Goal: Information Seeking & Learning: Learn about a topic

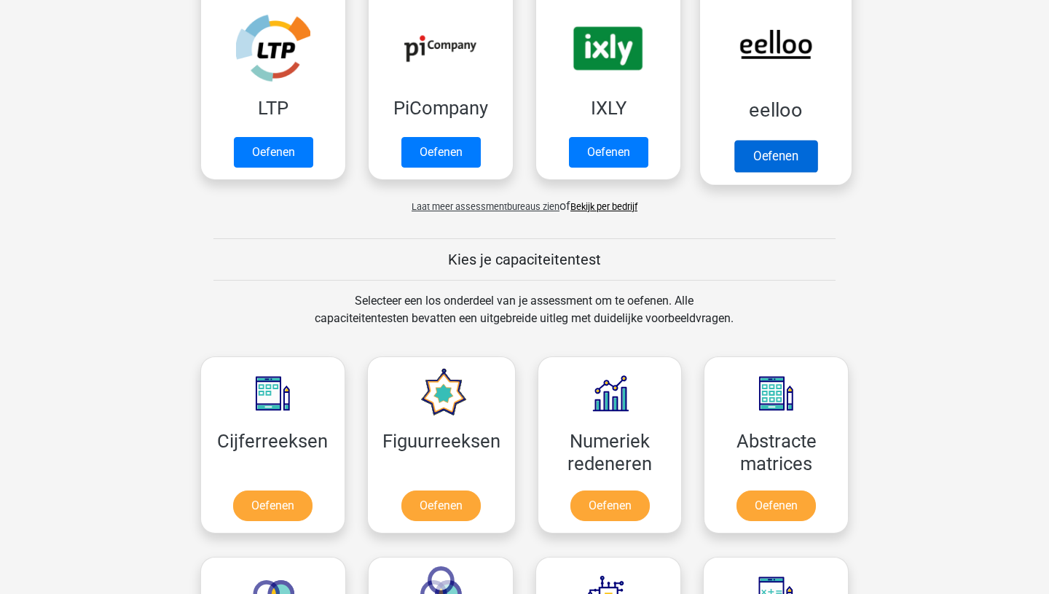
scroll to position [430, 0]
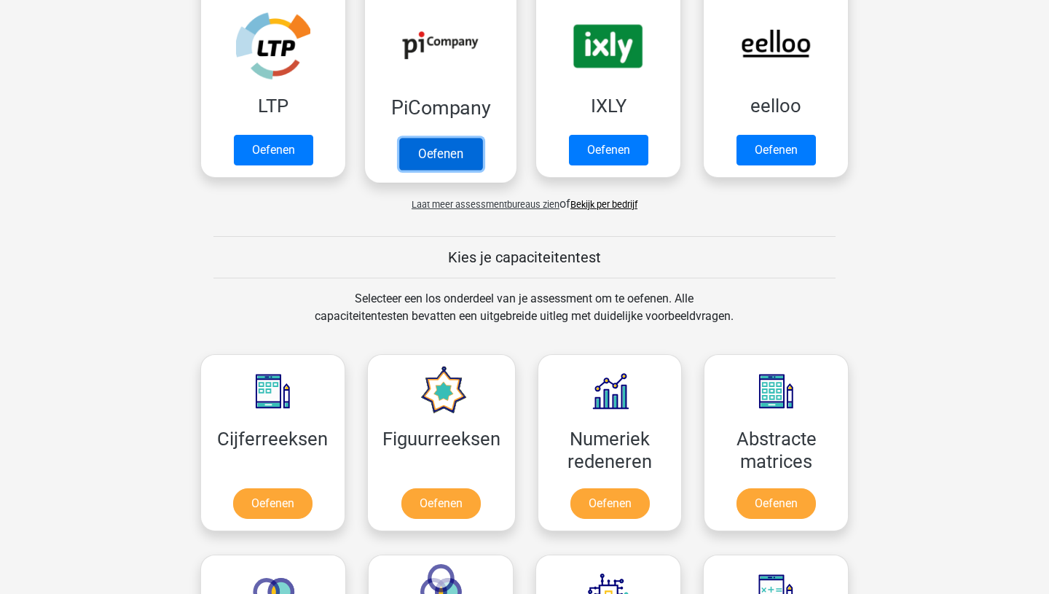
click at [442, 160] on link "Oefenen" at bounding box center [440, 154] width 83 height 32
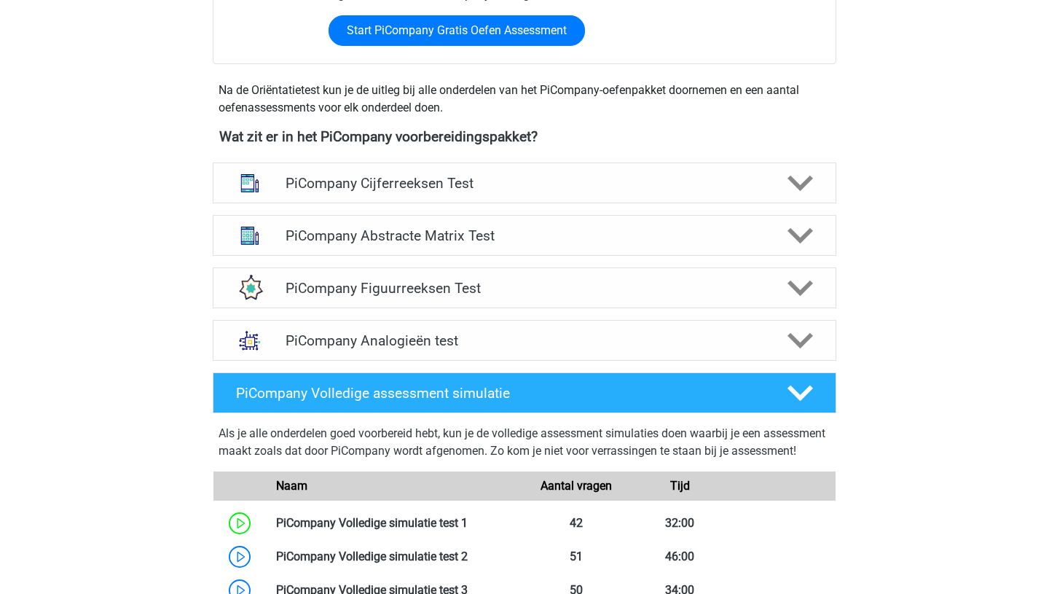
scroll to position [469, 0]
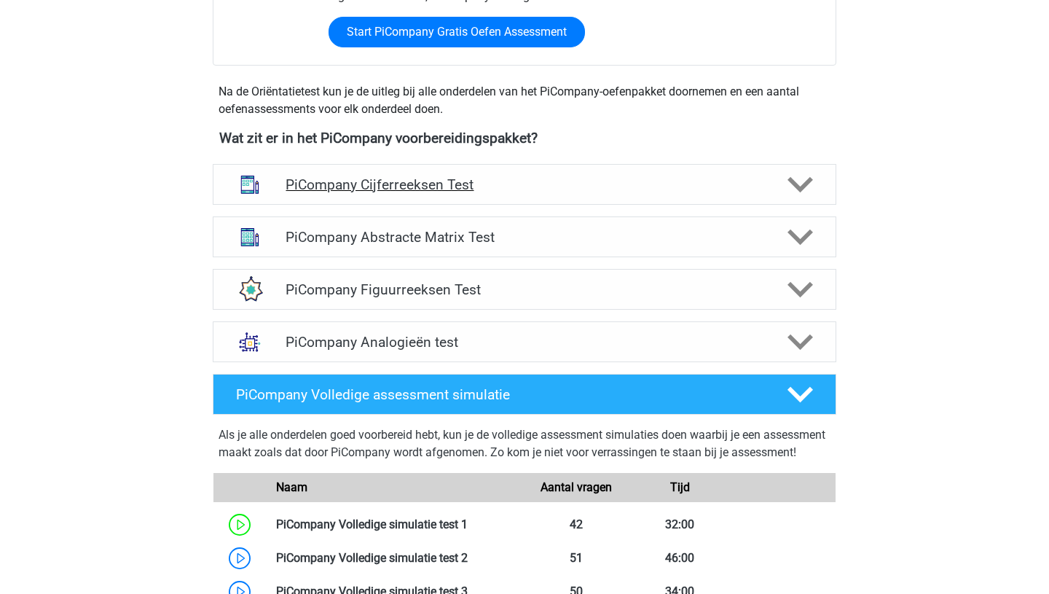
click at [805, 194] on icon at bounding box center [800, 184] width 25 height 25
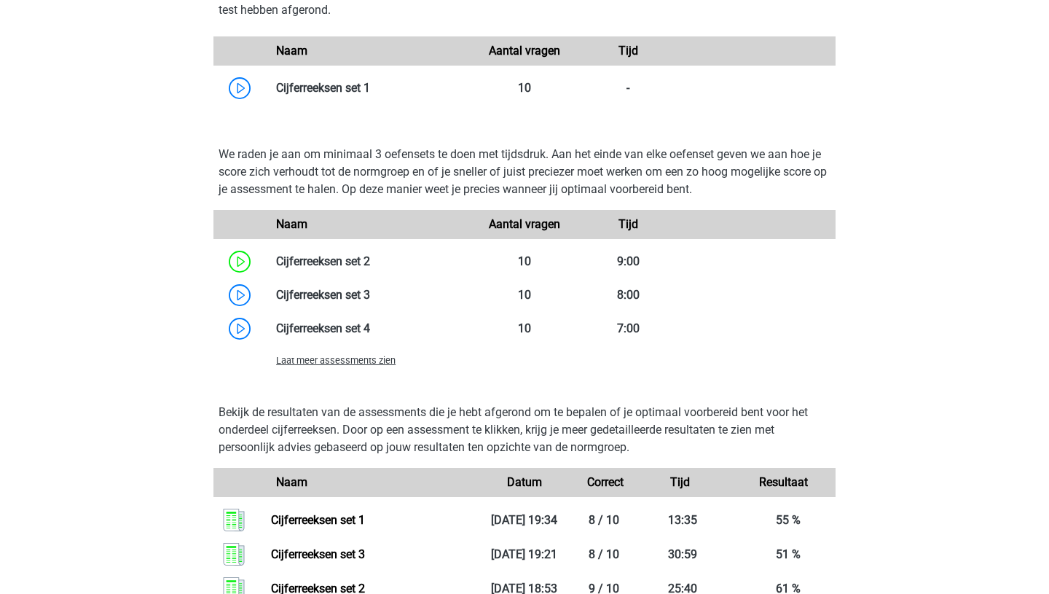
scroll to position [1017, 0]
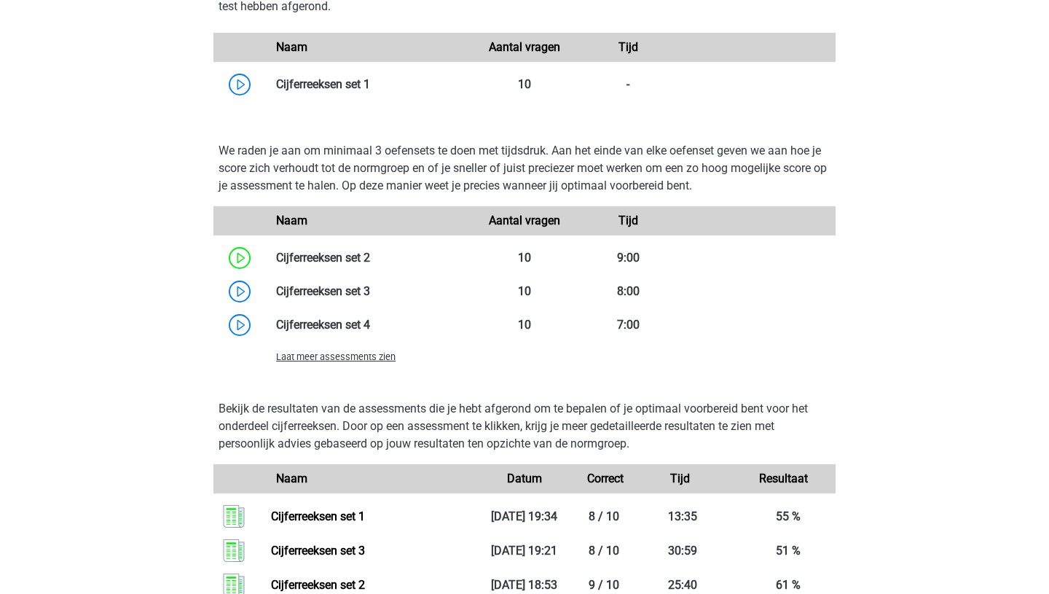
click at [348, 365] on div "Laat meer assessments zien" at bounding box center [369, 356] width 208 height 17
click at [307, 362] on span "Laat meer assessments zien" at bounding box center [335, 356] width 119 height 11
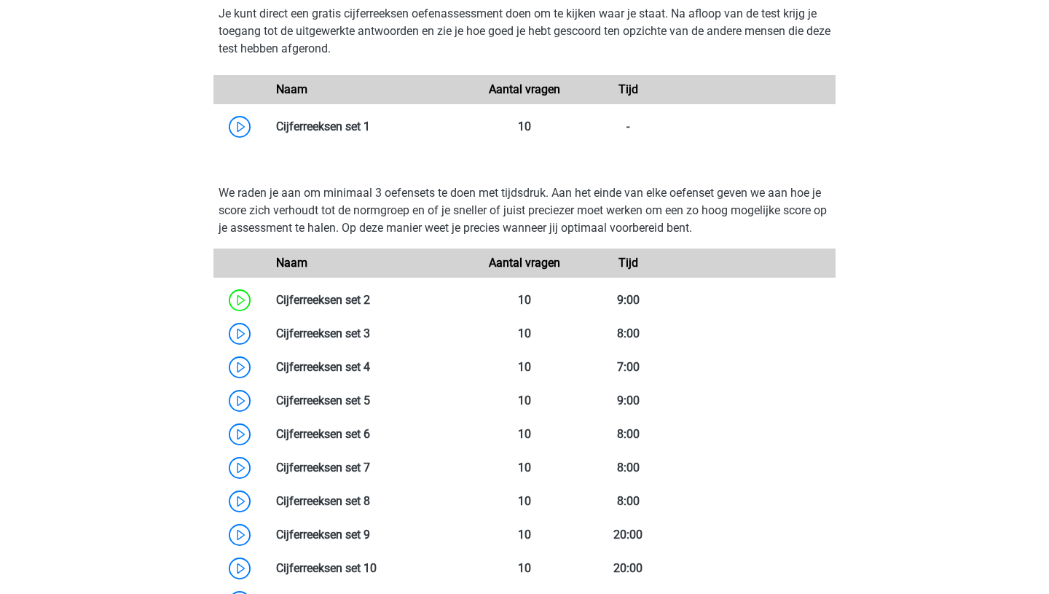
scroll to position [973, 0]
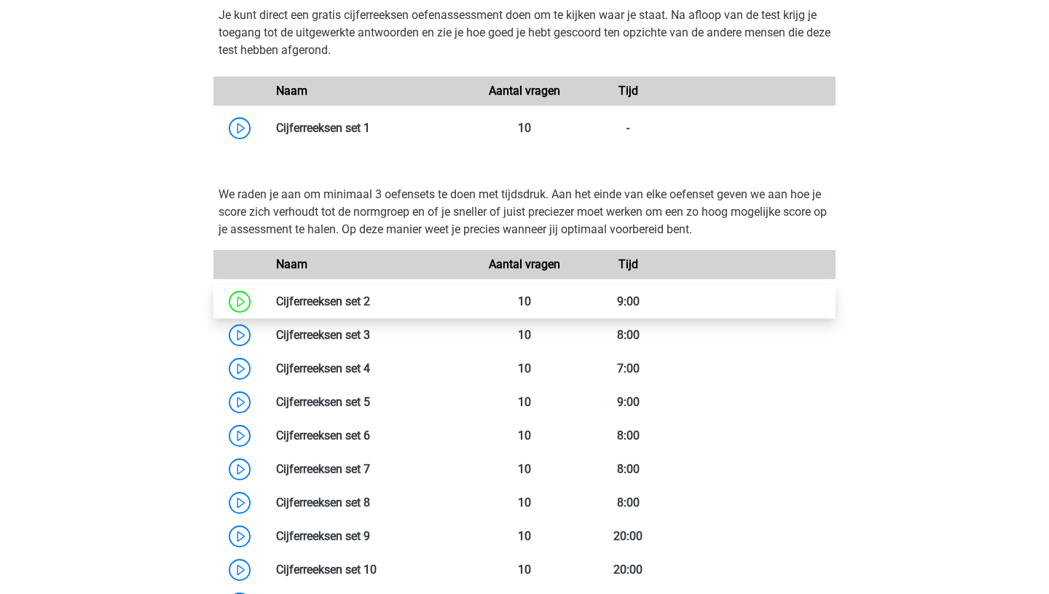
click at [370, 308] on link at bounding box center [370, 301] width 0 height 14
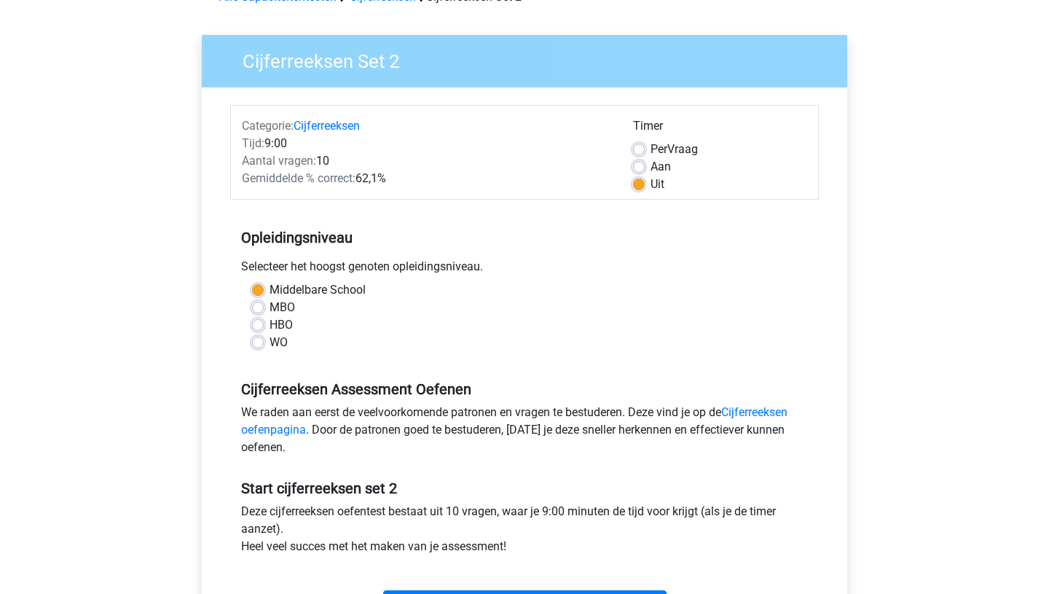
scroll to position [84, 0]
click at [651, 165] on label "Aan" at bounding box center [661, 167] width 20 height 17
click at [643, 165] on input "Aan" at bounding box center [639, 166] width 12 height 15
radio input "true"
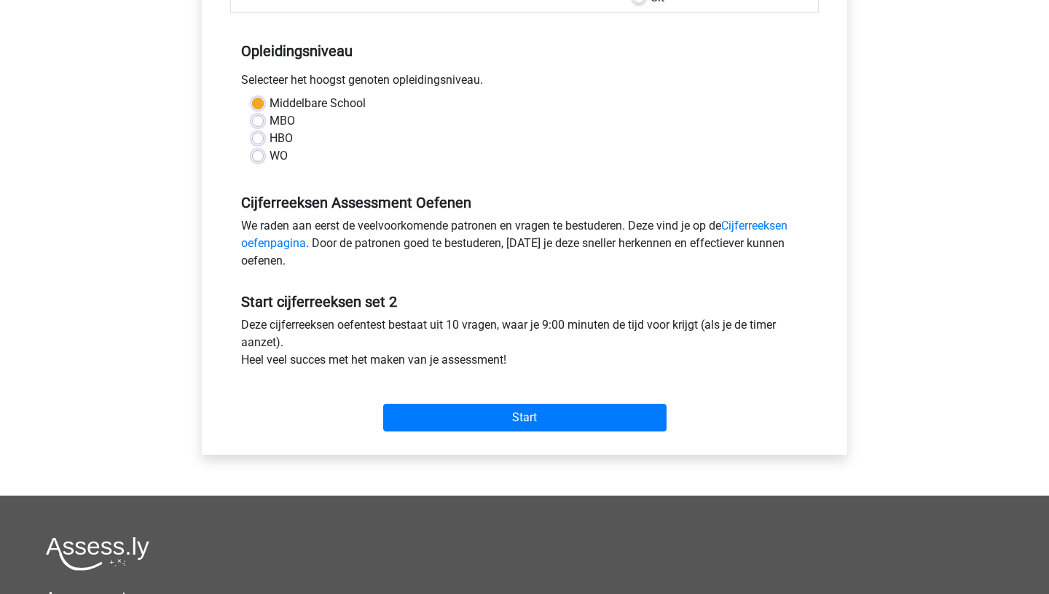
scroll to position [272, 0]
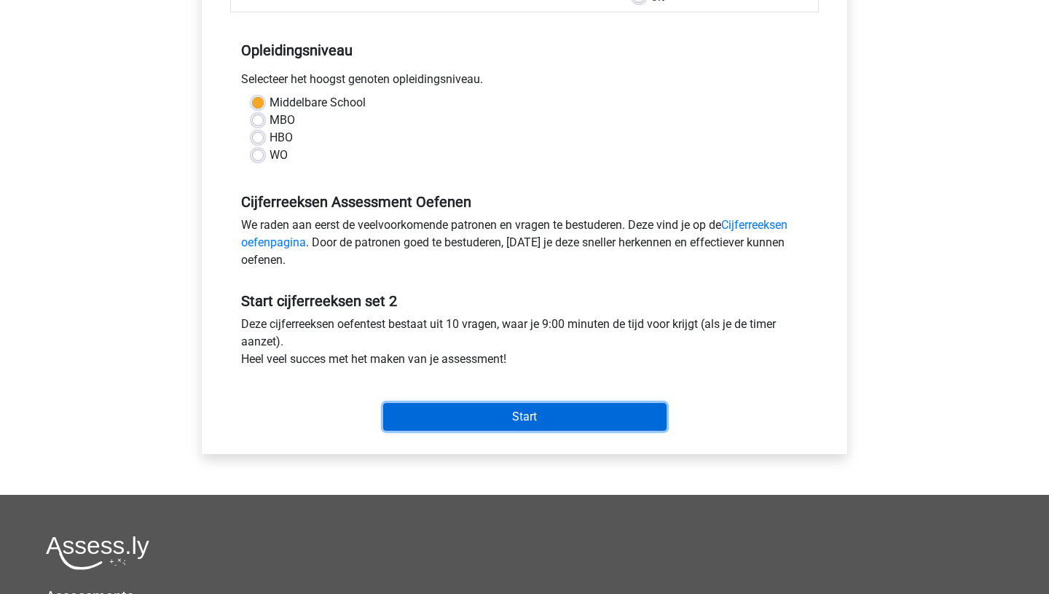
click at [503, 420] on input "Start" at bounding box center [524, 417] width 283 height 28
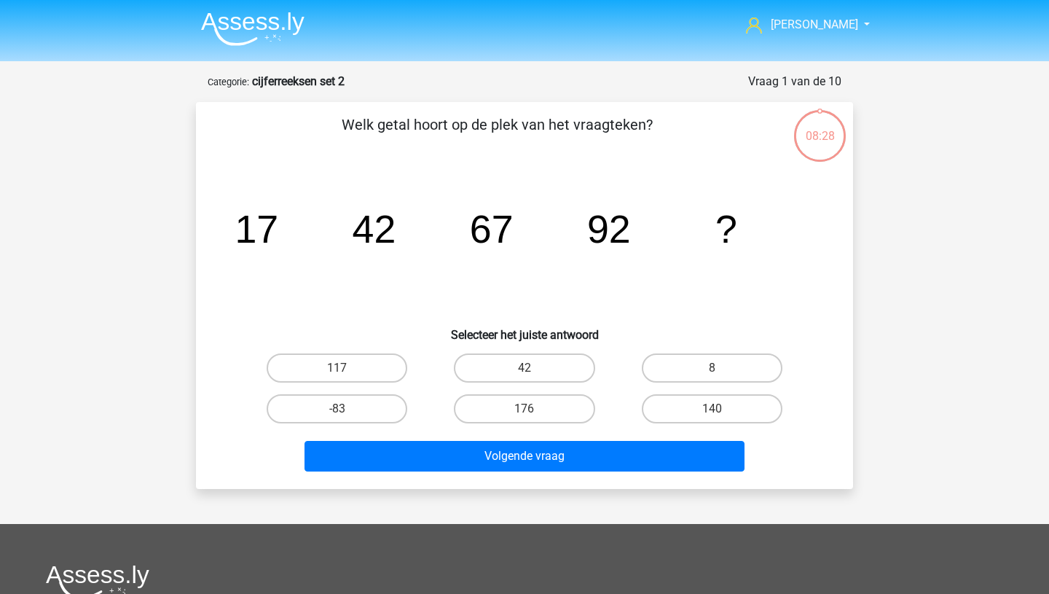
click at [343, 368] on input "117" at bounding box center [341, 372] width 9 height 9
radio input "true"
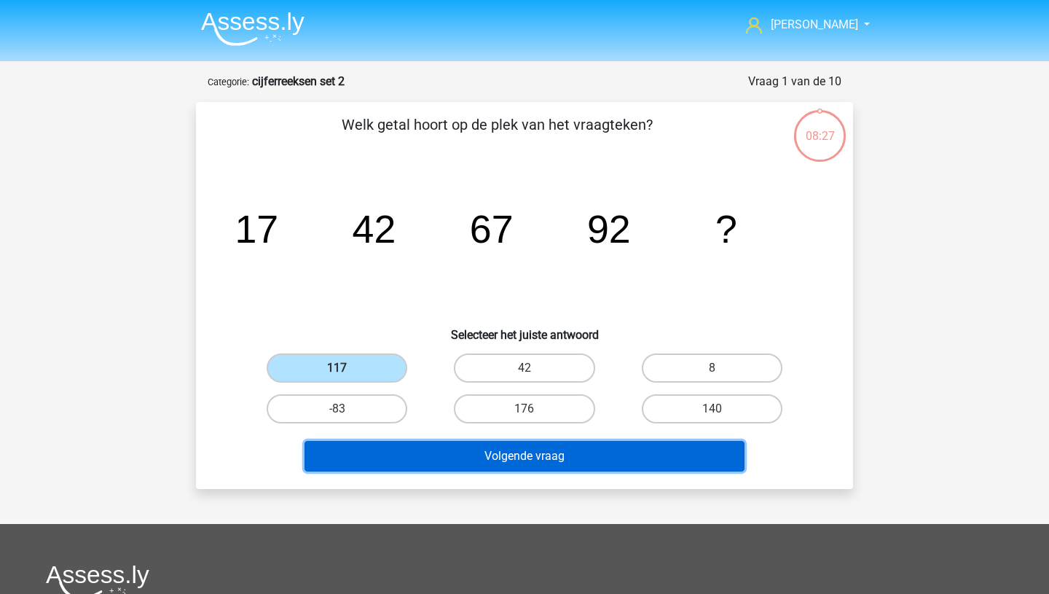
click at [511, 462] on button "Volgende vraag" at bounding box center [525, 456] width 441 height 31
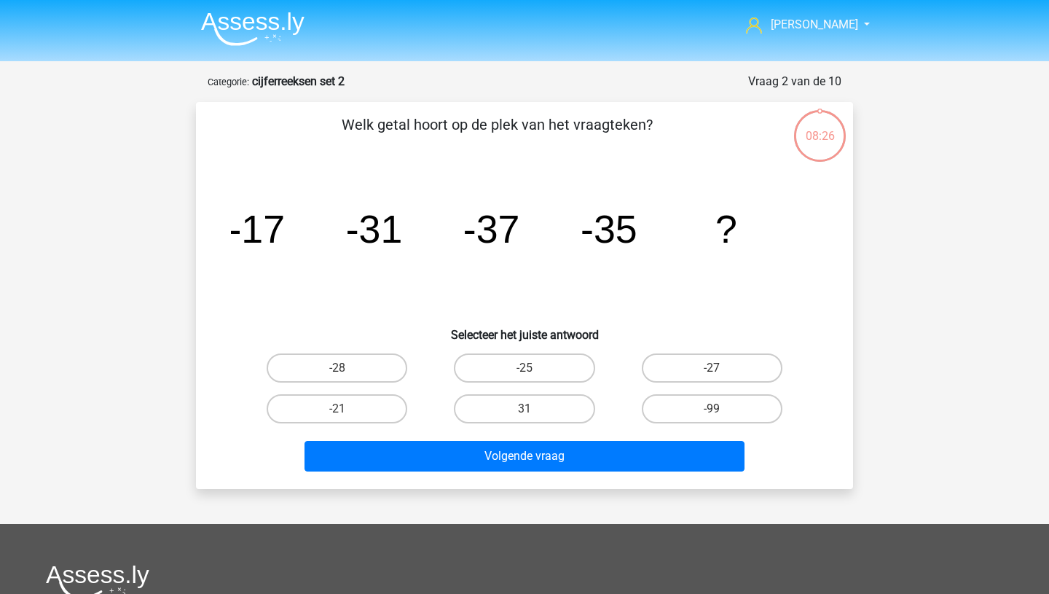
scroll to position [73, 0]
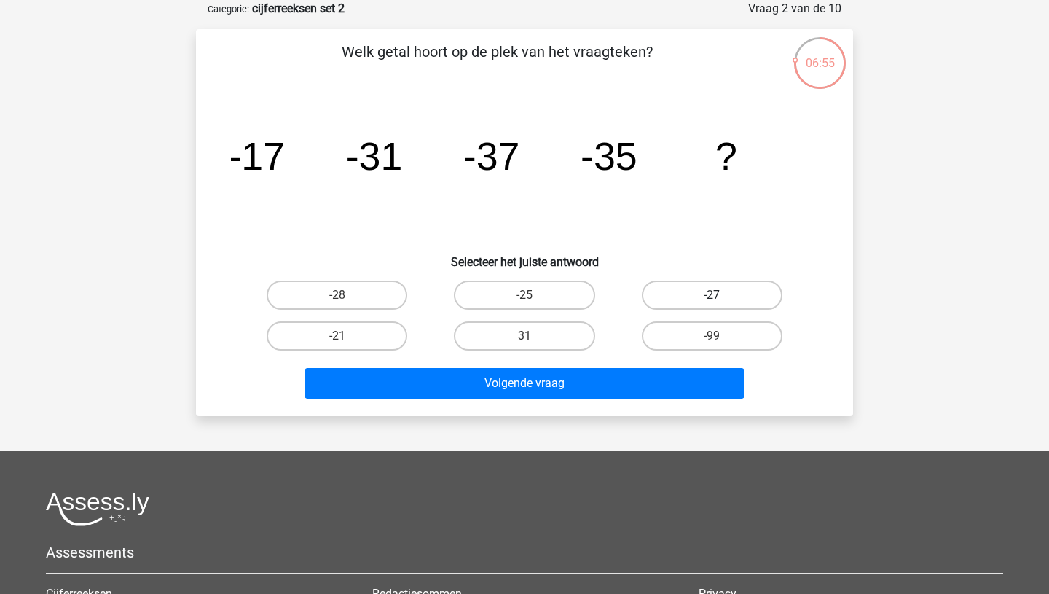
click at [702, 297] on label "-27" at bounding box center [712, 294] width 141 height 29
click at [712, 297] on input "-27" at bounding box center [716, 299] width 9 height 9
radio input "true"
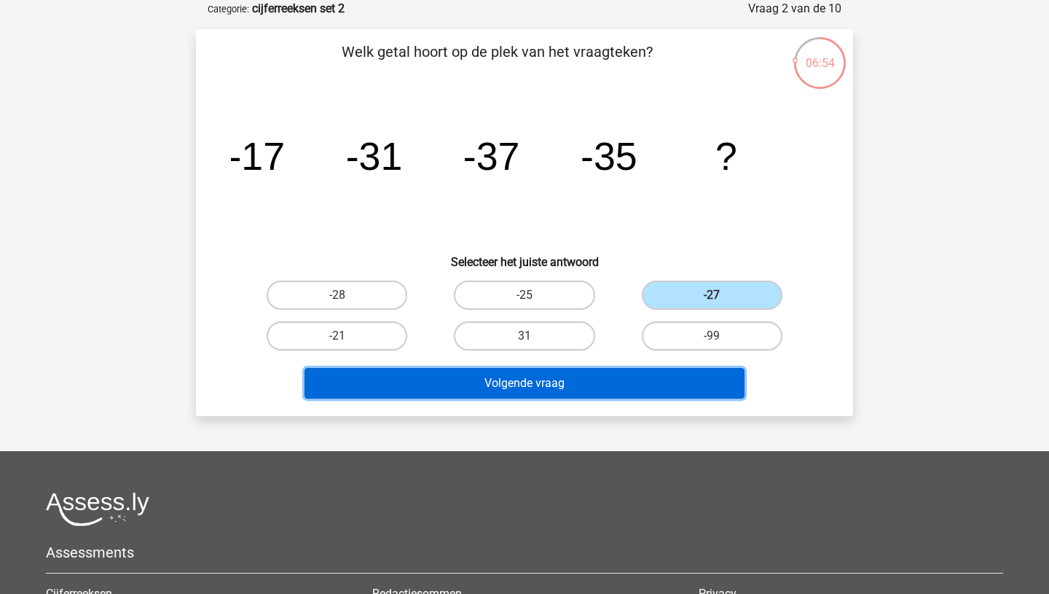
click at [551, 388] on button "Volgende vraag" at bounding box center [525, 383] width 441 height 31
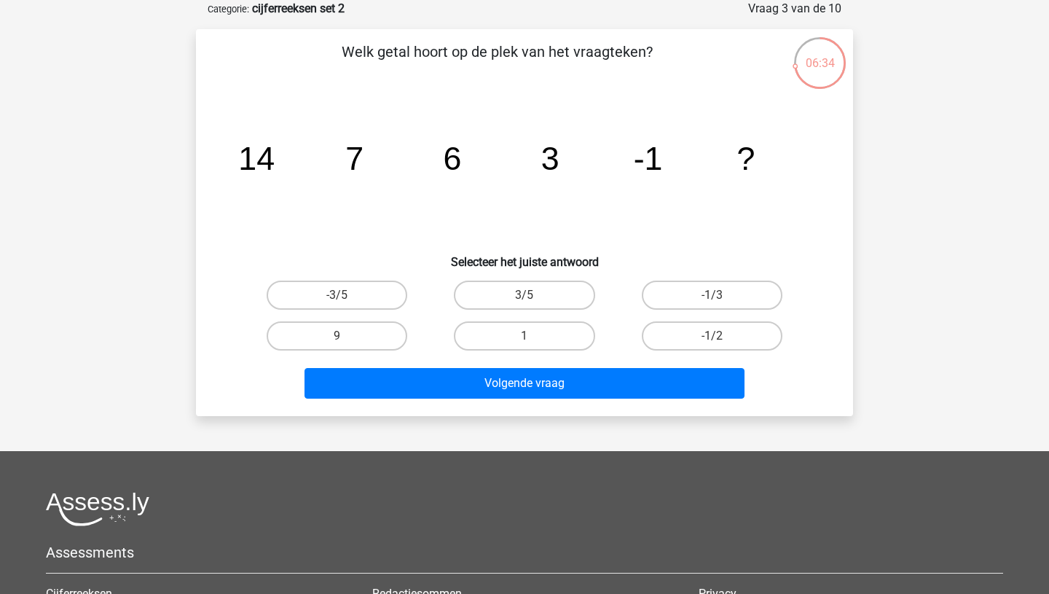
click at [712, 296] on input "-1/3" at bounding box center [716, 299] width 9 height 9
radio input "true"
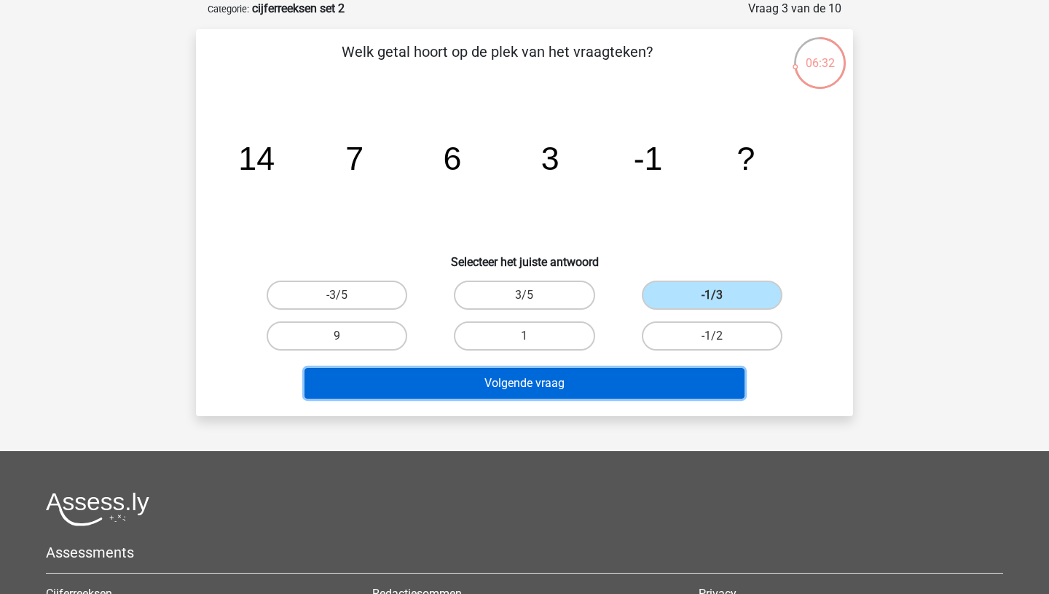
click at [589, 387] on button "Volgende vraag" at bounding box center [525, 383] width 441 height 31
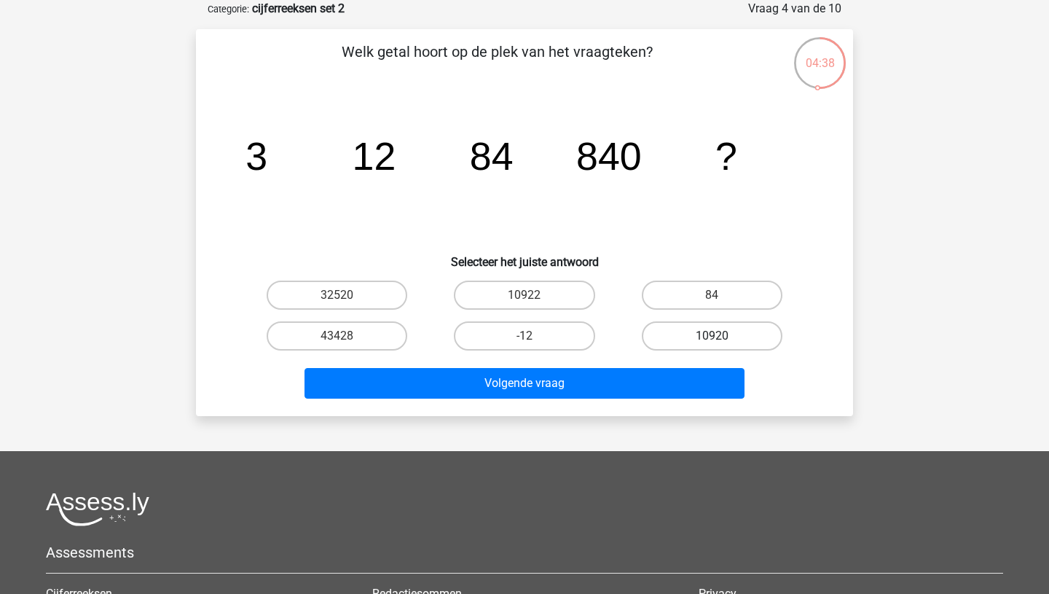
click at [705, 339] on label "10920" at bounding box center [712, 335] width 141 height 29
click at [712, 339] on input "10920" at bounding box center [716, 340] width 9 height 9
radio input "true"
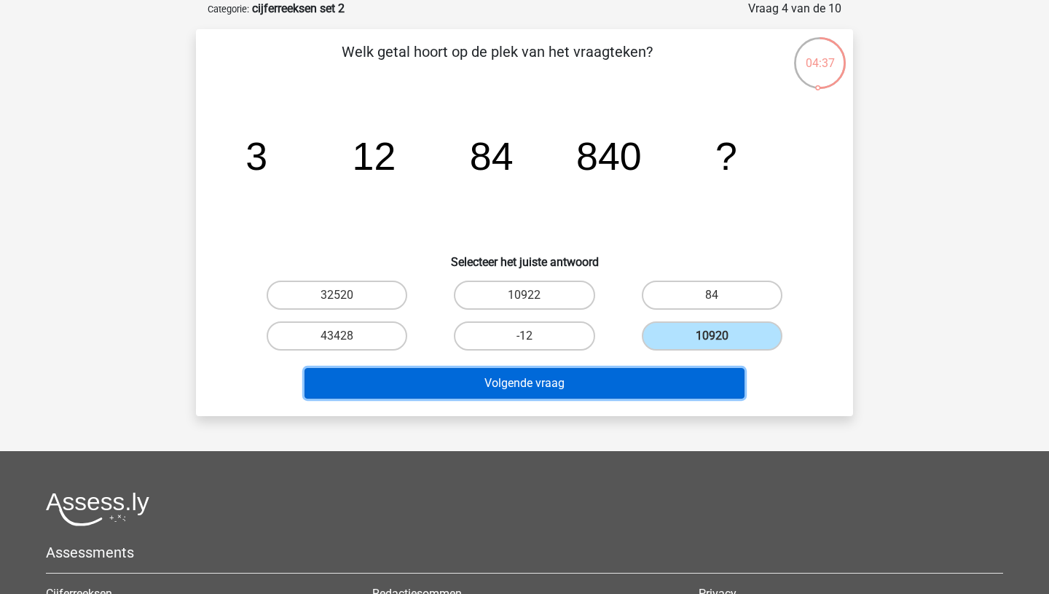
click at [566, 393] on button "Volgende vraag" at bounding box center [525, 383] width 441 height 31
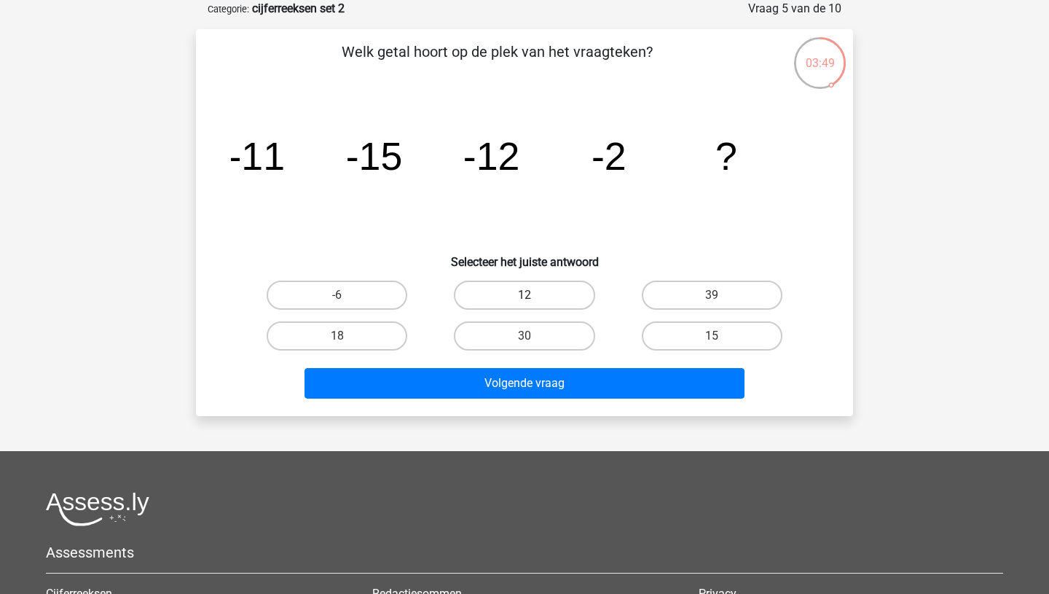
click at [541, 297] on label "12" at bounding box center [524, 294] width 141 height 29
click at [534, 297] on input "12" at bounding box center [529, 299] width 9 height 9
radio input "true"
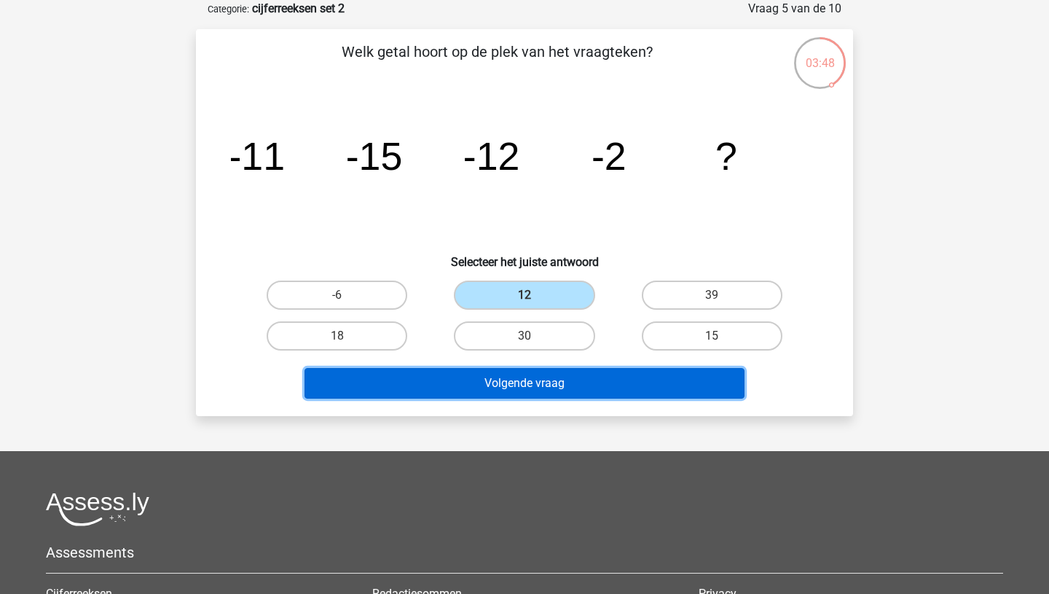
click at [538, 374] on button "Volgende vraag" at bounding box center [525, 383] width 441 height 31
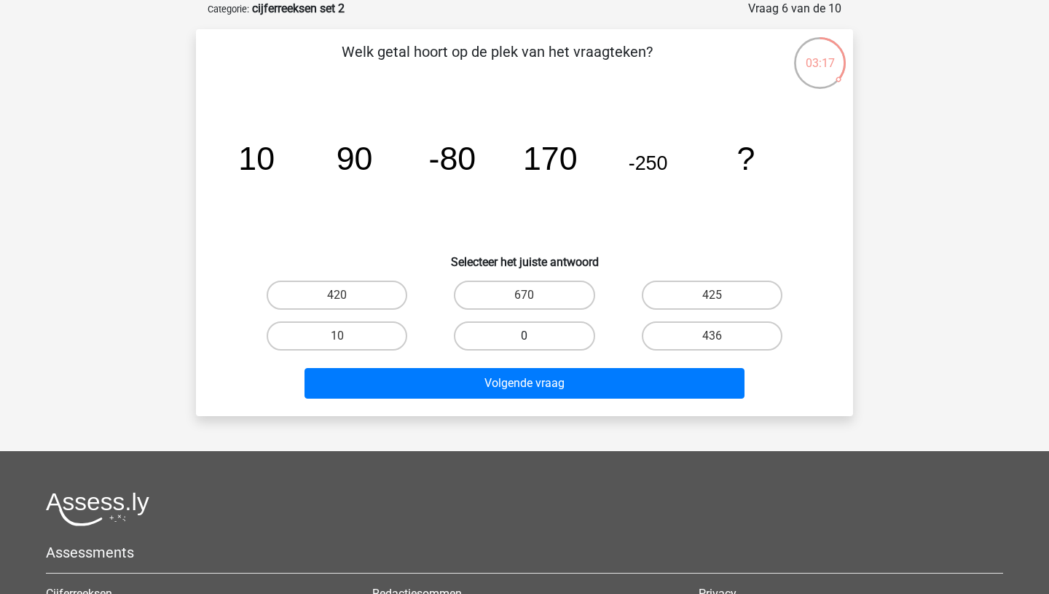
click at [502, 334] on label "0" at bounding box center [524, 335] width 141 height 29
click at [525, 336] on input "0" at bounding box center [529, 340] width 9 height 9
radio input "true"
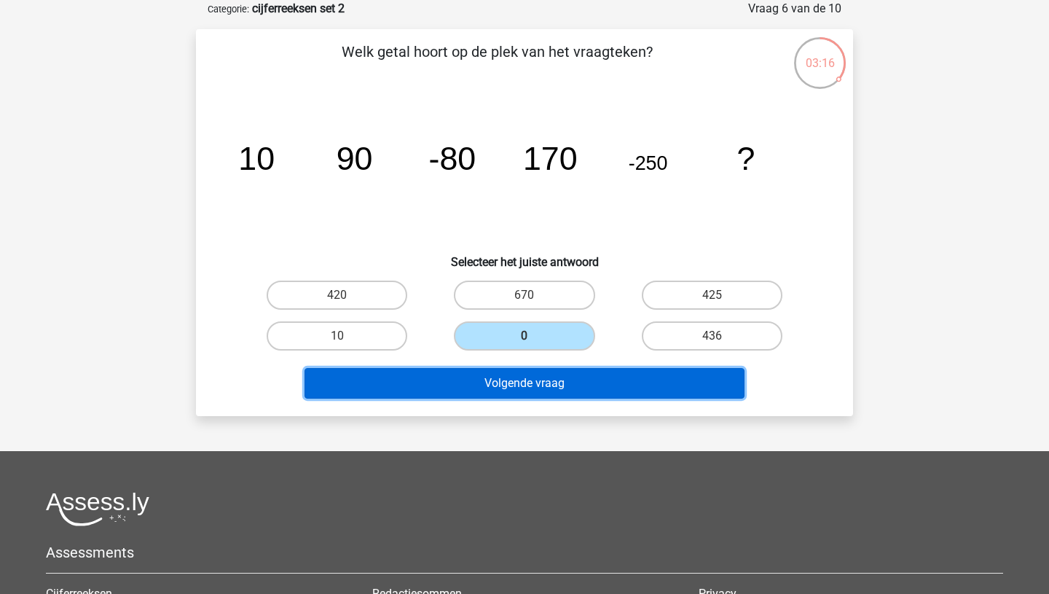
click at [514, 393] on button "Volgende vraag" at bounding box center [525, 383] width 441 height 31
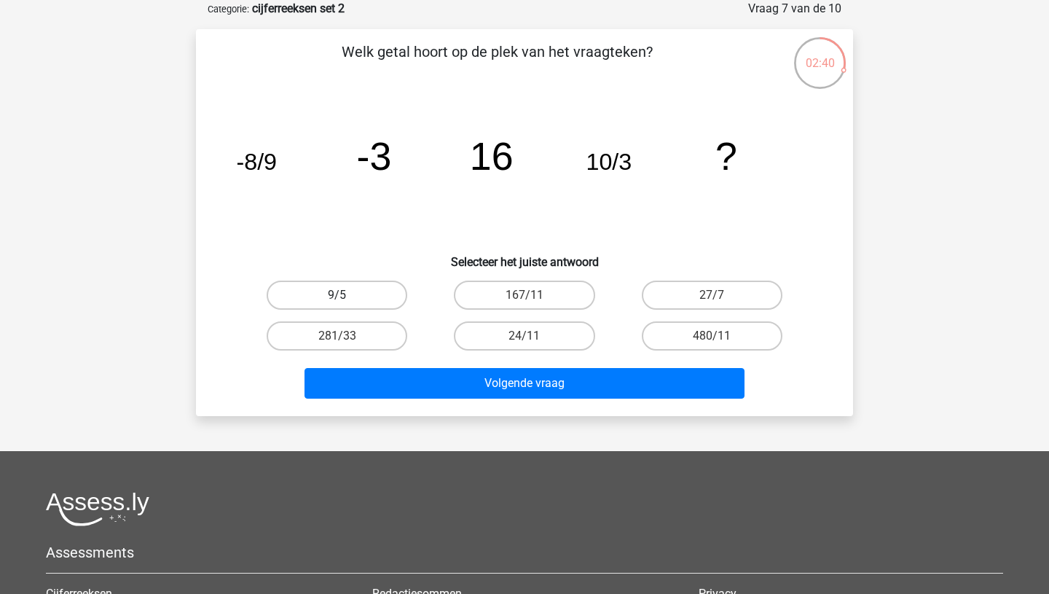
click at [348, 300] on label "9/5" at bounding box center [337, 294] width 141 height 29
click at [347, 300] on input "9/5" at bounding box center [341, 299] width 9 height 9
radio input "true"
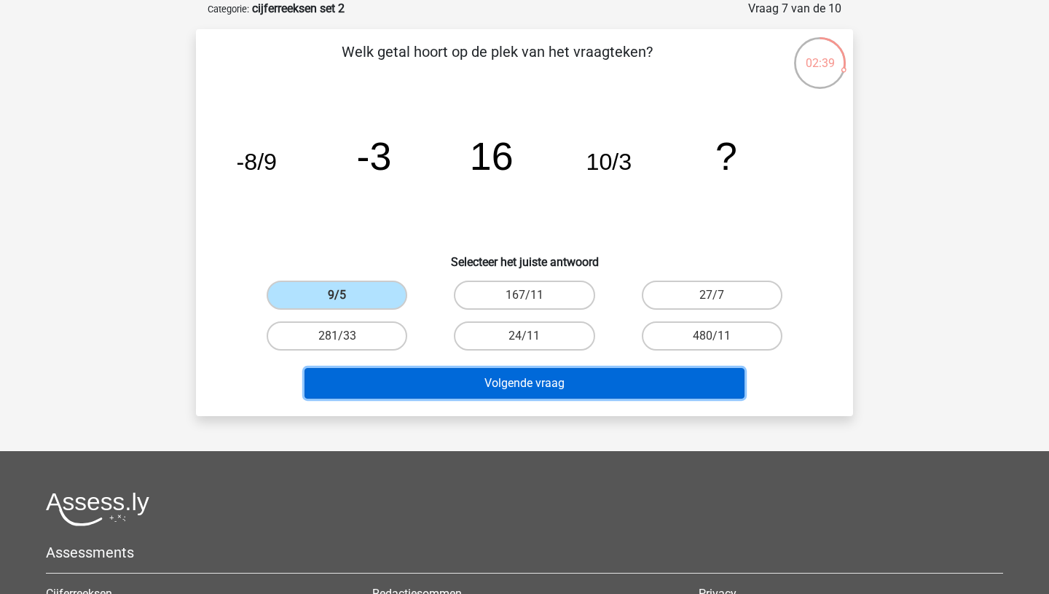
click at [495, 388] on button "Volgende vraag" at bounding box center [525, 383] width 441 height 31
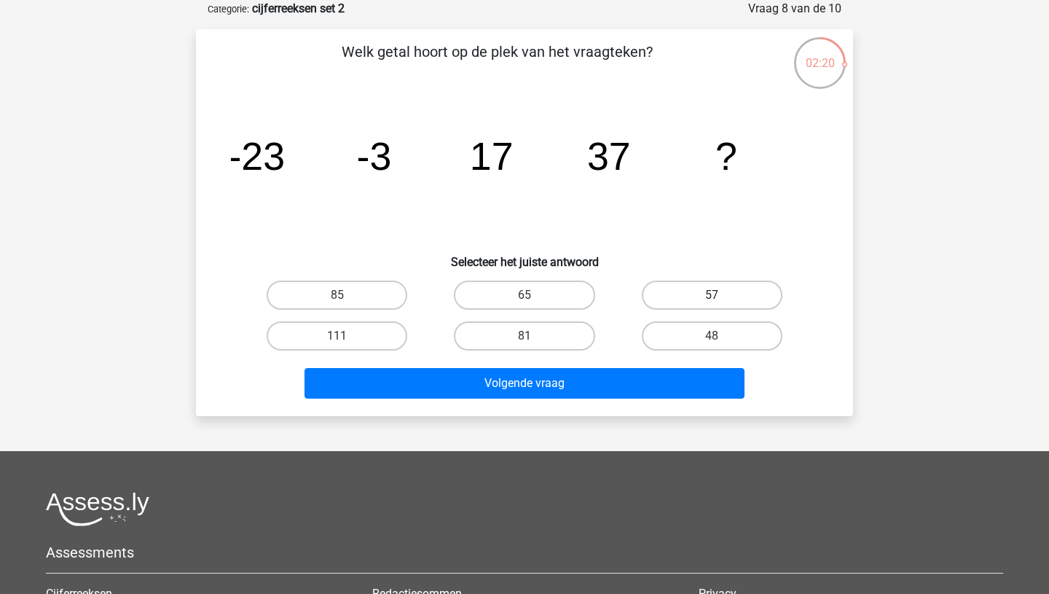
click at [683, 297] on label "57" at bounding box center [712, 294] width 141 height 29
click at [712, 297] on input "57" at bounding box center [716, 299] width 9 height 9
radio input "true"
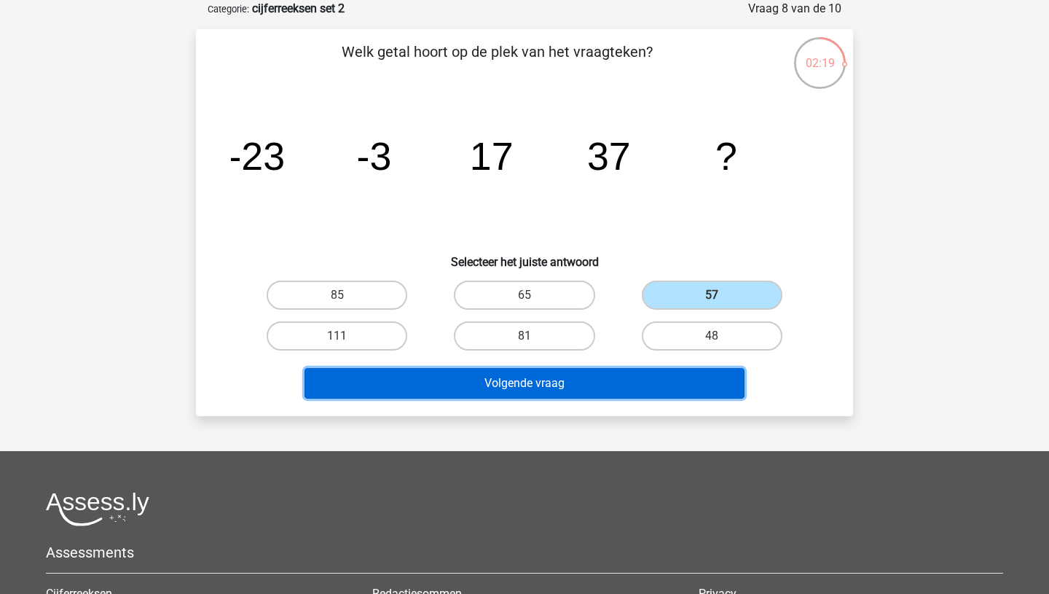
click at [568, 380] on button "Volgende vraag" at bounding box center [525, 383] width 441 height 31
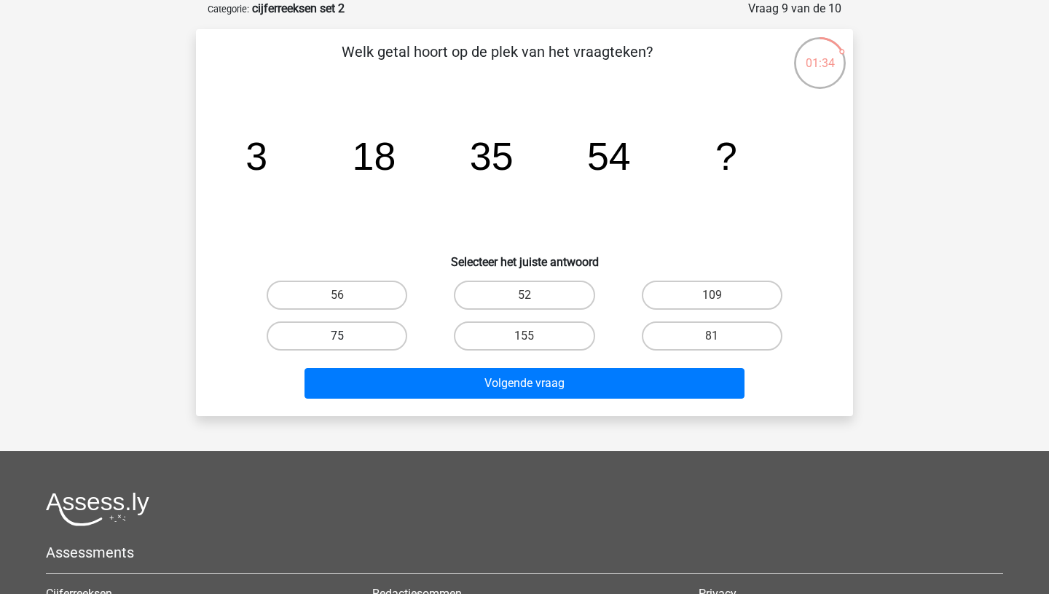
click at [364, 334] on label "75" at bounding box center [337, 335] width 141 height 29
click at [347, 336] on input "75" at bounding box center [341, 340] width 9 height 9
radio input "true"
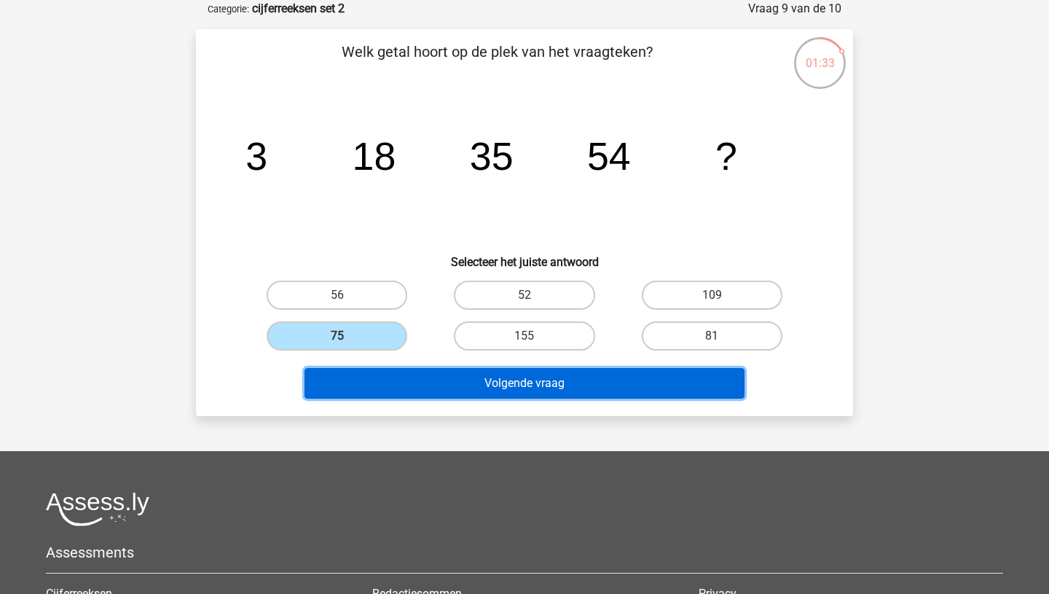
click at [535, 388] on button "Volgende vraag" at bounding box center [525, 383] width 441 height 31
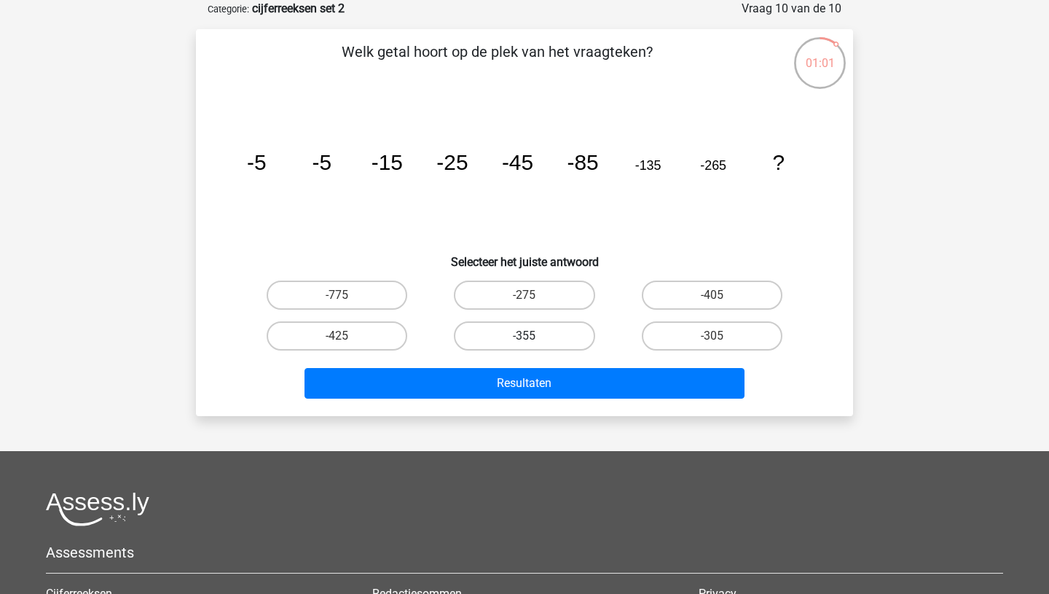
click at [538, 339] on label "-355" at bounding box center [524, 335] width 141 height 29
click at [534, 339] on input "-355" at bounding box center [529, 340] width 9 height 9
radio input "true"
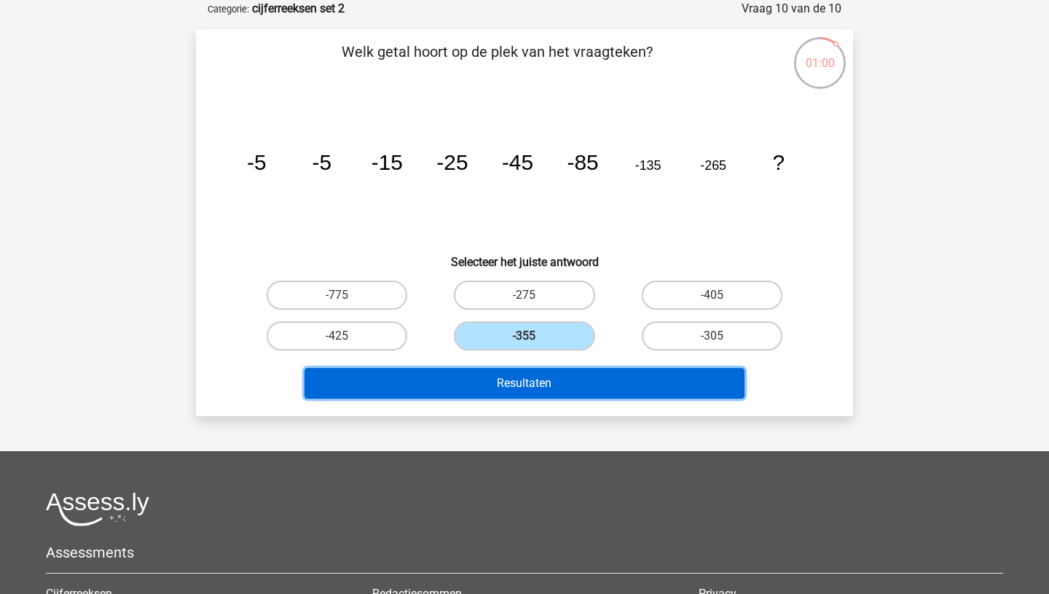
click at [541, 382] on button "Resultaten" at bounding box center [525, 383] width 441 height 31
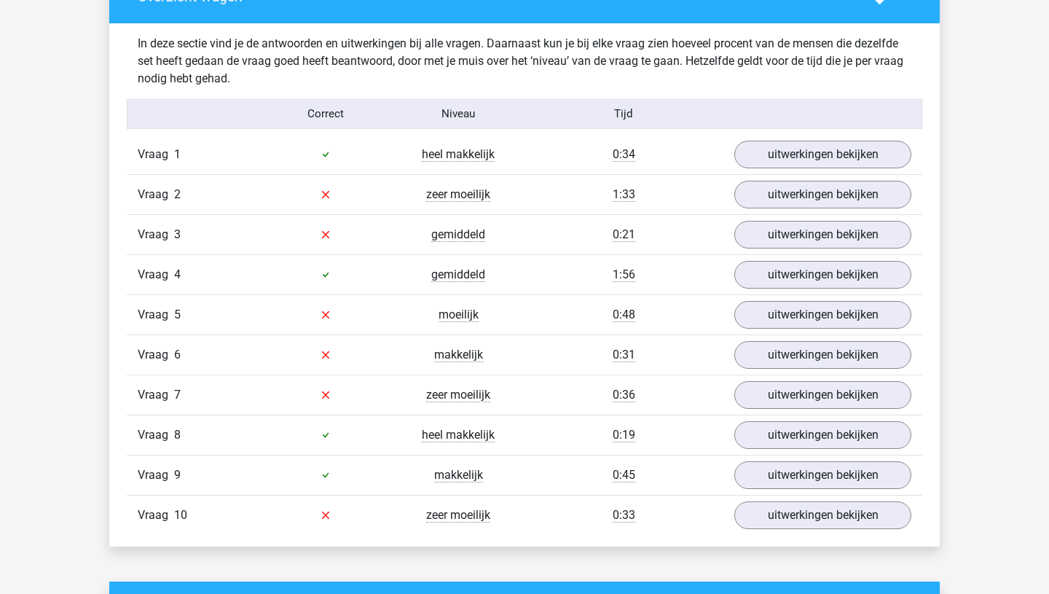
scroll to position [844, 0]
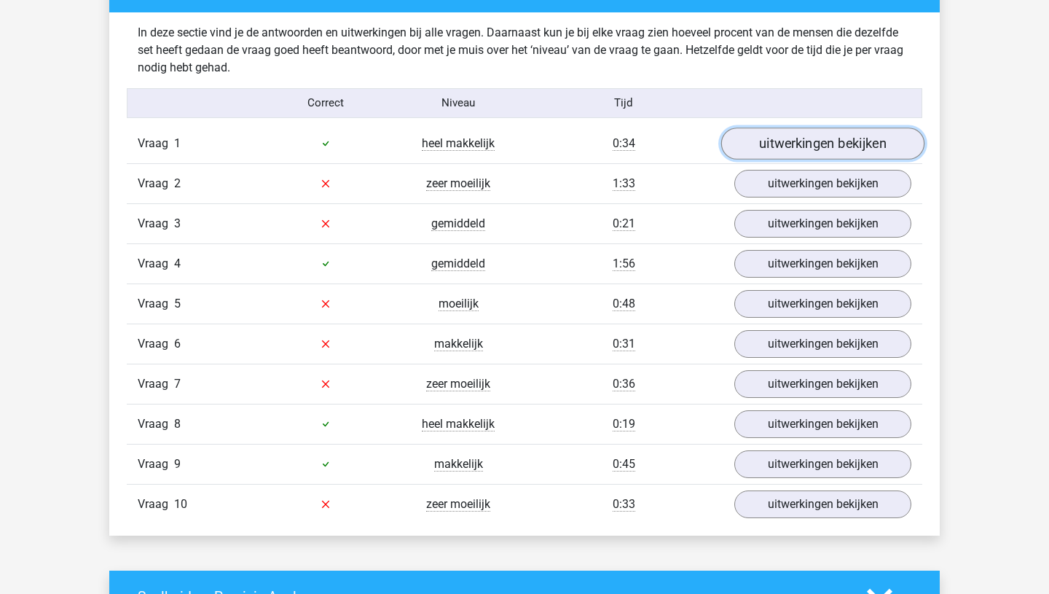
click at [782, 148] on link "uitwerkingen bekijken" at bounding box center [822, 143] width 203 height 32
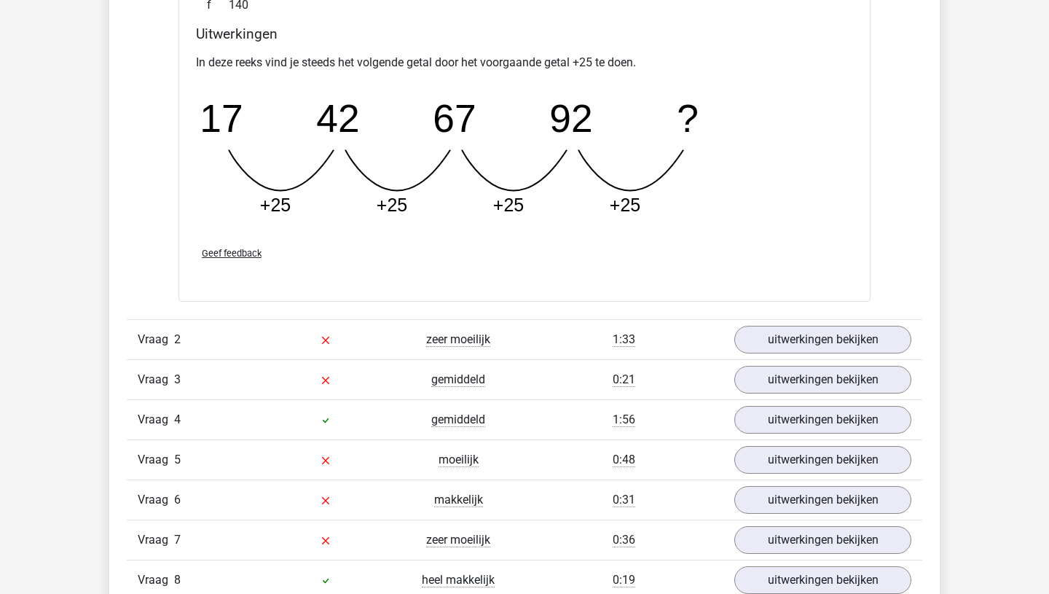
scroll to position [1328, 0]
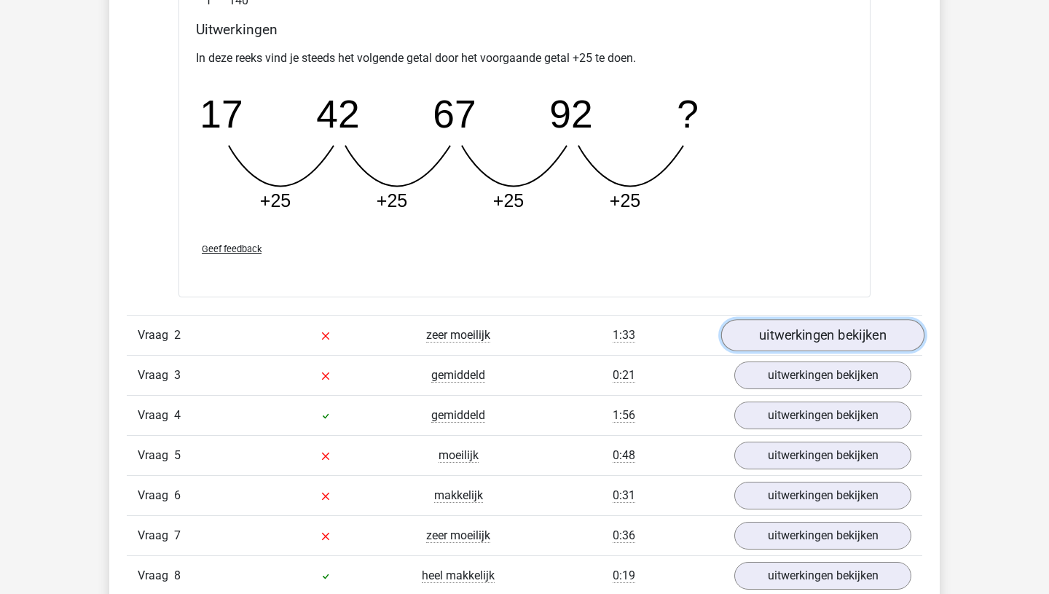
click at [772, 330] on link "uitwerkingen bekijken" at bounding box center [822, 335] width 203 height 32
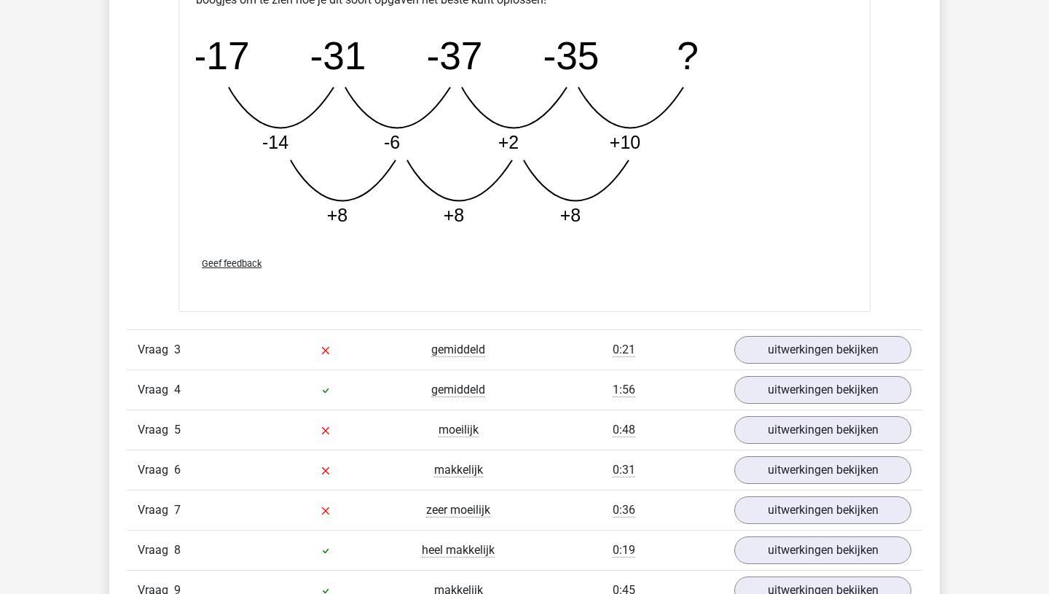
scroll to position [2100, 0]
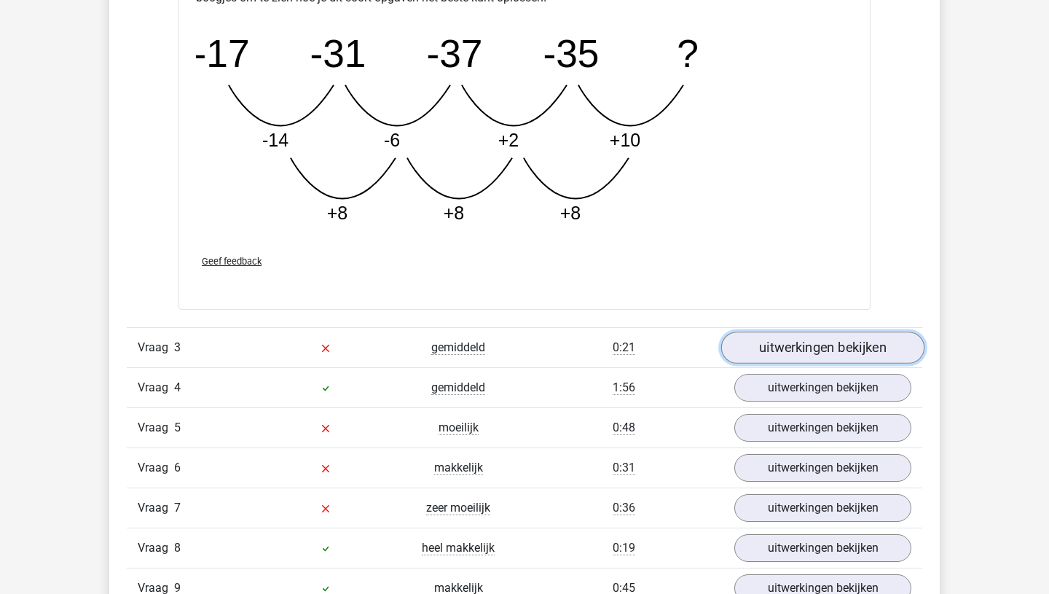
click at [839, 348] on link "uitwerkingen bekijken" at bounding box center [822, 347] width 203 height 32
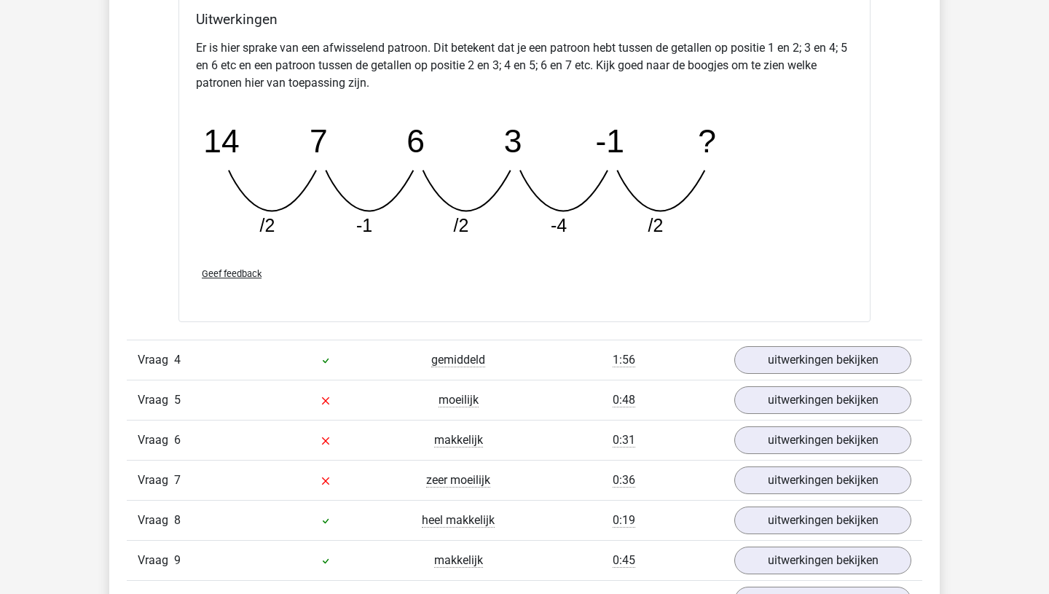
scroll to position [2812, 0]
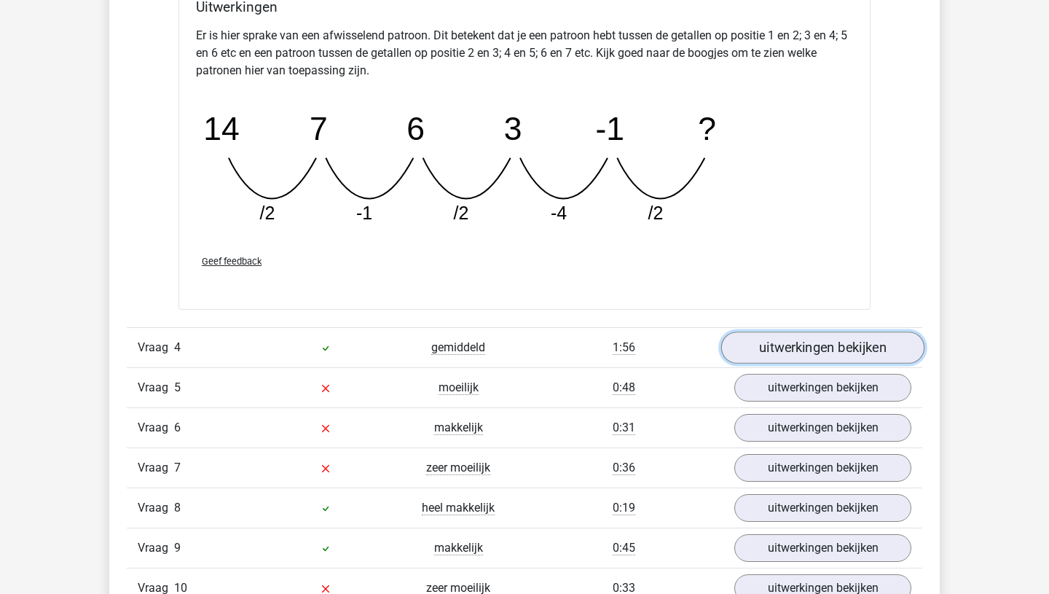
click at [799, 351] on link "uitwerkingen bekijken" at bounding box center [822, 347] width 203 height 32
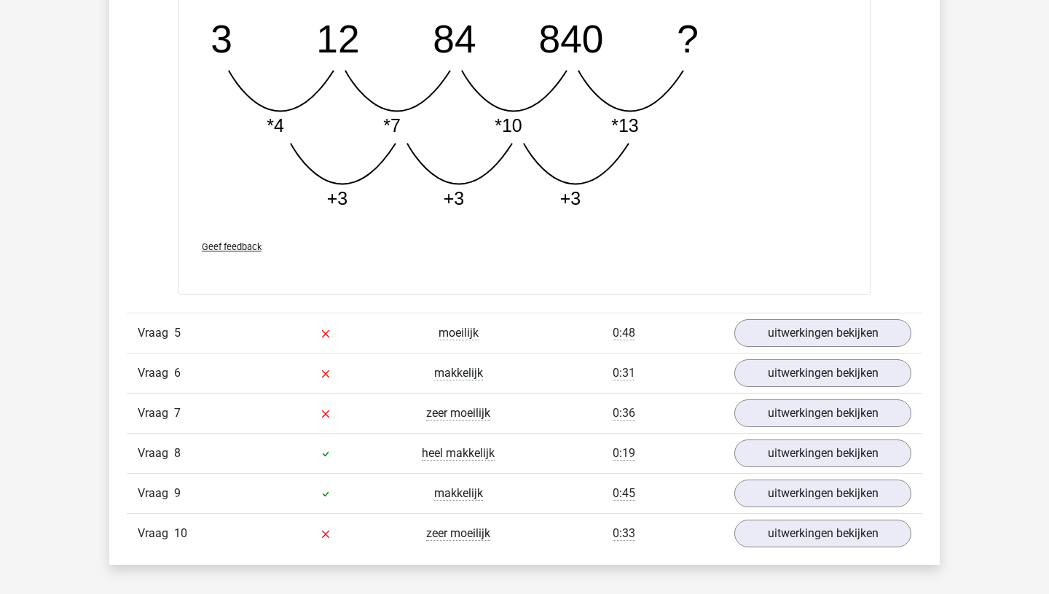
scroll to position [3637, 0]
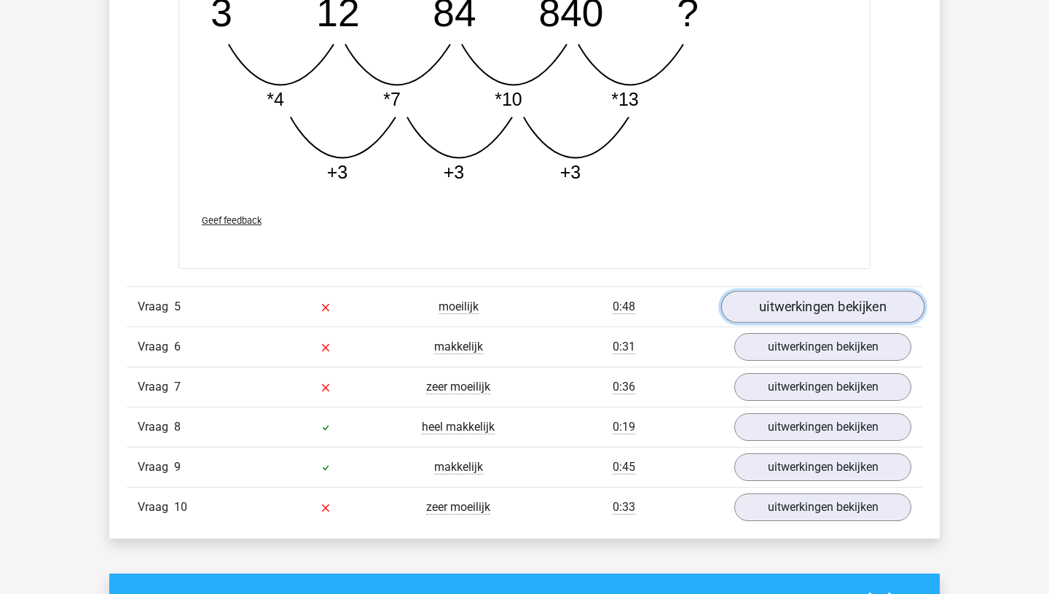
click at [774, 313] on link "uitwerkingen bekijken" at bounding box center [822, 307] width 203 height 32
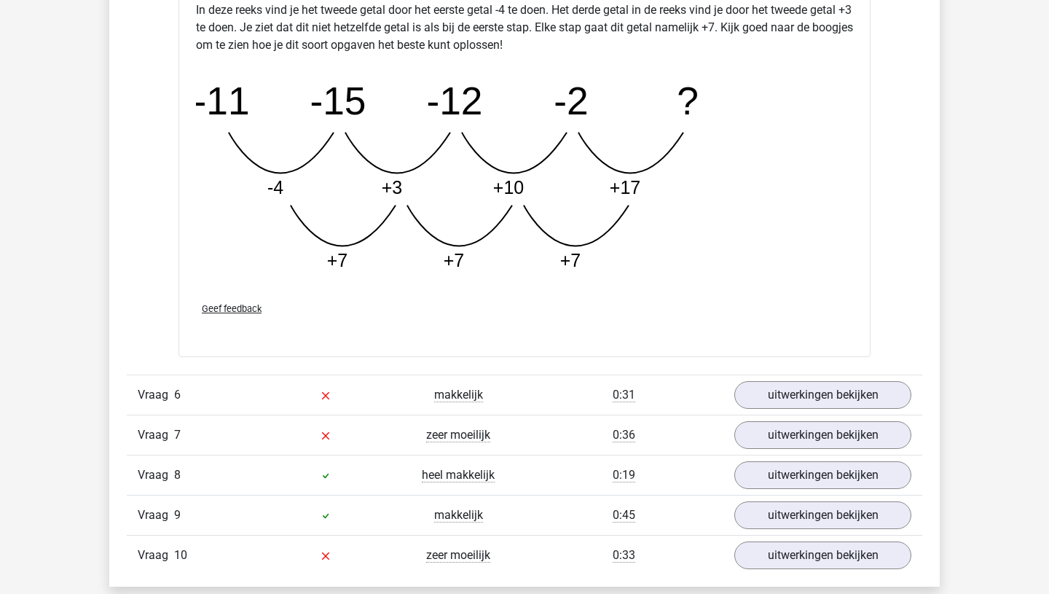
scroll to position [4334, 0]
click at [833, 398] on link "uitwerkingen bekijken" at bounding box center [822, 394] width 203 height 32
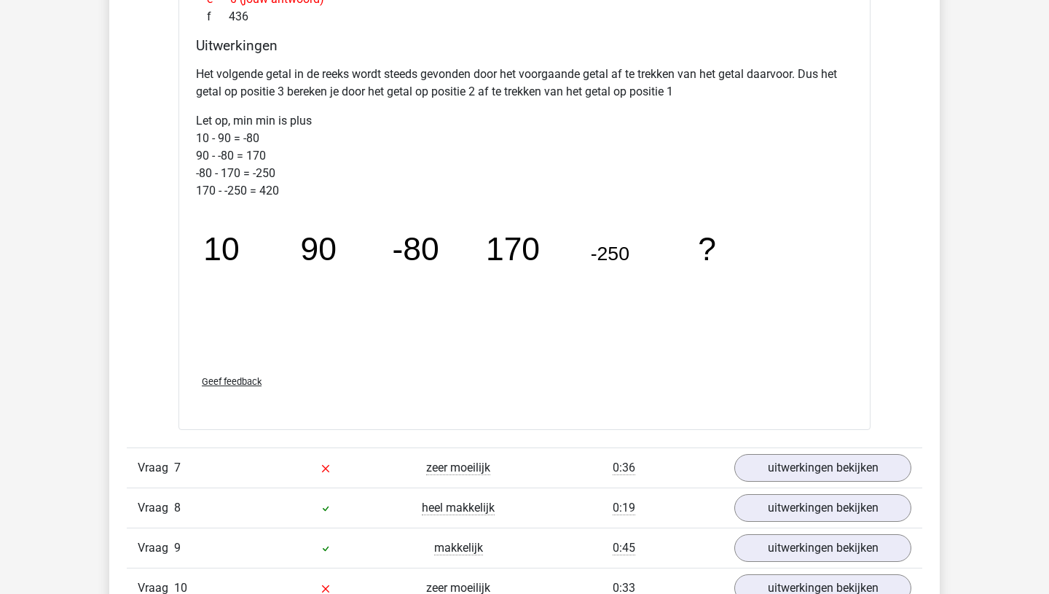
scroll to position [5058, 0]
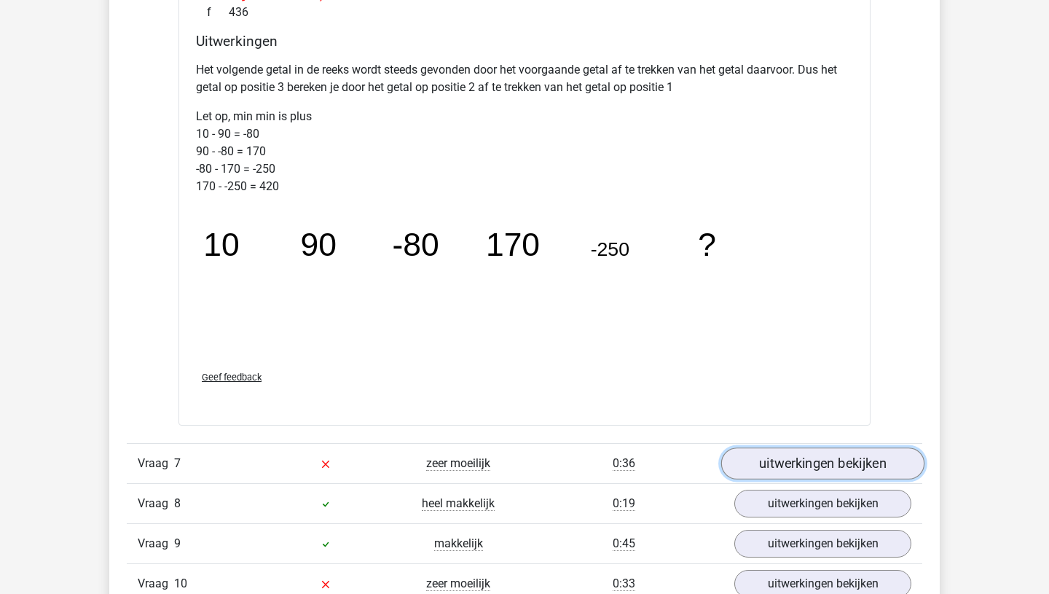
click at [812, 463] on link "uitwerkingen bekijken" at bounding box center [822, 463] width 203 height 32
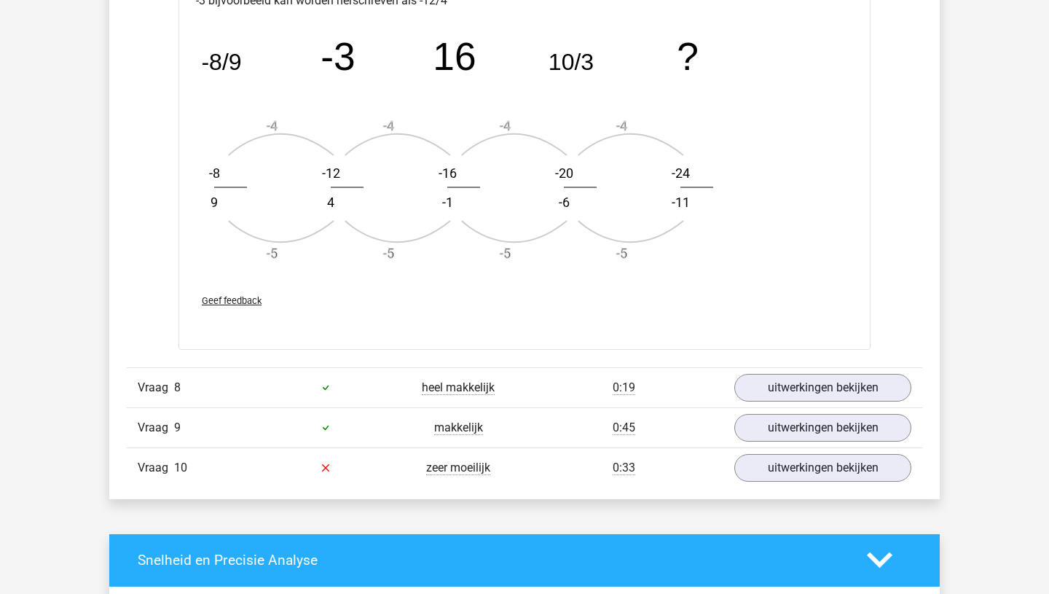
scroll to position [6057, 0]
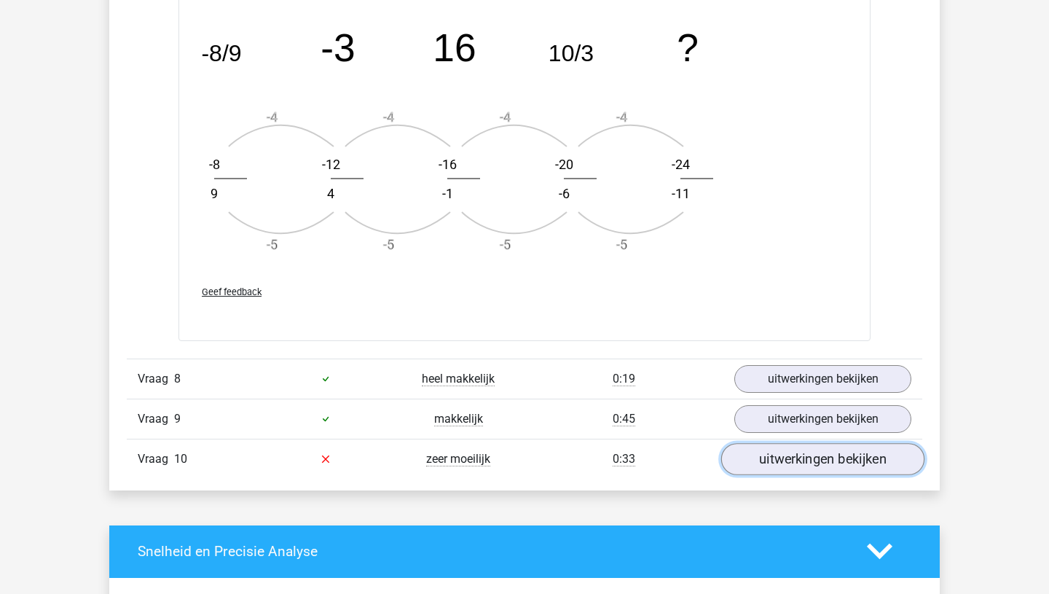
click at [812, 455] on link "uitwerkingen bekijken" at bounding box center [822, 459] width 203 height 32
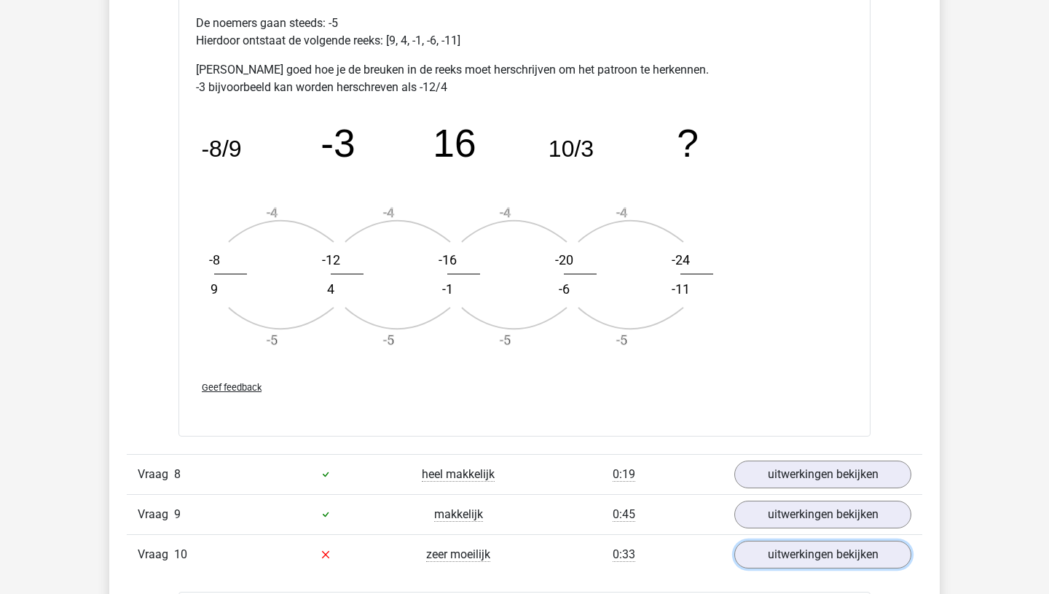
scroll to position [5933, 0]
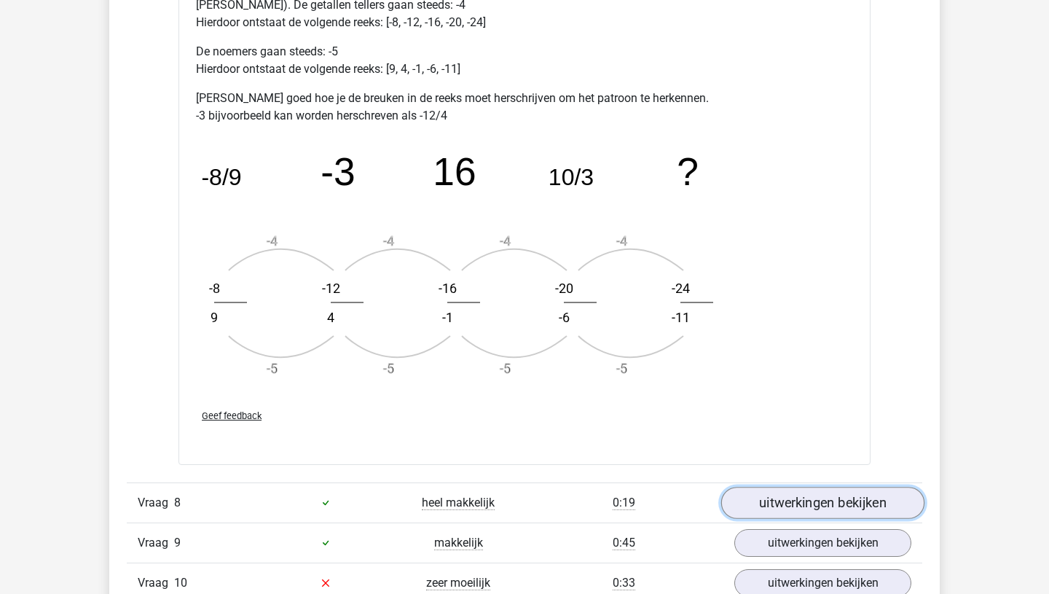
click at [830, 503] on link "uitwerkingen bekijken" at bounding box center [822, 503] width 203 height 32
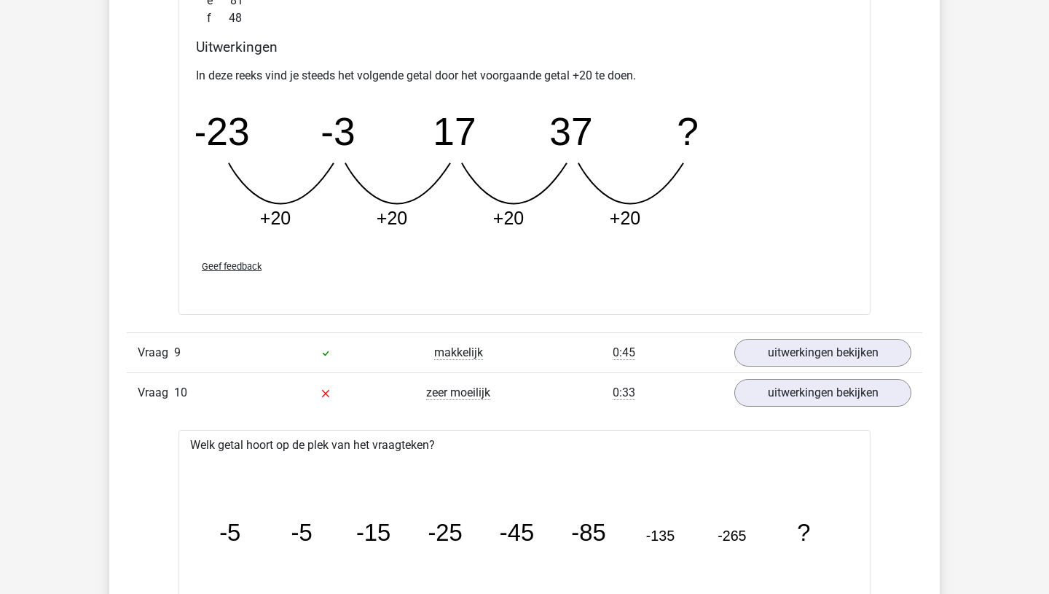
scroll to position [6788, 0]
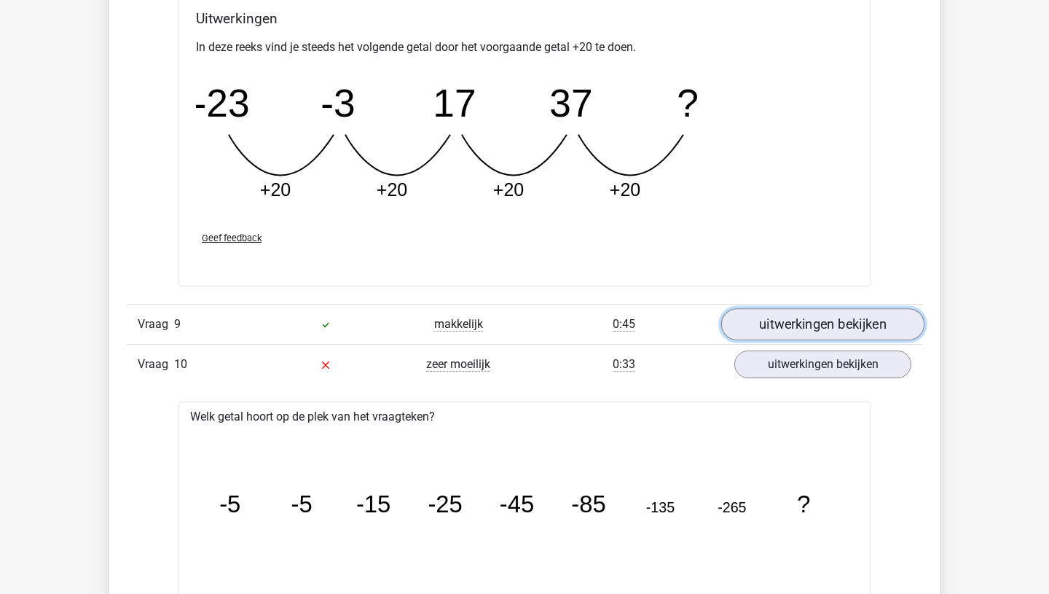
click at [809, 317] on link "uitwerkingen bekijken" at bounding box center [822, 324] width 203 height 32
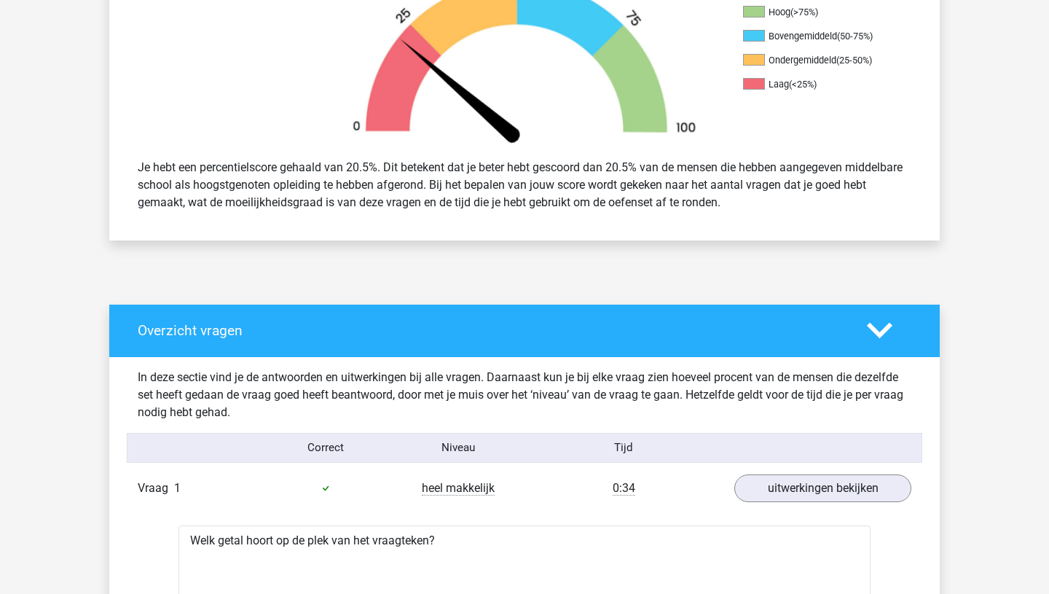
scroll to position [498, 0]
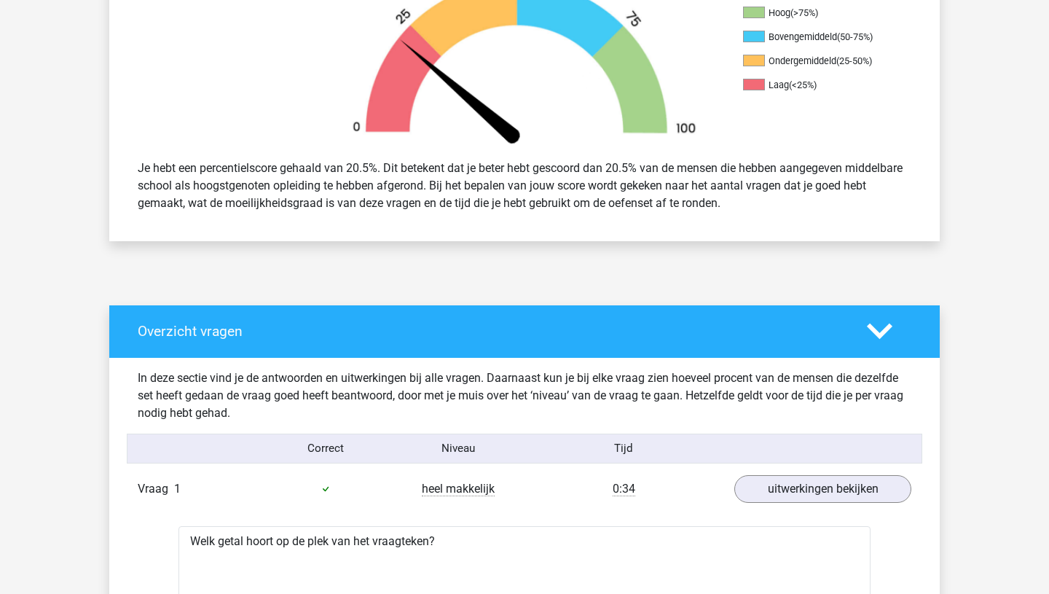
click at [883, 323] on icon at bounding box center [879, 330] width 25 height 25
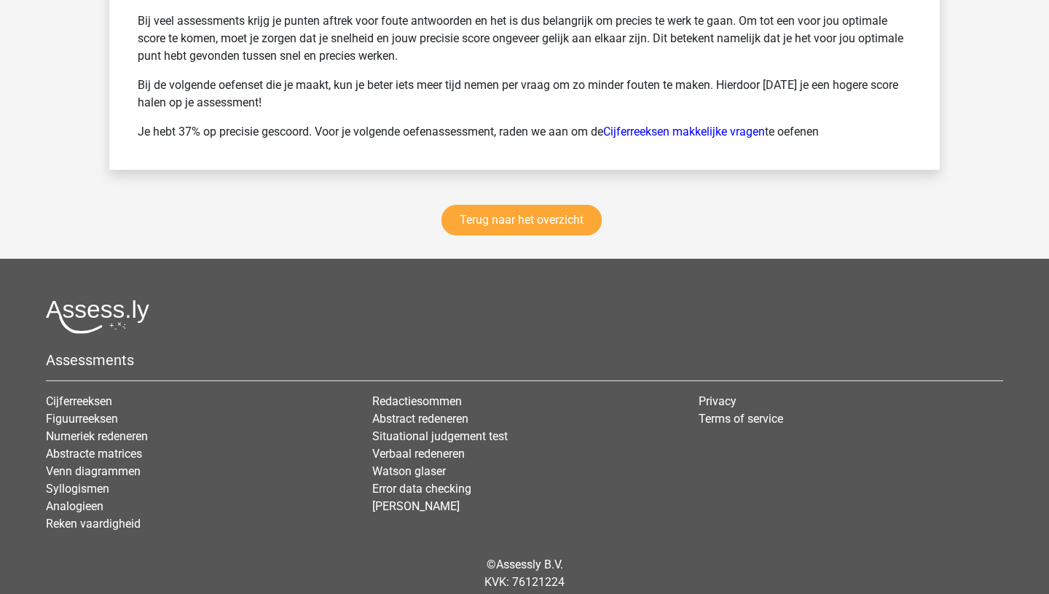
scroll to position [1507, 0]
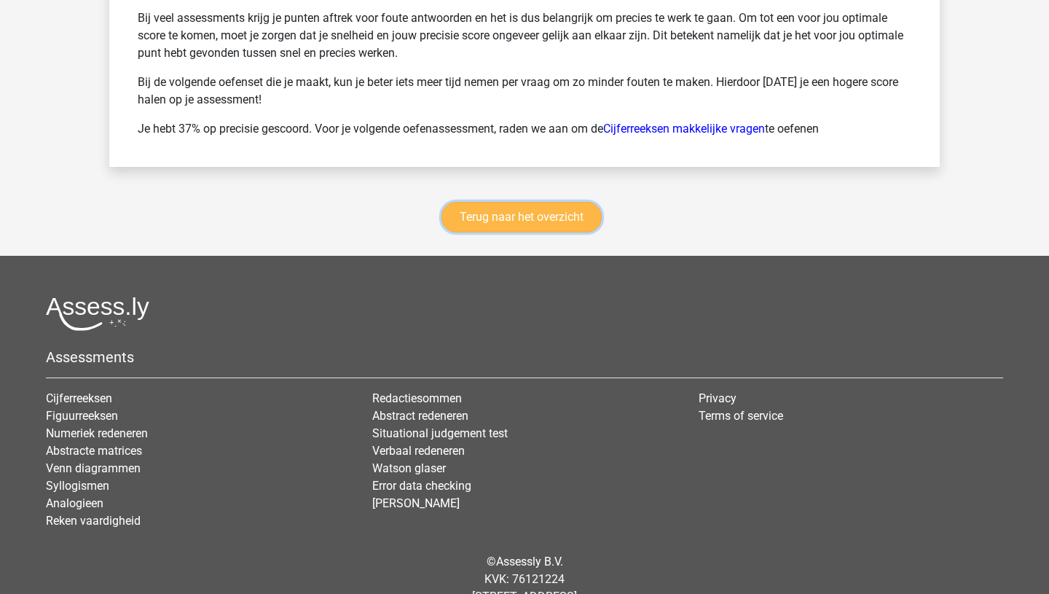
click at [576, 211] on link "Terug naar het overzicht" at bounding box center [521, 217] width 160 height 31
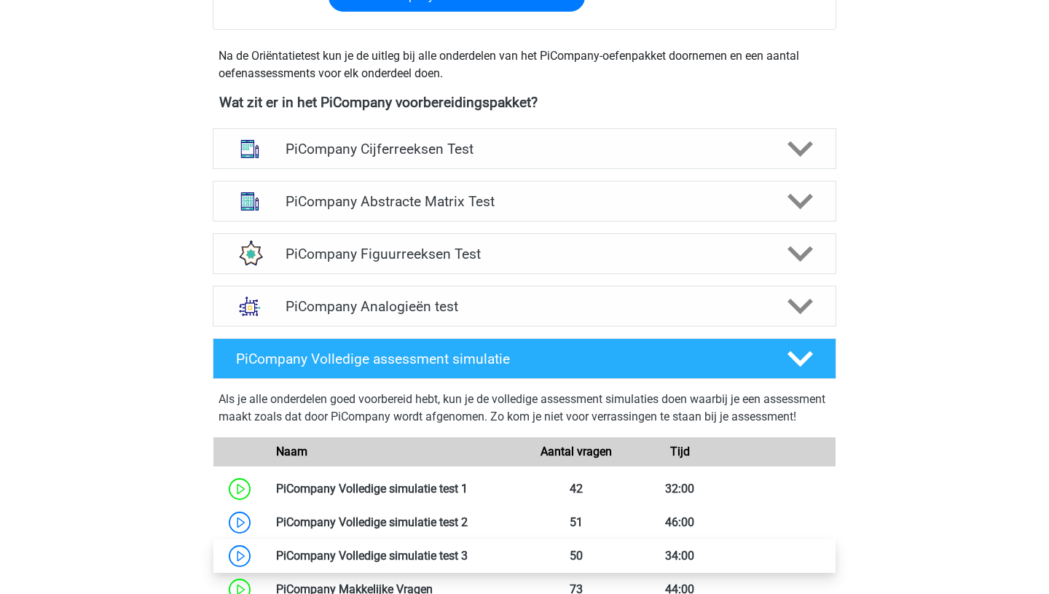
scroll to position [503, 0]
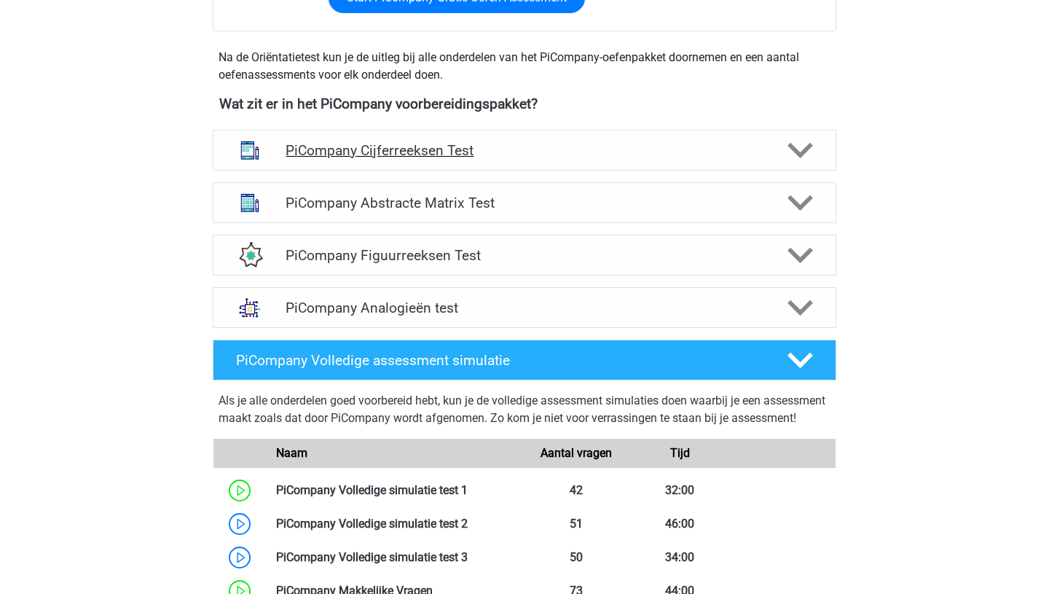
click at [802, 162] on icon at bounding box center [800, 150] width 25 height 25
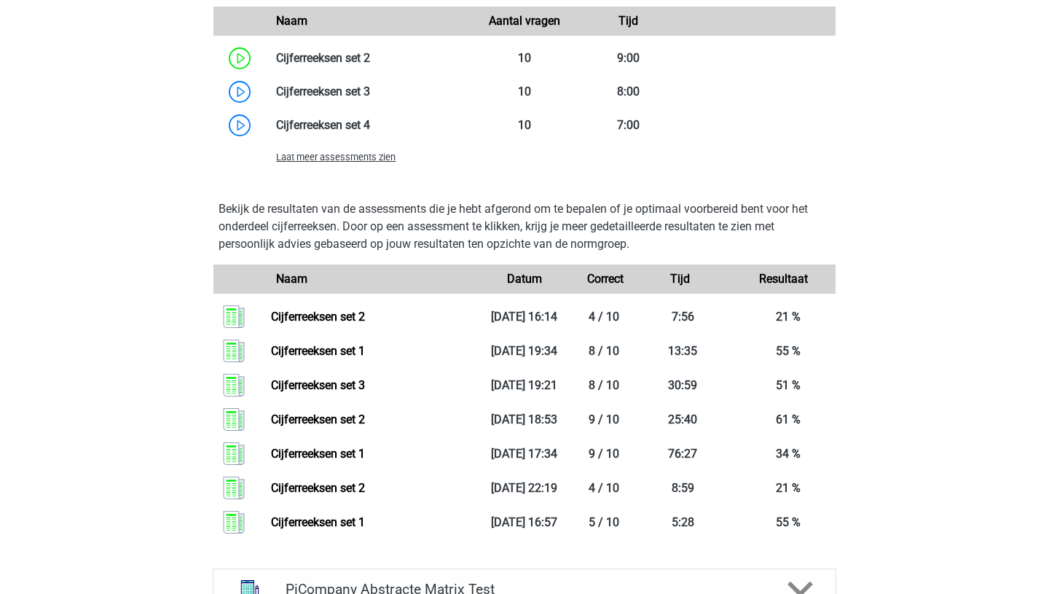
scroll to position [1185, 0]
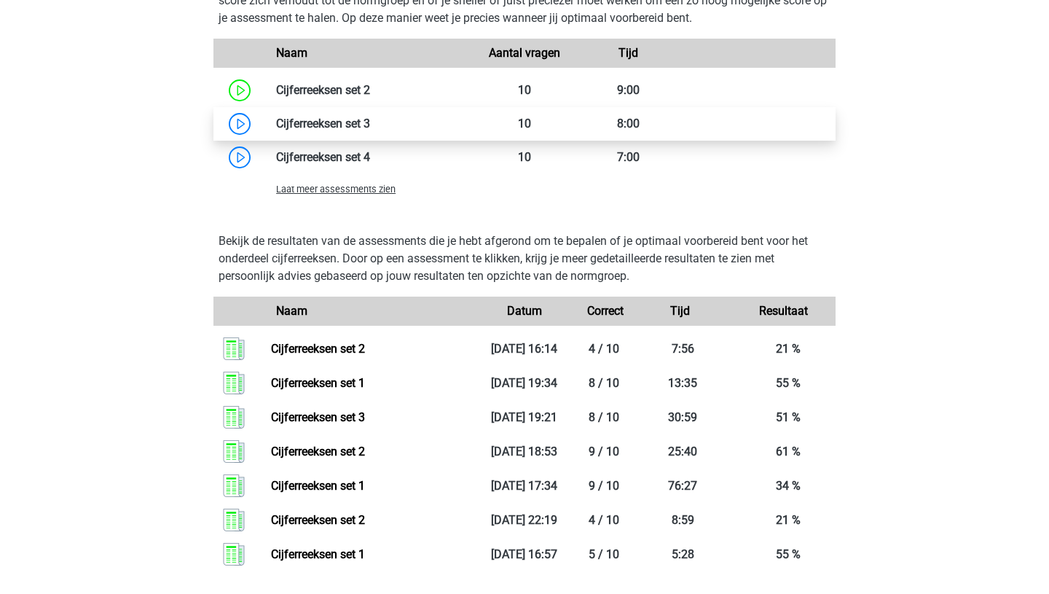
click at [370, 130] on link at bounding box center [370, 124] width 0 height 14
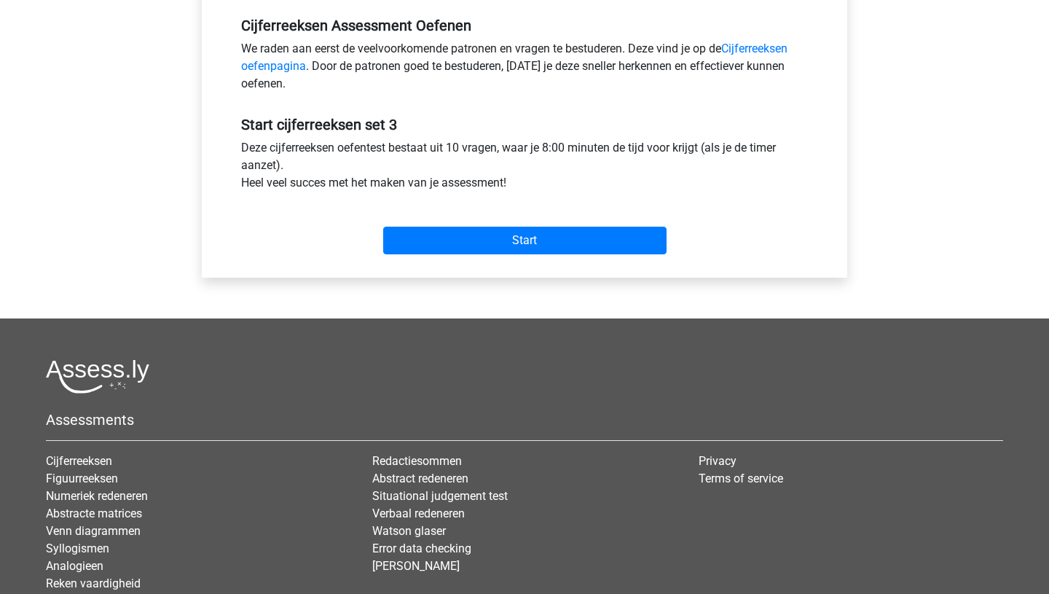
scroll to position [445, 0]
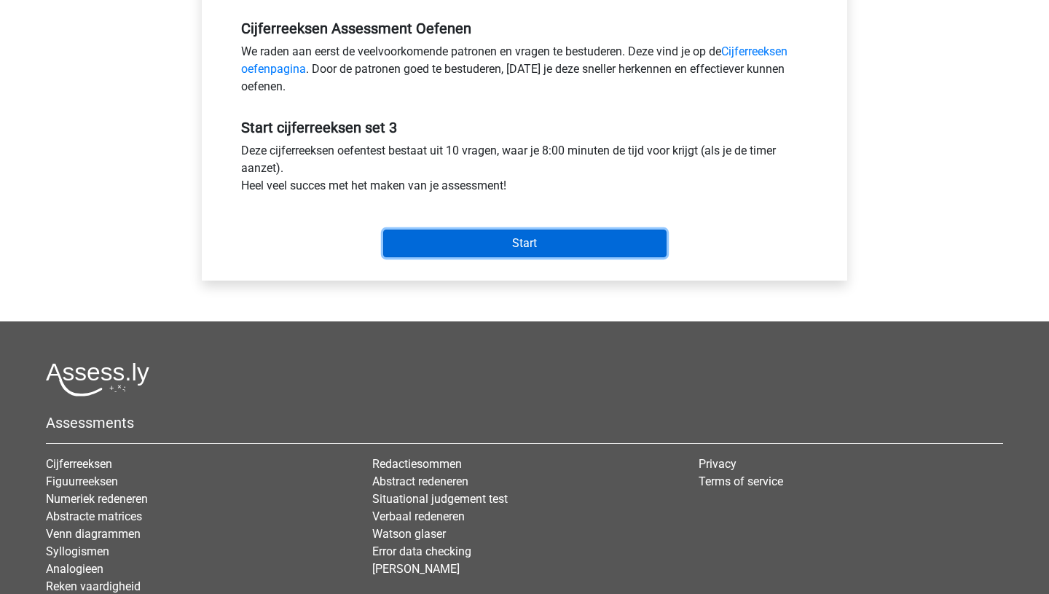
click at [509, 241] on input "Start" at bounding box center [524, 243] width 283 height 28
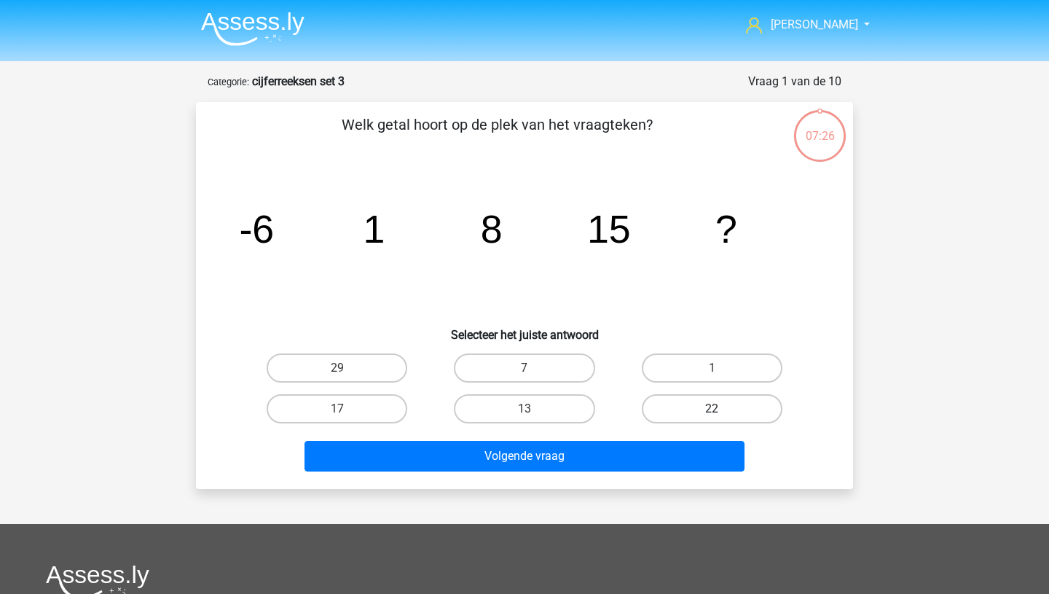
click at [705, 407] on label "22" at bounding box center [712, 408] width 141 height 29
click at [712, 409] on input "22" at bounding box center [716, 413] width 9 height 9
radio input "true"
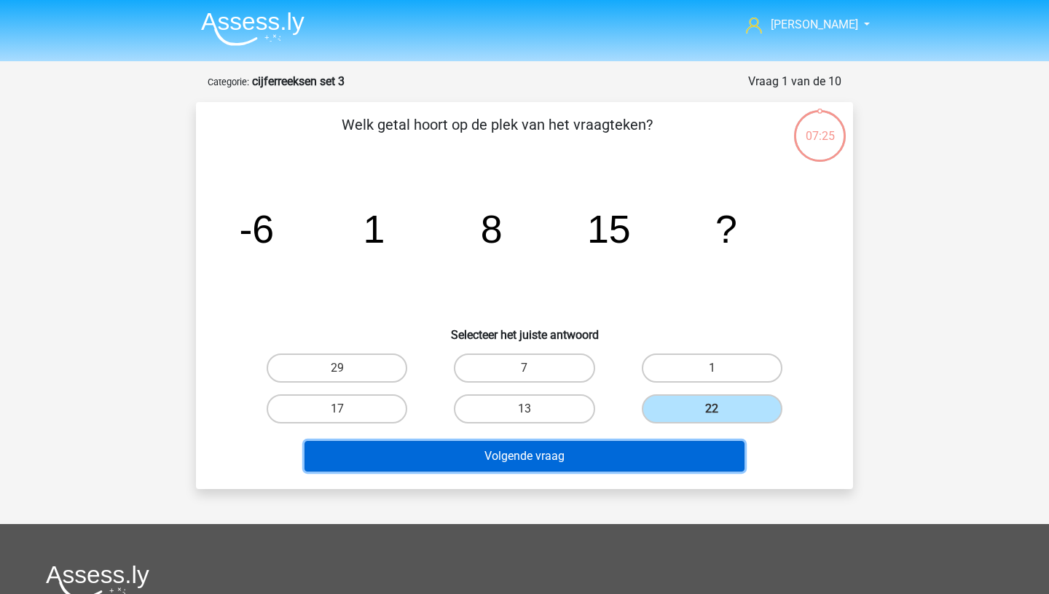
click at [585, 459] on button "Volgende vraag" at bounding box center [525, 456] width 441 height 31
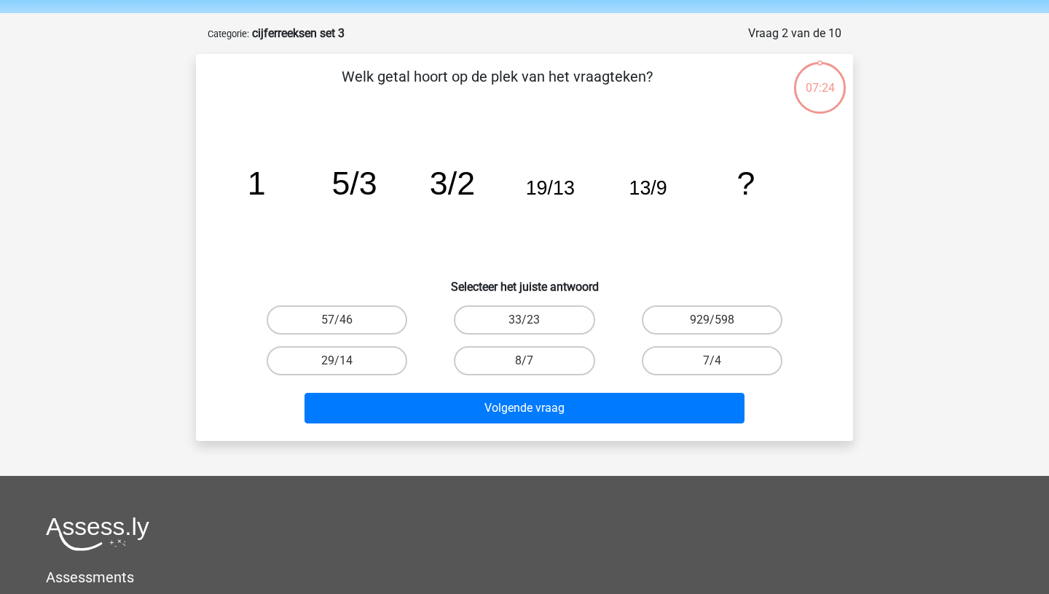
scroll to position [73, 0]
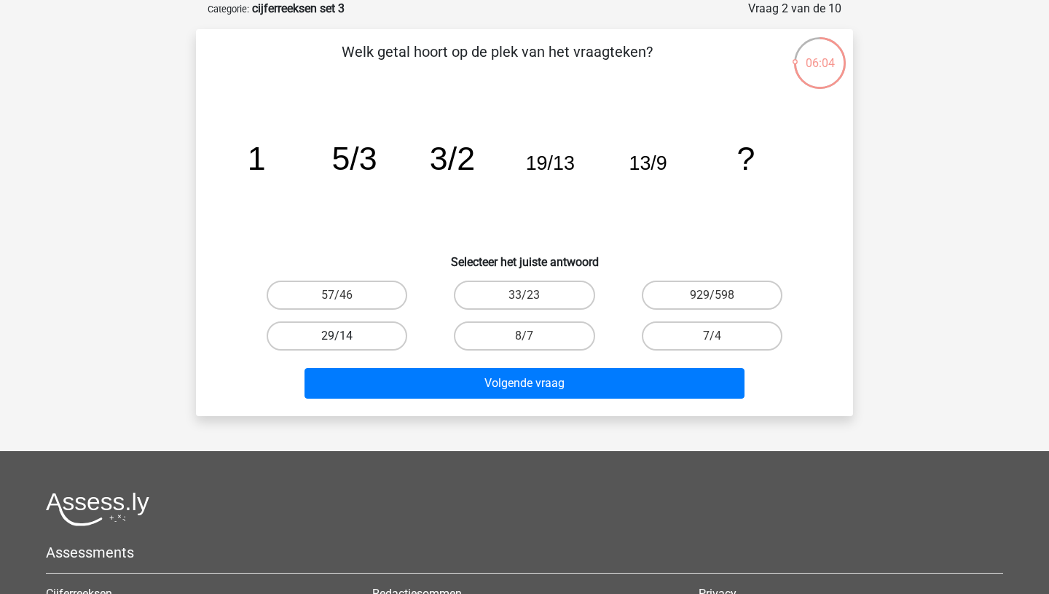
click at [358, 334] on label "29/14" at bounding box center [337, 335] width 141 height 29
click at [347, 336] on input "29/14" at bounding box center [341, 340] width 9 height 9
radio input "true"
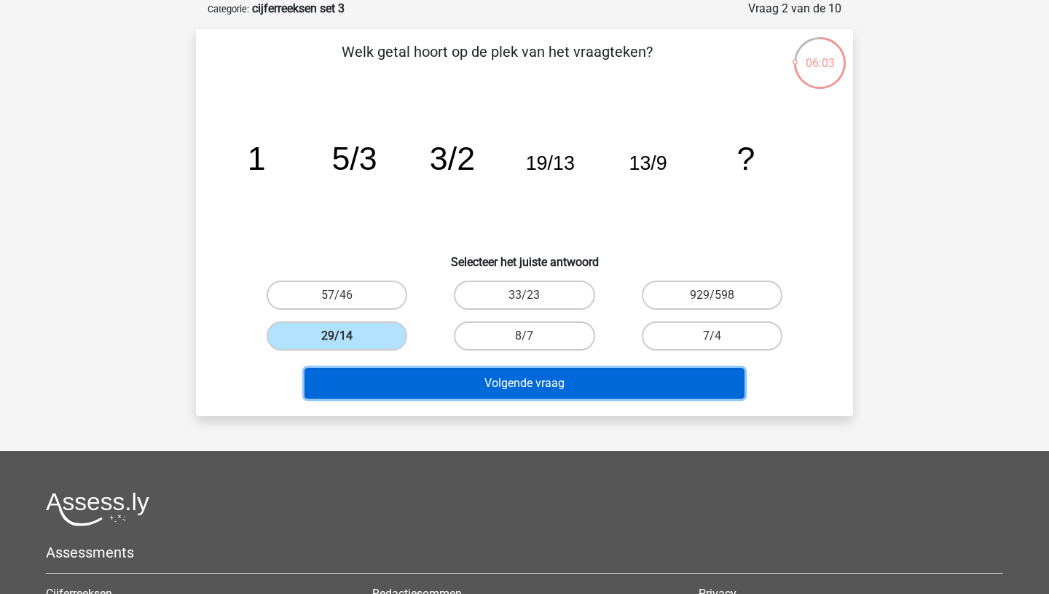
click at [477, 388] on button "Volgende vraag" at bounding box center [525, 383] width 441 height 31
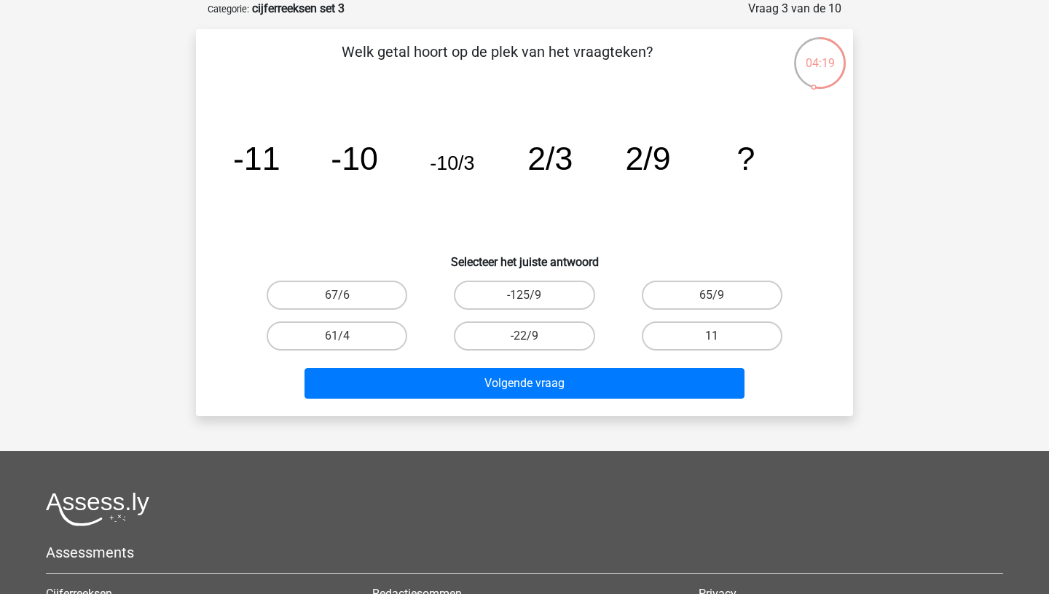
click at [671, 340] on label "11" at bounding box center [712, 335] width 141 height 29
click at [712, 340] on input "11" at bounding box center [716, 340] width 9 height 9
radio input "true"
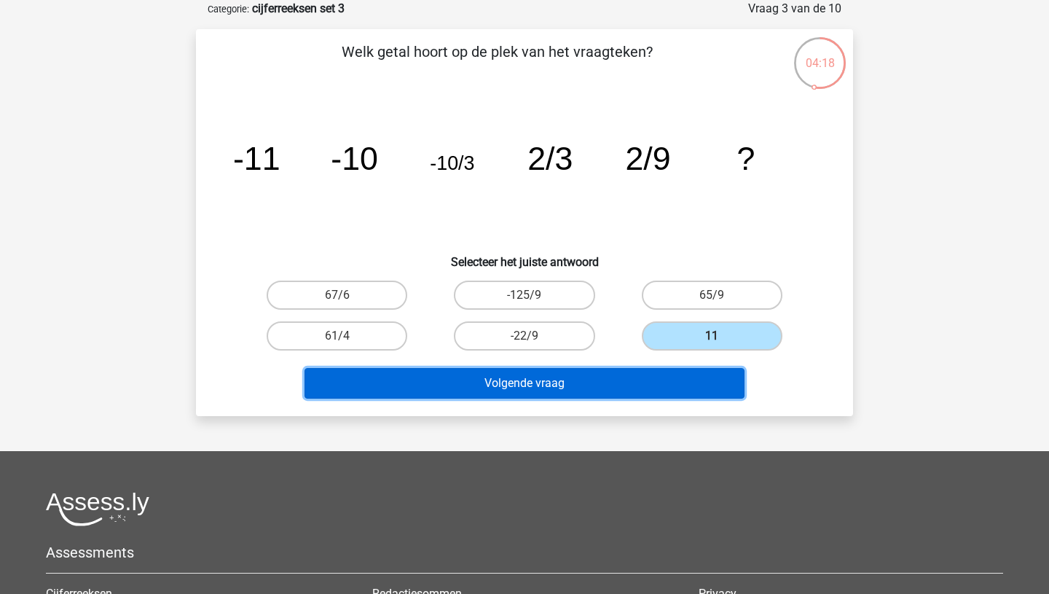
click at [600, 377] on button "Volgende vraag" at bounding box center [525, 383] width 441 height 31
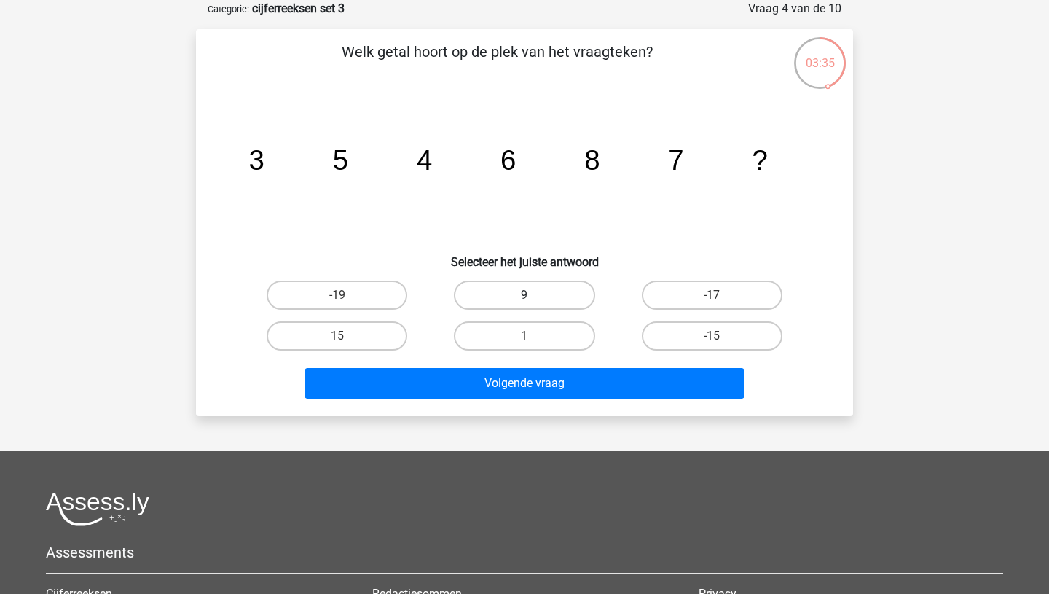
click at [519, 291] on label "9" at bounding box center [524, 294] width 141 height 29
click at [525, 295] on input "9" at bounding box center [529, 299] width 9 height 9
radio input "true"
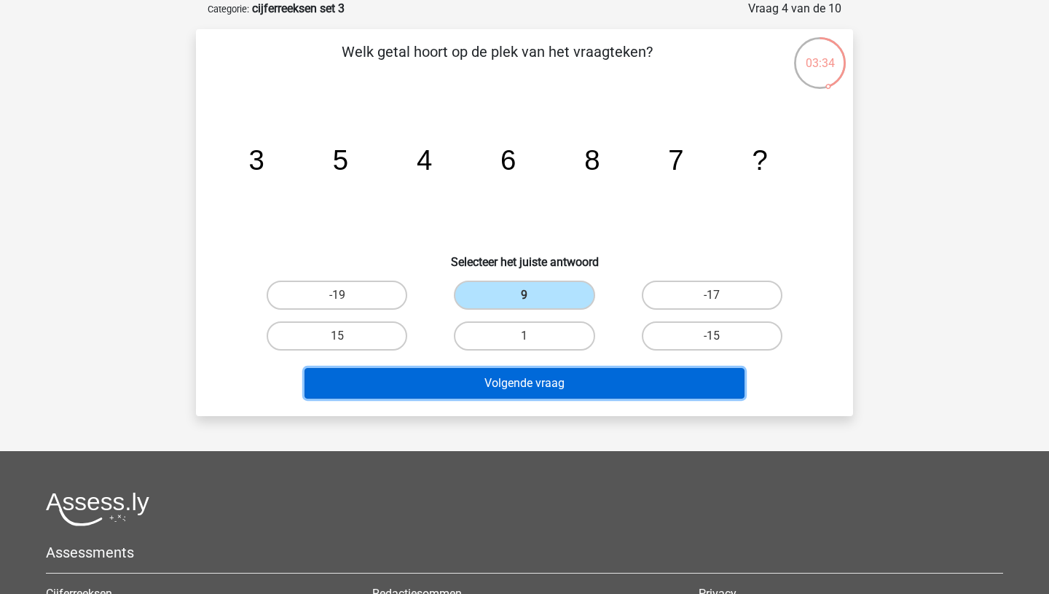
click at [525, 390] on button "Volgende vraag" at bounding box center [525, 383] width 441 height 31
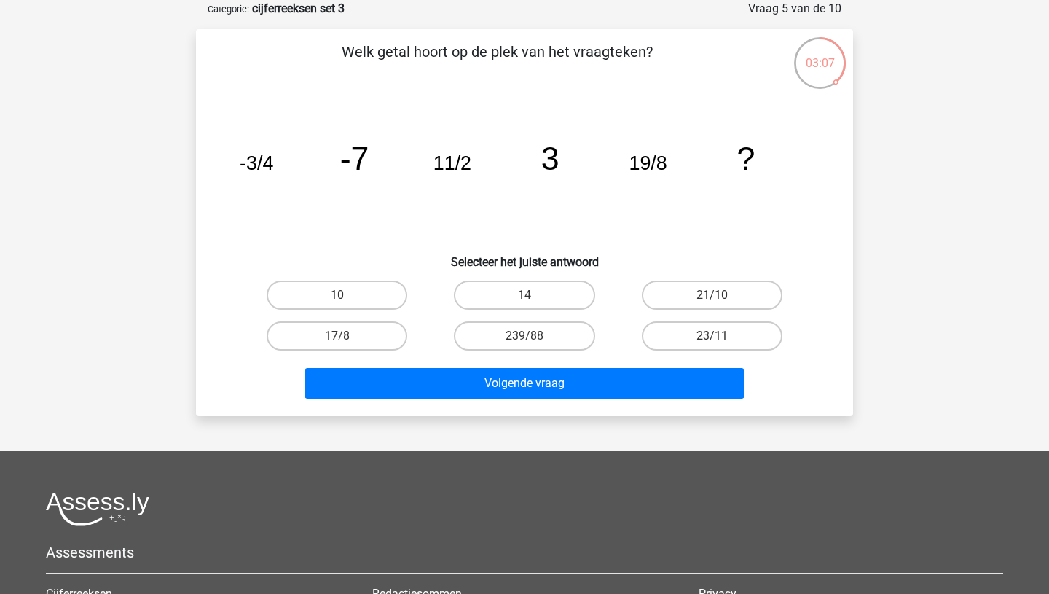
click at [718, 297] on input "21/10" at bounding box center [716, 299] width 9 height 9
radio input "true"
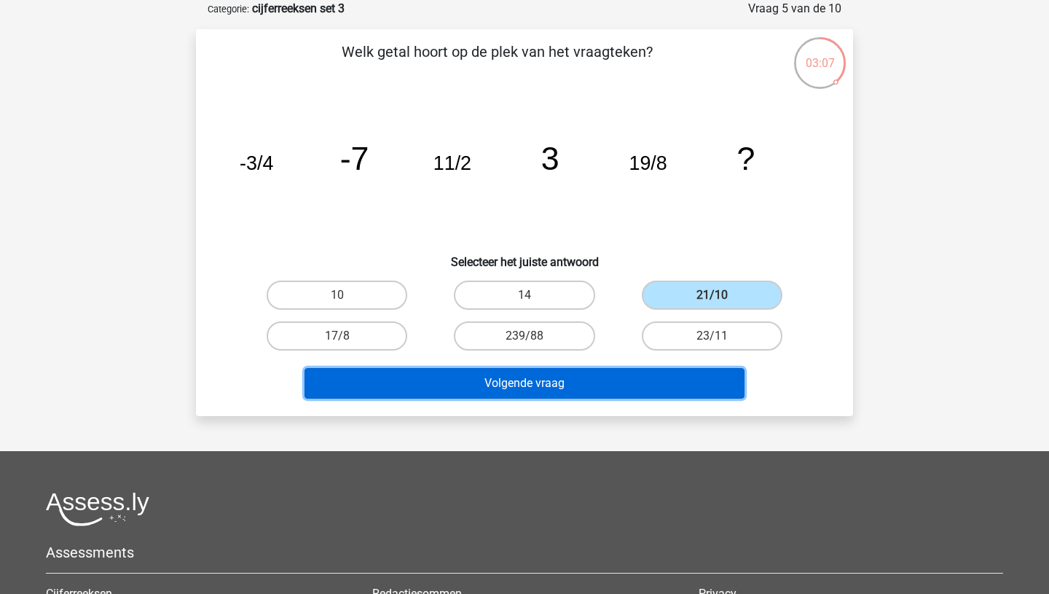
click at [573, 380] on button "Volgende vraag" at bounding box center [525, 383] width 441 height 31
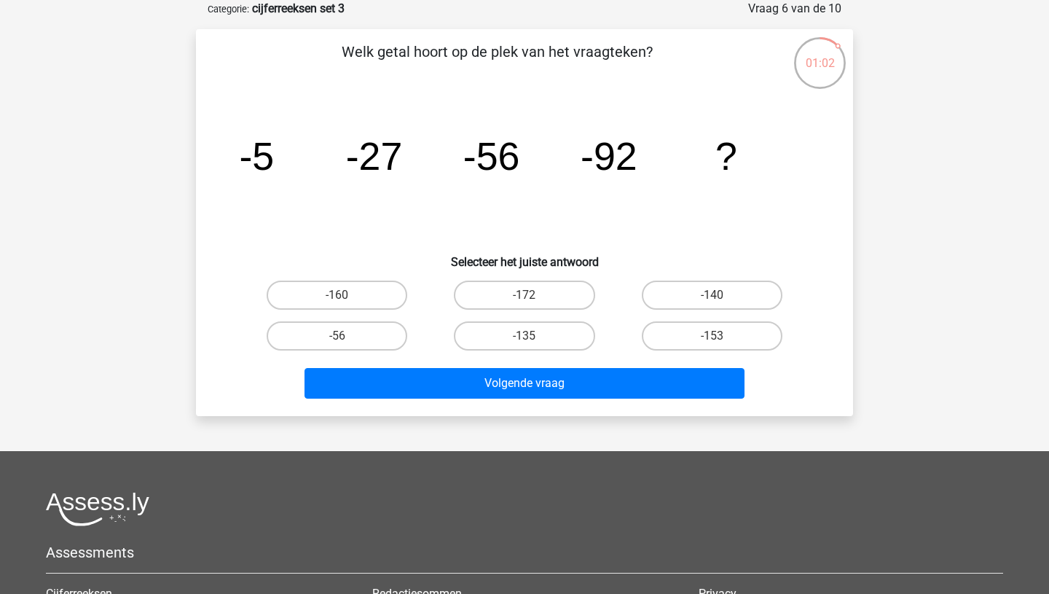
click at [712, 341] on input "-153" at bounding box center [716, 340] width 9 height 9
radio input "true"
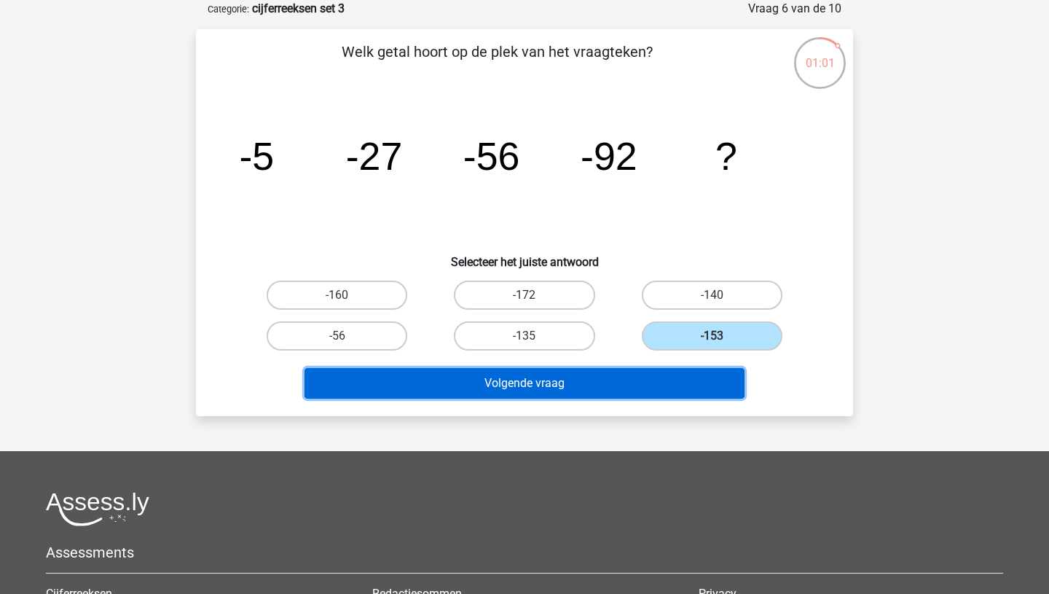
click at [628, 380] on button "Volgende vraag" at bounding box center [525, 383] width 441 height 31
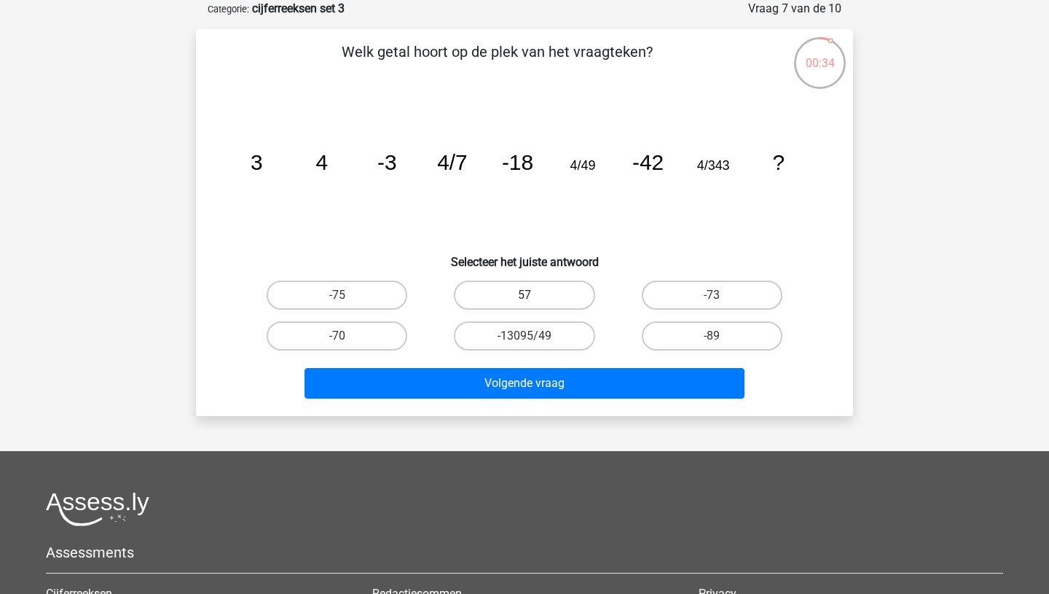
click at [533, 291] on label "57" at bounding box center [524, 294] width 141 height 29
click at [533, 295] on input "57" at bounding box center [529, 299] width 9 height 9
radio input "true"
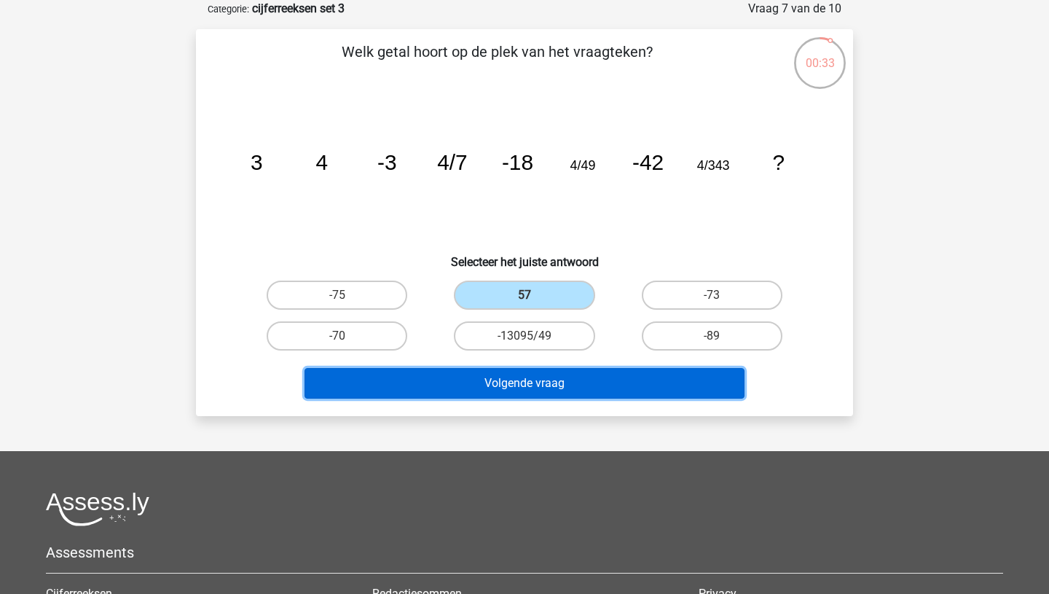
click at [517, 371] on button "Volgende vraag" at bounding box center [525, 383] width 441 height 31
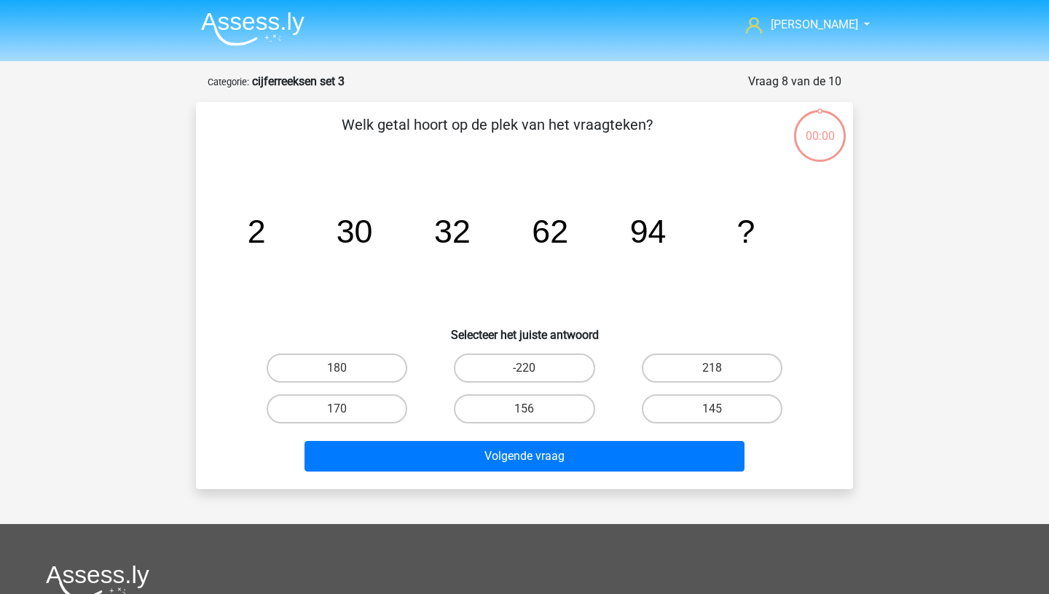
scroll to position [73, 0]
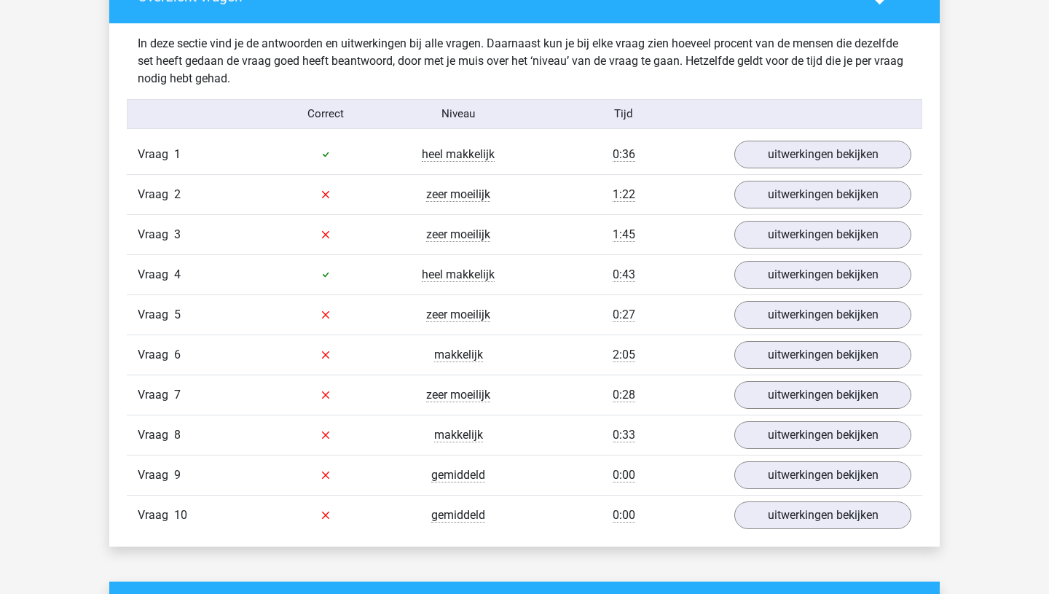
scroll to position [828, 0]
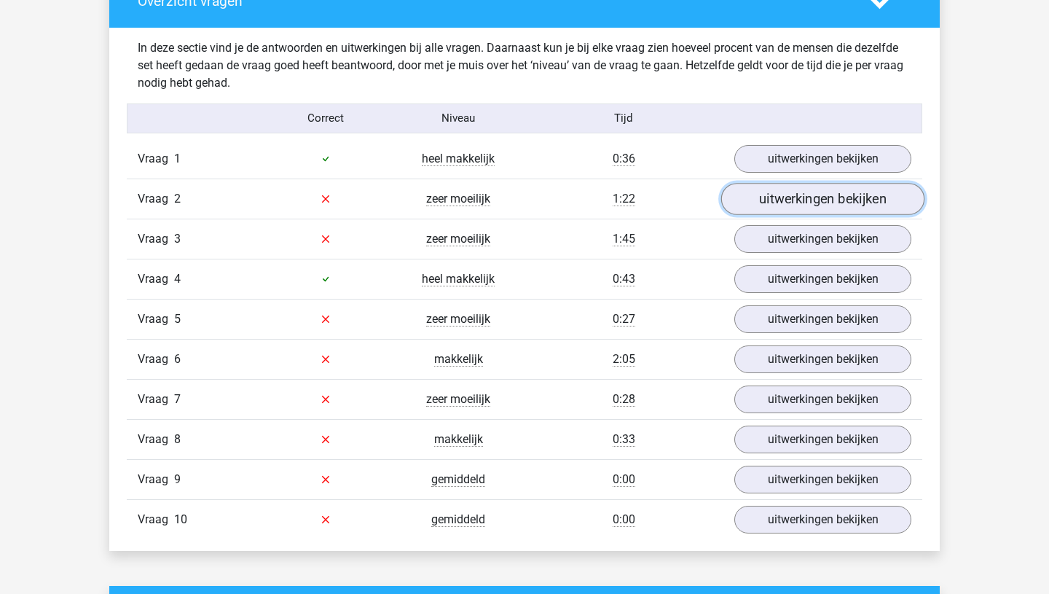
click at [798, 199] on link "uitwerkingen bekijken" at bounding box center [822, 199] width 203 height 32
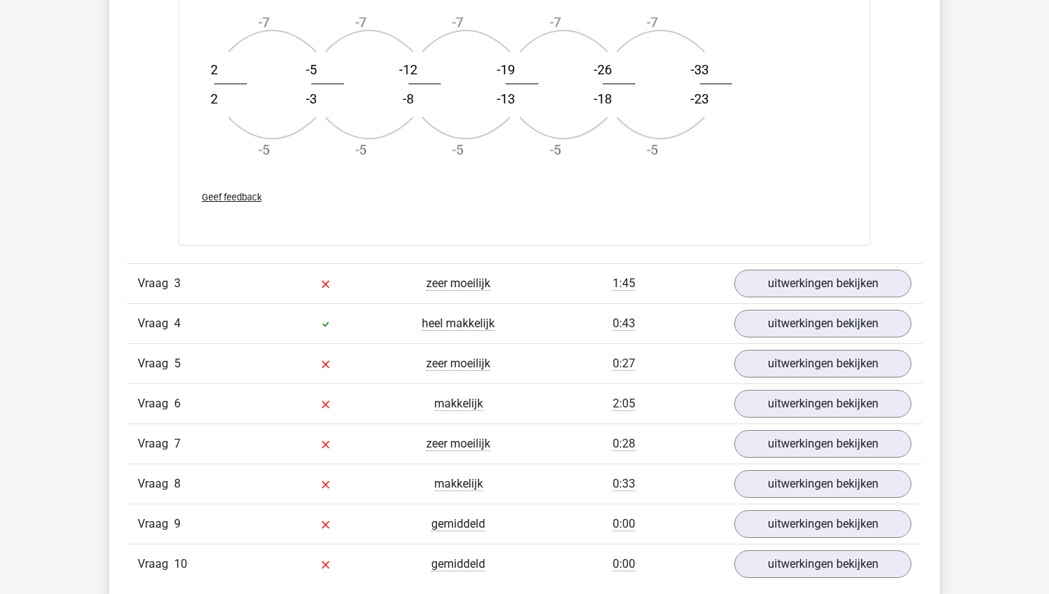
scroll to position [1664, 0]
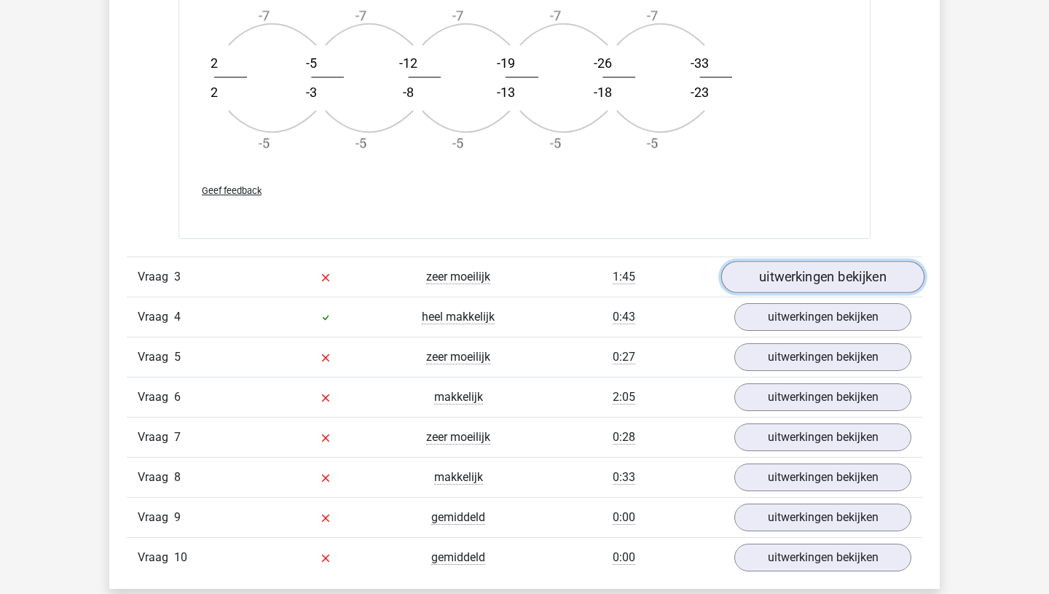
click at [844, 278] on link "uitwerkingen bekijken" at bounding box center [822, 277] width 203 height 32
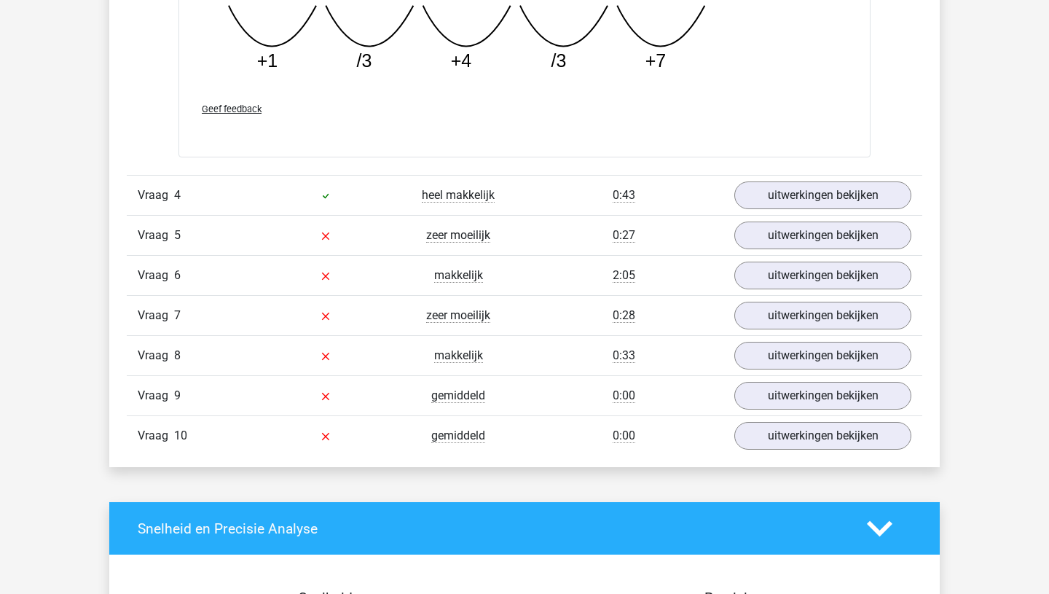
scroll to position [2476, 0]
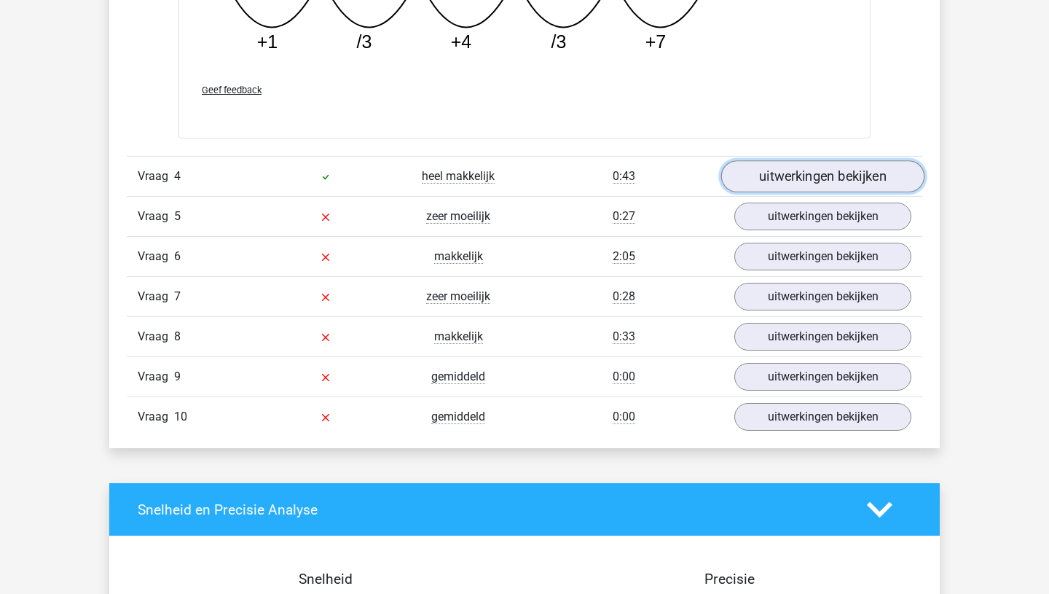
click at [799, 178] on link "uitwerkingen bekijken" at bounding box center [822, 176] width 203 height 32
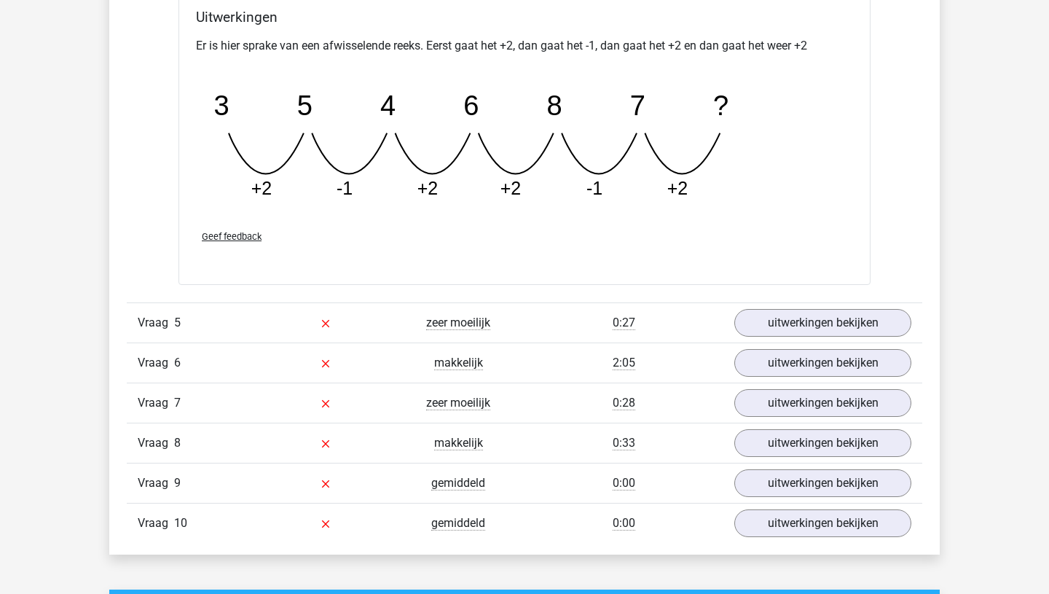
scroll to position [3022, 0]
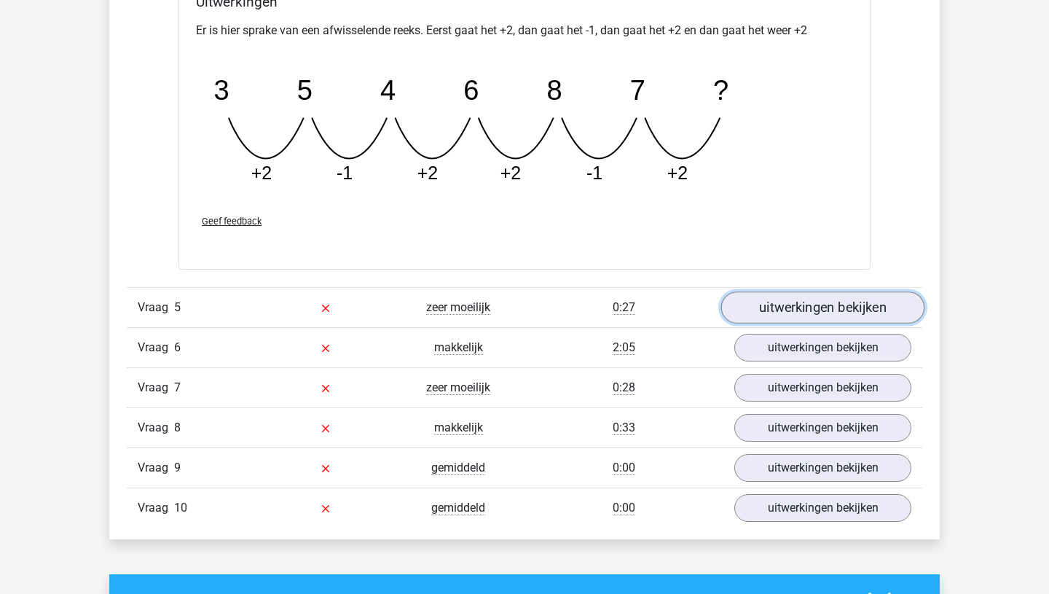
click at [807, 313] on link "uitwerkingen bekijken" at bounding box center [822, 307] width 203 height 32
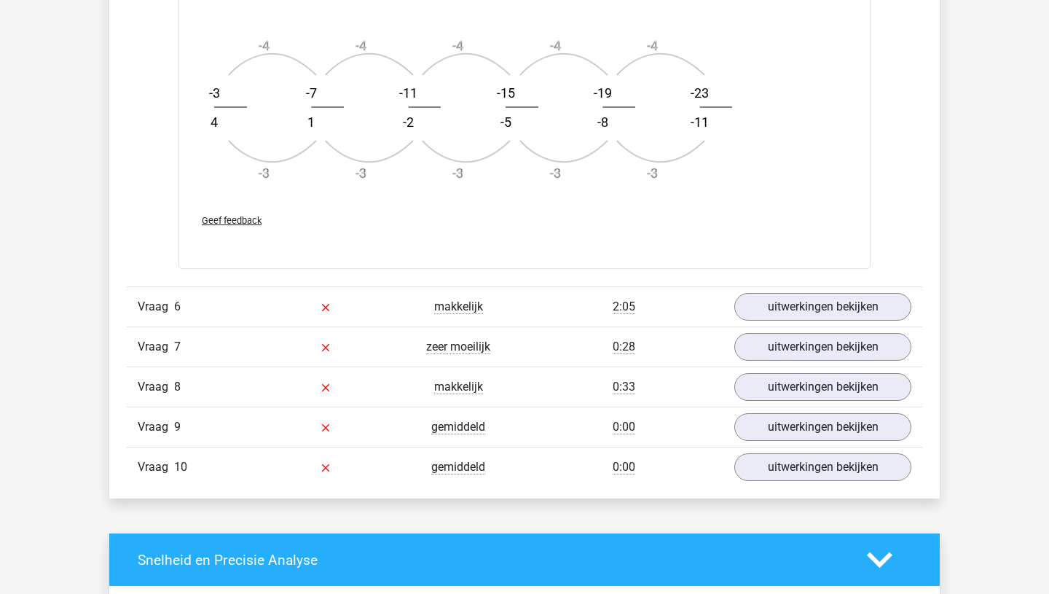
scroll to position [3943, 0]
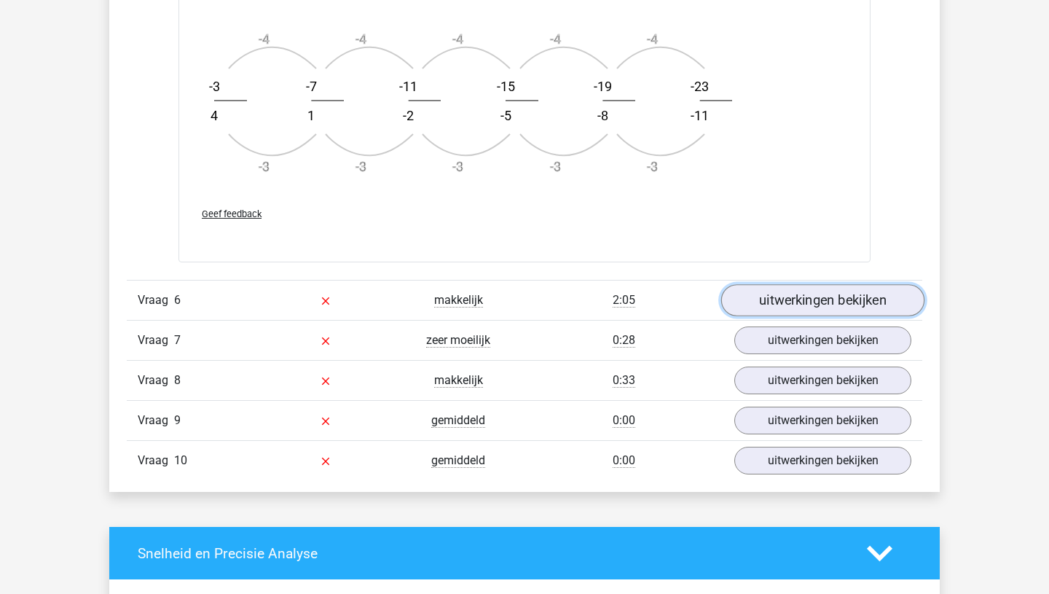
click at [833, 303] on link "uitwerkingen bekijken" at bounding box center [822, 301] width 203 height 32
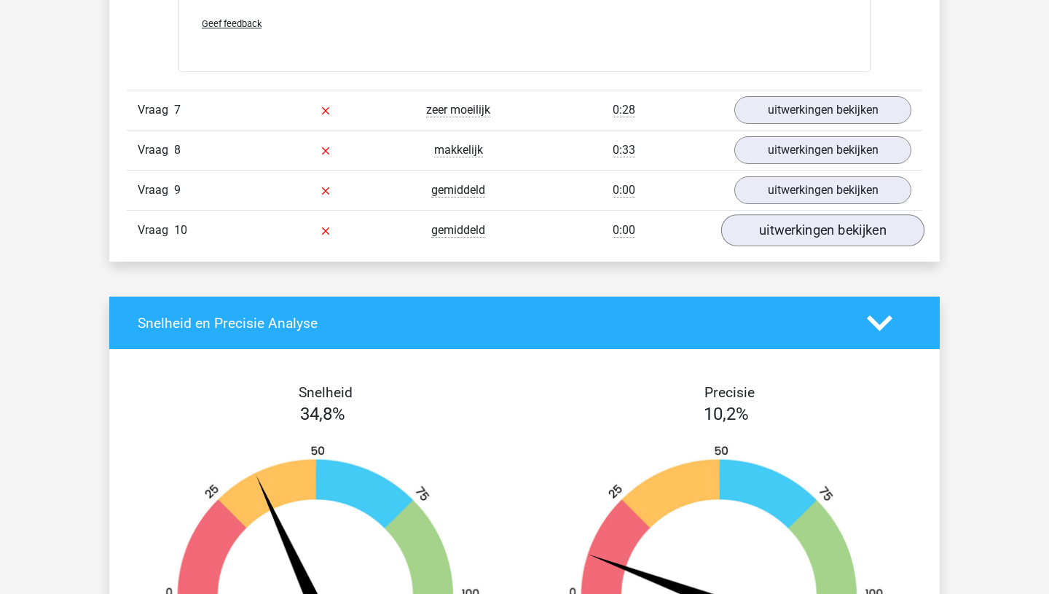
scroll to position [4918, 0]
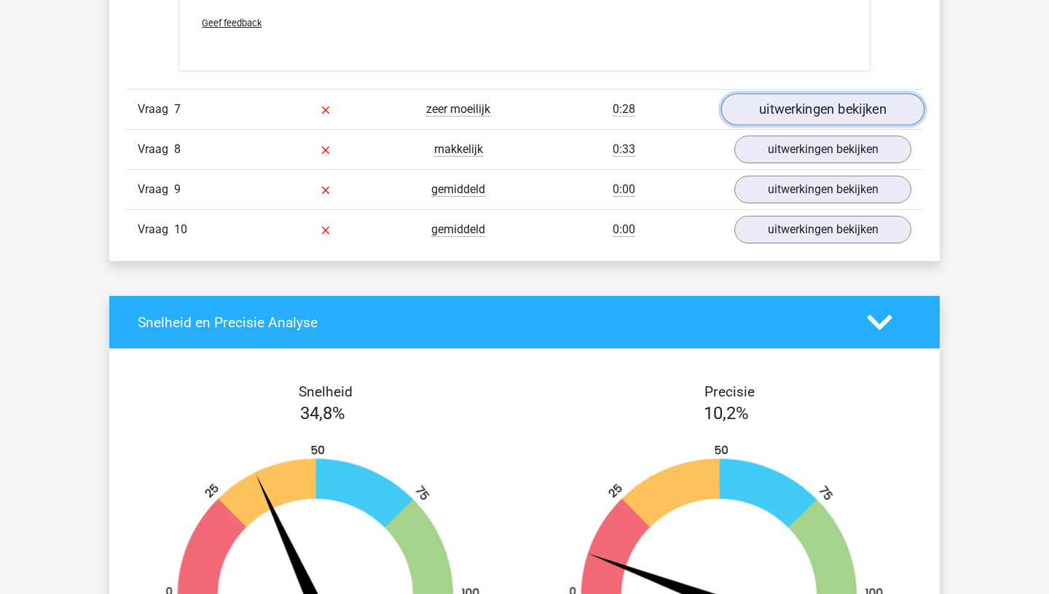
click at [818, 112] on link "uitwerkingen bekijken" at bounding box center [822, 109] width 203 height 32
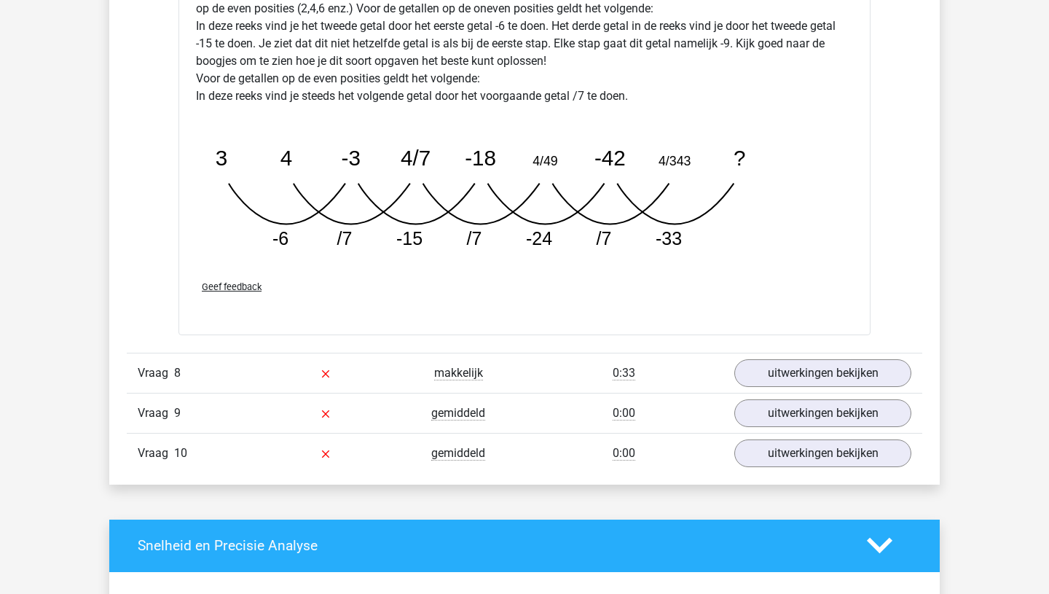
scroll to position [5508, 0]
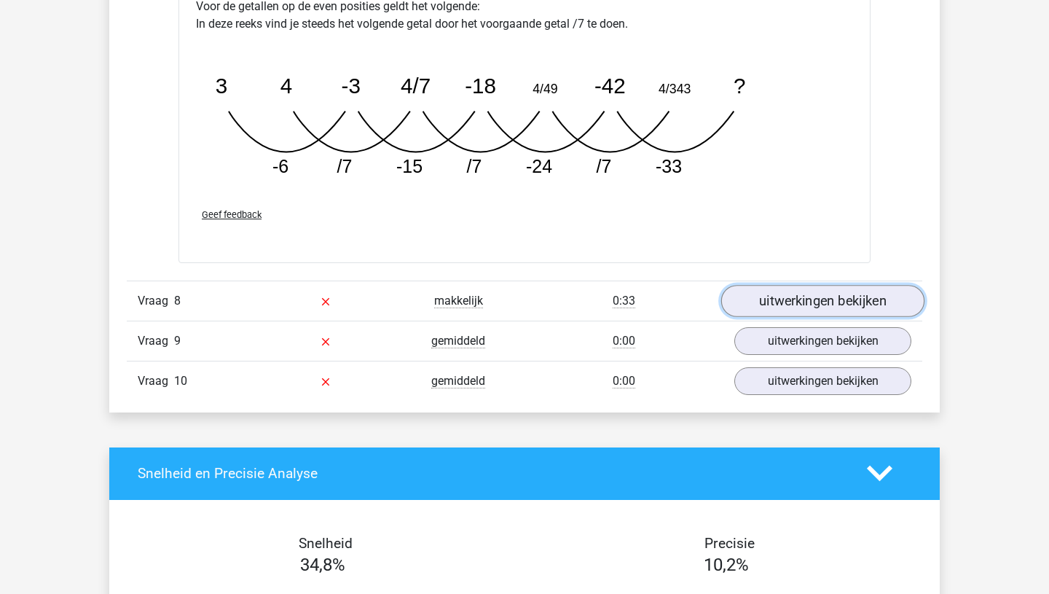
click at [782, 306] on link "uitwerkingen bekijken" at bounding box center [822, 301] width 203 height 32
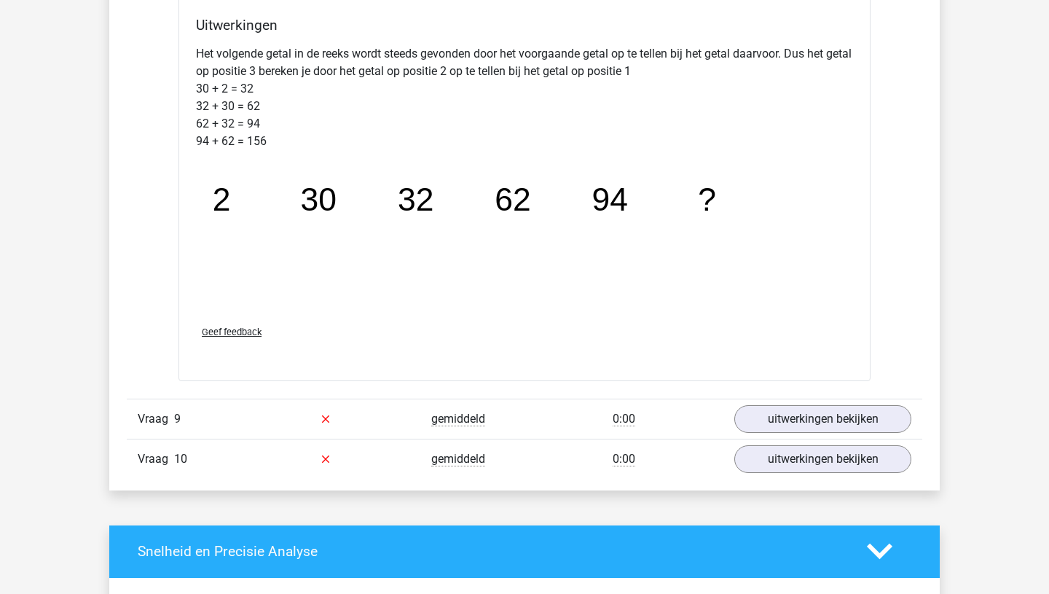
scroll to position [6156, 0]
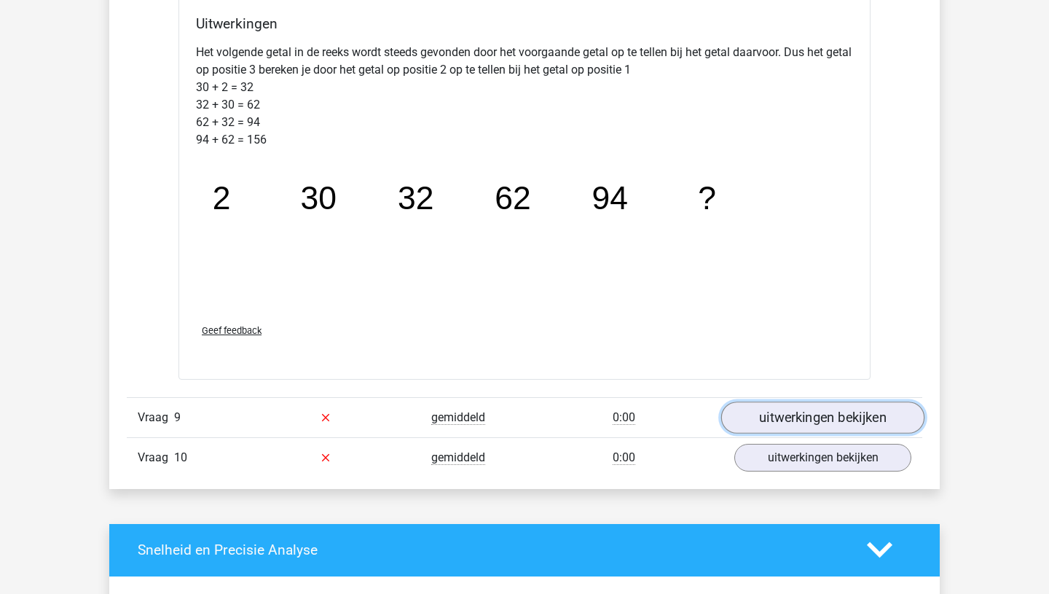
click at [799, 415] on link "uitwerkingen bekijken" at bounding box center [822, 417] width 203 height 32
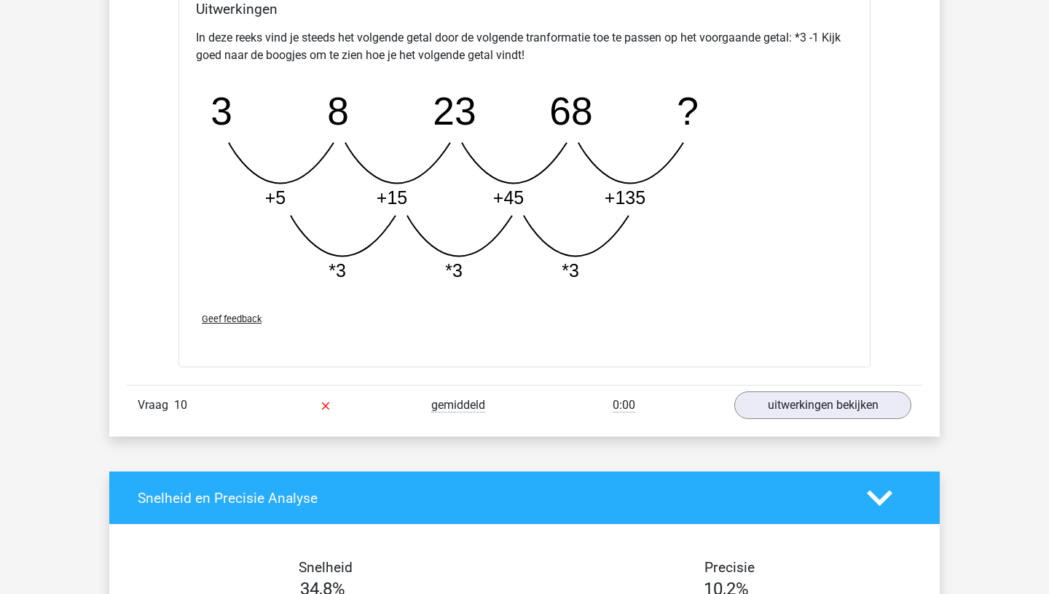
scroll to position [6941, 0]
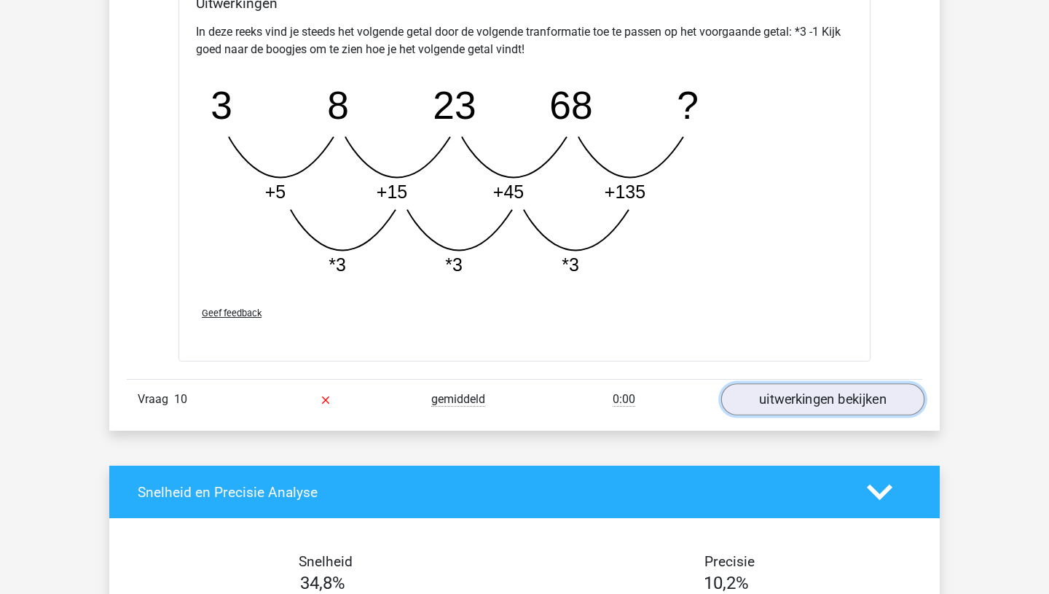
click at [804, 391] on link "uitwerkingen bekijken" at bounding box center [822, 399] width 203 height 32
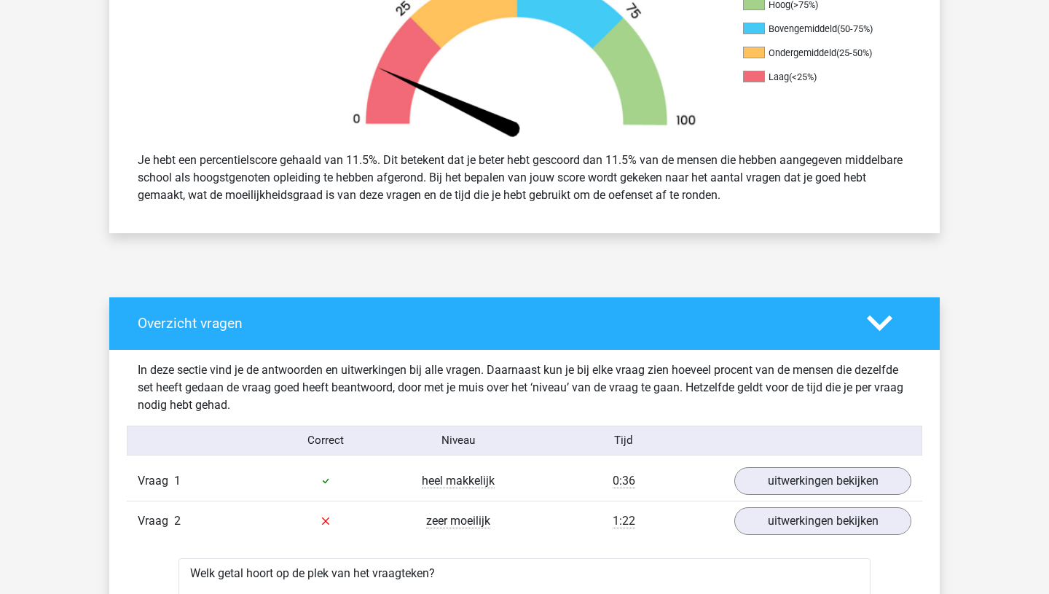
scroll to position [504, 0]
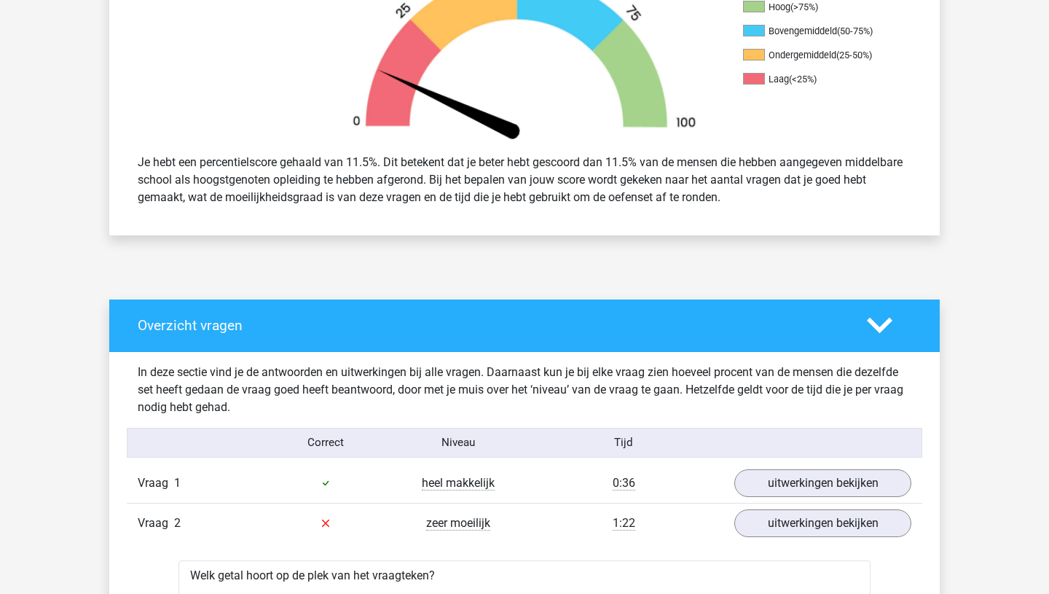
click at [885, 321] on icon at bounding box center [879, 325] width 25 height 25
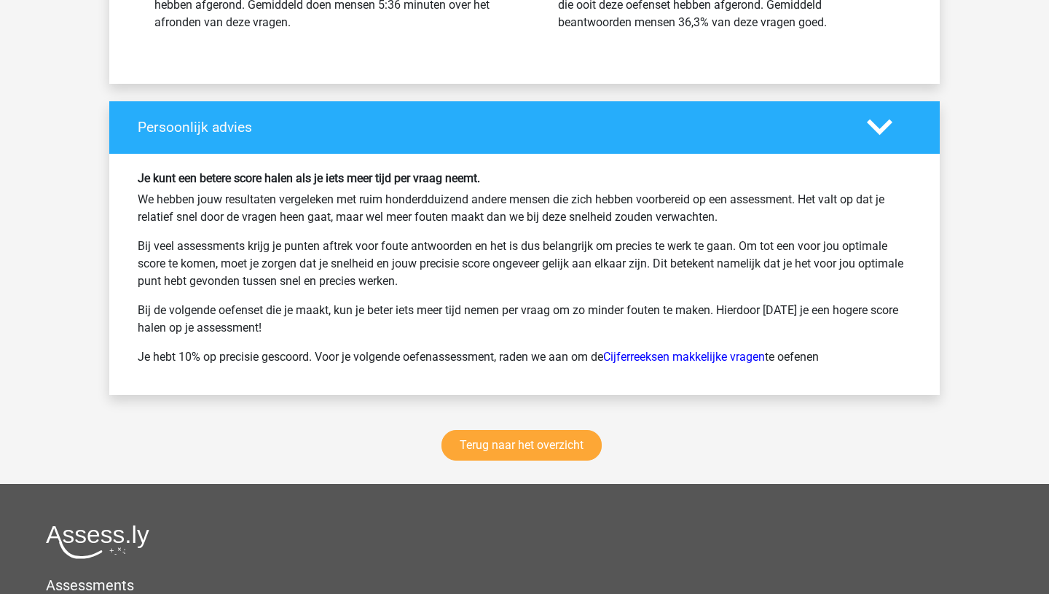
scroll to position [1282, 0]
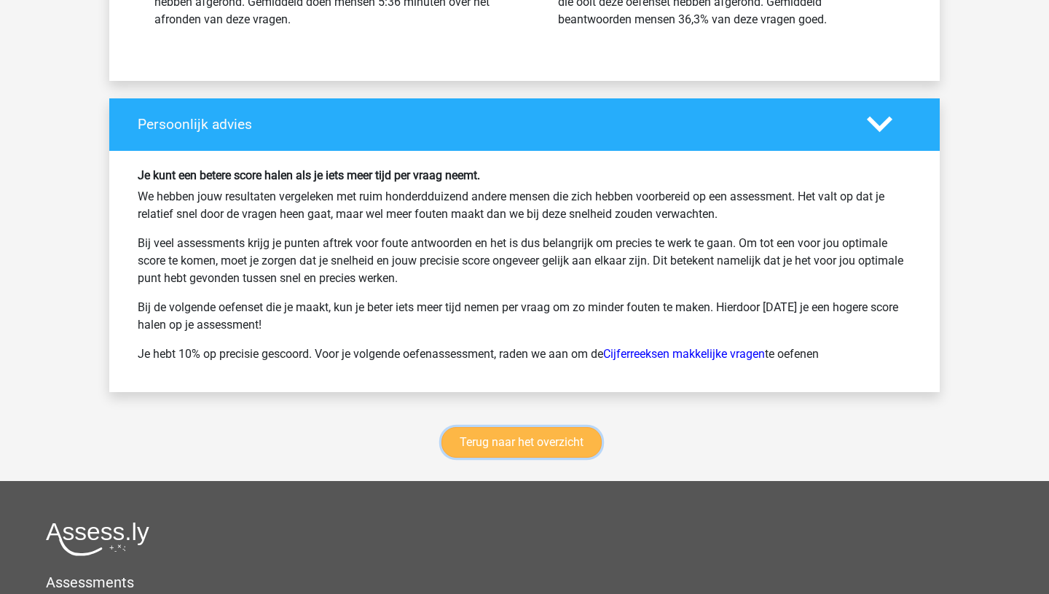
click at [543, 447] on link "Terug naar het overzicht" at bounding box center [521, 442] width 160 height 31
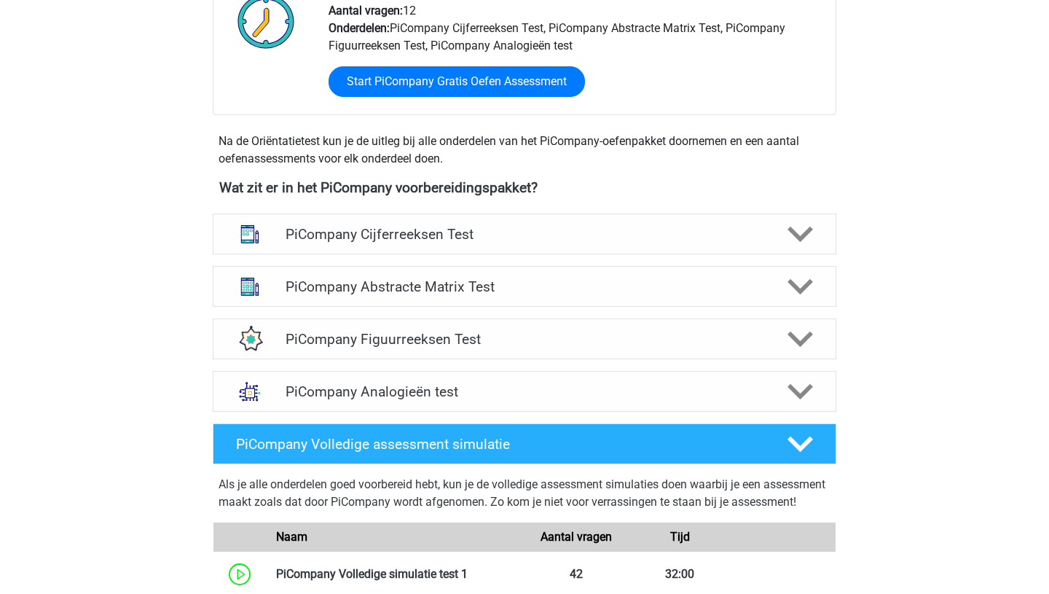
scroll to position [424, 0]
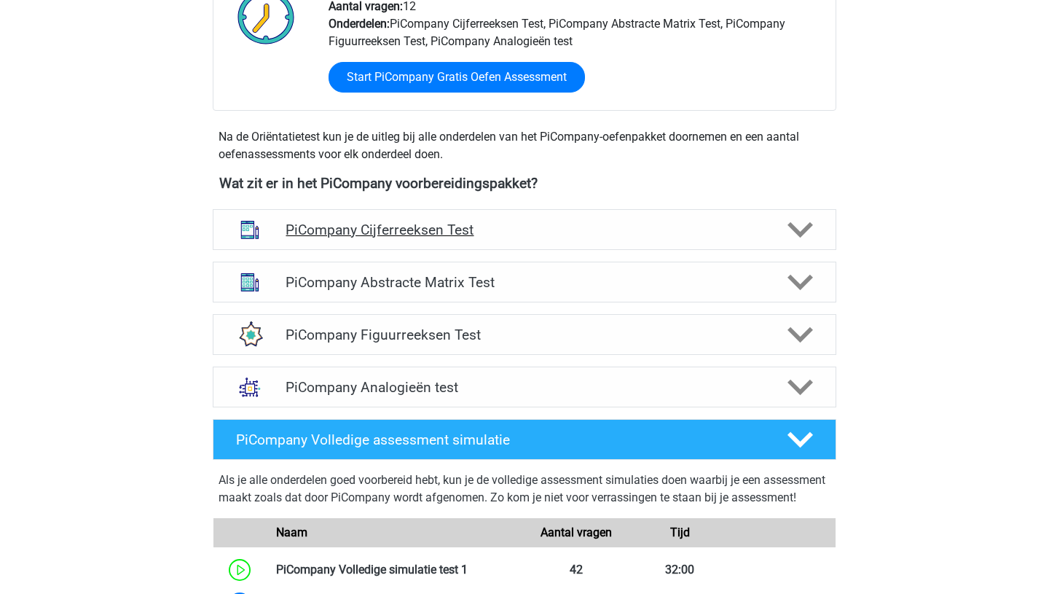
click at [809, 237] on icon at bounding box center [800, 229] width 25 height 25
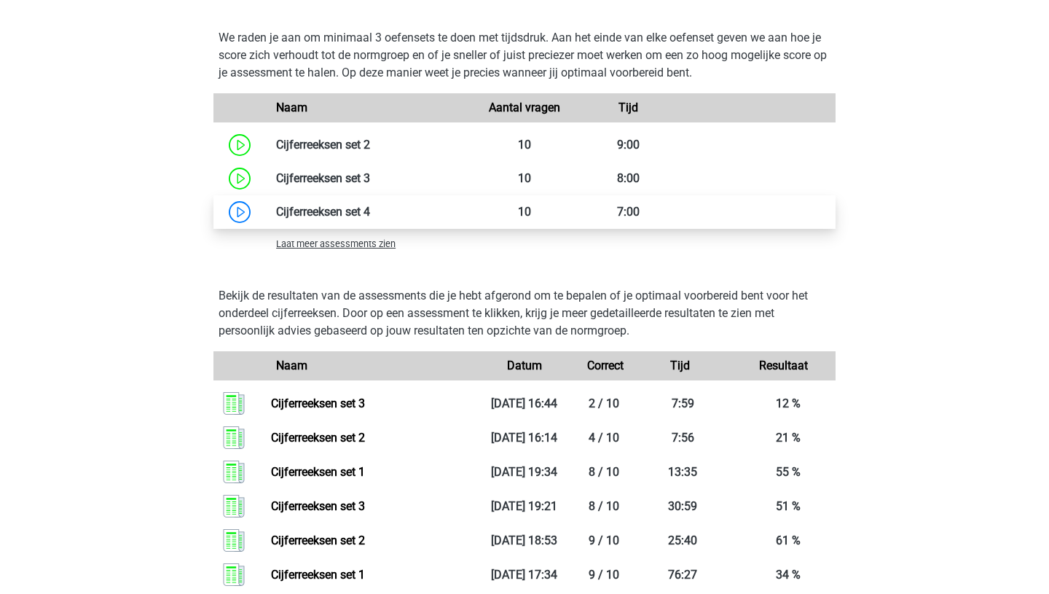
scroll to position [1131, 0]
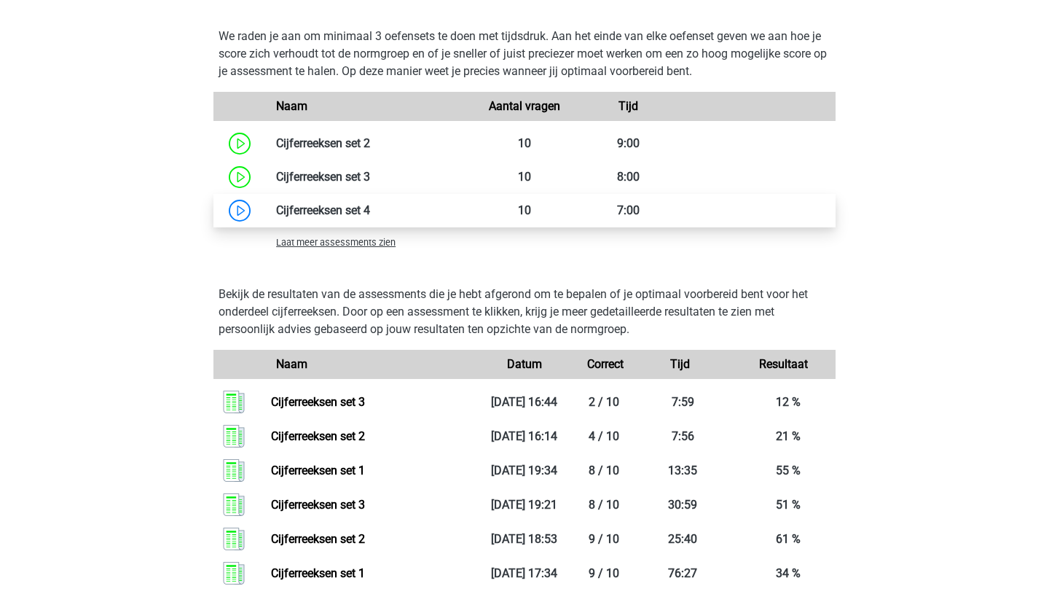
click at [370, 217] on link at bounding box center [370, 210] width 0 height 14
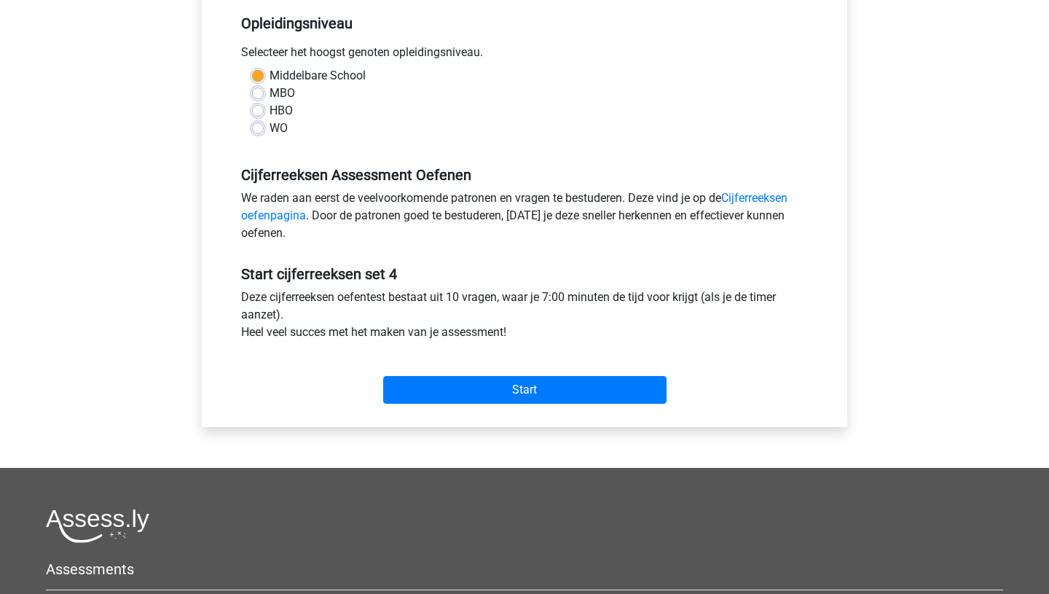
scroll to position [319, 0]
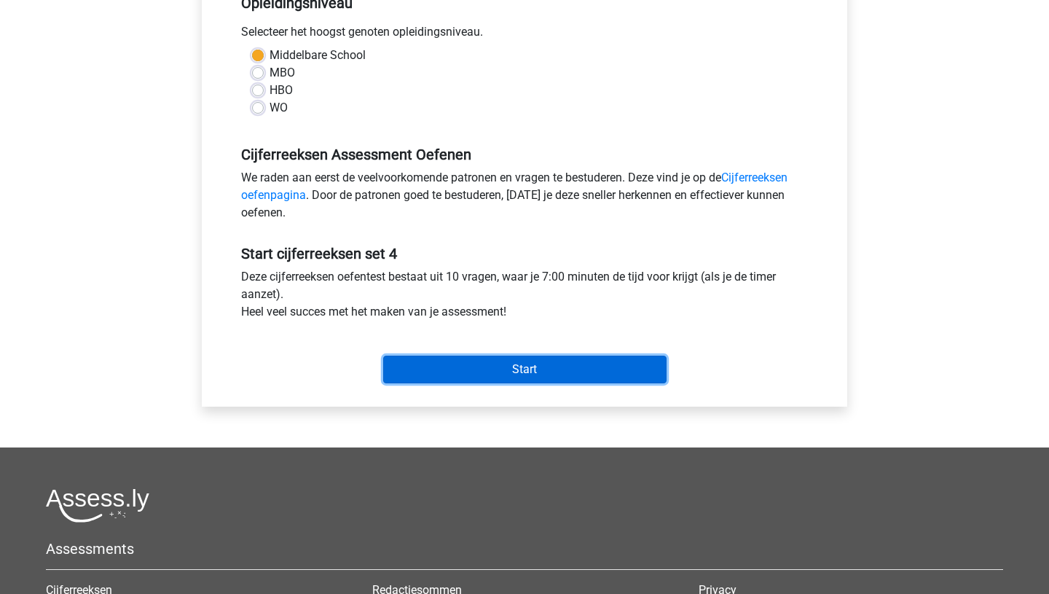
click at [499, 366] on input "Start" at bounding box center [524, 370] width 283 height 28
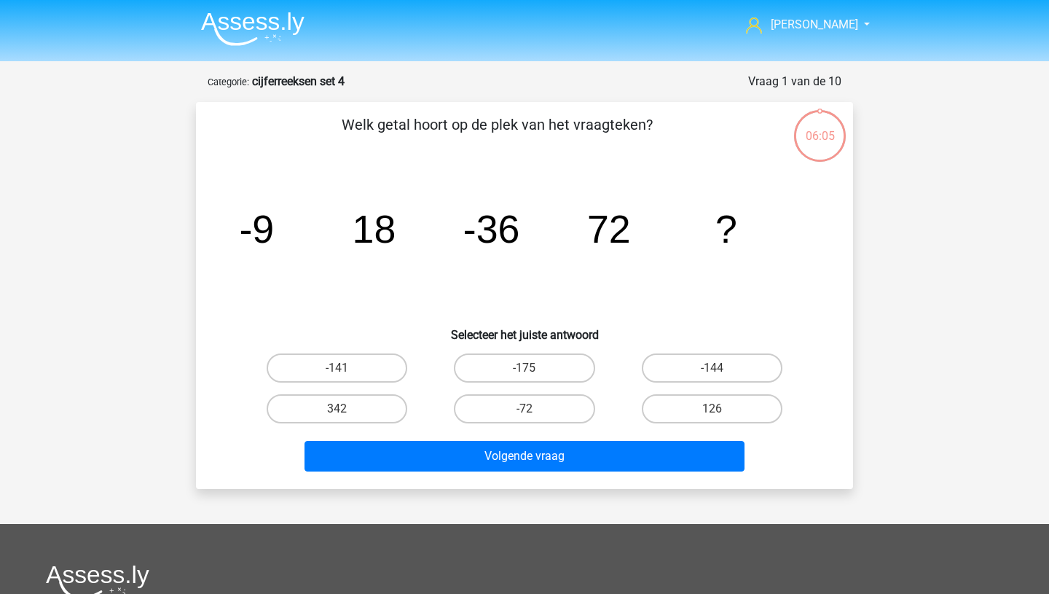
click at [718, 372] on input "-144" at bounding box center [716, 372] width 9 height 9
radio input "true"
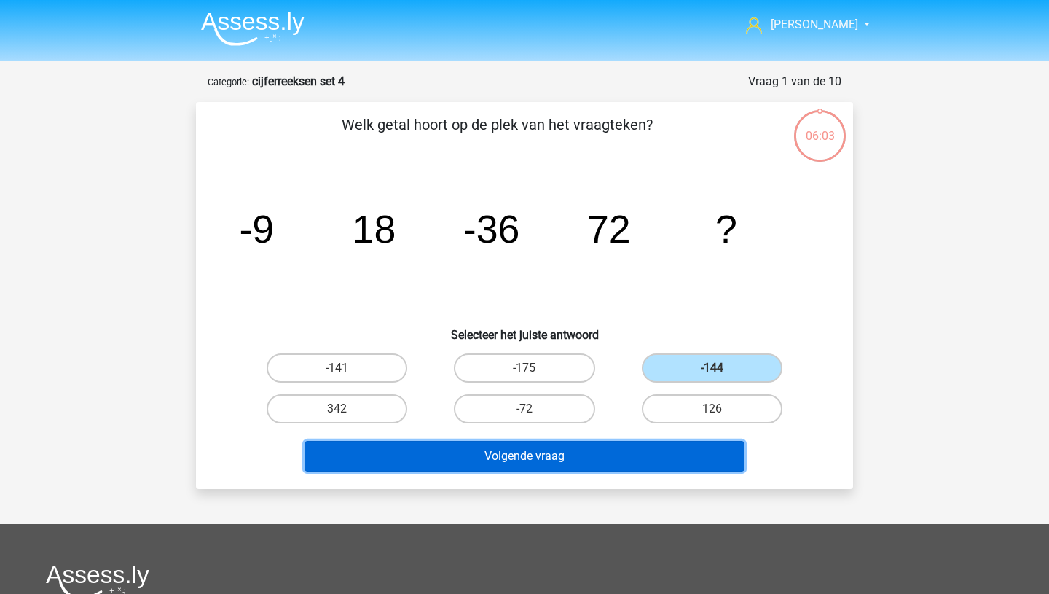
click at [530, 462] on button "Volgende vraag" at bounding box center [525, 456] width 441 height 31
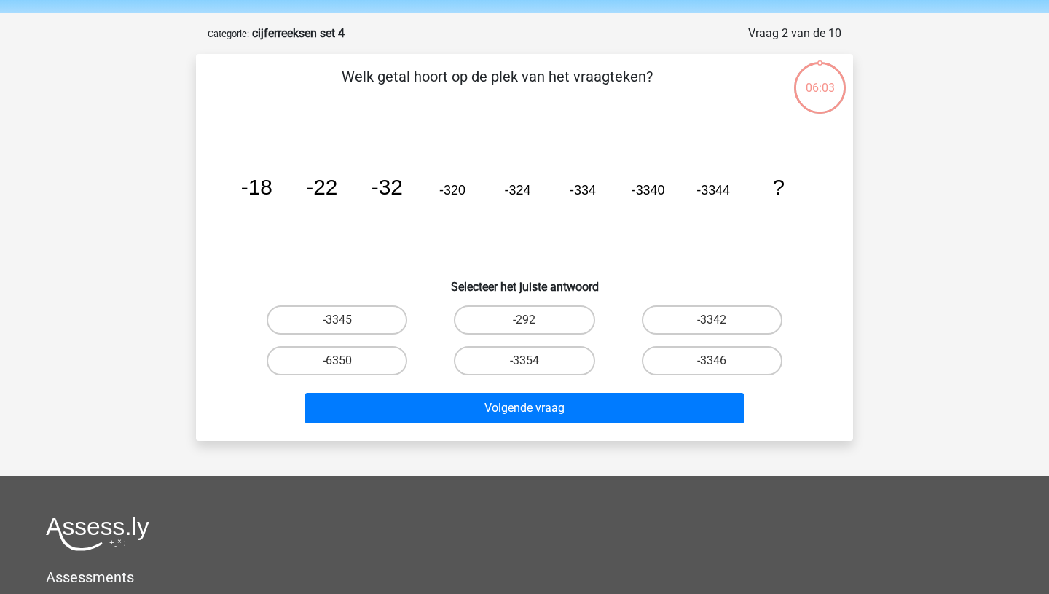
scroll to position [73, 0]
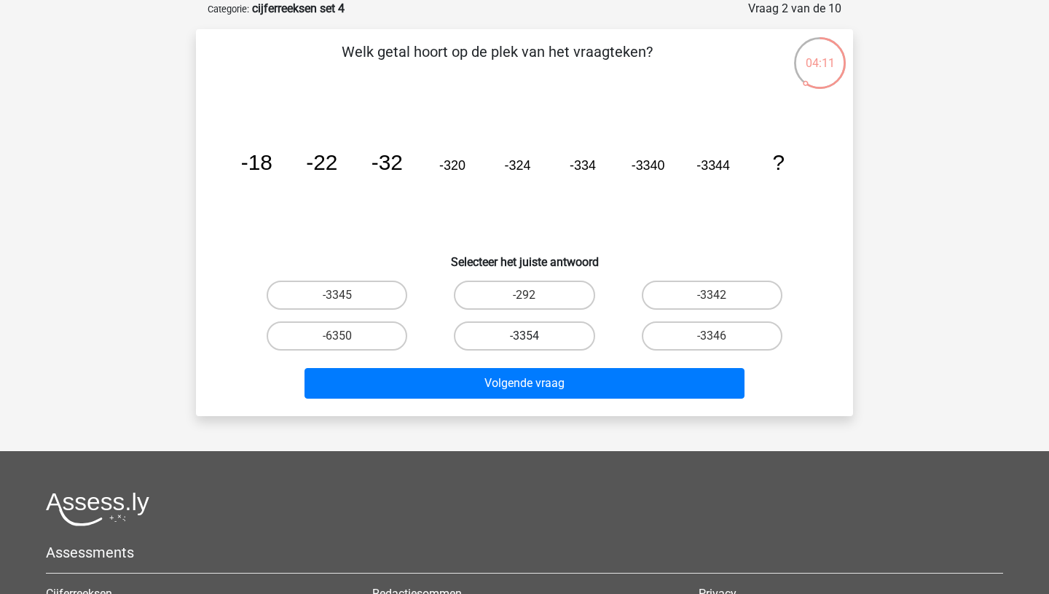
click at [546, 339] on label "-3354" at bounding box center [524, 335] width 141 height 29
click at [534, 339] on input "-3354" at bounding box center [529, 340] width 9 height 9
radio input "true"
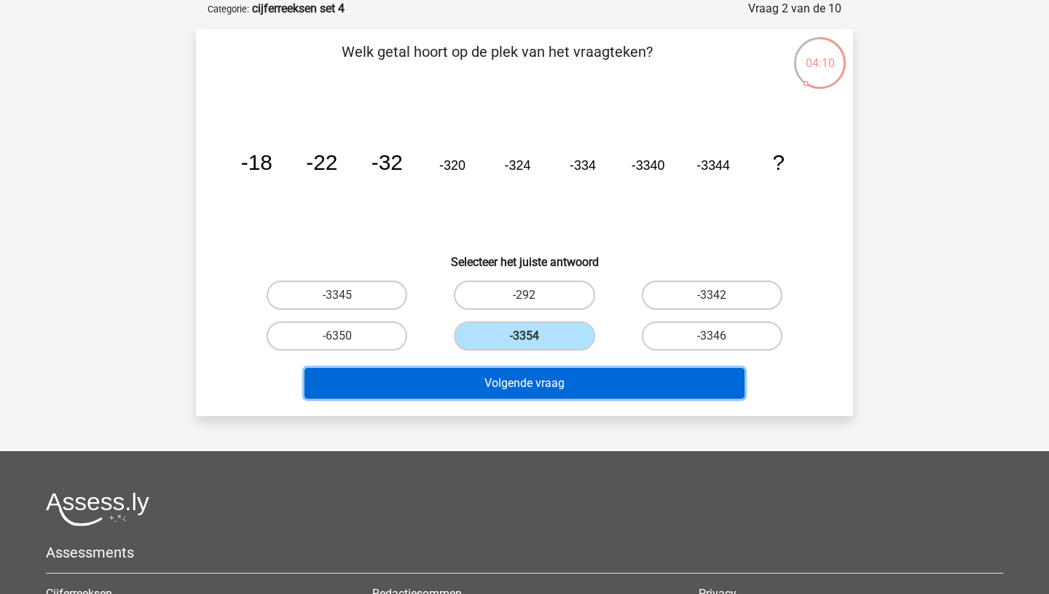
click at [535, 389] on button "Volgende vraag" at bounding box center [525, 383] width 441 height 31
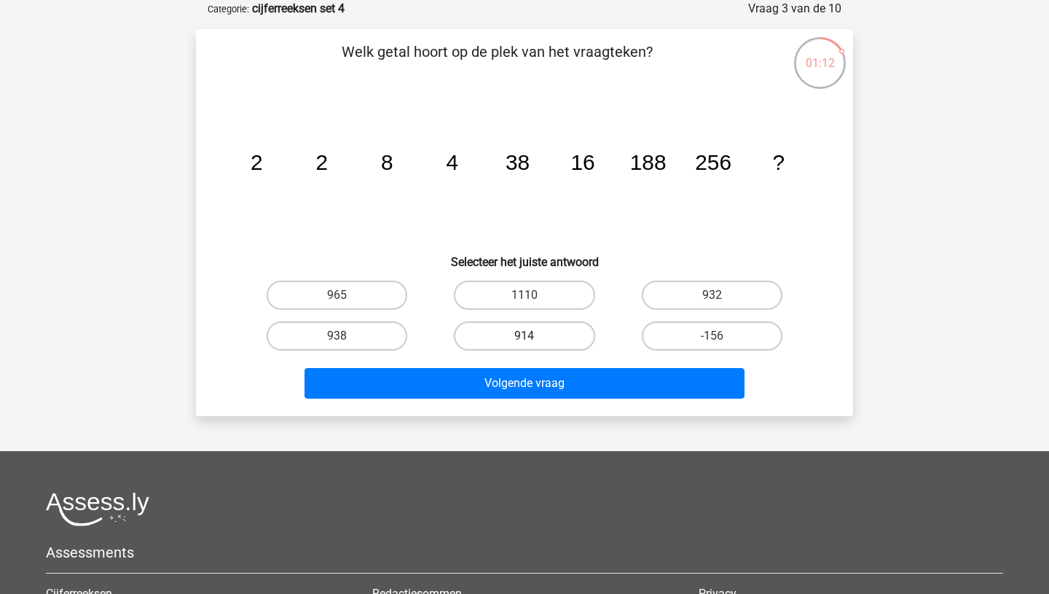
click at [521, 332] on label "914" at bounding box center [524, 335] width 141 height 29
click at [525, 336] on input "914" at bounding box center [529, 340] width 9 height 9
radio input "true"
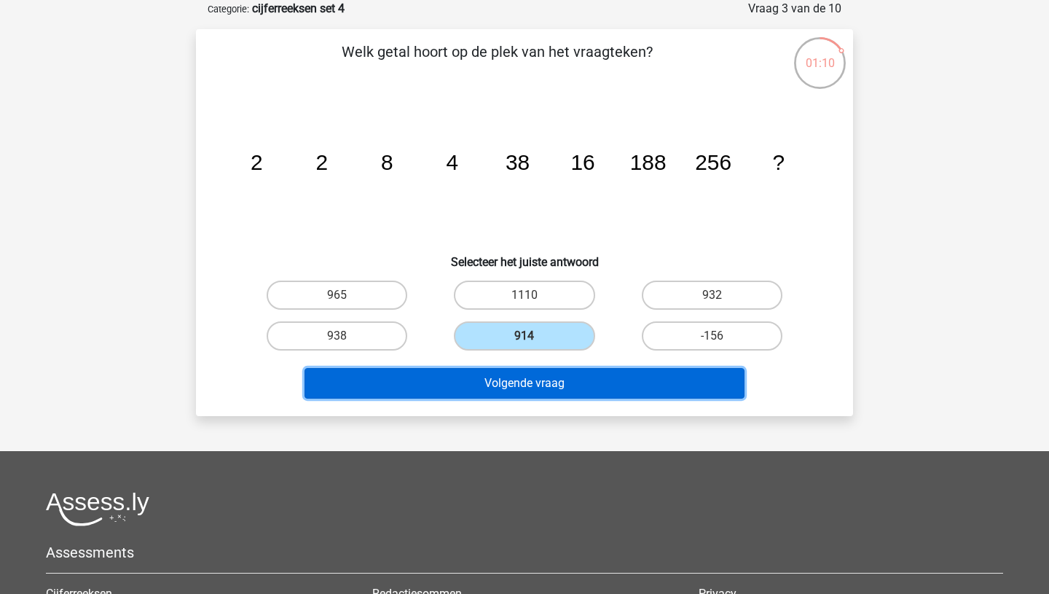
click at [525, 390] on button "Volgende vraag" at bounding box center [525, 383] width 441 height 31
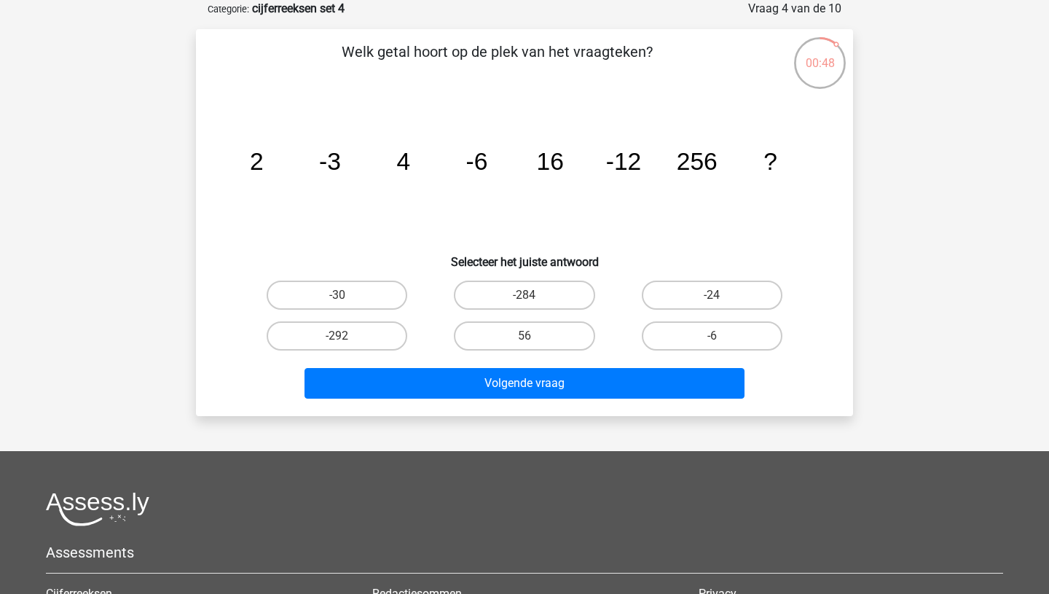
click at [528, 302] on input "-284" at bounding box center [529, 299] width 9 height 9
radio input "true"
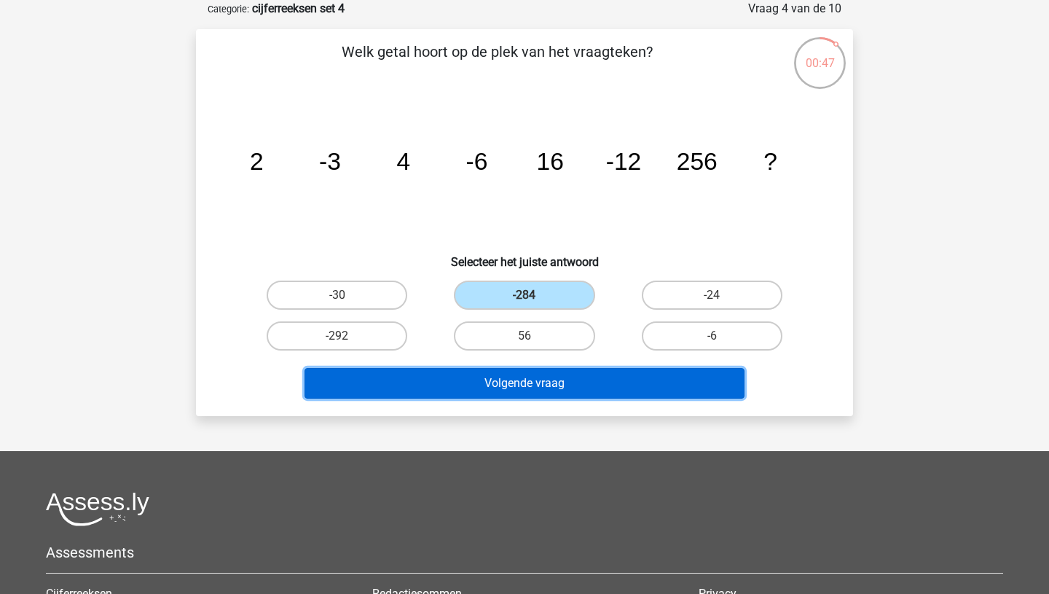
click at [514, 385] on button "Volgende vraag" at bounding box center [525, 383] width 441 height 31
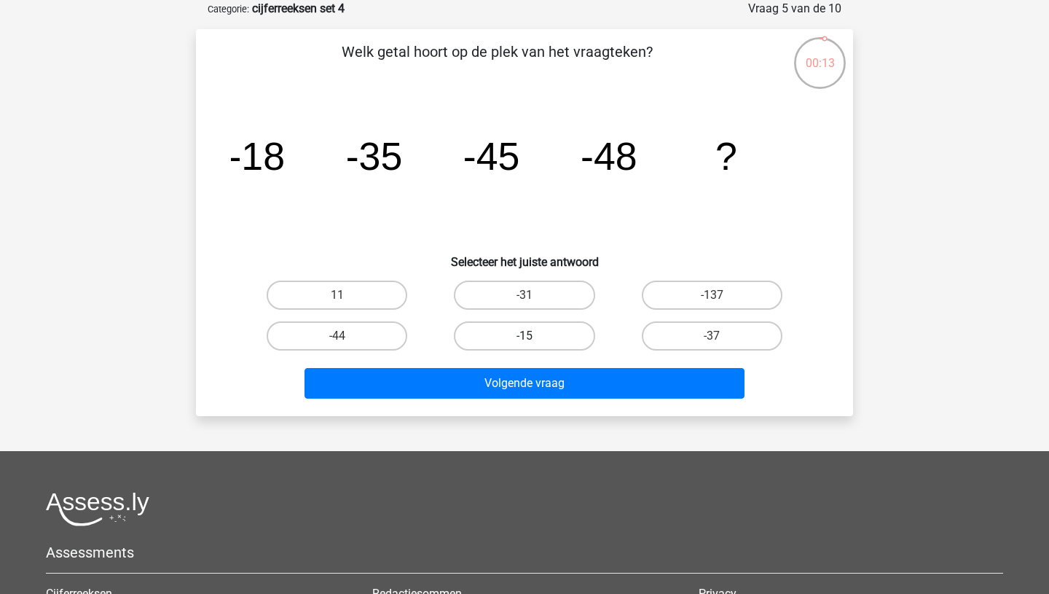
click at [575, 334] on label "-15" at bounding box center [524, 335] width 141 height 29
click at [534, 336] on input "-15" at bounding box center [529, 340] width 9 height 9
radio input "true"
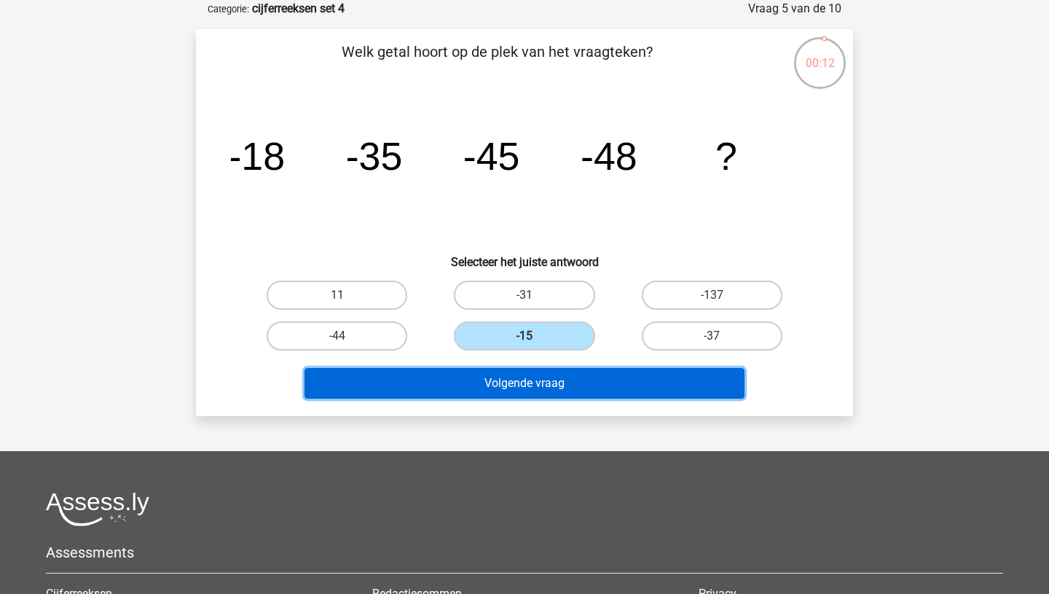
click at [571, 382] on button "Volgende vraag" at bounding box center [525, 383] width 441 height 31
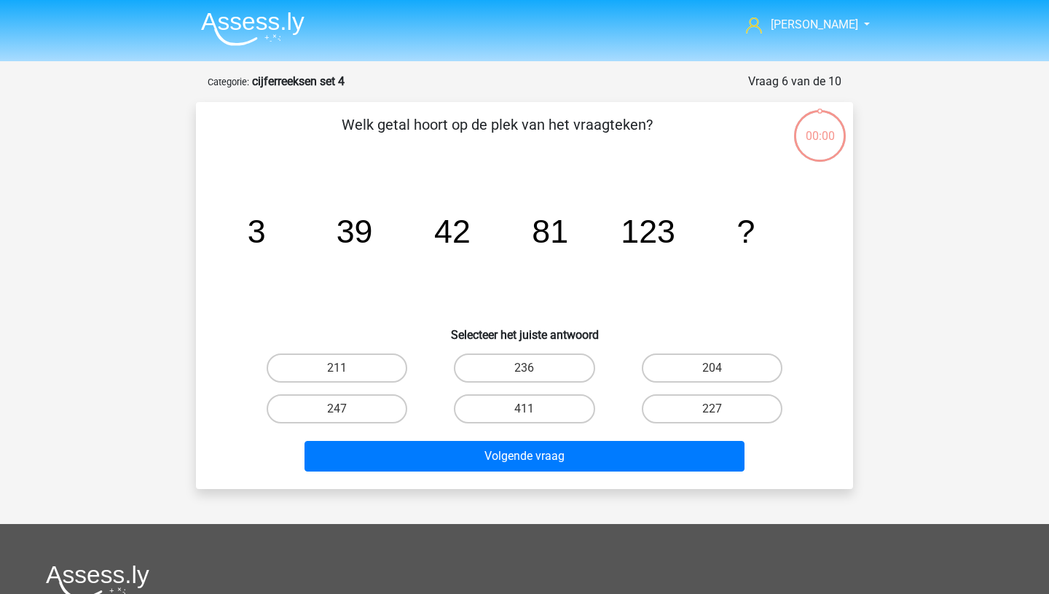
scroll to position [73, 0]
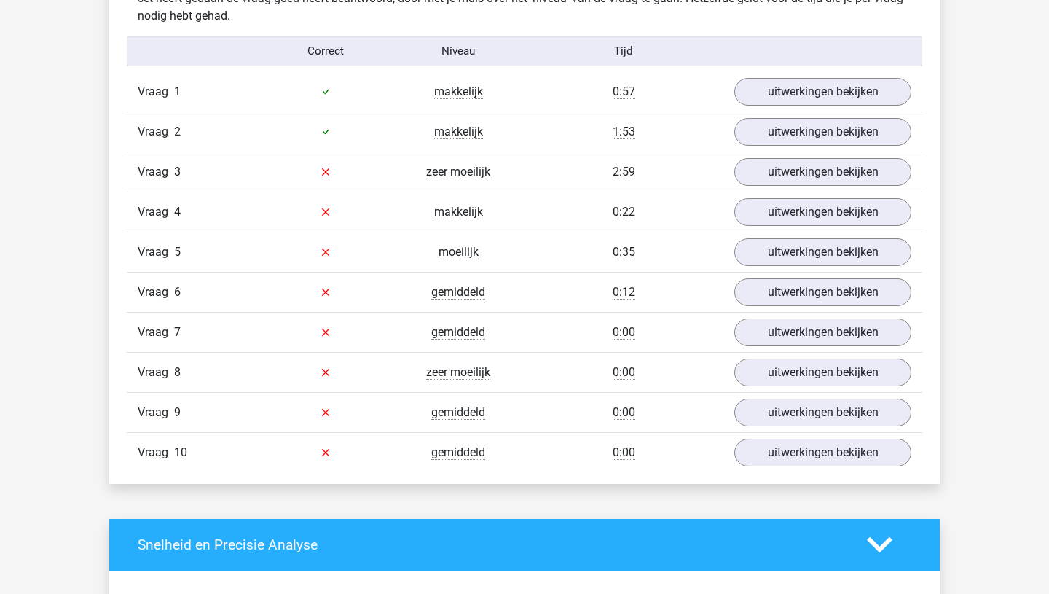
scroll to position [882, 0]
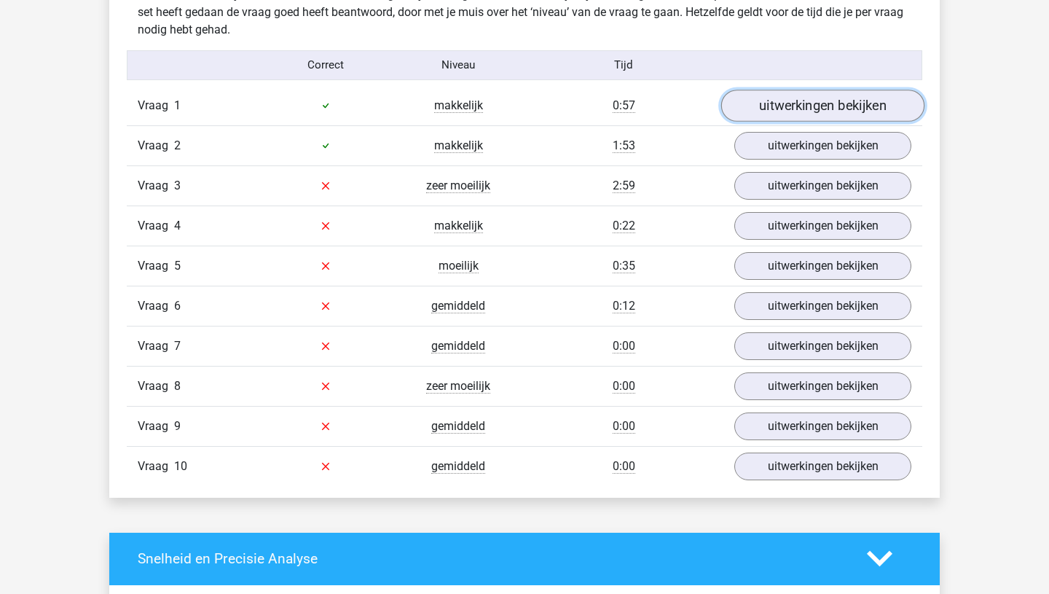
click at [793, 114] on link "uitwerkingen bekijken" at bounding box center [822, 106] width 203 height 32
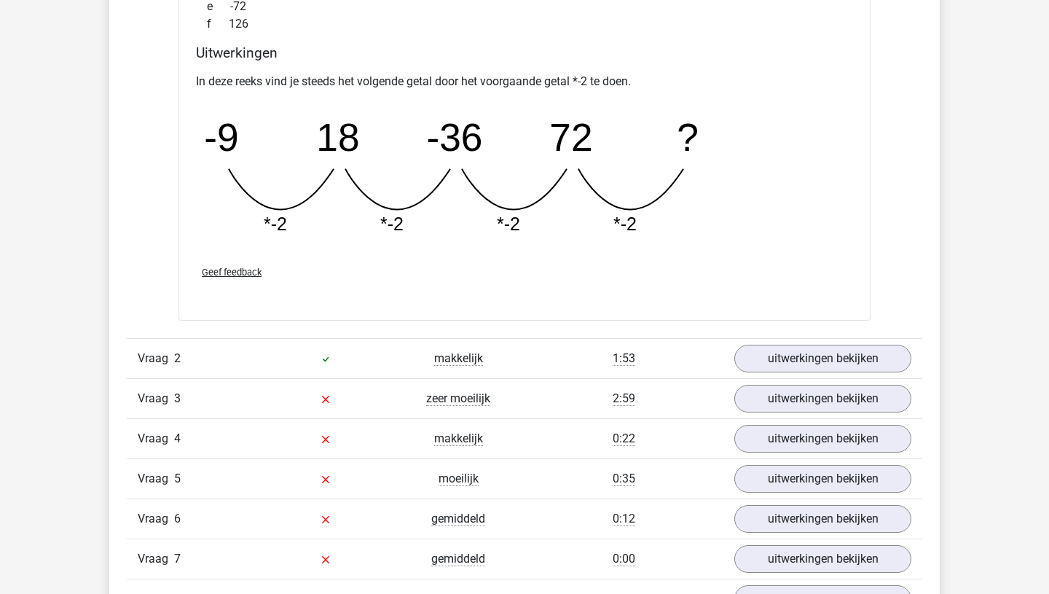
scroll to position [1306, 0]
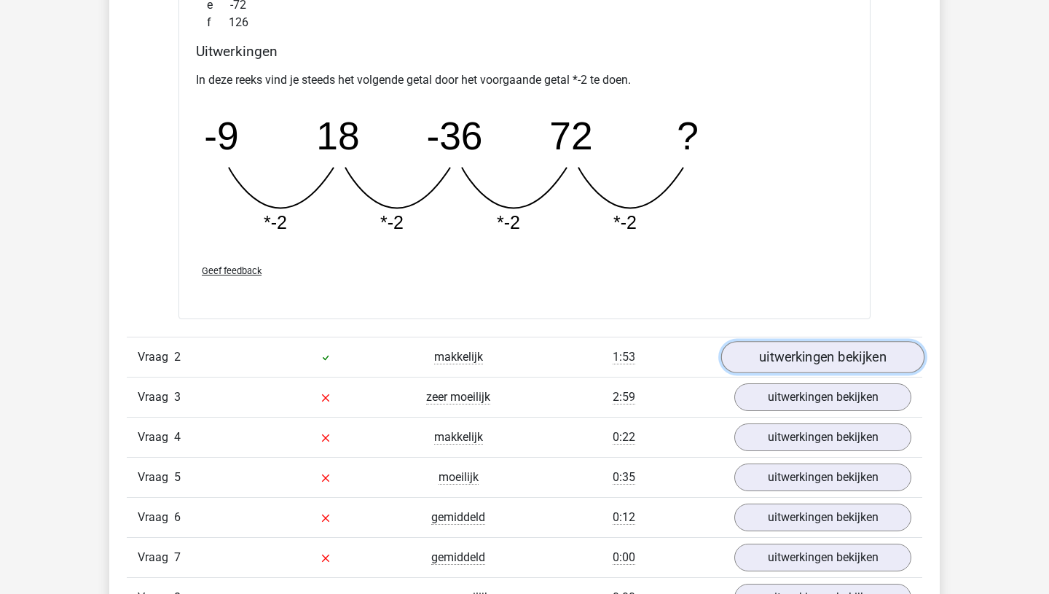
click at [806, 361] on link "uitwerkingen bekijken" at bounding box center [822, 357] width 203 height 32
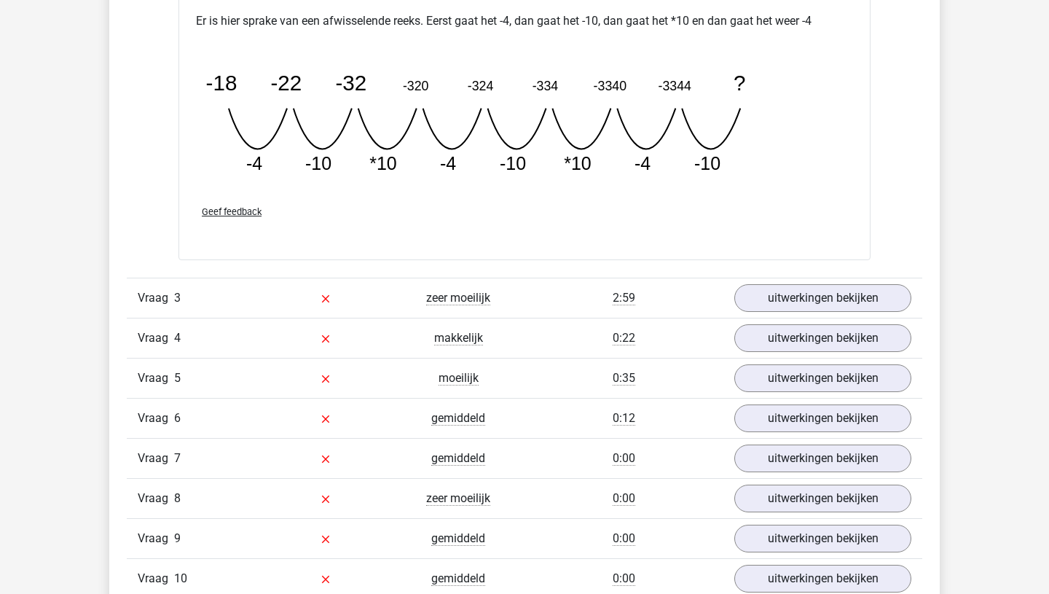
scroll to position [2044, 0]
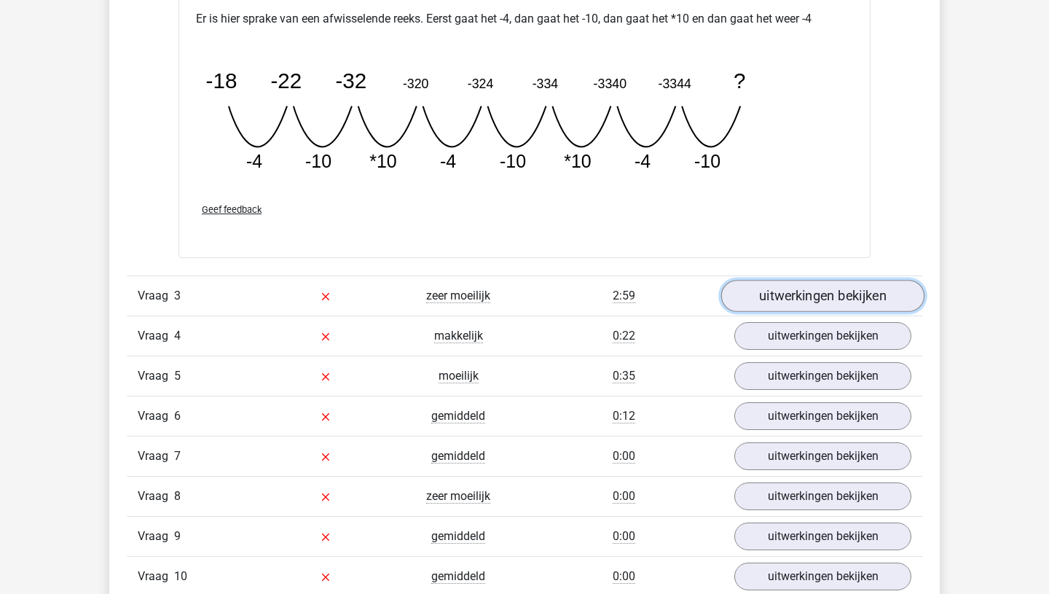
click at [846, 294] on link "uitwerkingen bekijken" at bounding box center [822, 296] width 203 height 32
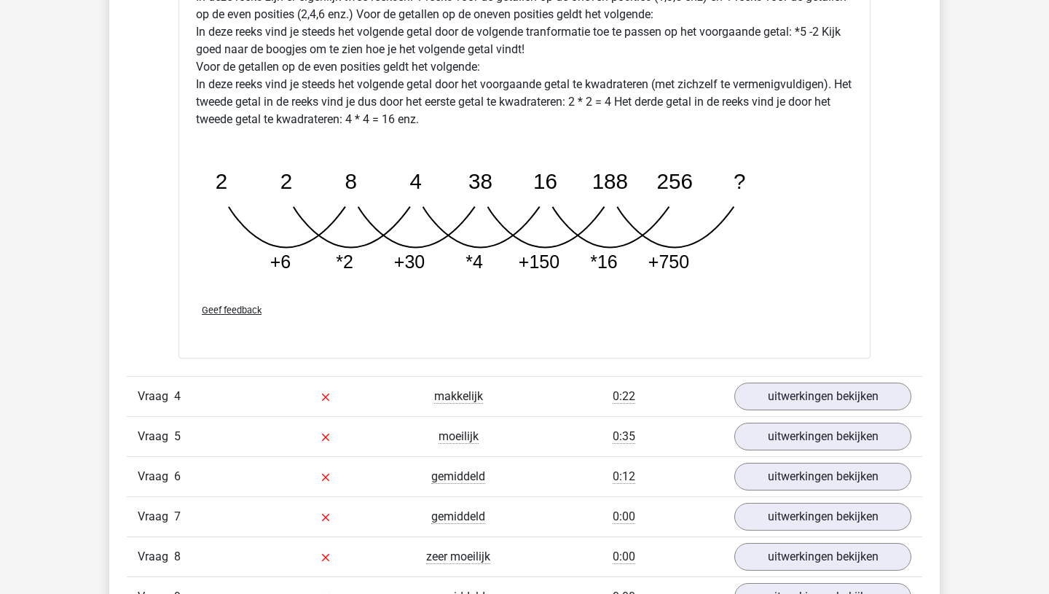
scroll to position [2744, 0]
click at [840, 398] on link "uitwerkingen bekijken" at bounding box center [822, 396] width 203 height 32
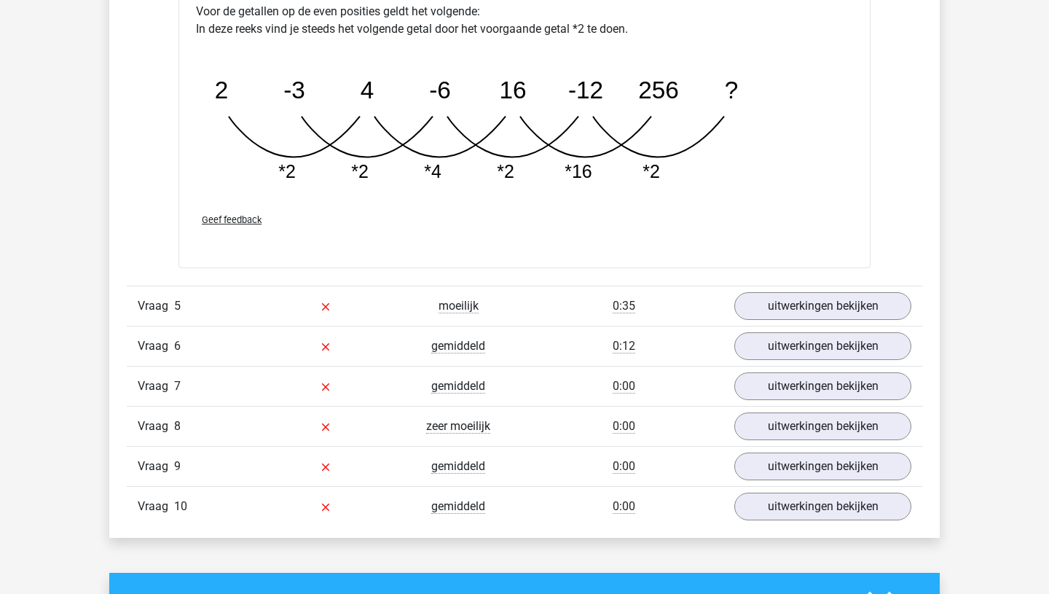
scroll to position [3621, 0]
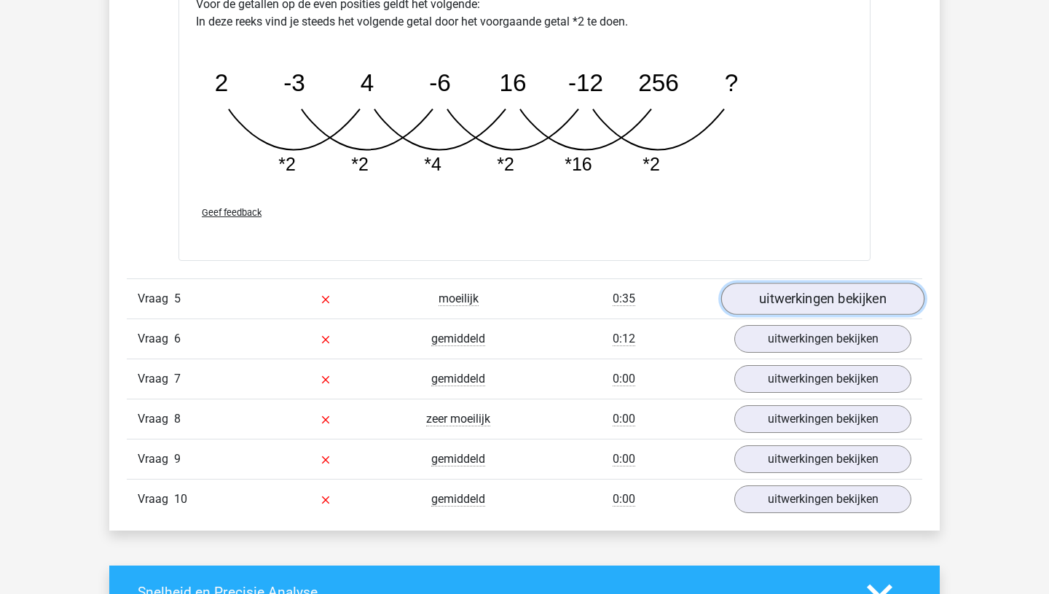
click at [849, 296] on link "uitwerkingen bekijken" at bounding box center [822, 299] width 203 height 32
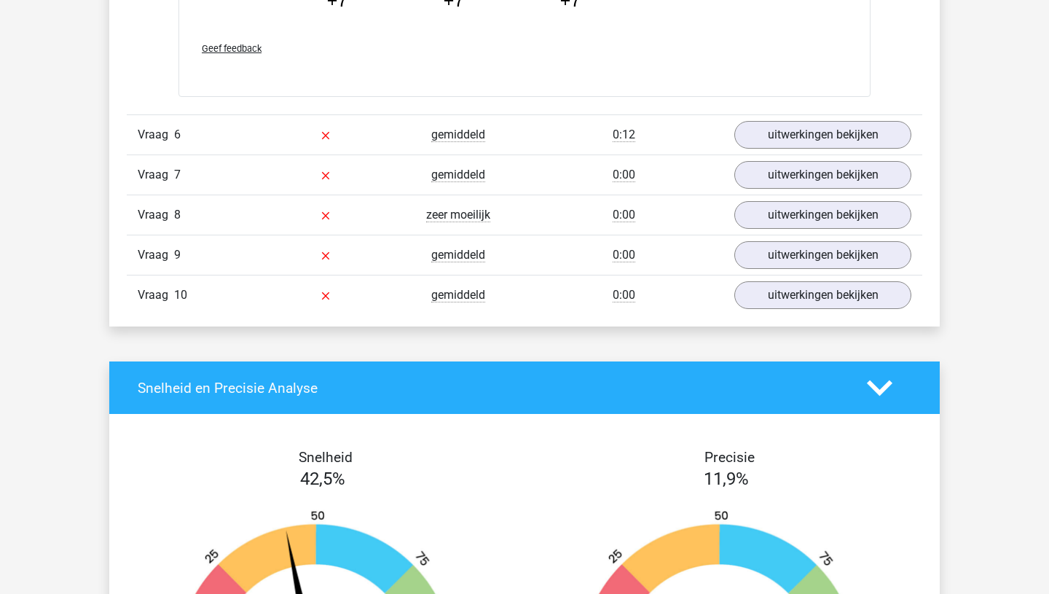
scroll to position [4581, 0]
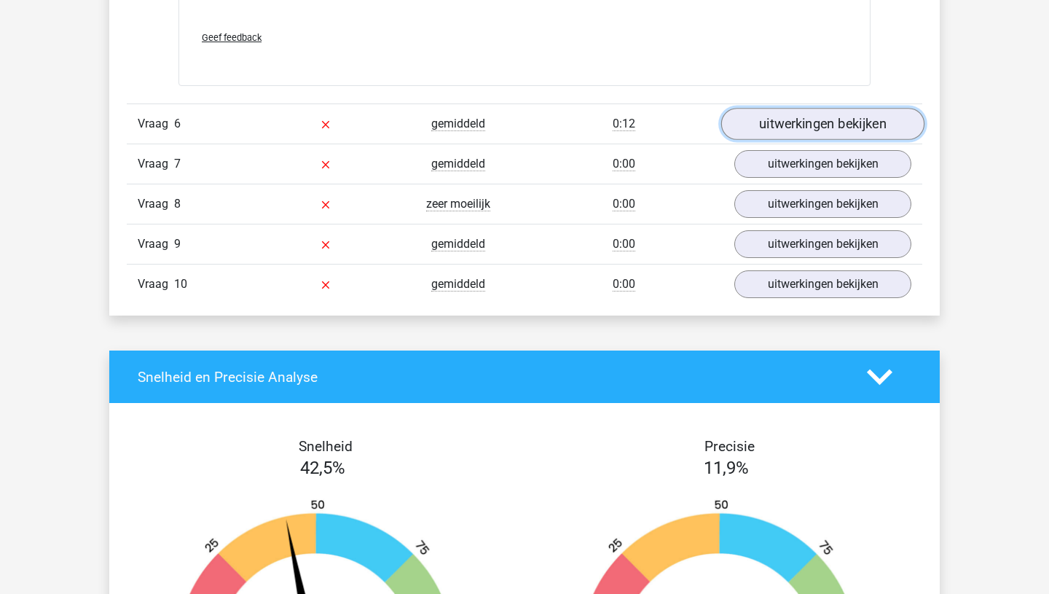
click at [866, 120] on link "uitwerkingen bekijken" at bounding box center [822, 124] width 203 height 32
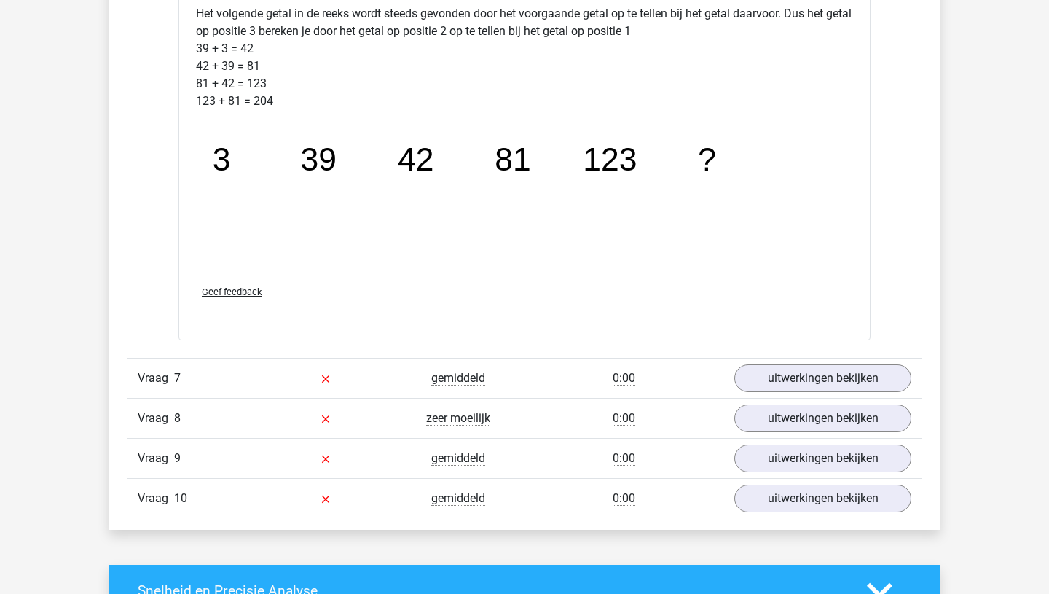
scroll to position [5093, 0]
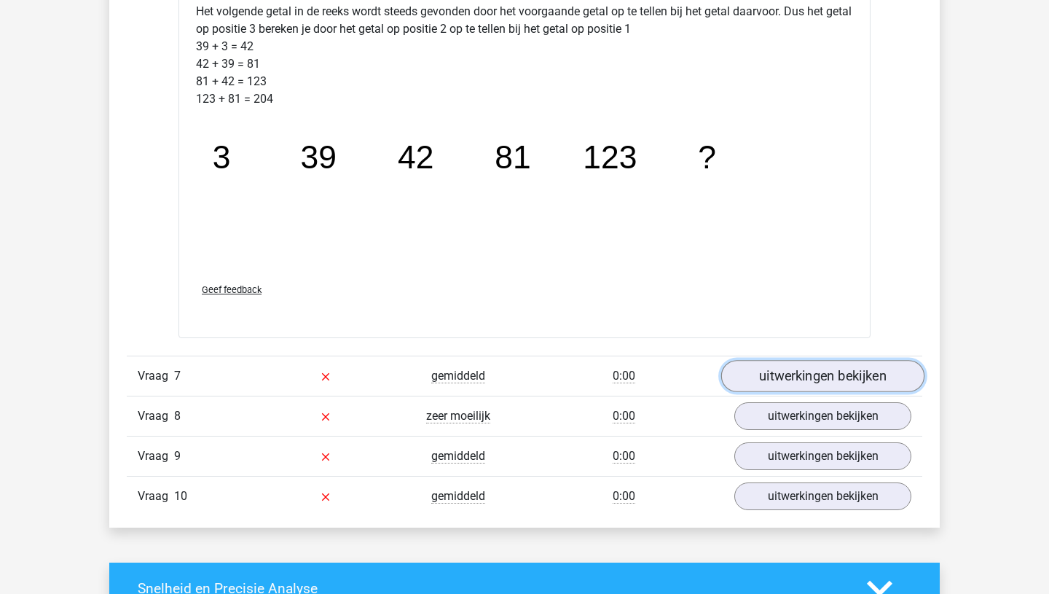
click at [817, 384] on link "uitwerkingen bekijken" at bounding box center [822, 376] width 203 height 32
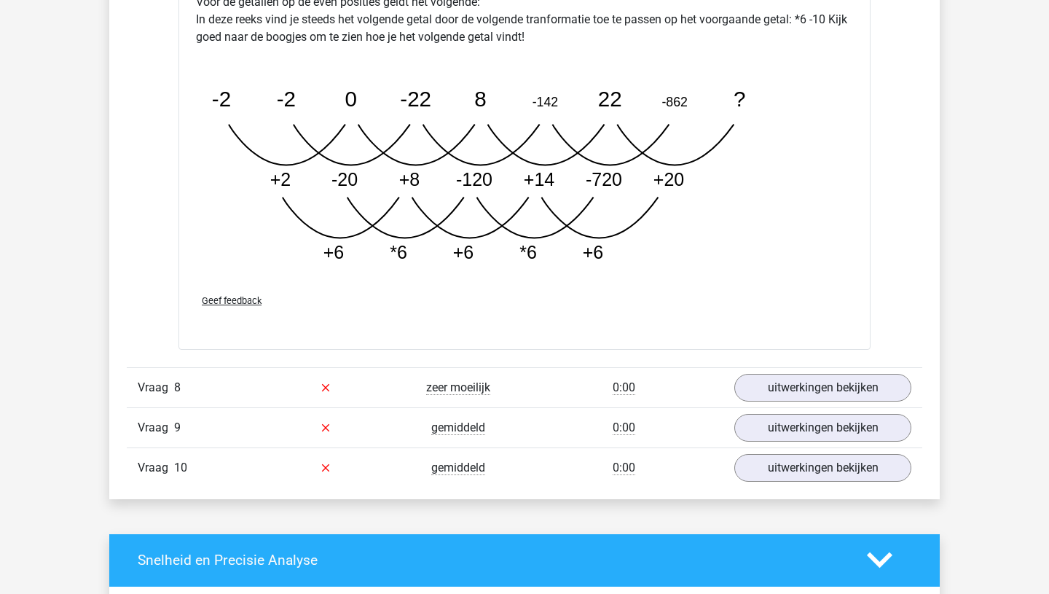
scroll to position [5956, 0]
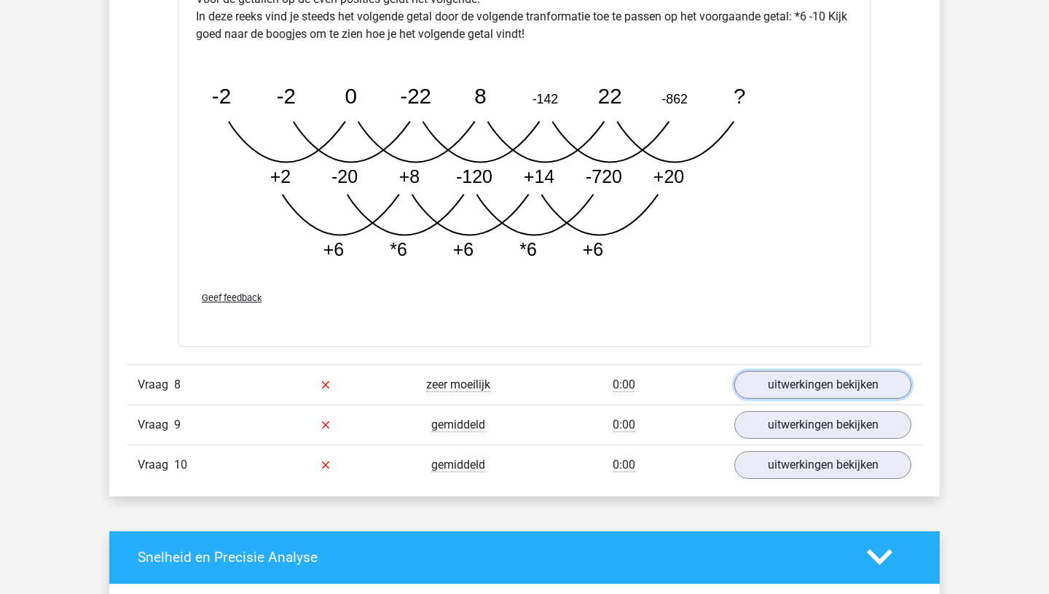
click at [817, 384] on link "uitwerkingen bekijken" at bounding box center [822, 385] width 177 height 28
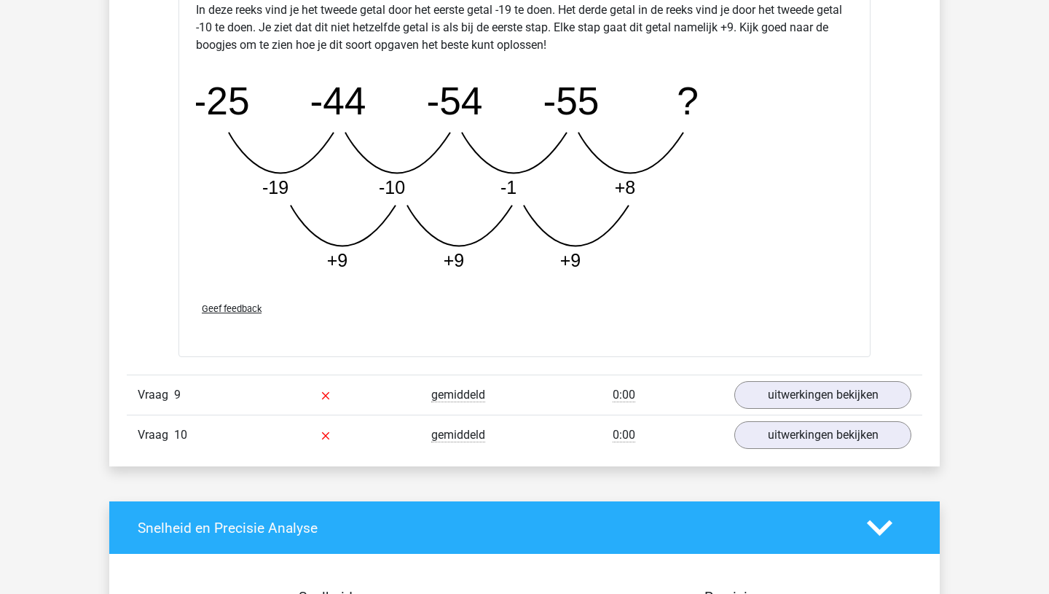
scroll to position [6731, 0]
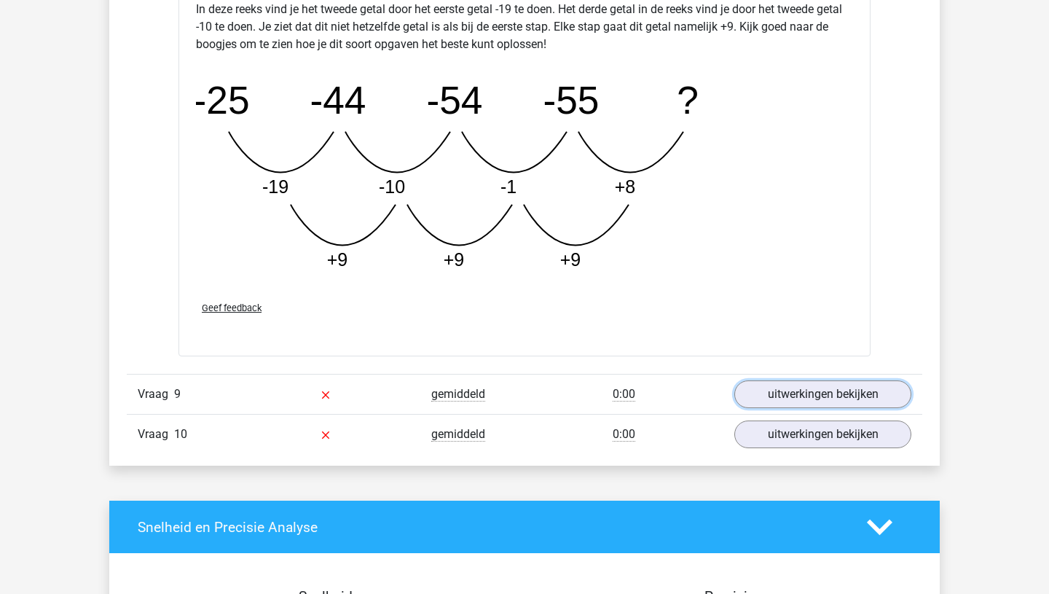
click at [817, 384] on link "uitwerkingen bekijken" at bounding box center [822, 394] width 177 height 28
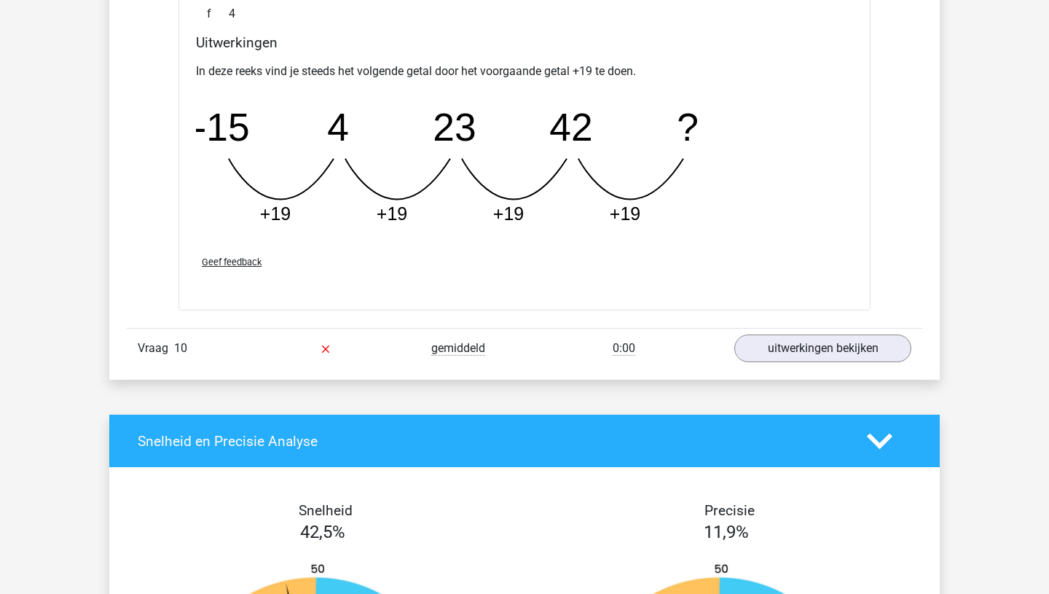
scroll to position [7458, 0]
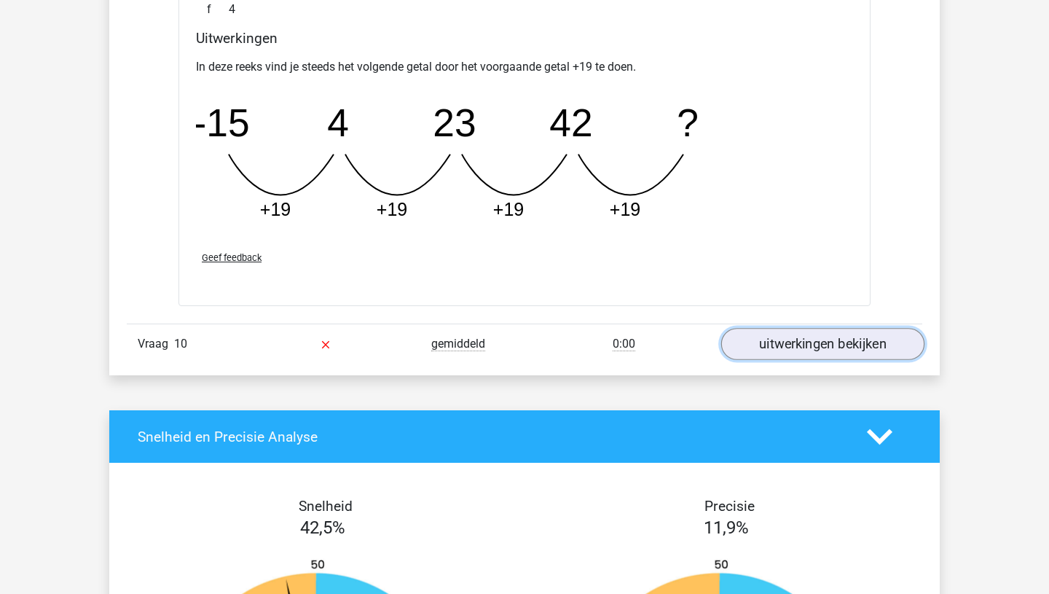
click at [817, 346] on link "uitwerkingen bekijken" at bounding box center [822, 344] width 203 height 32
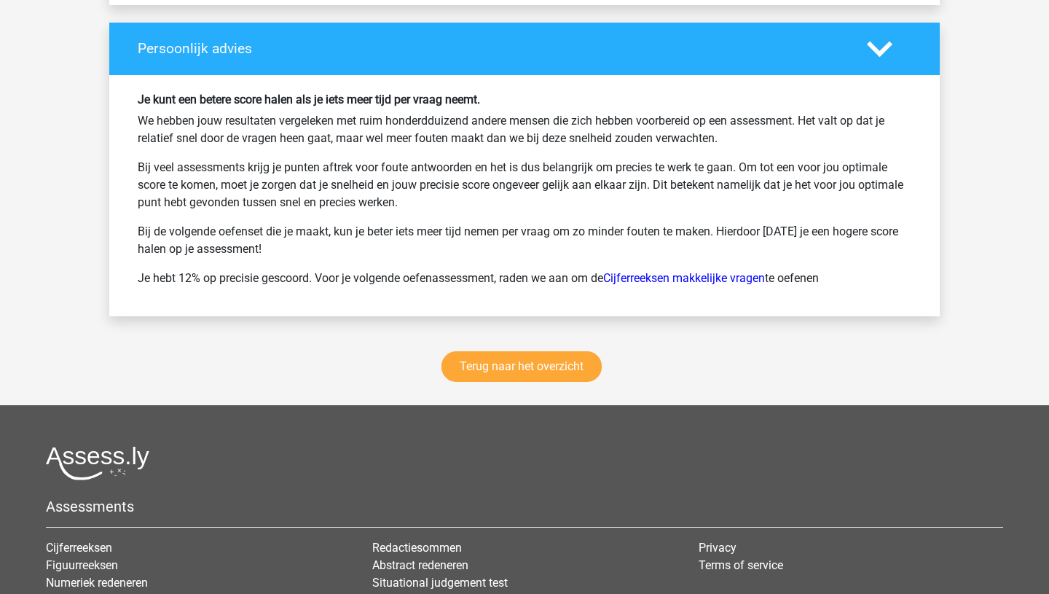
scroll to position [9015, 0]
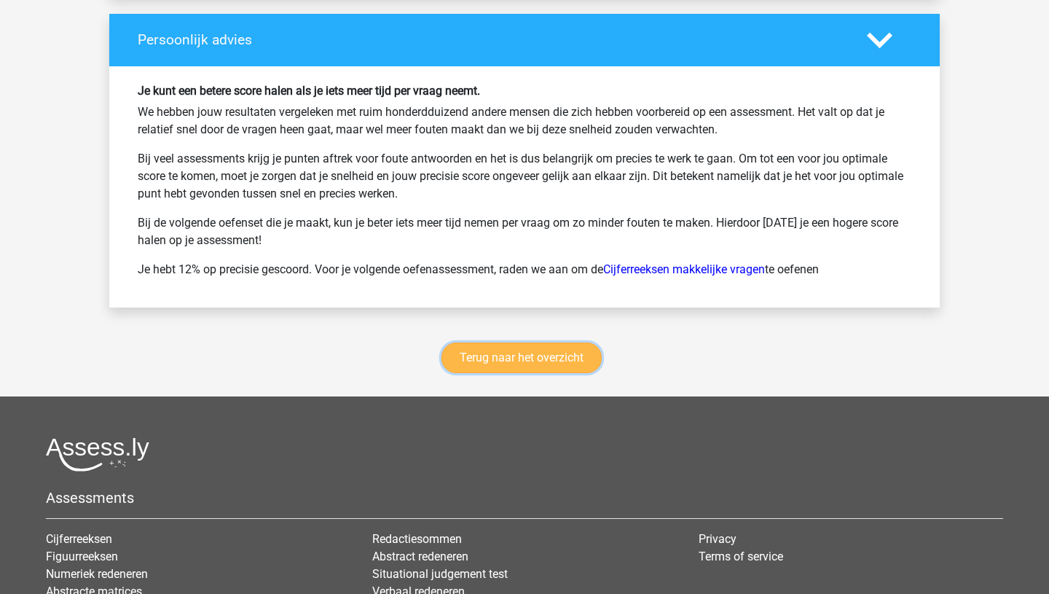
click at [568, 365] on link "Terug naar het overzicht" at bounding box center [521, 357] width 160 height 31
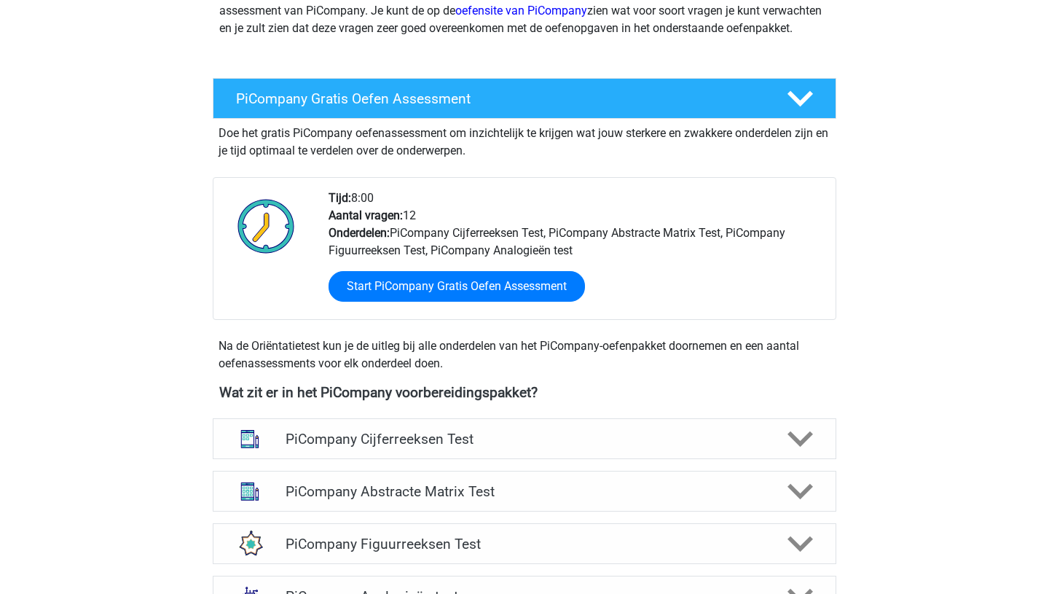
scroll to position [205, 0]
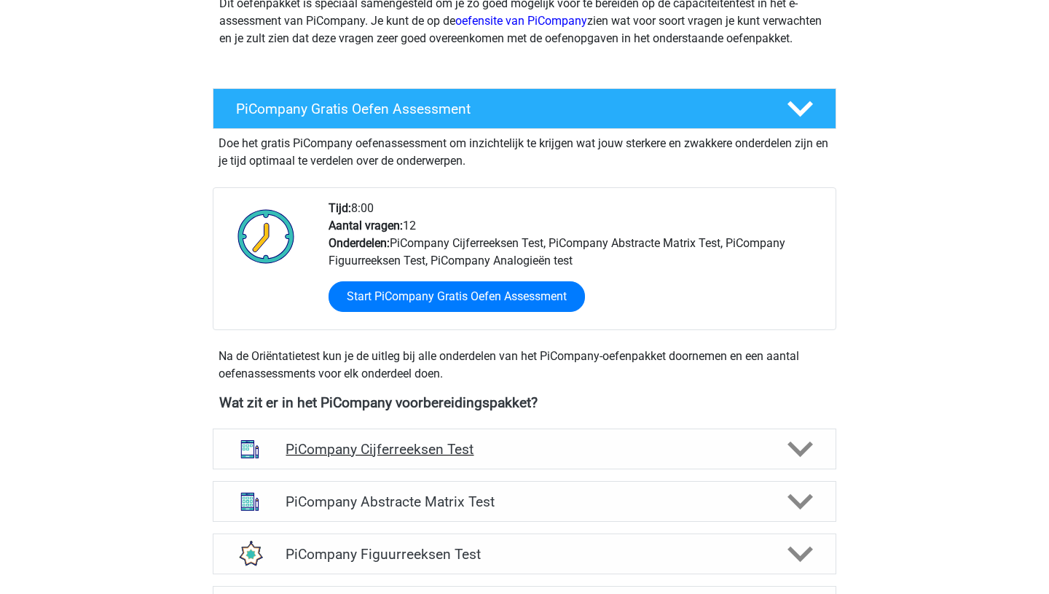
click at [804, 462] on icon at bounding box center [800, 448] width 25 height 25
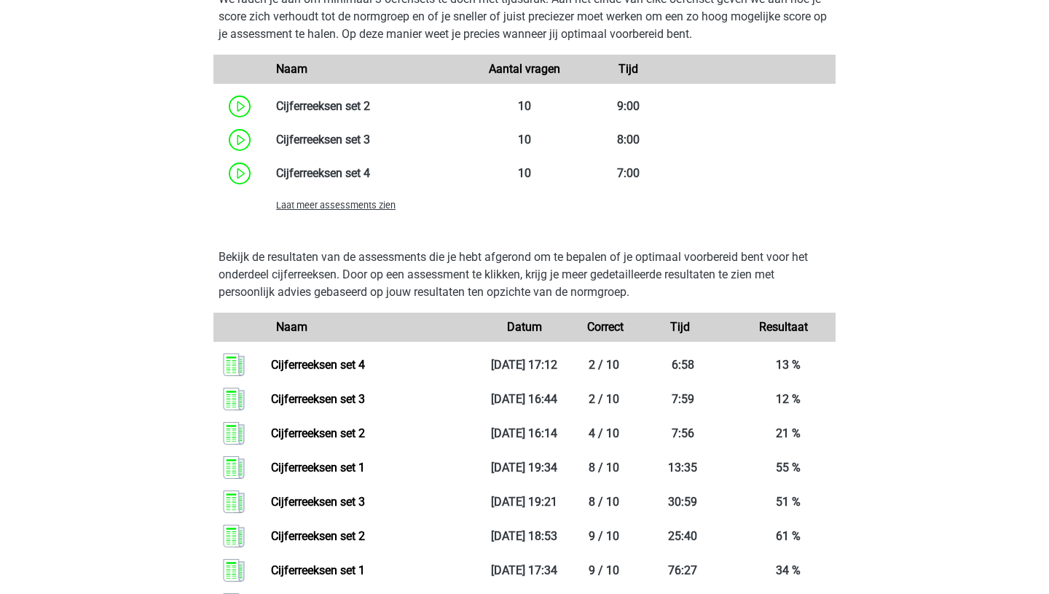
scroll to position [1178, 0]
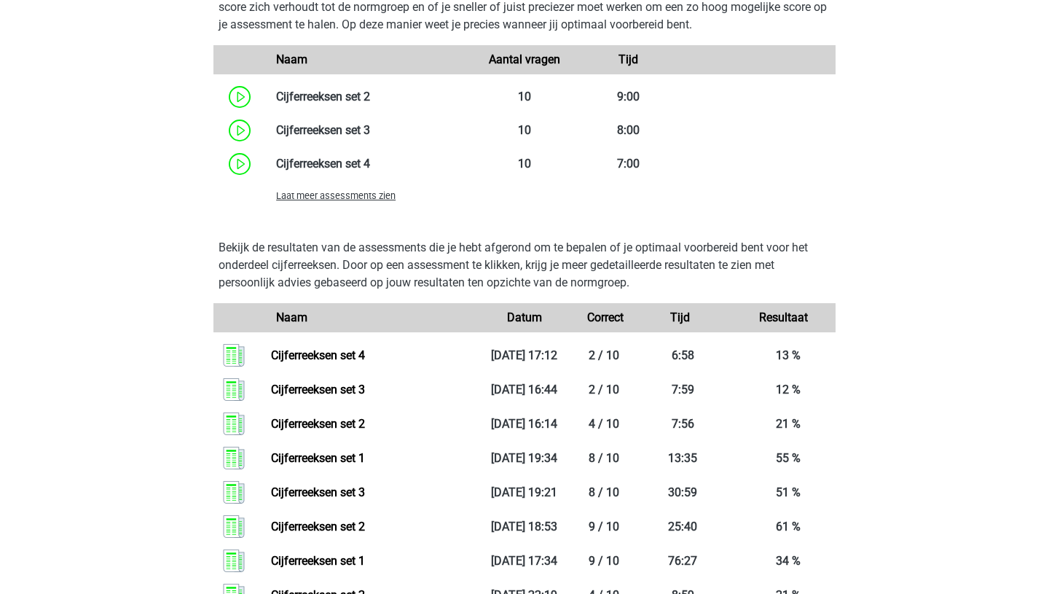
click at [320, 201] on span "Laat meer assessments zien" at bounding box center [335, 195] width 119 height 11
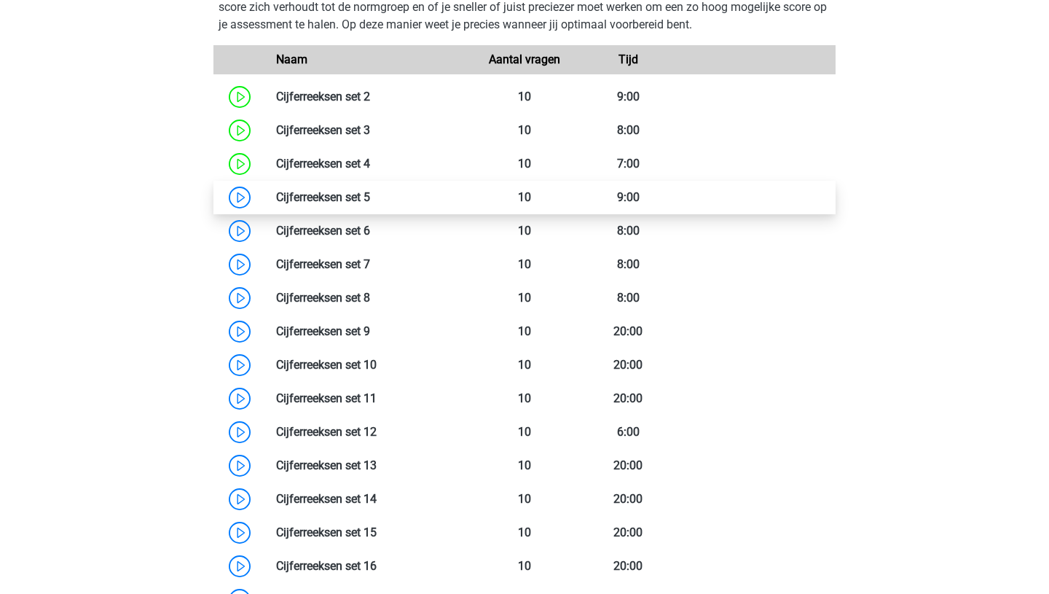
click at [370, 204] on link at bounding box center [370, 197] width 0 height 14
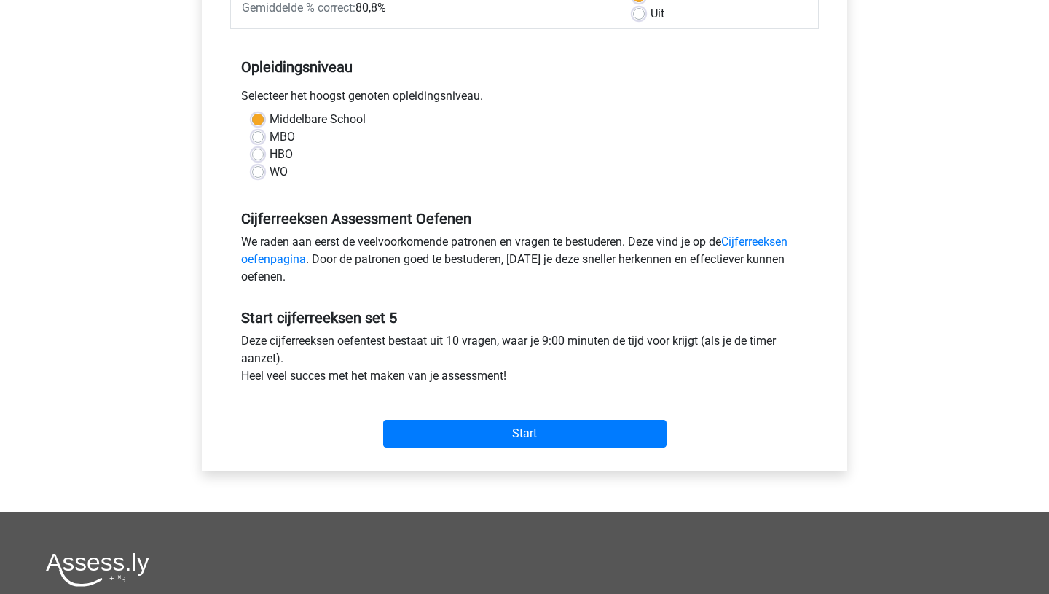
scroll to position [262, 0]
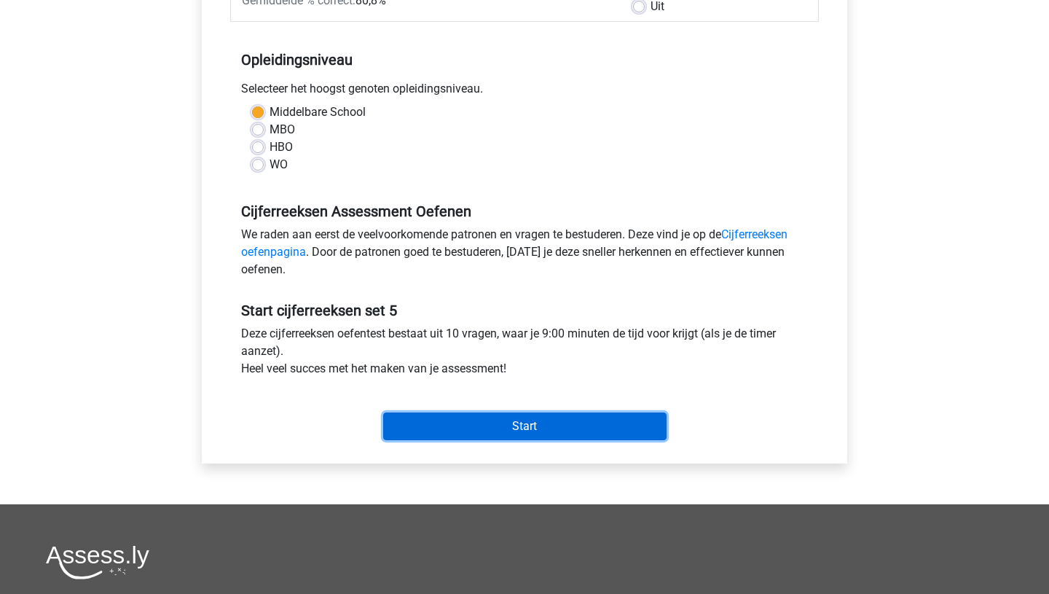
click at [493, 420] on input "Start" at bounding box center [524, 426] width 283 height 28
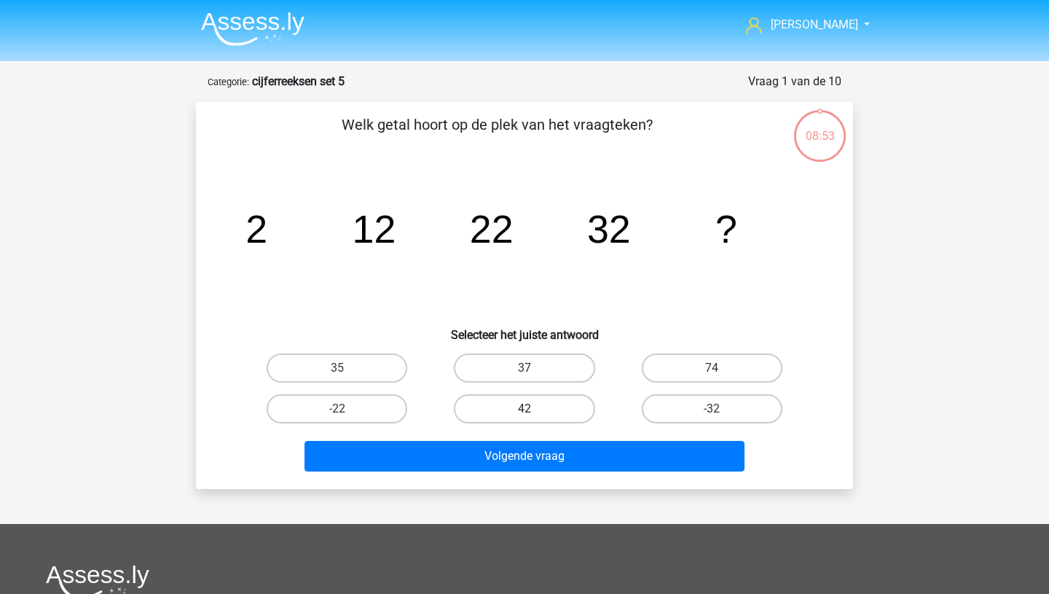
click at [512, 412] on label "42" at bounding box center [524, 408] width 141 height 29
click at [525, 412] on input "42" at bounding box center [529, 413] width 9 height 9
radio input "true"
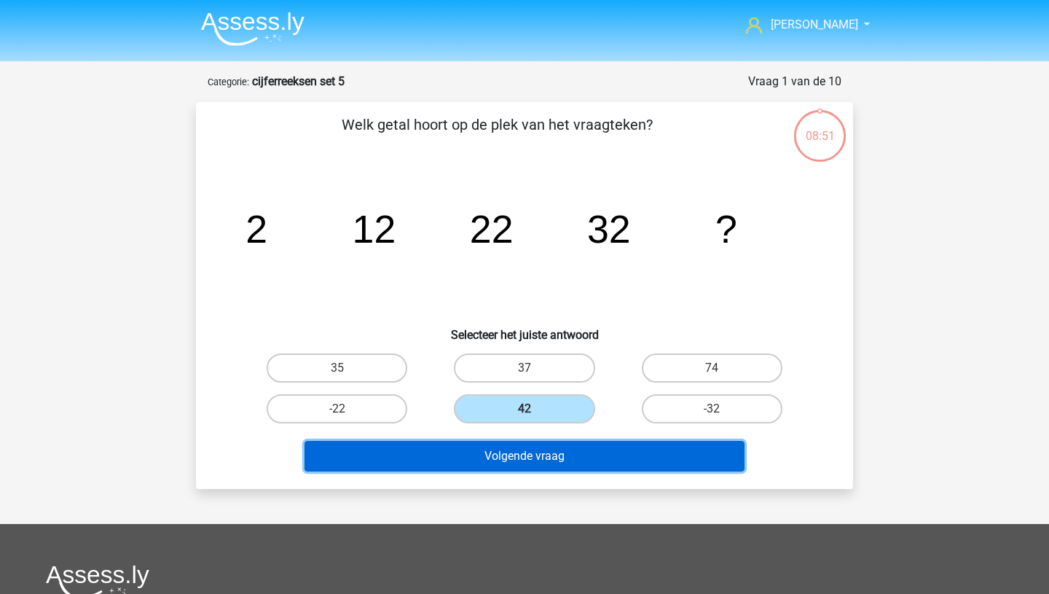
click at [509, 454] on button "Volgende vraag" at bounding box center [525, 456] width 441 height 31
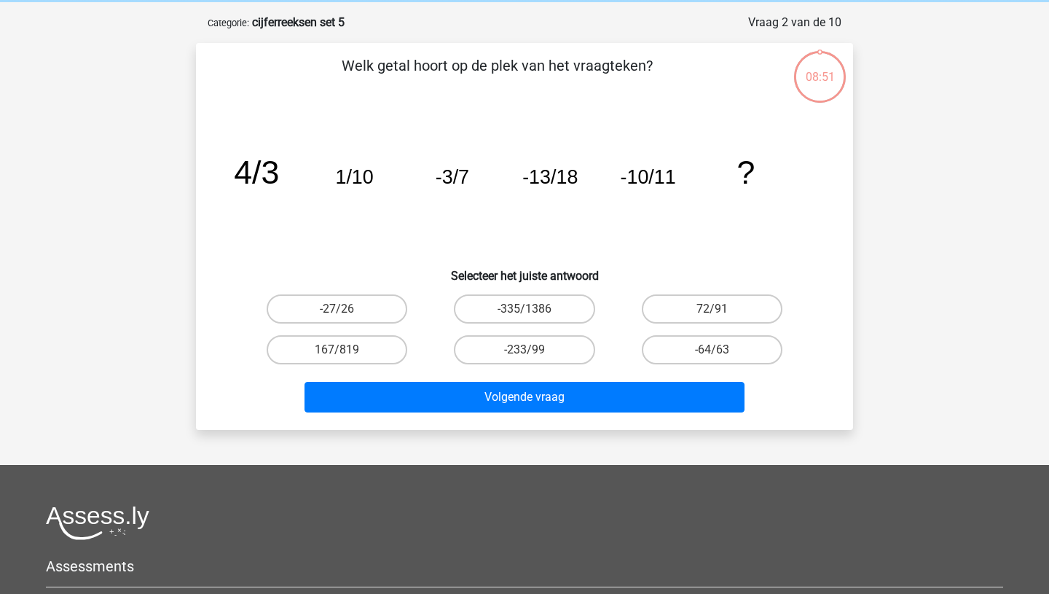
scroll to position [73, 0]
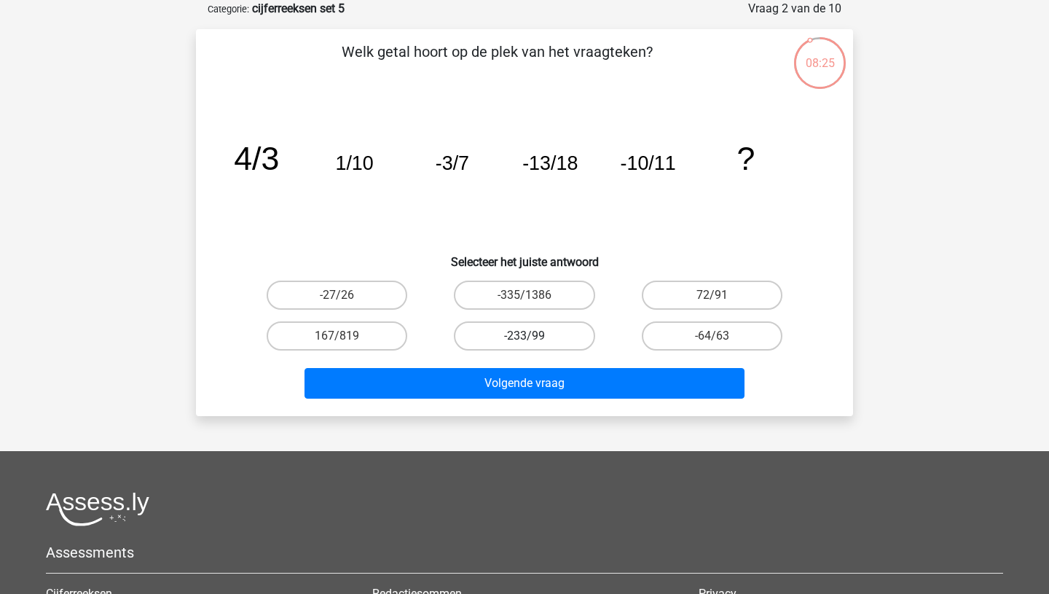
click at [536, 339] on label "-233/99" at bounding box center [524, 335] width 141 height 29
click at [534, 339] on input "-233/99" at bounding box center [529, 340] width 9 height 9
radio input "true"
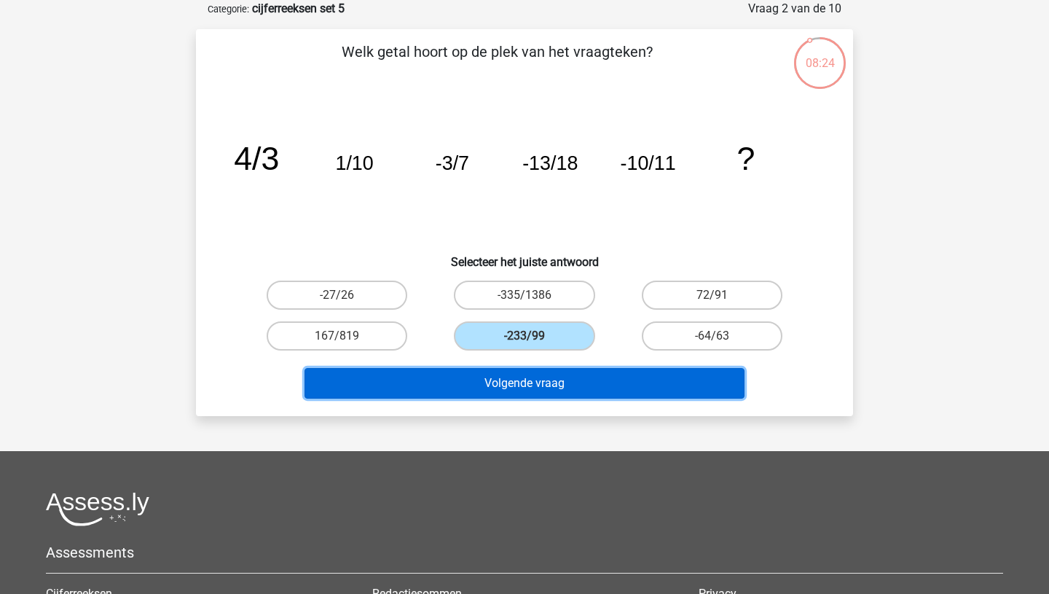
click at [536, 382] on button "Volgende vraag" at bounding box center [525, 383] width 441 height 31
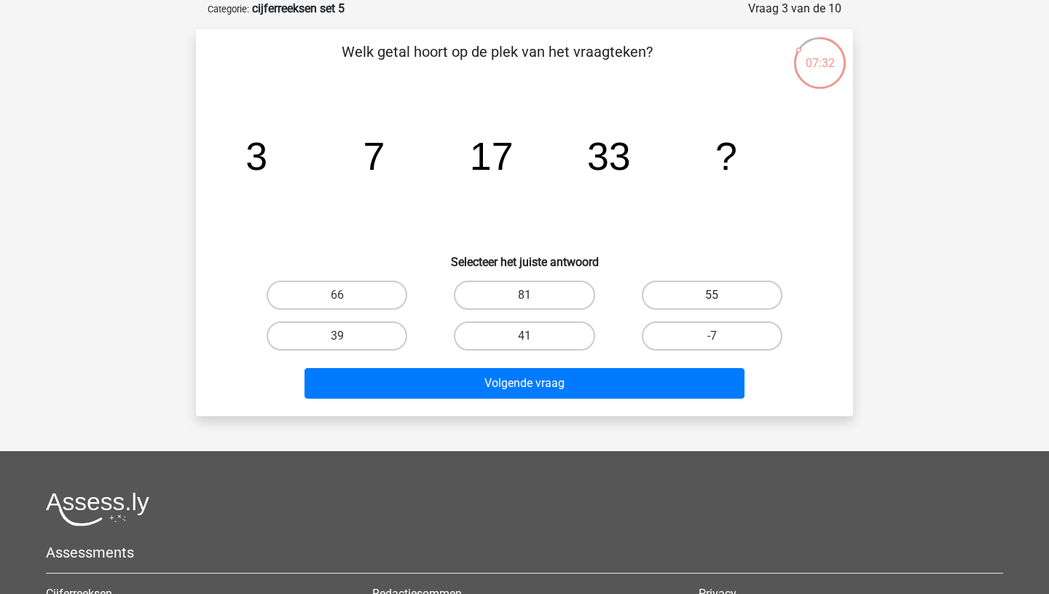
click at [742, 301] on label "55" at bounding box center [712, 294] width 141 height 29
click at [721, 301] on input "55" at bounding box center [716, 299] width 9 height 9
radio input "true"
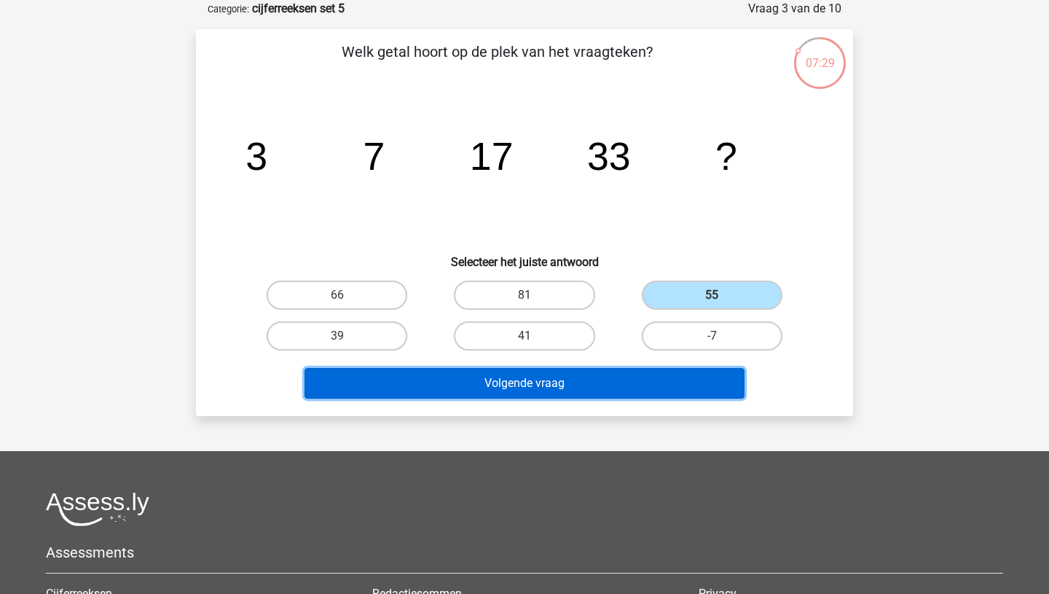
click at [550, 387] on button "Volgende vraag" at bounding box center [525, 383] width 441 height 31
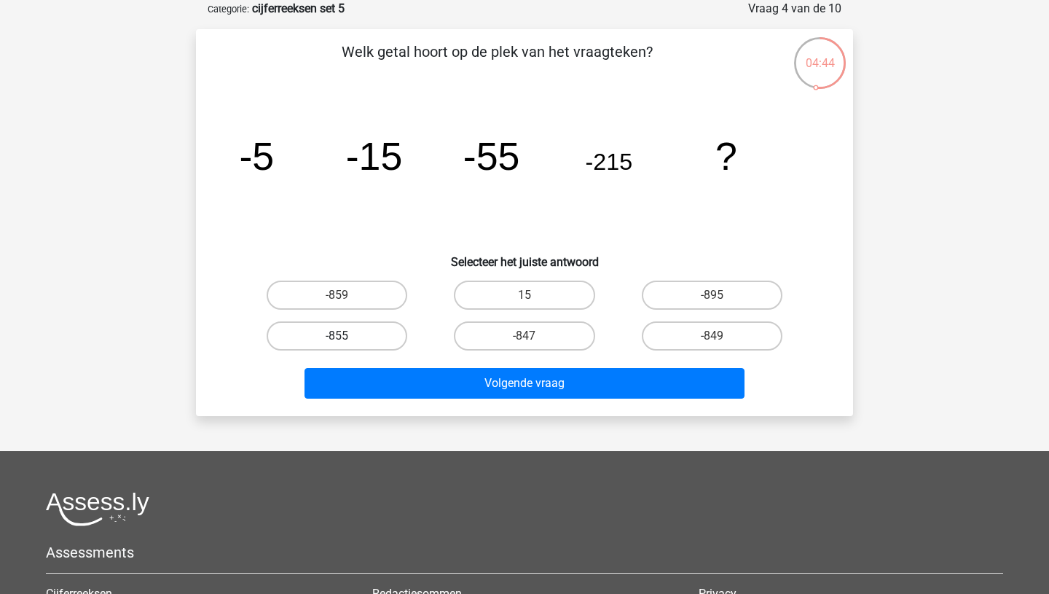
click at [361, 335] on label "-855" at bounding box center [337, 335] width 141 height 29
click at [347, 336] on input "-855" at bounding box center [341, 340] width 9 height 9
radio input "true"
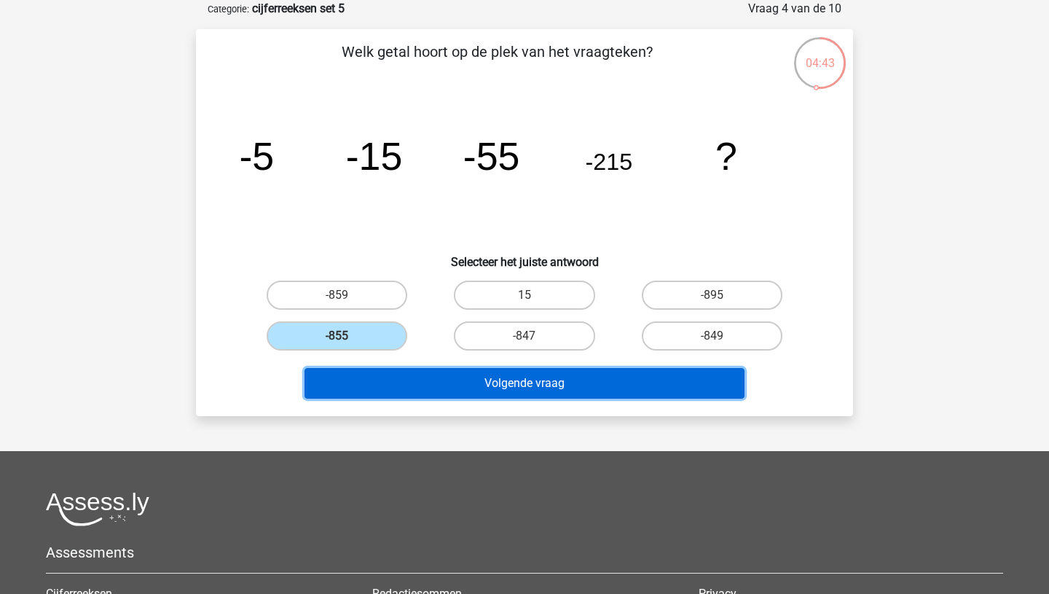
click at [419, 385] on button "Volgende vraag" at bounding box center [525, 383] width 441 height 31
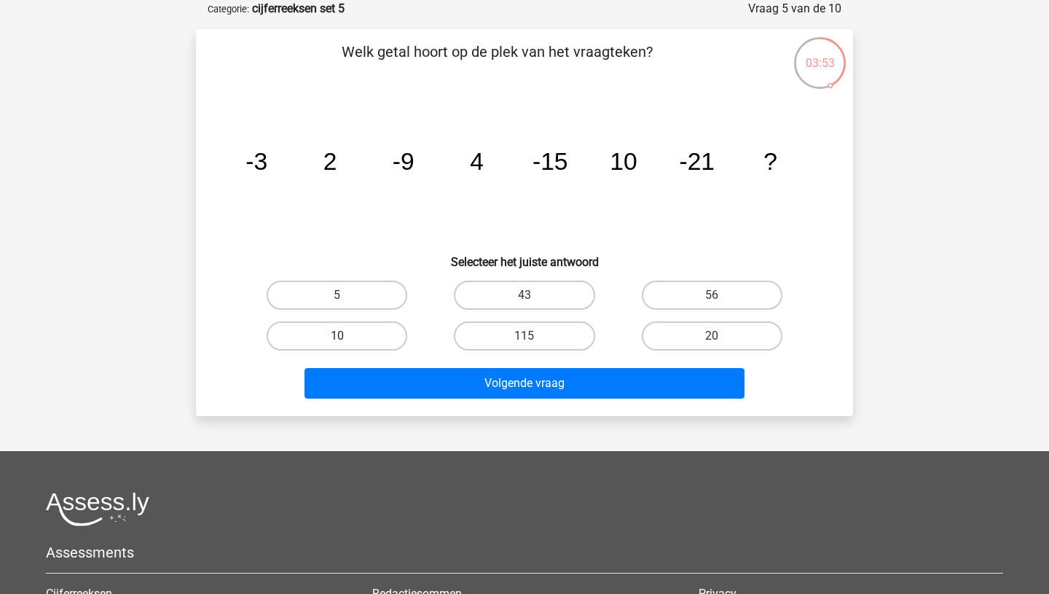
click at [353, 334] on label "10" at bounding box center [337, 335] width 141 height 29
click at [347, 336] on input "10" at bounding box center [341, 340] width 9 height 9
radio input "true"
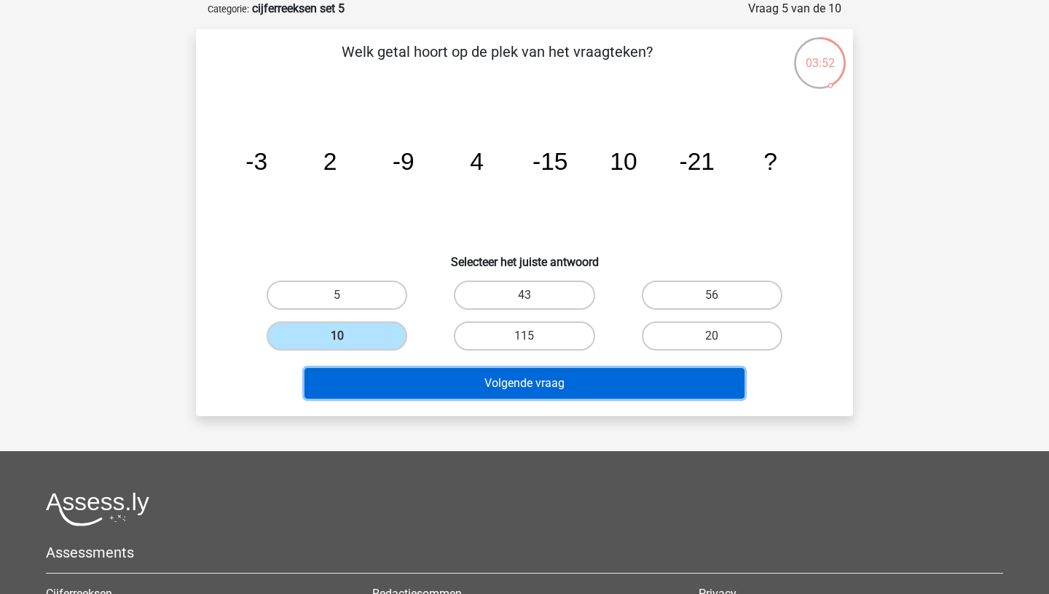
click at [516, 393] on button "Volgende vraag" at bounding box center [525, 383] width 441 height 31
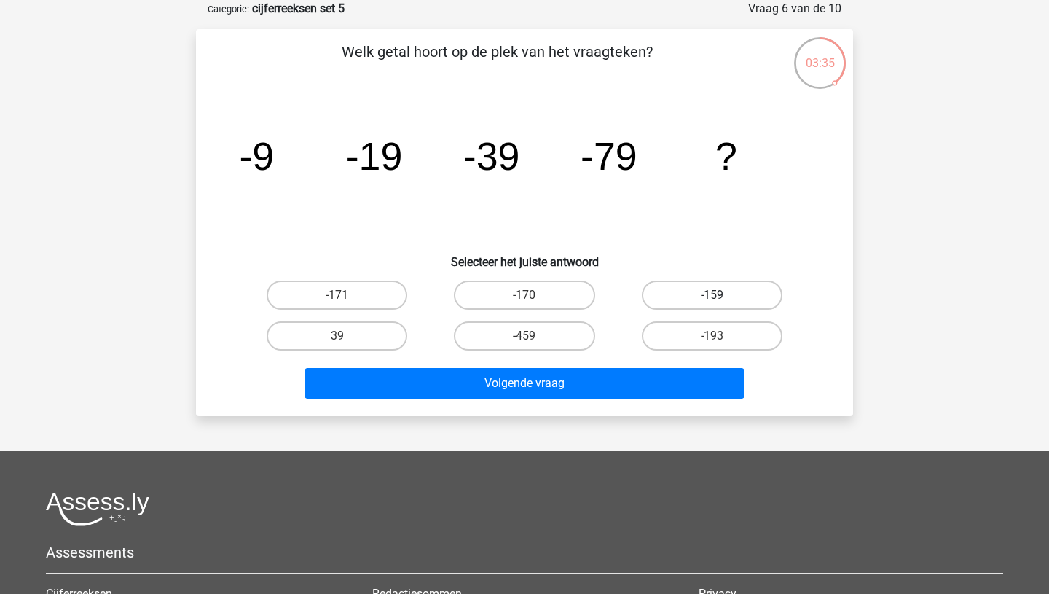
click at [696, 302] on label "-159" at bounding box center [712, 294] width 141 height 29
click at [712, 302] on input "-159" at bounding box center [716, 299] width 9 height 9
radio input "true"
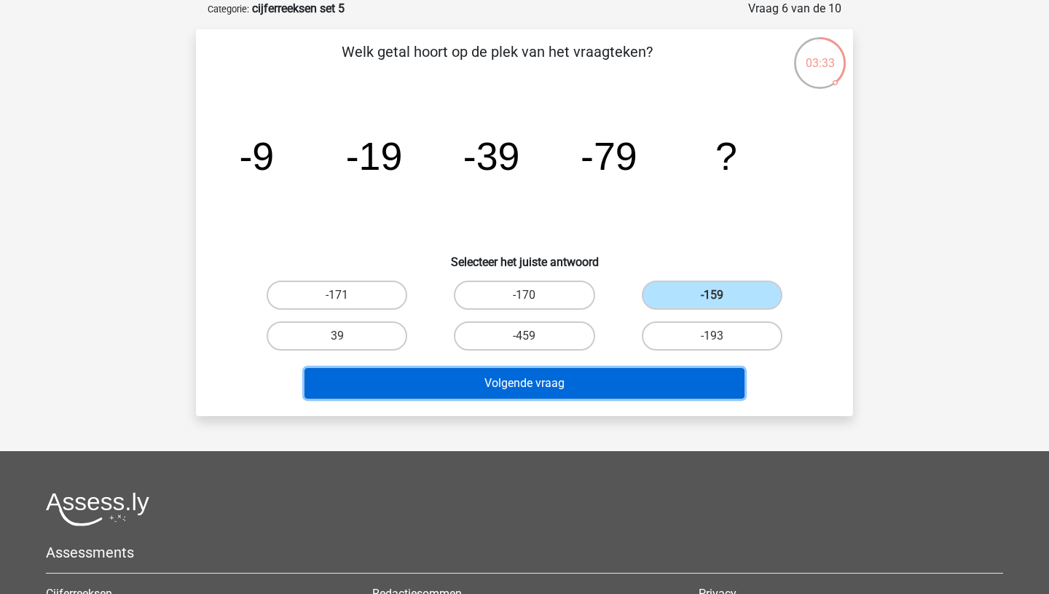
click at [561, 393] on button "Volgende vraag" at bounding box center [525, 383] width 441 height 31
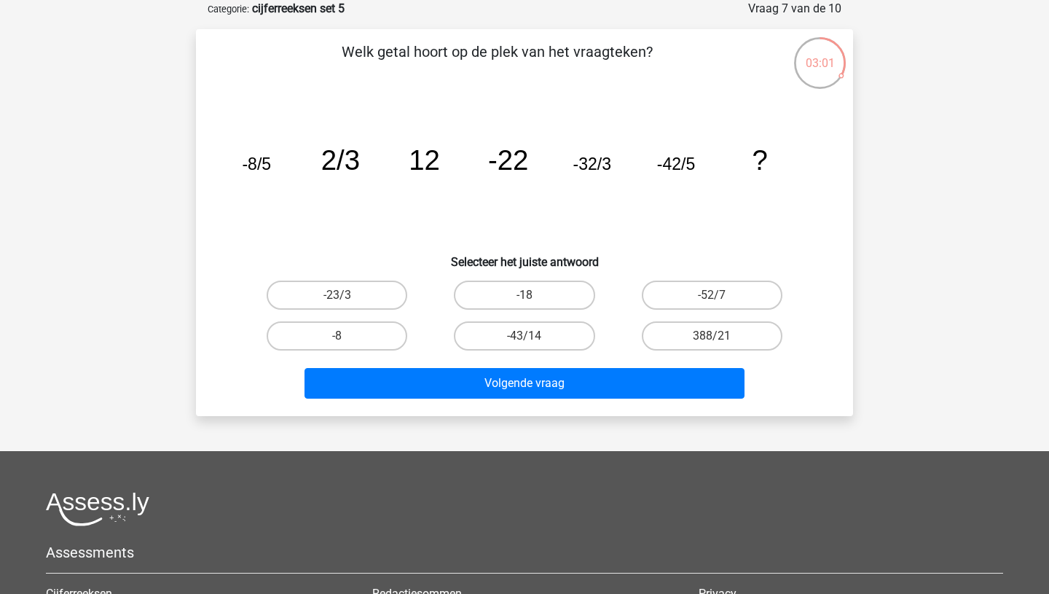
click at [525, 295] on input "-18" at bounding box center [529, 299] width 9 height 9
radio input "true"
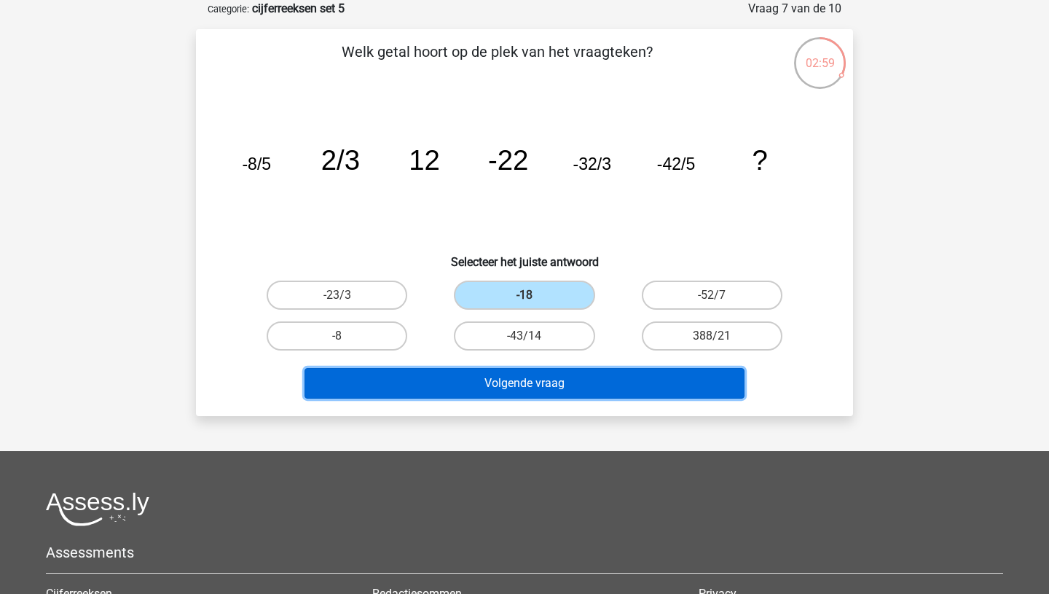
click at [505, 392] on button "Volgende vraag" at bounding box center [525, 383] width 441 height 31
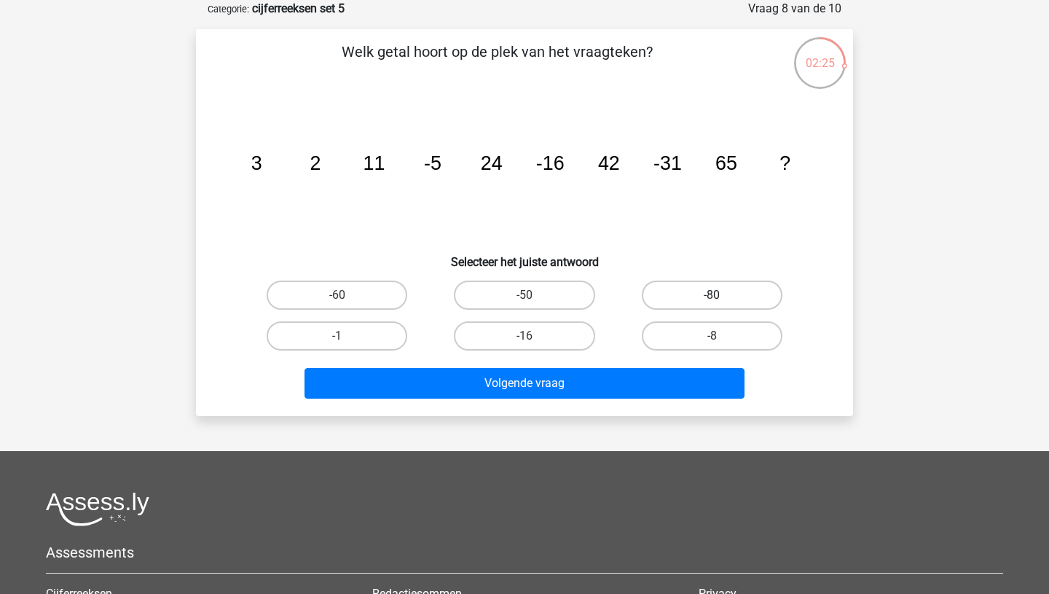
click at [683, 305] on label "-80" at bounding box center [712, 294] width 141 height 29
click at [712, 305] on input "-80" at bounding box center [716, 299] width 9 height 9
radio input "true"
click at [546, 279] on div "-50" at bounding box center [524, 295] width 187 height 41
click at [540, 291] on label "-50" at bounding box center [524, 294] width 141 height 29
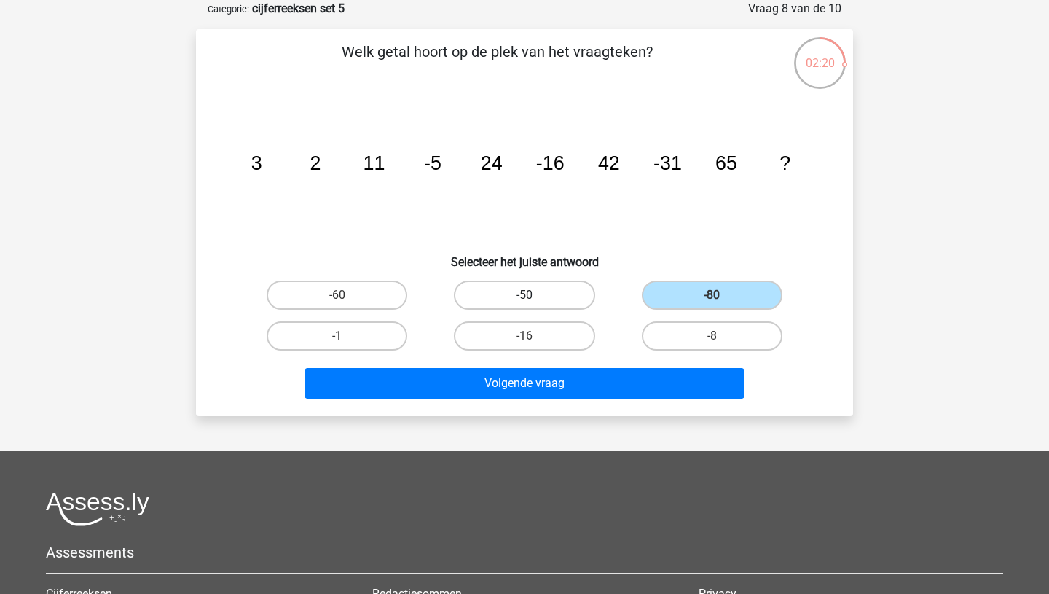
click at [534, 295] on input "-50" at bounding box center [529, 299] width 9 height 9
radio input "true"
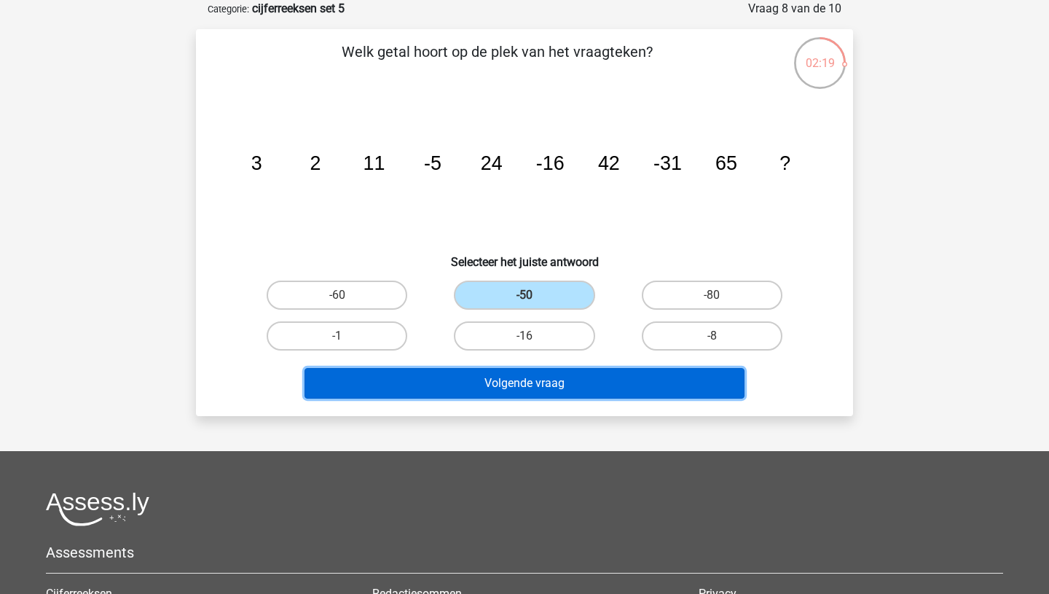
click at [535, 376] on button "Volgende vraag" at bounding box center [525, 383] width 441 height 31
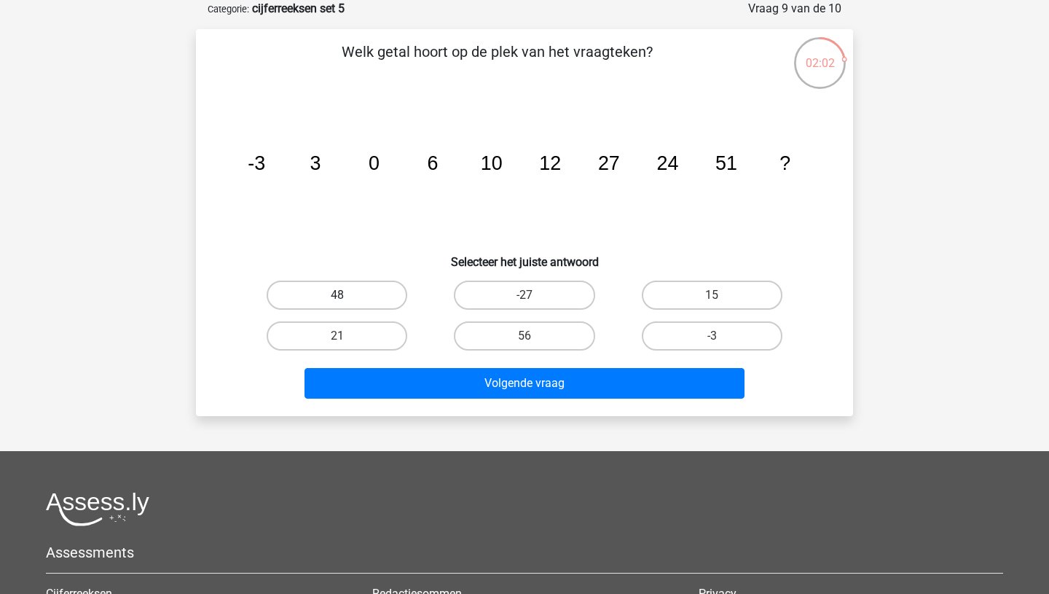
click at [377, 297] on label "48" at bounding box center [337, 294] width 141 height 29
click at [347, 297] on input "48" at bounding box center [341, 299] width 9 height 9
radio input "true"
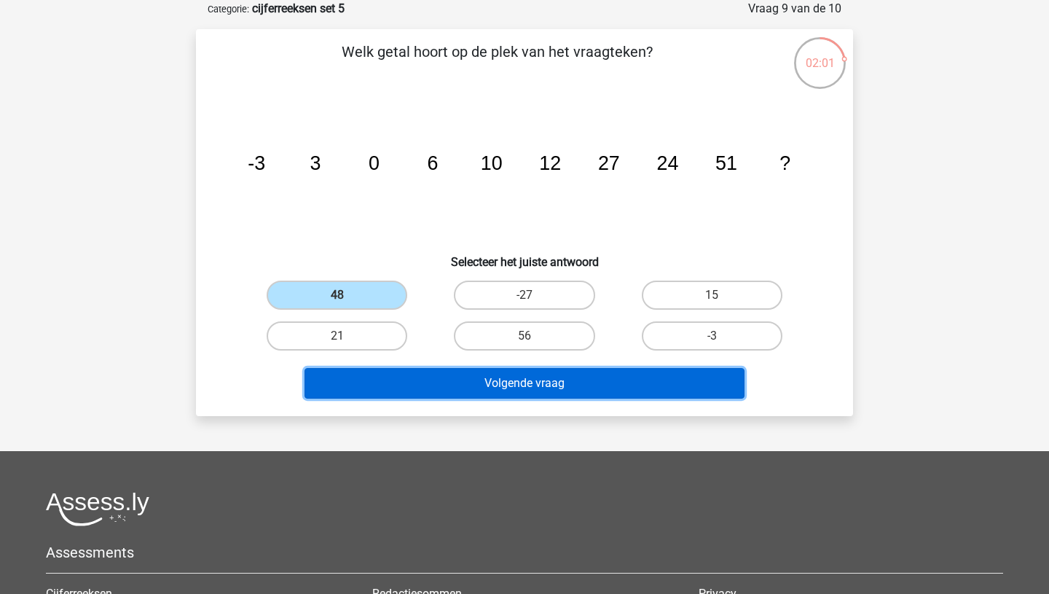
click at [510, 385] on button "Volgende vraag" at bounding box center [525, 383] width 441 height 31
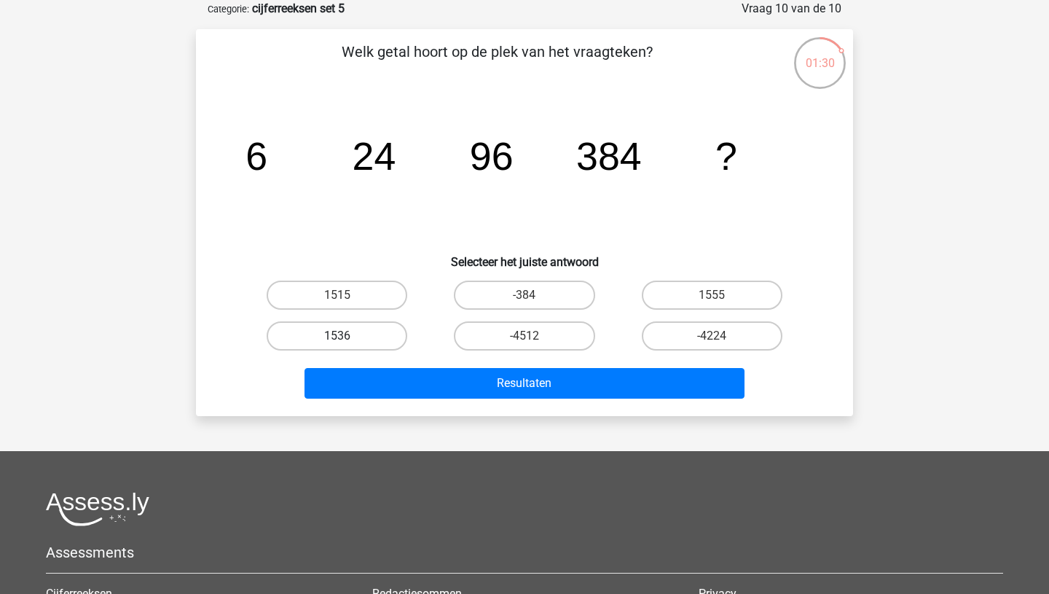
click at [364, 331] on label "1536" at bounding box center [337, 335] width 141 height 29
click at [347, 336] on input "1536" at bounding box center [341, 340] width 9 height 9
radio input "true"
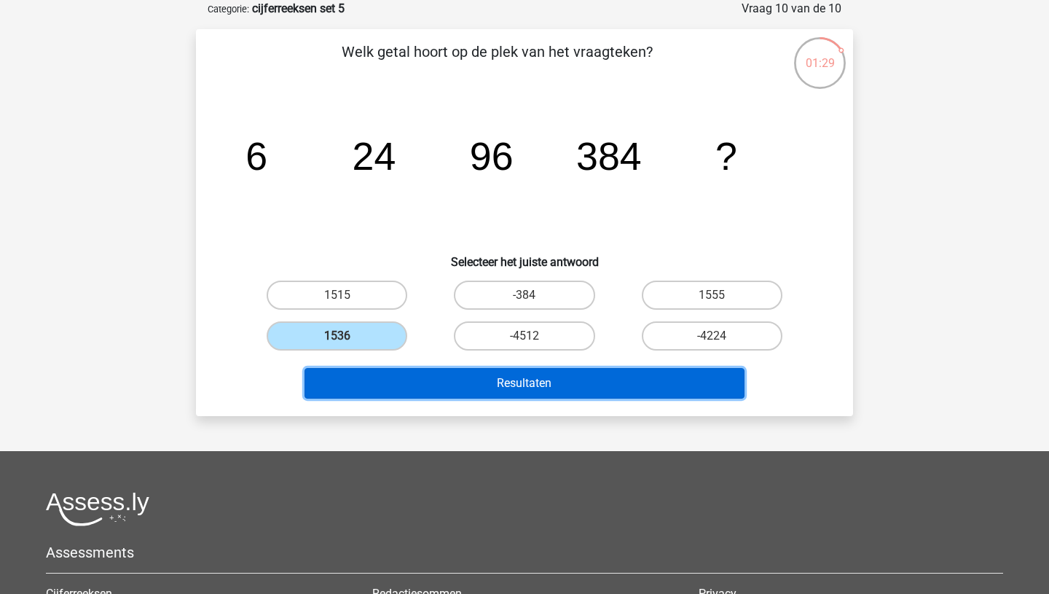
click at [517, 395] on button "Resultaten" at bounding box center [525, 383] width 441 height 31
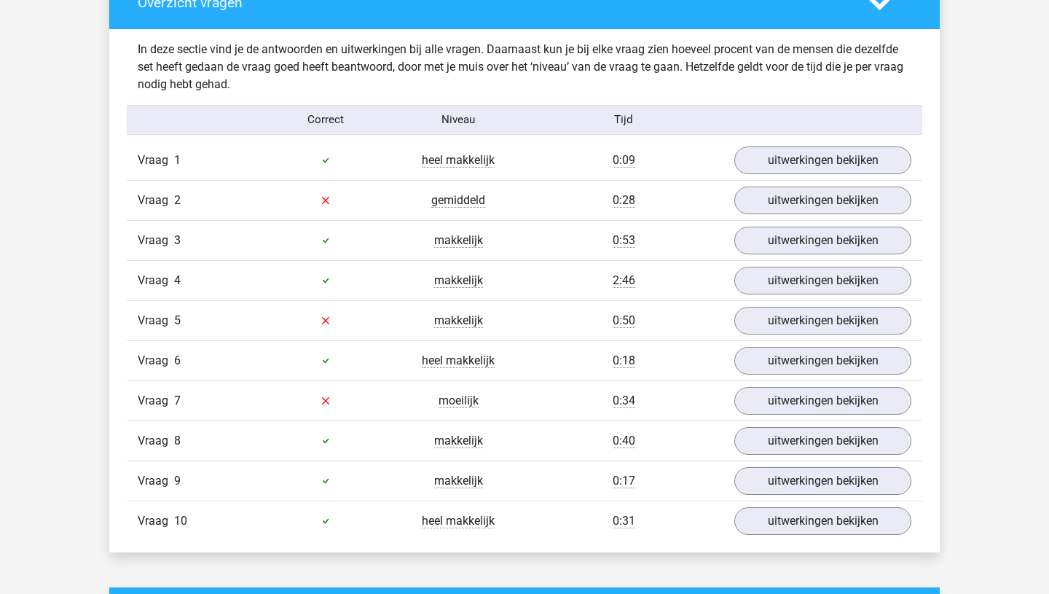
scroll to position [832, 0]
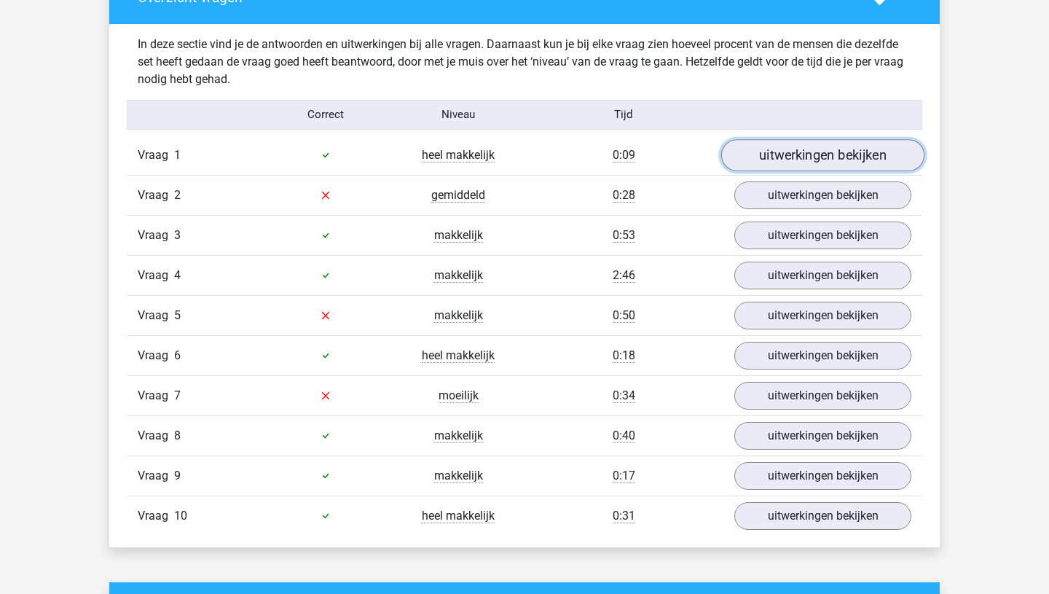
click at [796, 151] on link "uitwerkingen bekijken" at bounding box center [822, 155] width 203 height 32
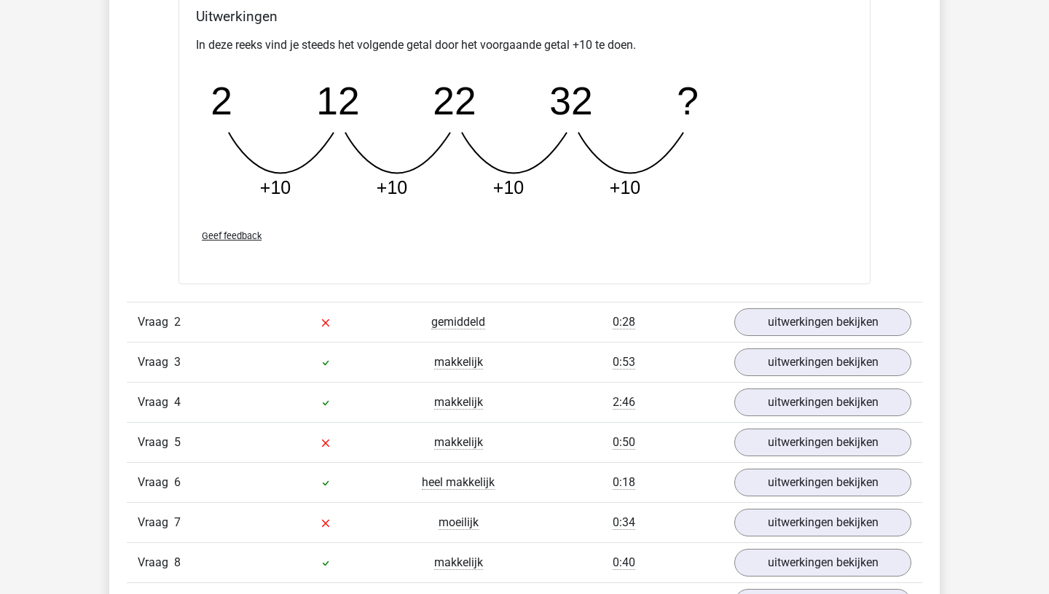
scroll to position [1344, 0]
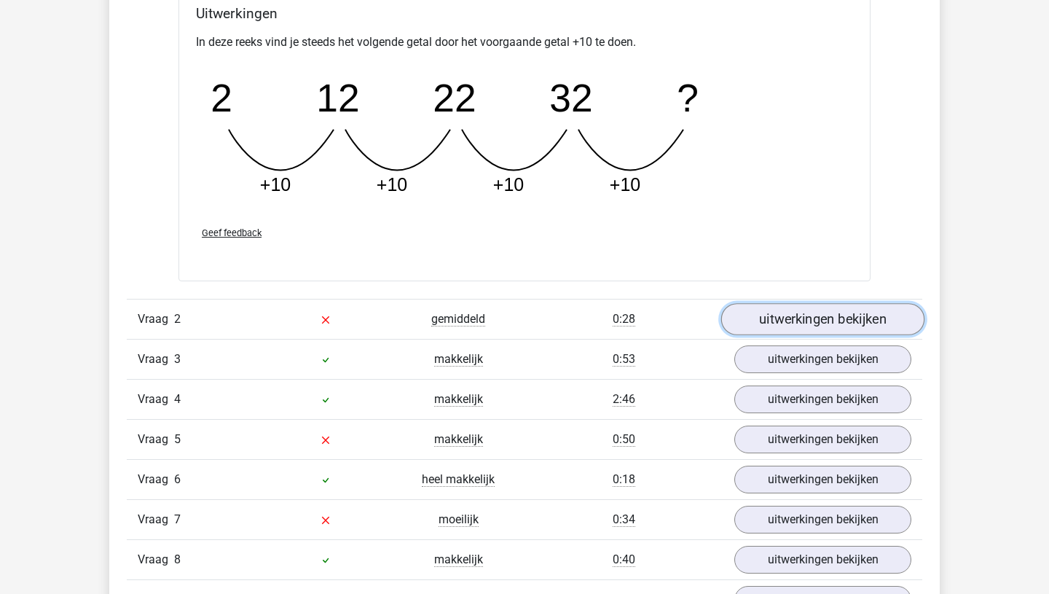
click at [822, 320] on link "uitwerkingen bekijken" at bounding box center [822, 319] width 203 height 32
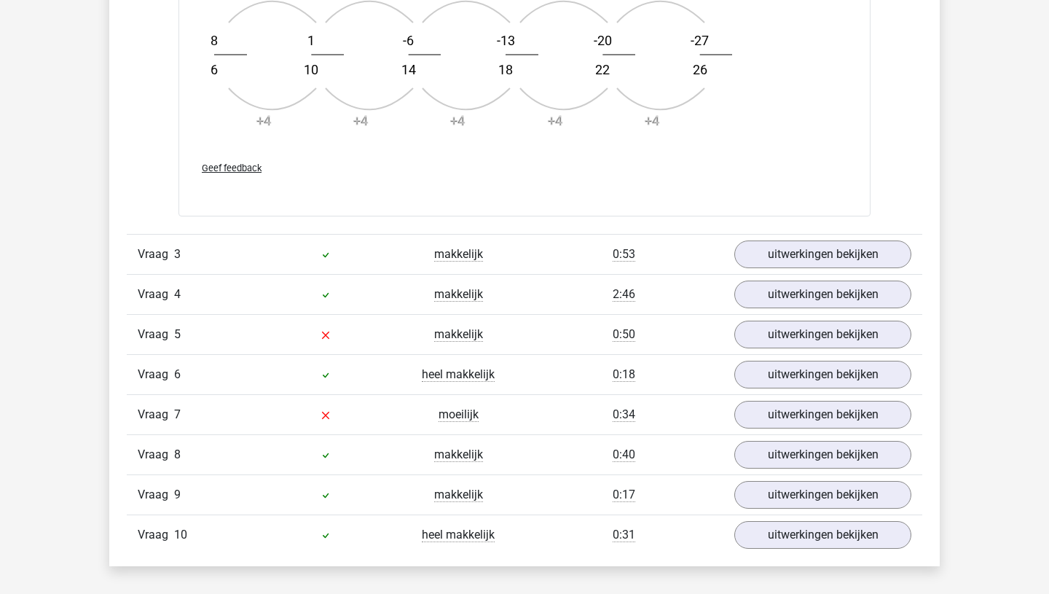
scroll to position [2324, 0]
click at [828, 261] on link "uitwerkingen bekijken" at bounding box center [822, 253] width 203 height 32
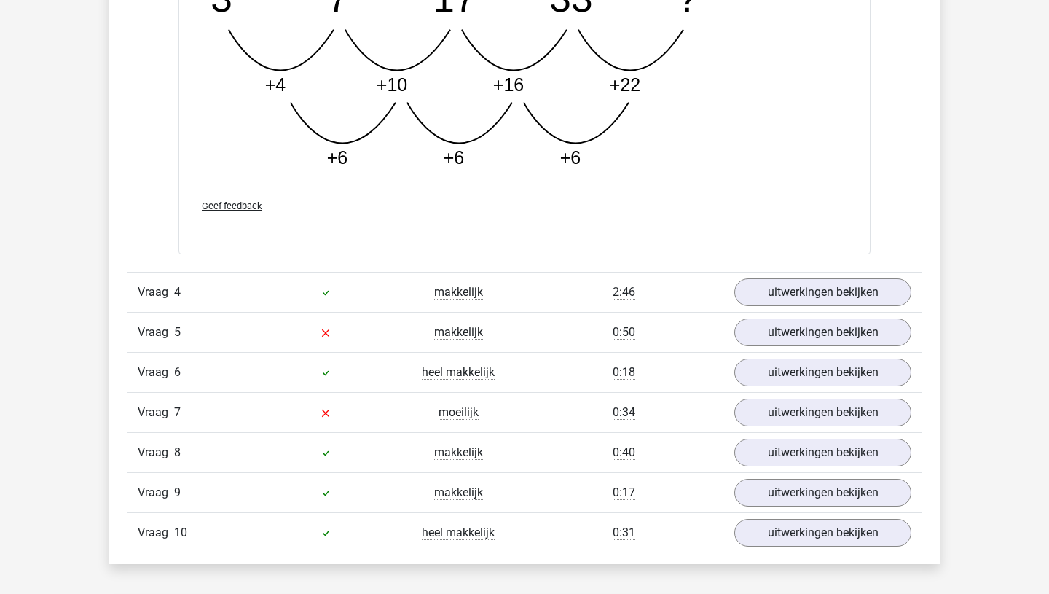
scroll to position [3072, 0]
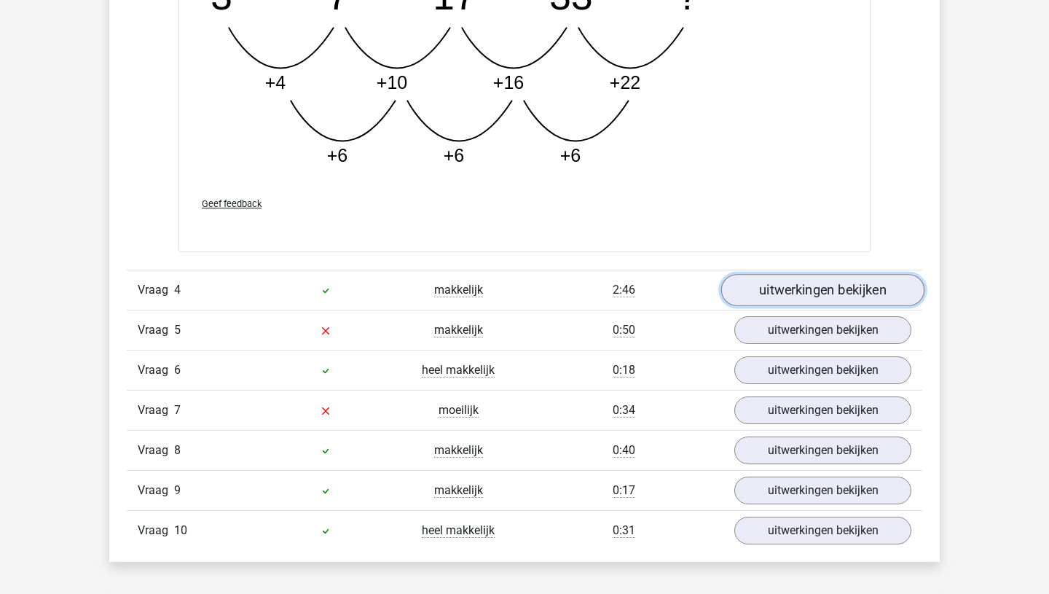
click at [811, 302] on link "uitwerkingen bekijken" at bounding box center [822, 290] width 203 height 32
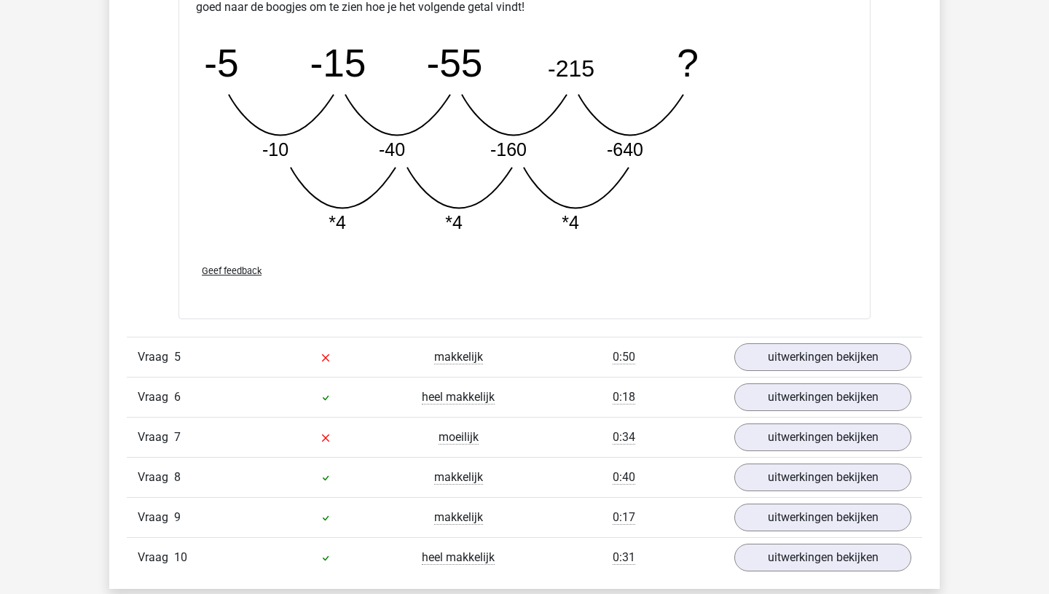
scroll to position [3772, 0]
click at [809, 362] on link "uitwerkingen bekijken" at bounding box center [822, 357] width 203 height 32
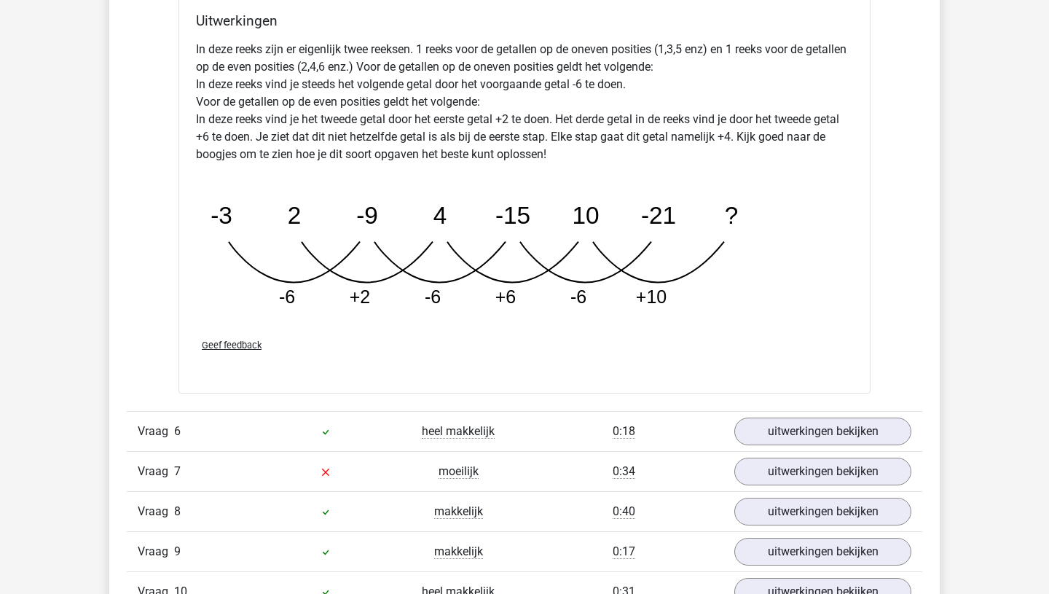
scroll to position [4534, 0]
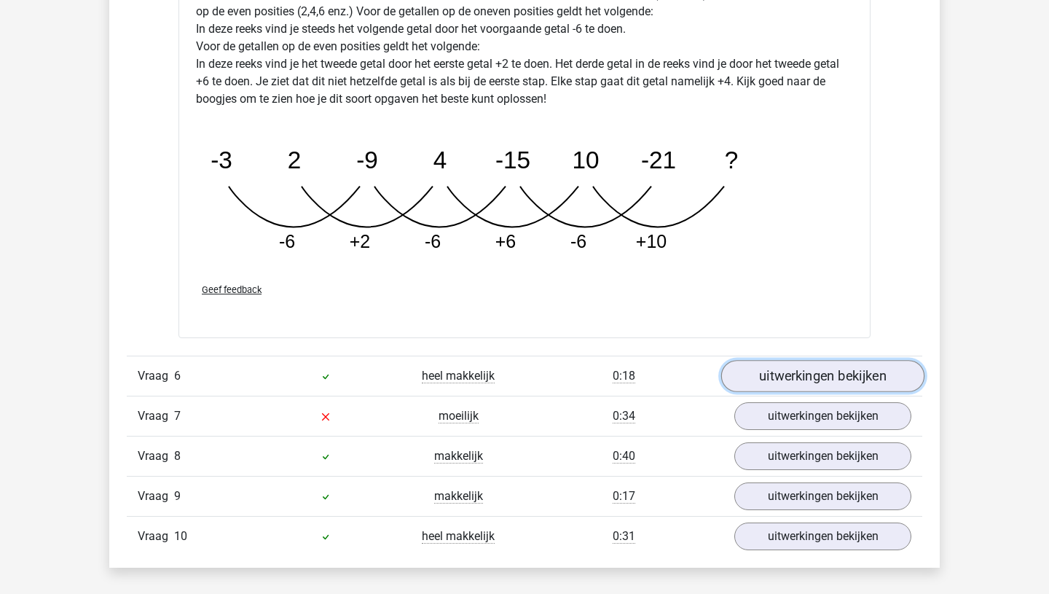
click at [797, 368] on link "uitwerkingen bekijken" at bounding box center [822, 376] width 203 height 32
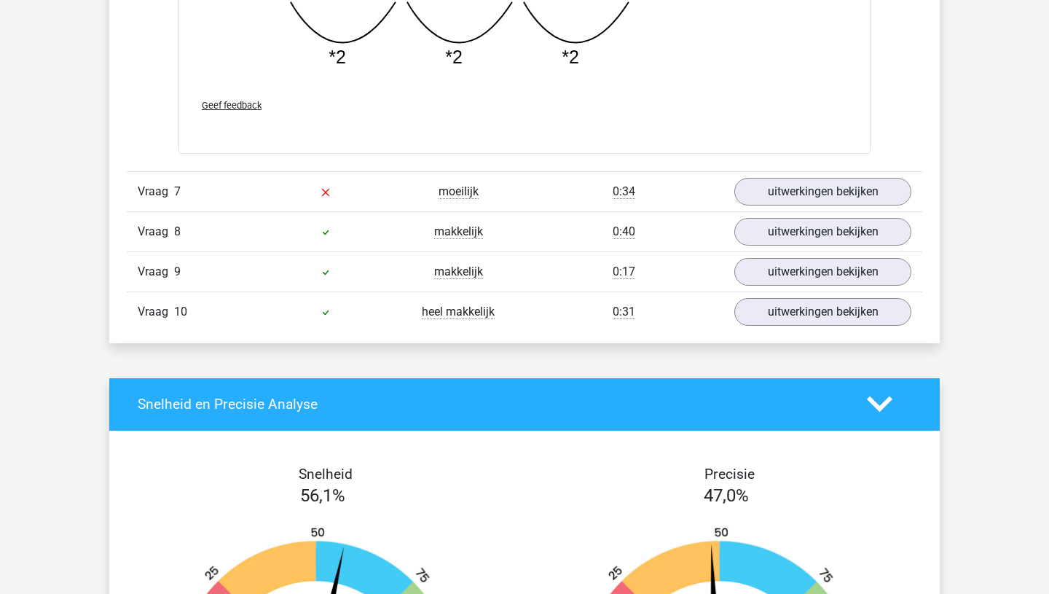
scroll to position [5492, 0]
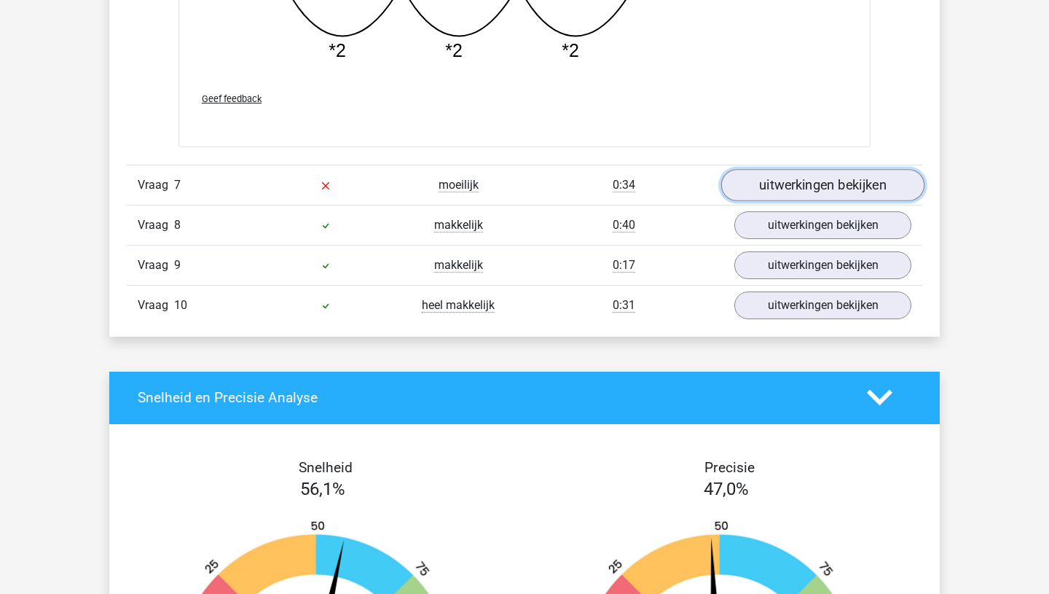
click at [843, 182] on link "uitwerkingen bekijken" at bounding box center [822, 185] width 203 height 32
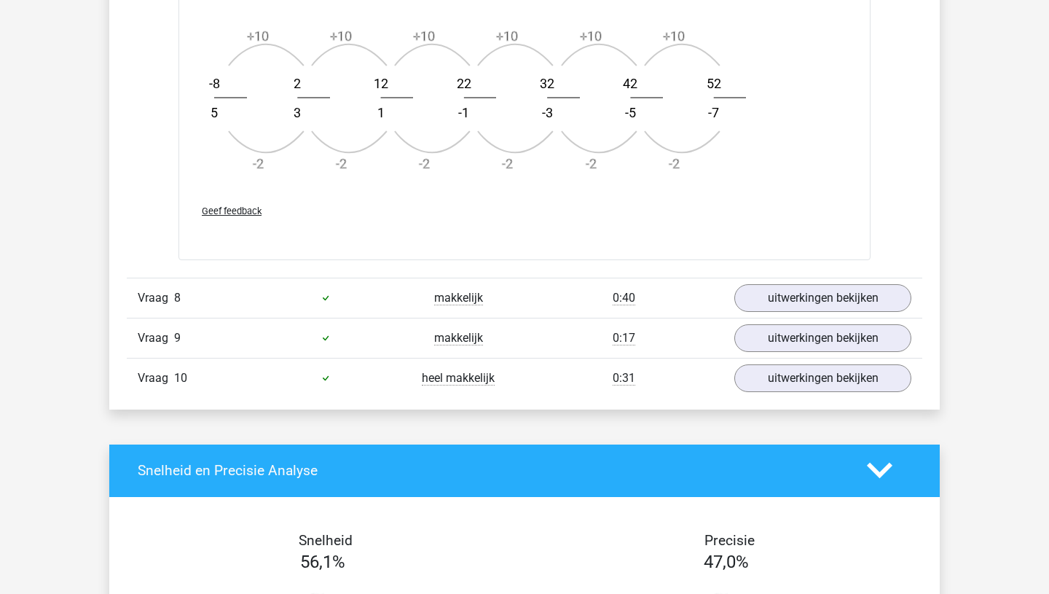
scroll to position [6297, 0]
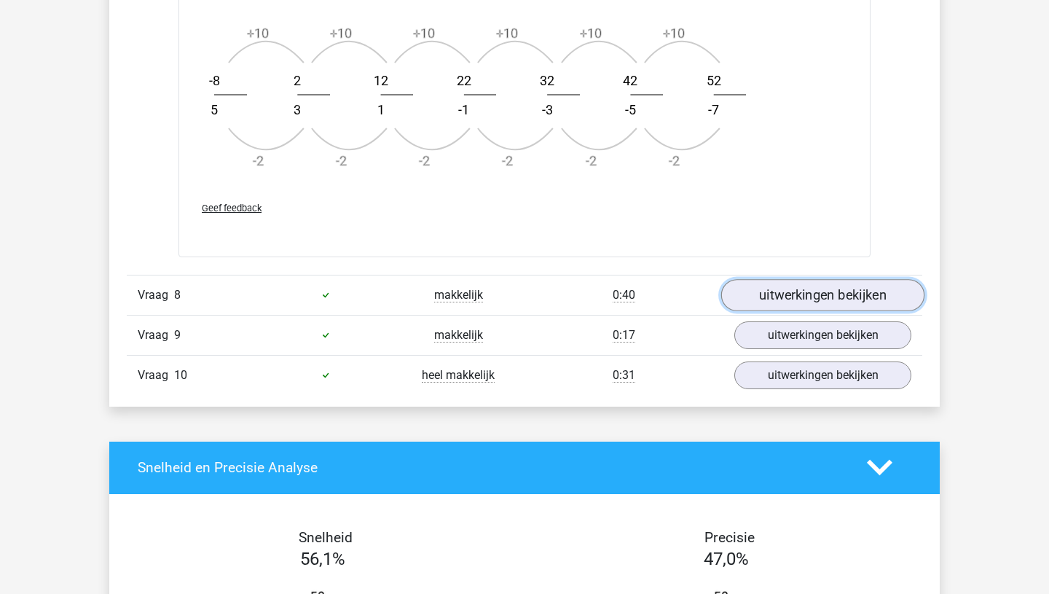
click at [780, 295] on link "uitwerkingen bekijken" at bounding box center [822, 295] width 203 height 32
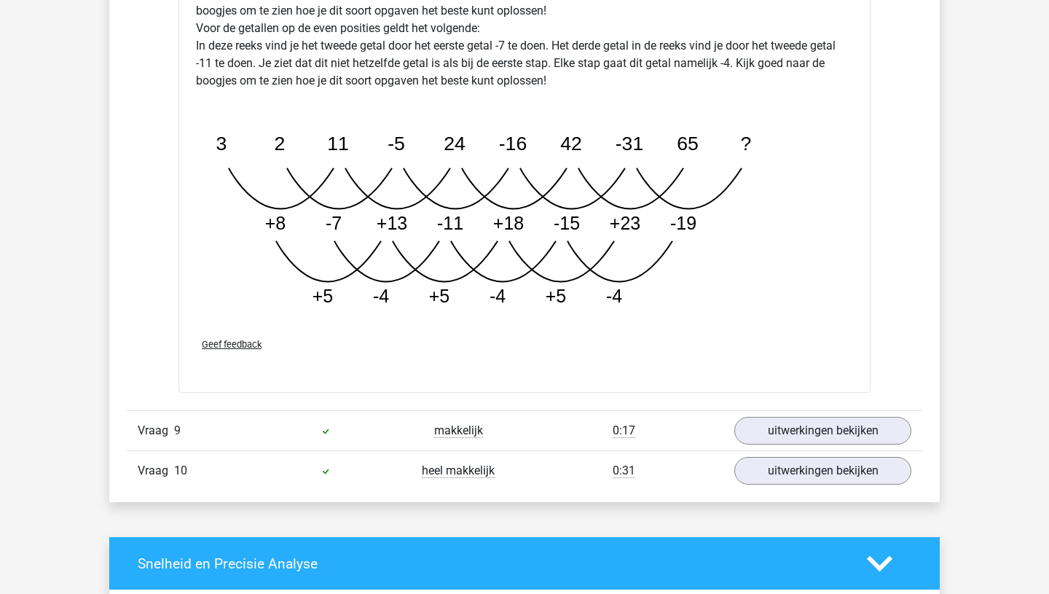
scroll to position [7083, 0]
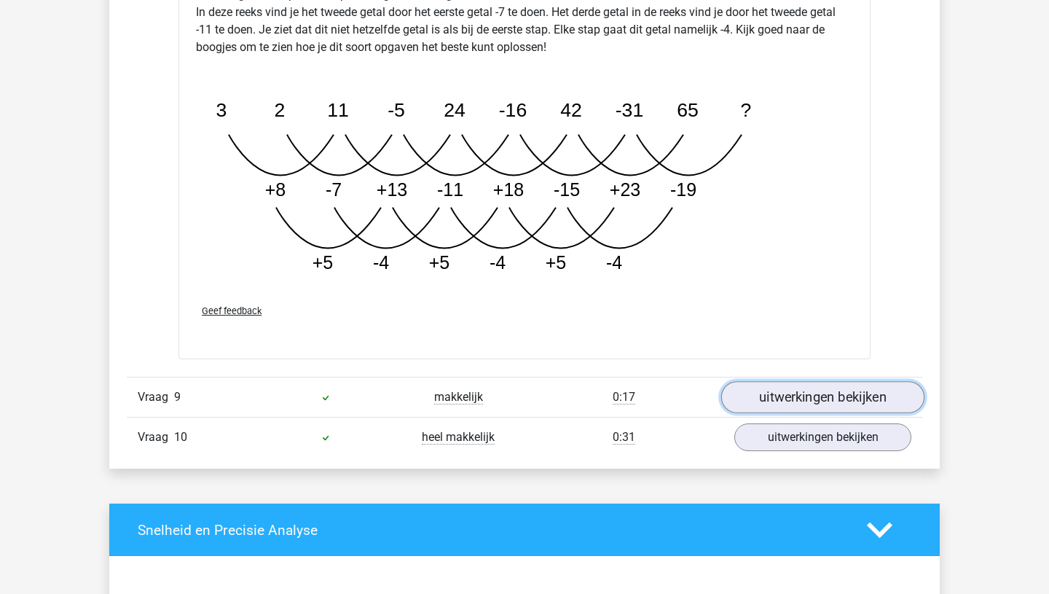
click at [806, 396] on link "uitwerkingen bekijken" at bounding box center [822, 397] width 203 height 32
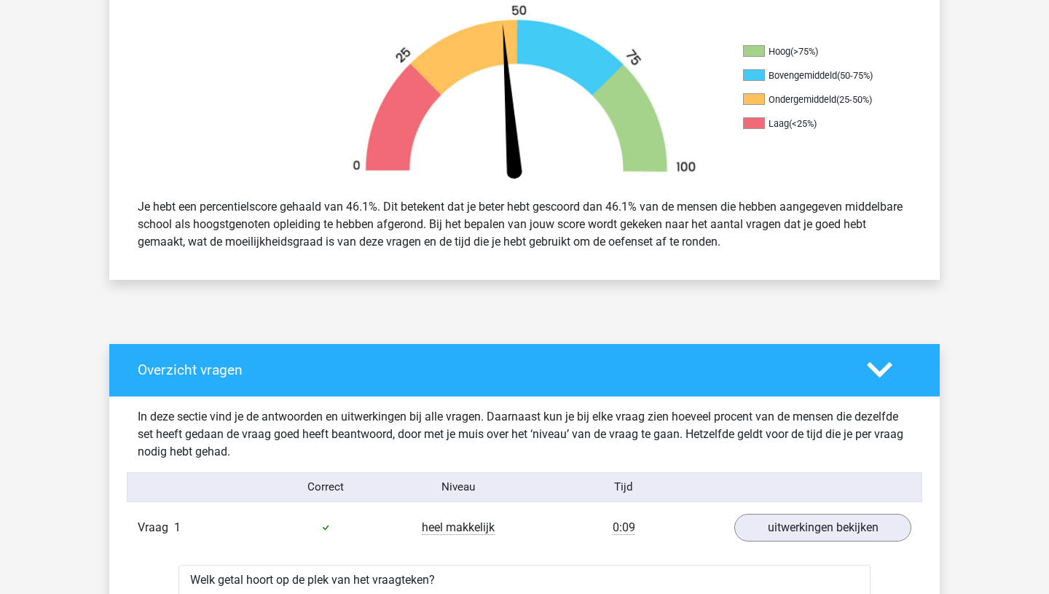
scroll to position [503, 0]
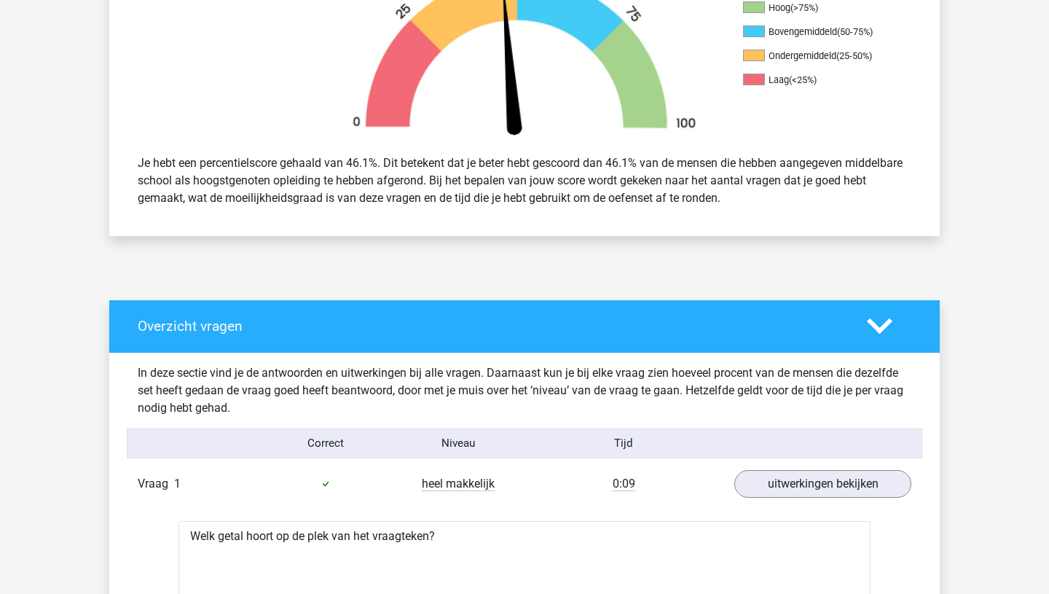
click at [887, 328] on icon at bounding box center [879, 325] width 25 height 25
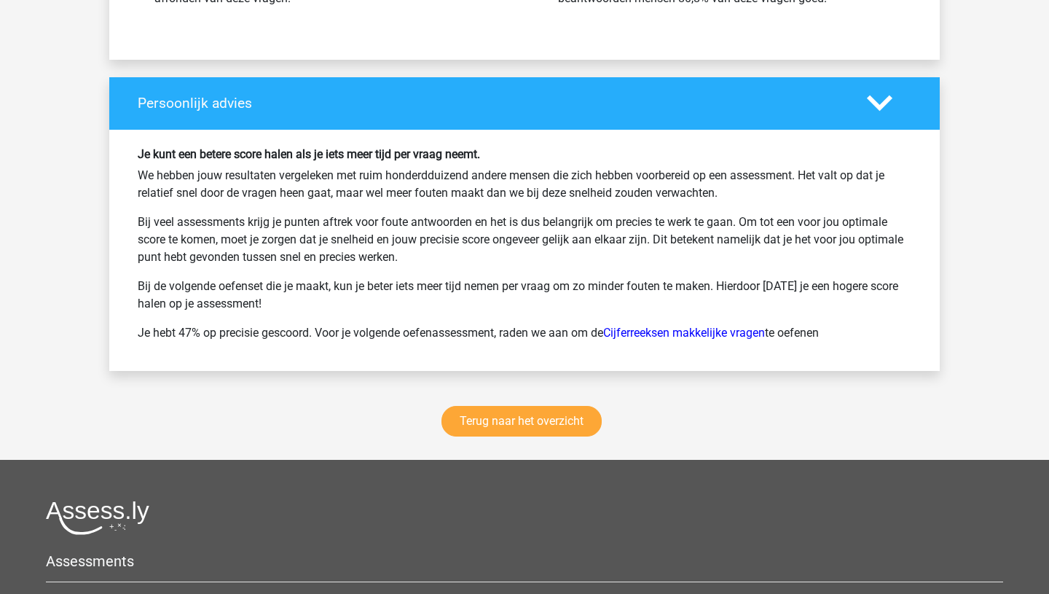
scroll to position [1309, 0]
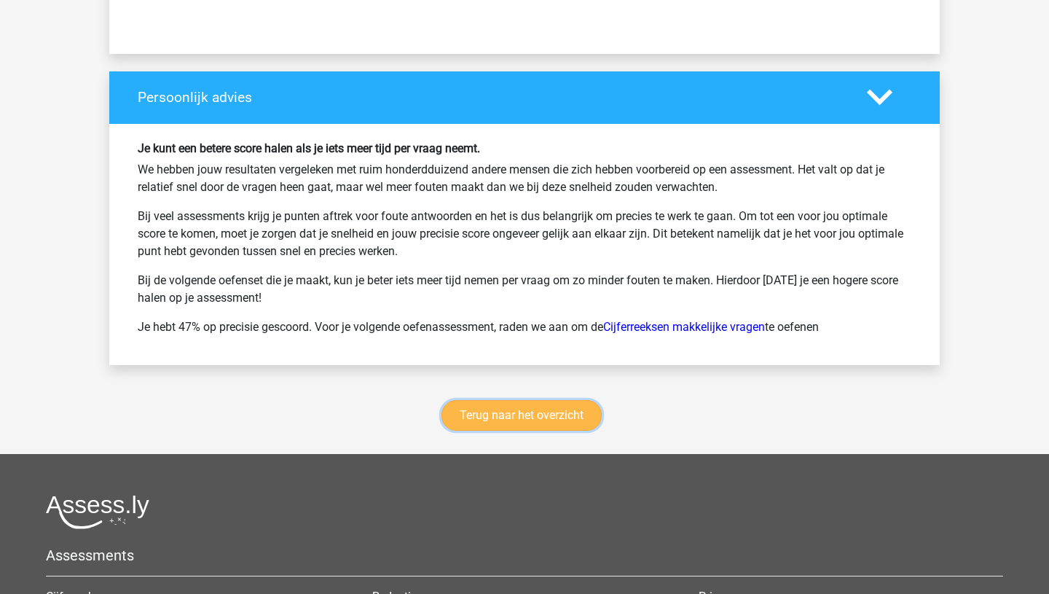
click at [503, 419] on link "Terug naar het overzicht" at bounding box center [521, 415] width 160 height 31
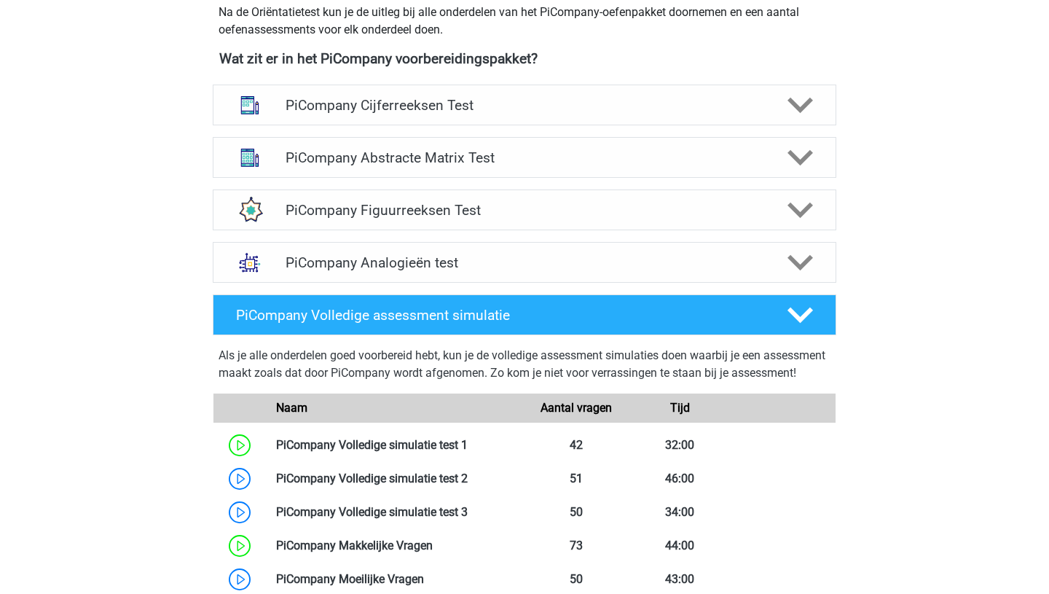
scroll to position [547, 0]
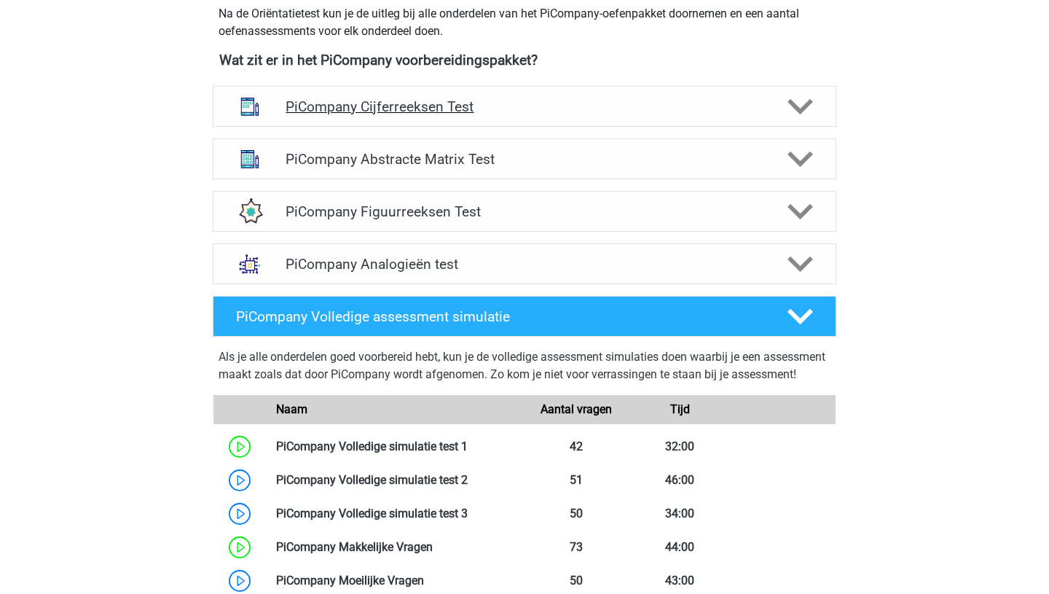
click at [804, 115] on polygon at bounding box center [800, 107] width 25 height 16
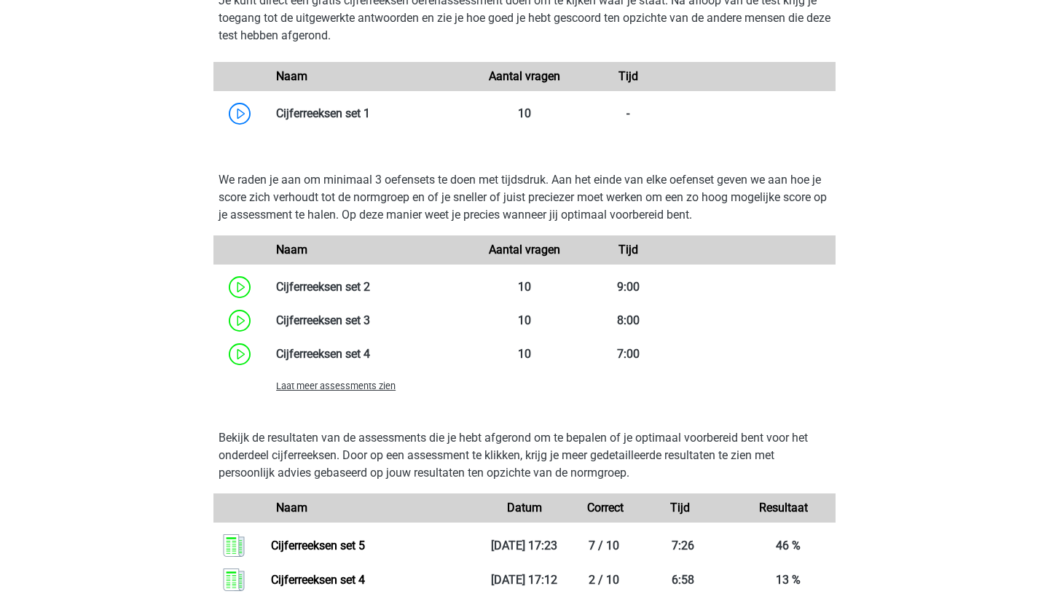
scroll to position [996, 0]
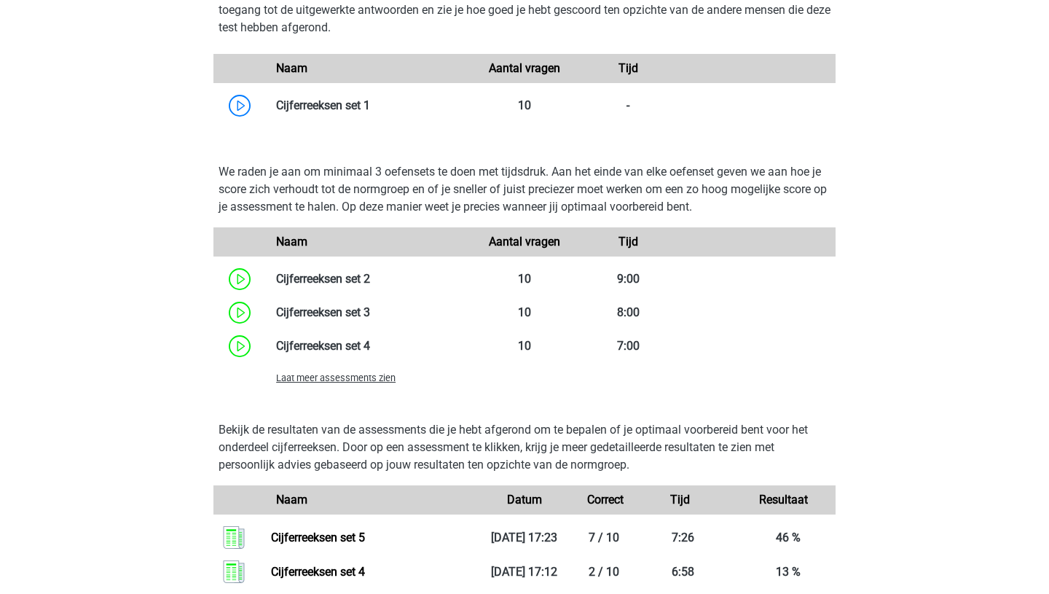
click at [364, 383] on span "Laat meer assessments zien" at bounding box center [335, 377] width 119 height 11
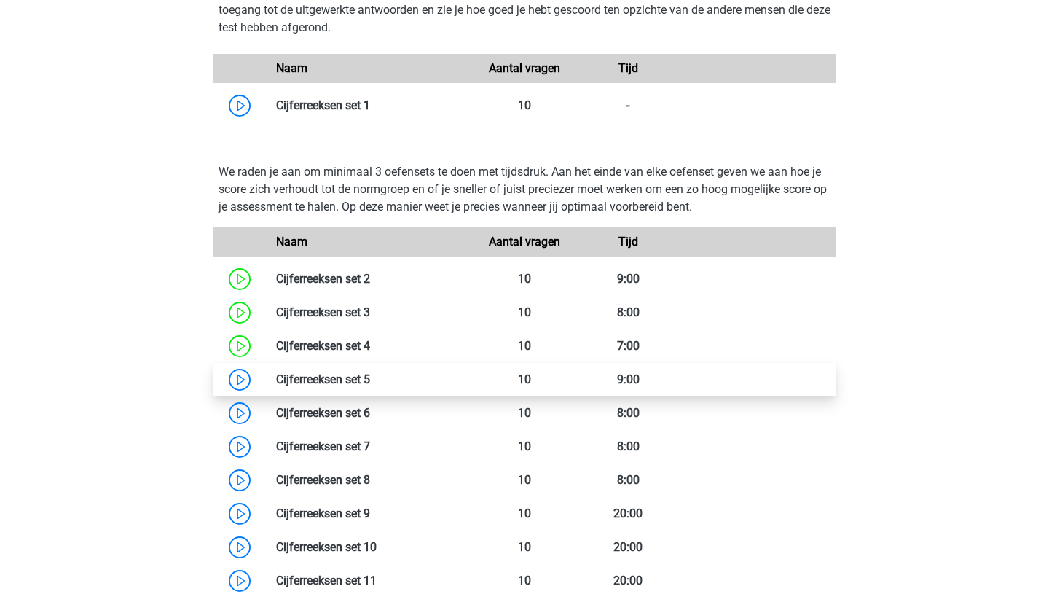
click at [370, 386] on link at bounding box center [370, 379] width 0 height 14
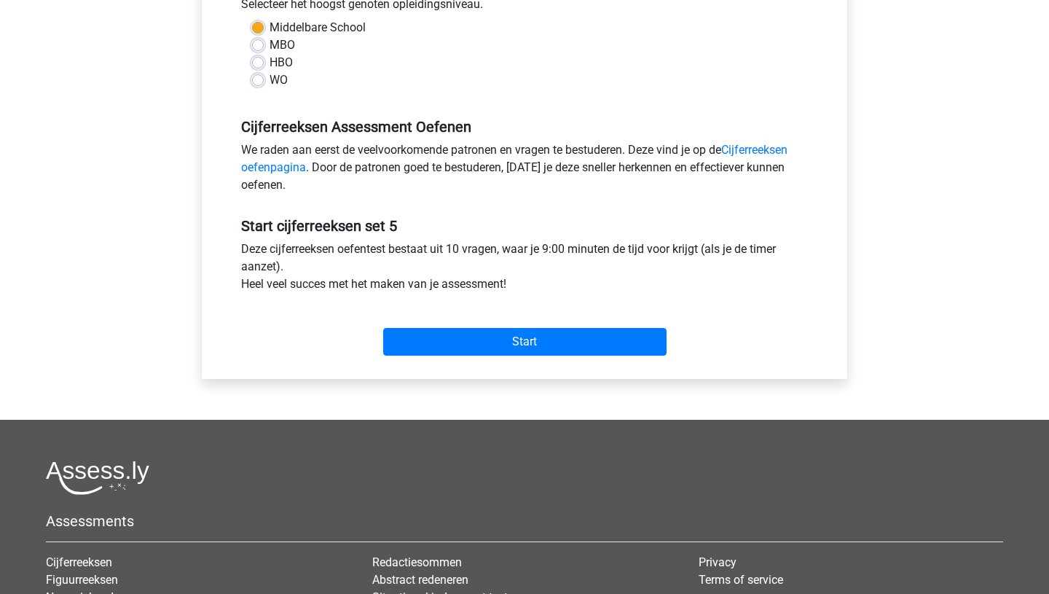
scroll to position [348, 0]
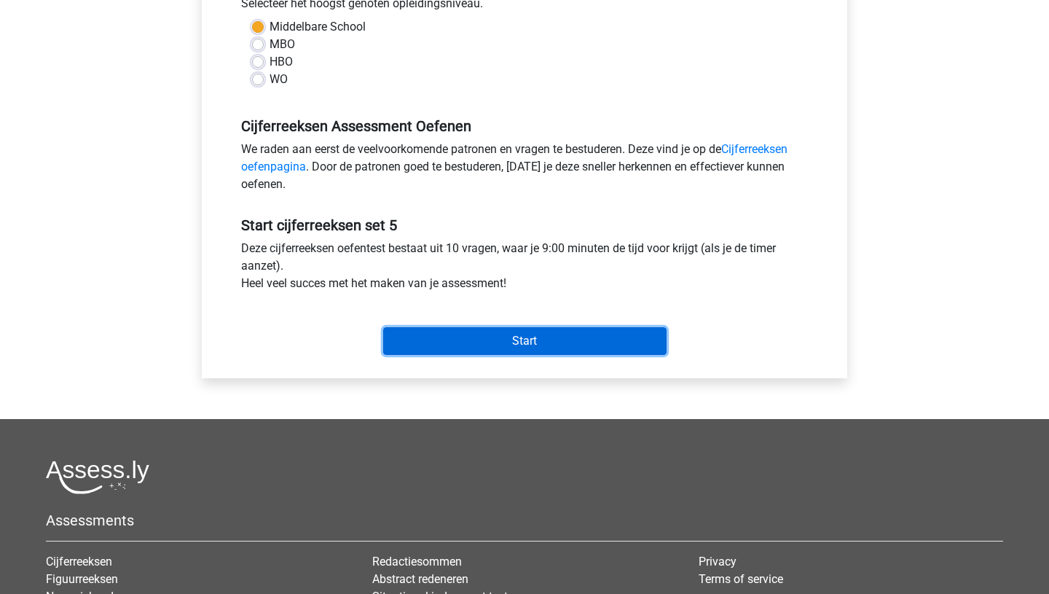
click at [525, 343] on input "Start" at bounding box center [524, 341] width 283 height 28
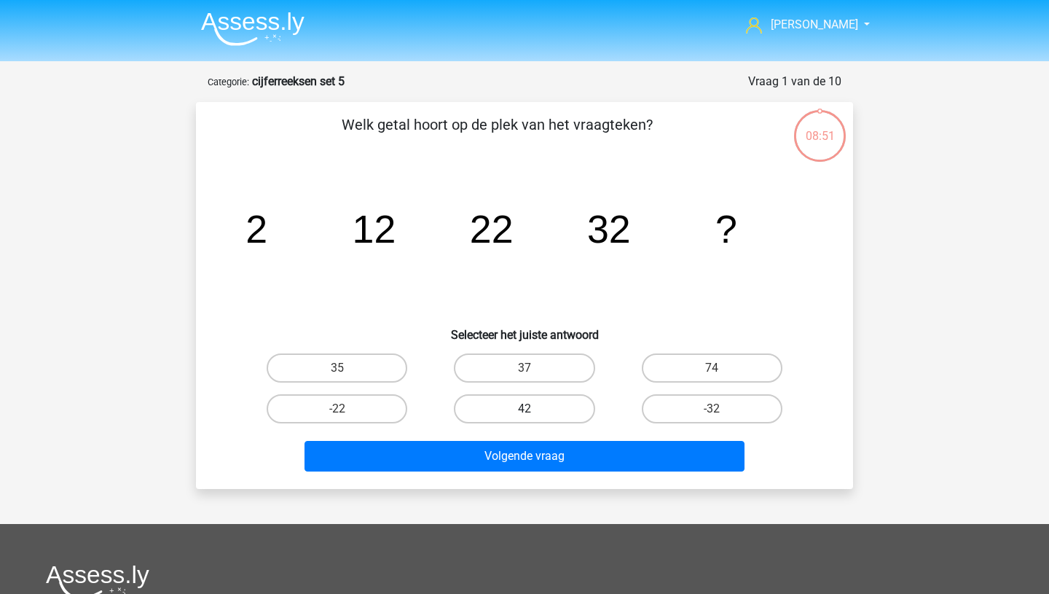
click at [510, 412] on label "42" at bounding box center [524, 408] width 141 height 29
click at [525, 412] on input "42" at bounding box center [529, 413] width 9 height 9
radio input "true"
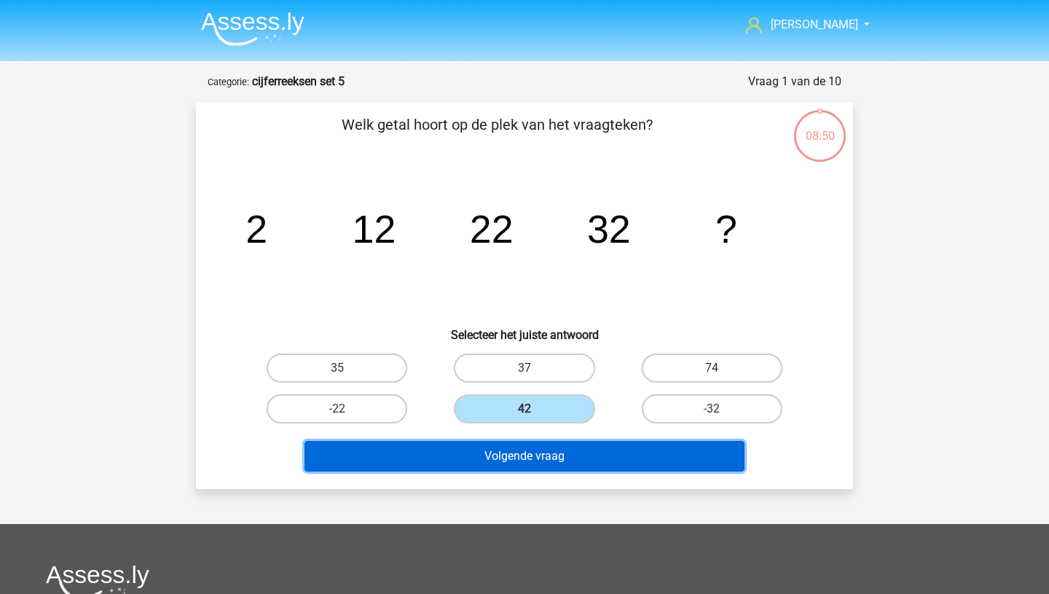
click at [502, 460] on button "Volgende vraag" at bounding box center [525, 456] width 441 height 31
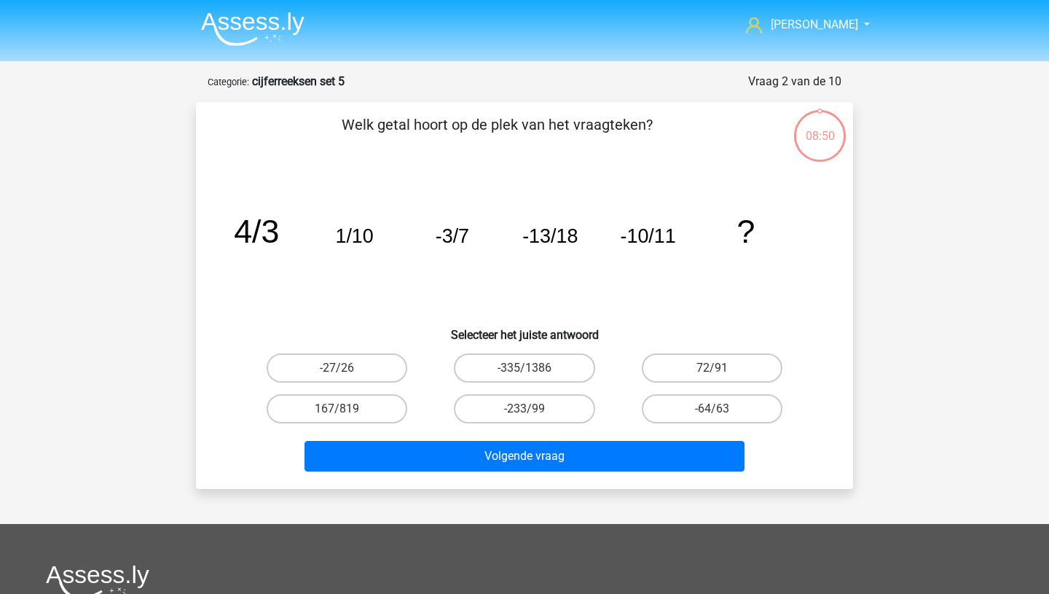
scroll to position [73, 0]
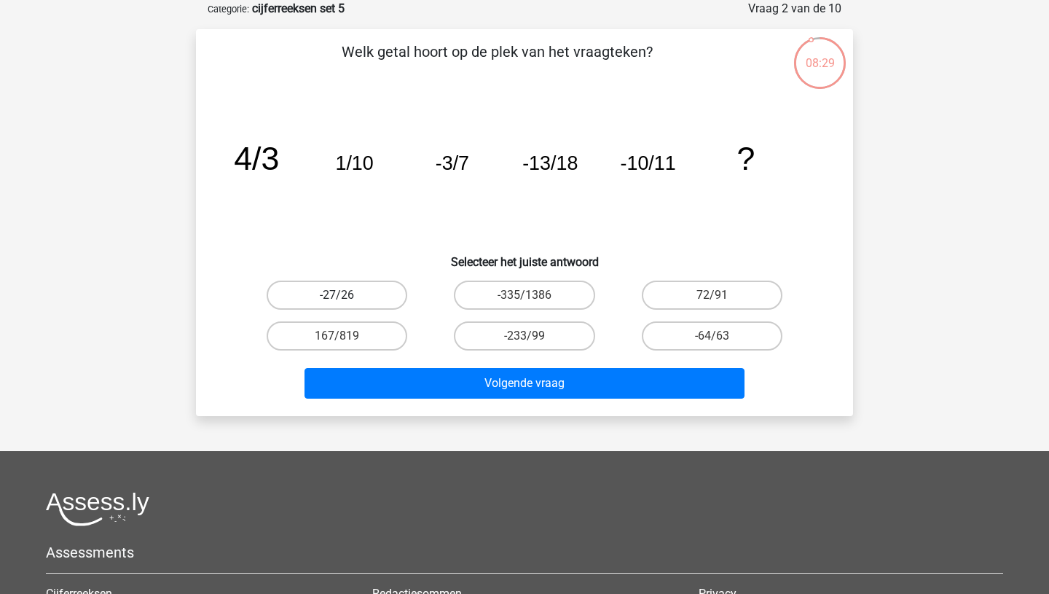
click at [369, 294] on label "-27/26" at bounding box center [337, 294] width 141 height 29
click at [347, 295] on input "-27/26" at bounding box center [341, 299] width 9 height 9
radio input "true"
click at [484, 366] on div "Volgende vraag" at bounding box center [524, 380] width 610 height 48
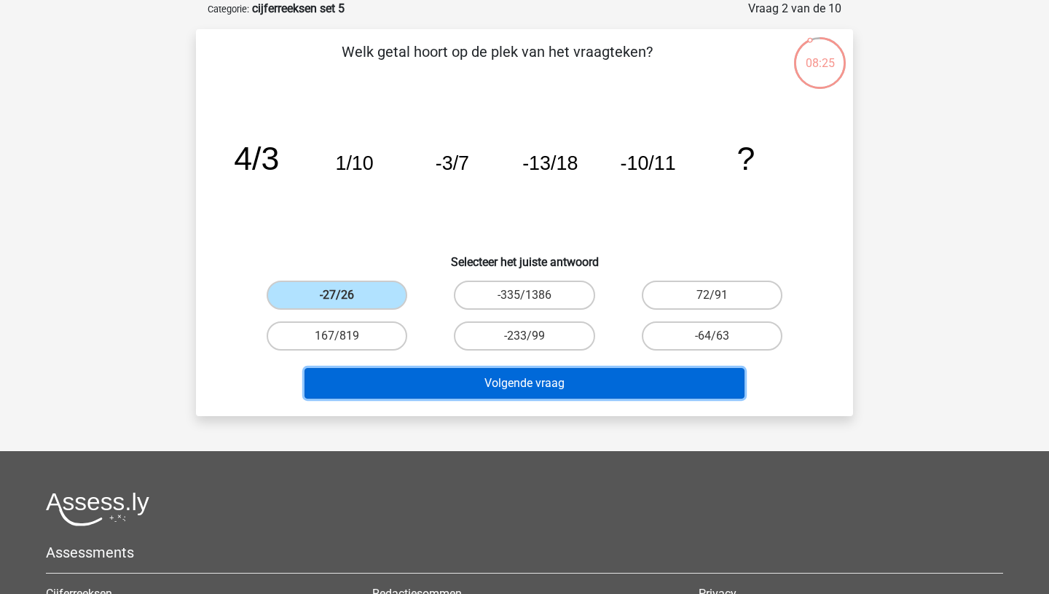
click at [486, 394] on button "Volgende vraag" at bounding box center [525, 383] width 441 height 31
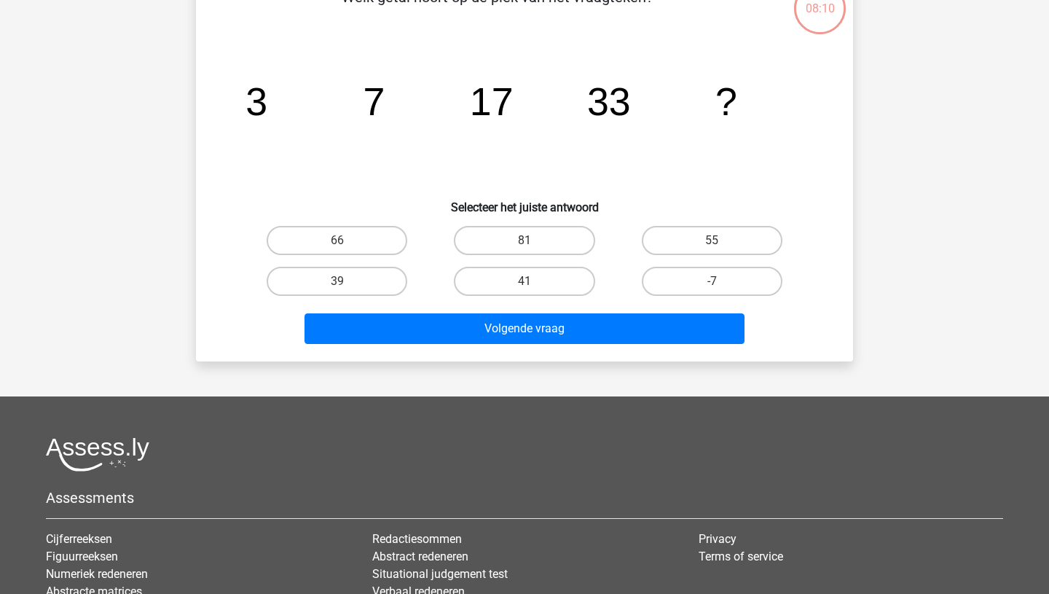
scroll to position [128, 0]
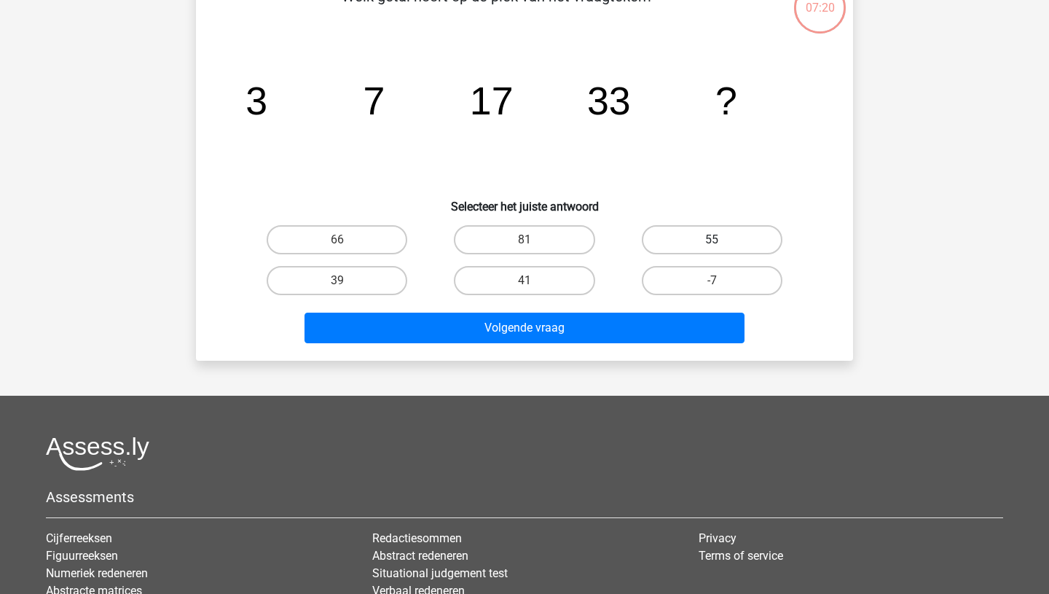
click at [701, 239] on label "55" at bounding box center [712, 239] width 141 height 29
click at [712, 240] on input "55" at bounding box center [716, 244] width 9 height 9
radio input "true"
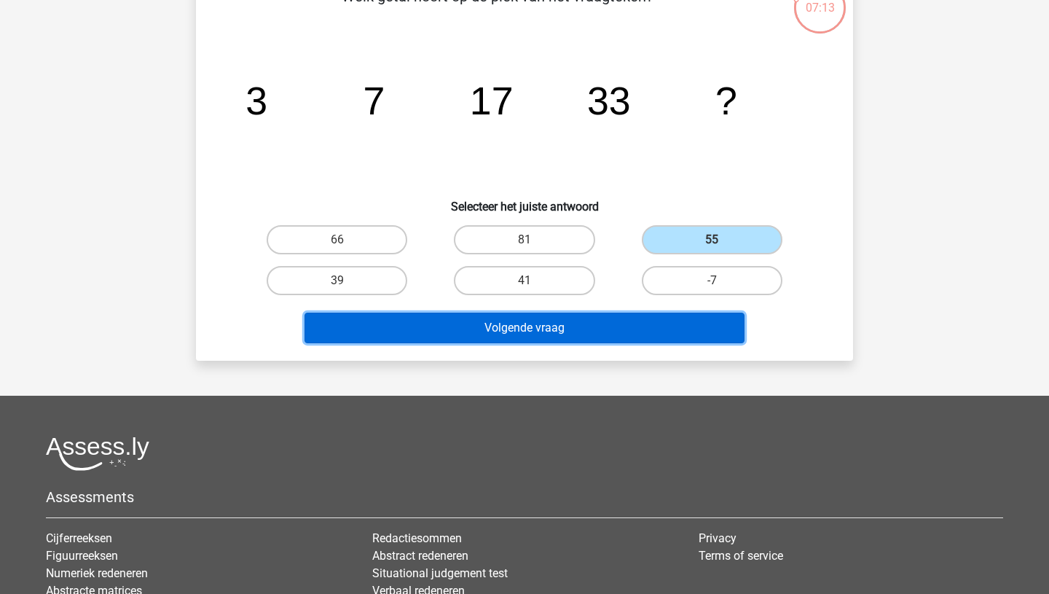
click at [621, 334] on button "Volgende vraag" at bounding box center [525, 328] width 441 height 31
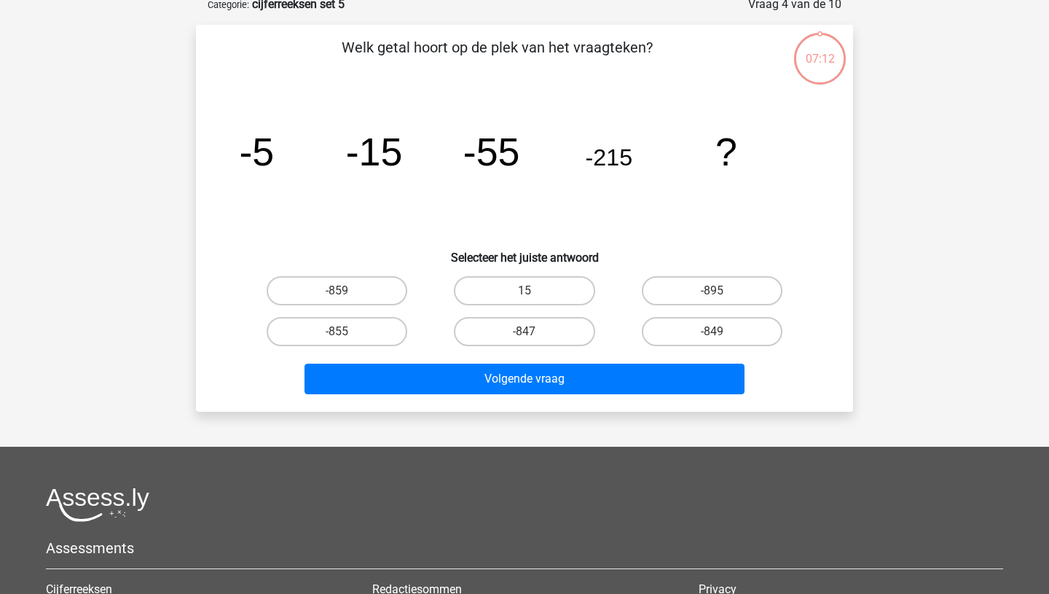
scroll to position [73, 0]
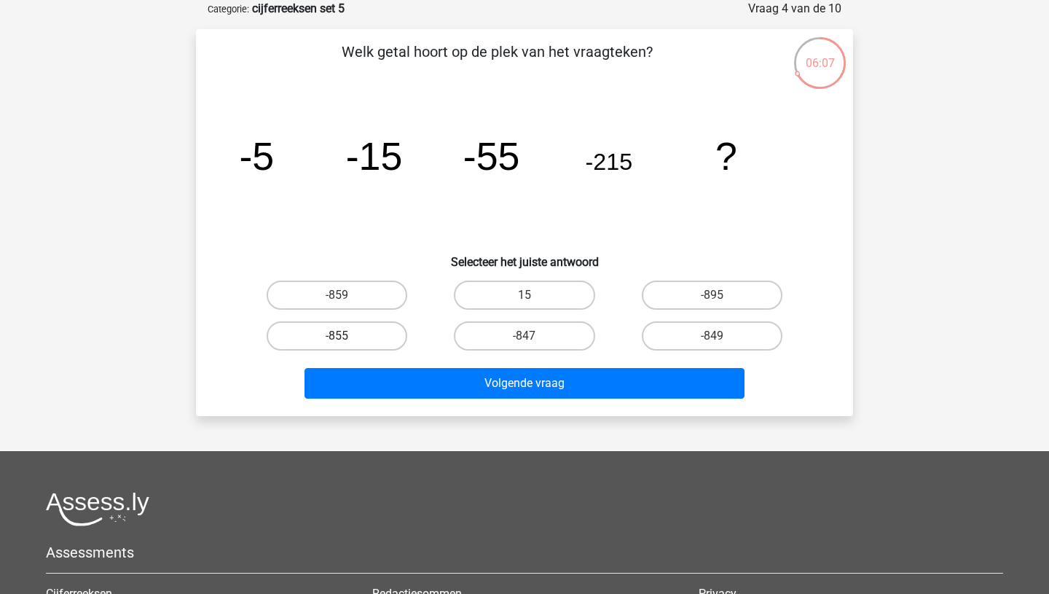
click at [376, 336] on label "-855" at bounding box center [337, 335] width 141 height 29
click at [347, 336] on input "-855" at bounding box center [341, 340] width 9 height 9
radio input "true"
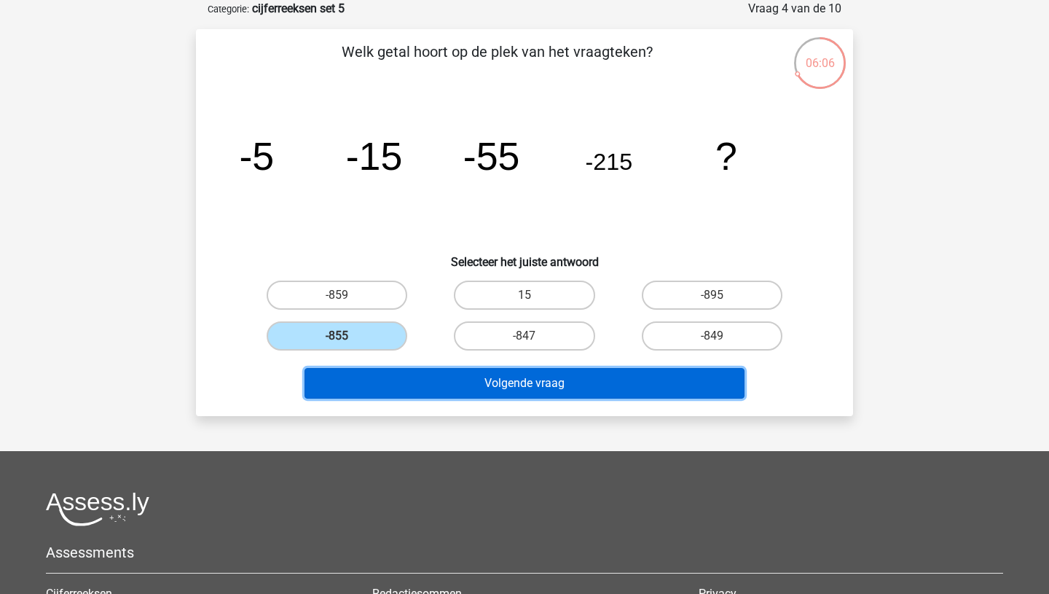
click at [458, 384] on button "Volgende vraag" at bounding box center [525, 383] width 441 height 31
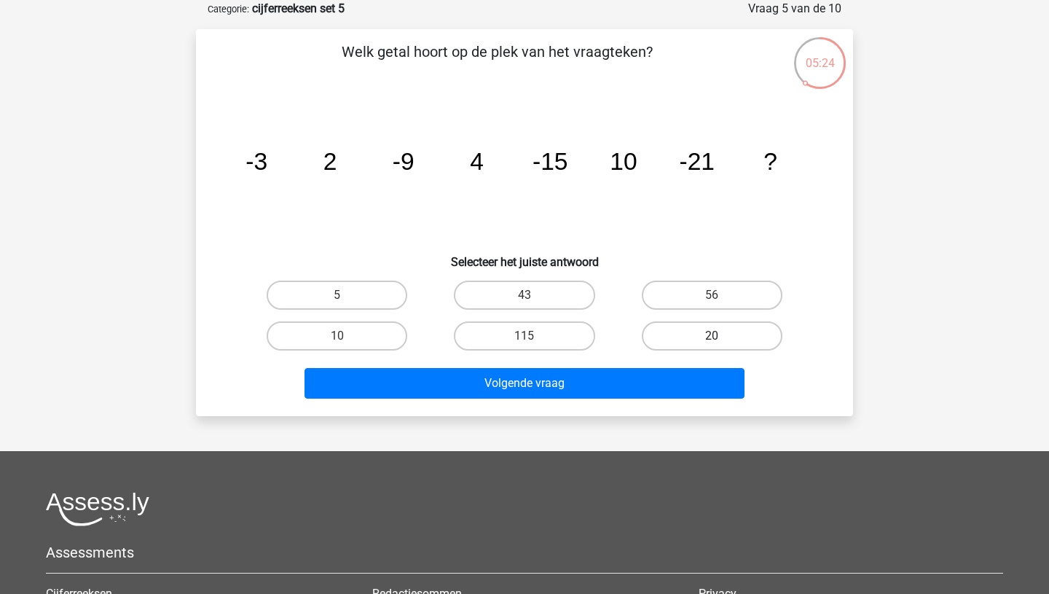
click at [710, 336] on label "20" at bounding box center [712, 335] width 141 height 29
click at [712, 336] on input "20" at bounding box center [716, 340] width 9 height 9
radio input "true"
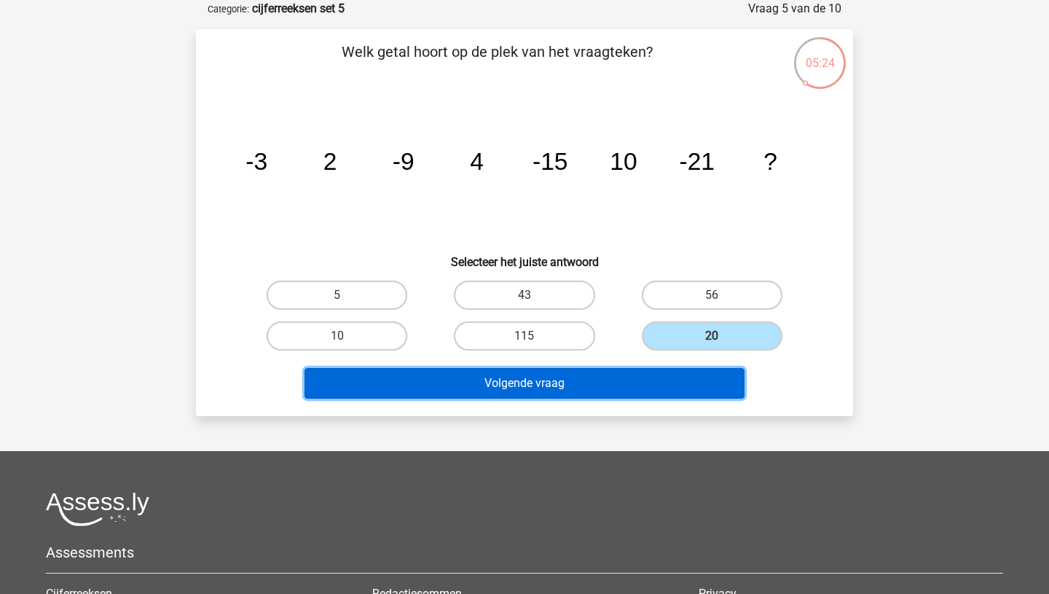
click at [580, 388] on button "Volgende vraag" at bounding box center [525, 383] width 441 height 31
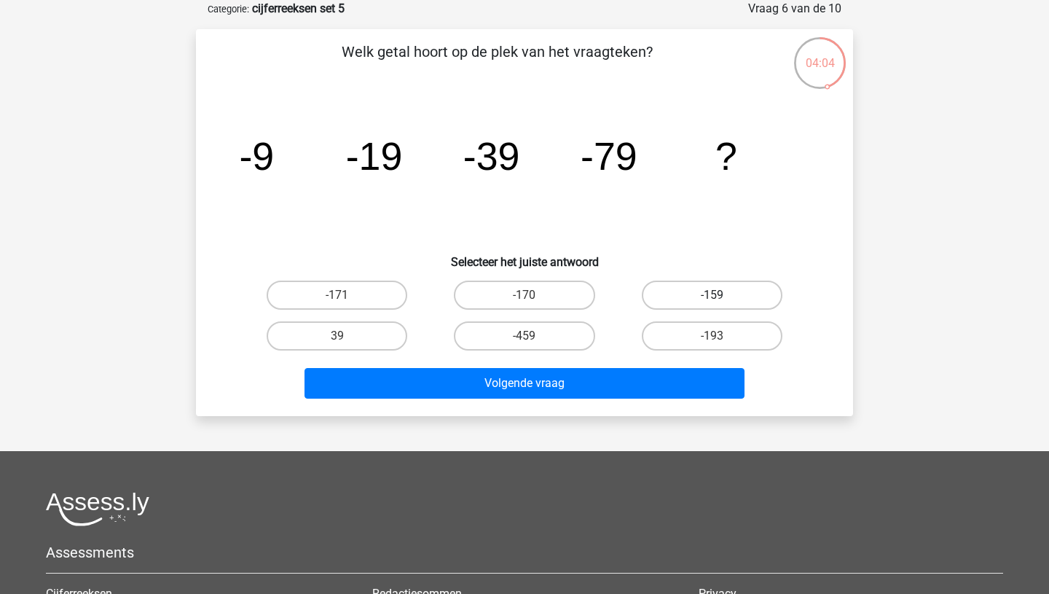
click at [704, 297] on label "-159" at bounding box center [712, 294] width 141 height 29
click at [712, 297] on input "-159" at bounding box center [716, 299] width 9 height 9
radio input "true"
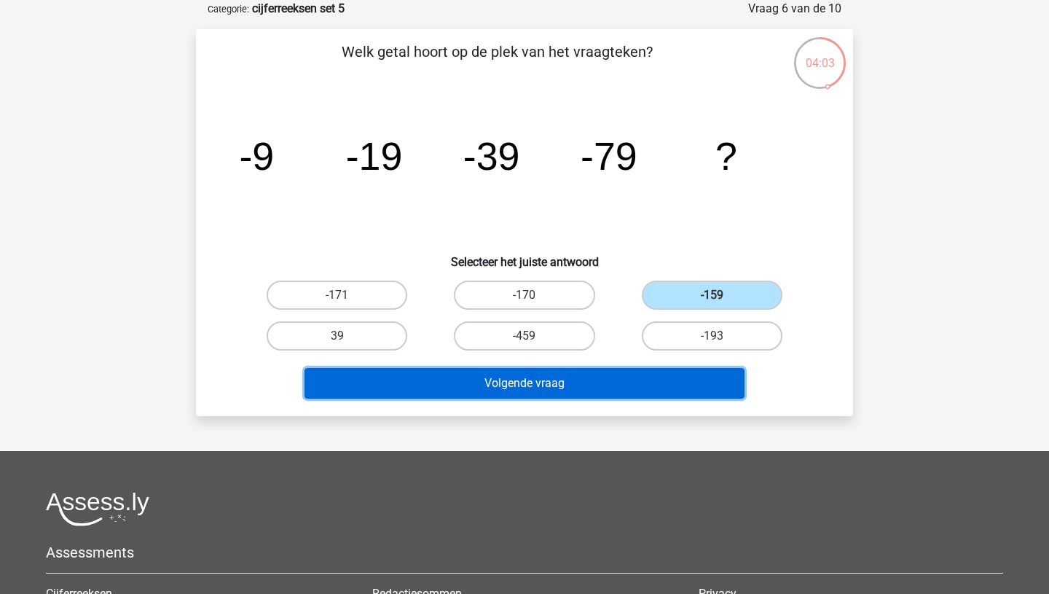
click at [581, 373] on button "Volgende vraag" at bounding box center [525, 383] width 441 height 31
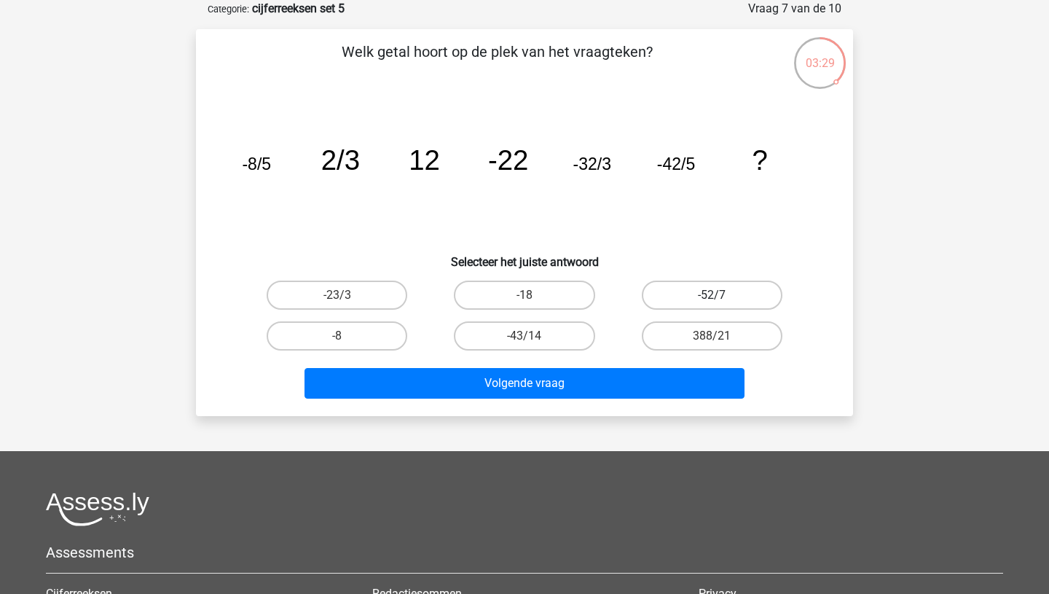
click at [683, 301] on label "-52/7" at bounding box center [712, 294] width 141 height 29
click at [712, 301] on input "-52/7" at bounding box center [716, 299] width 9 height 9
radio input "true"
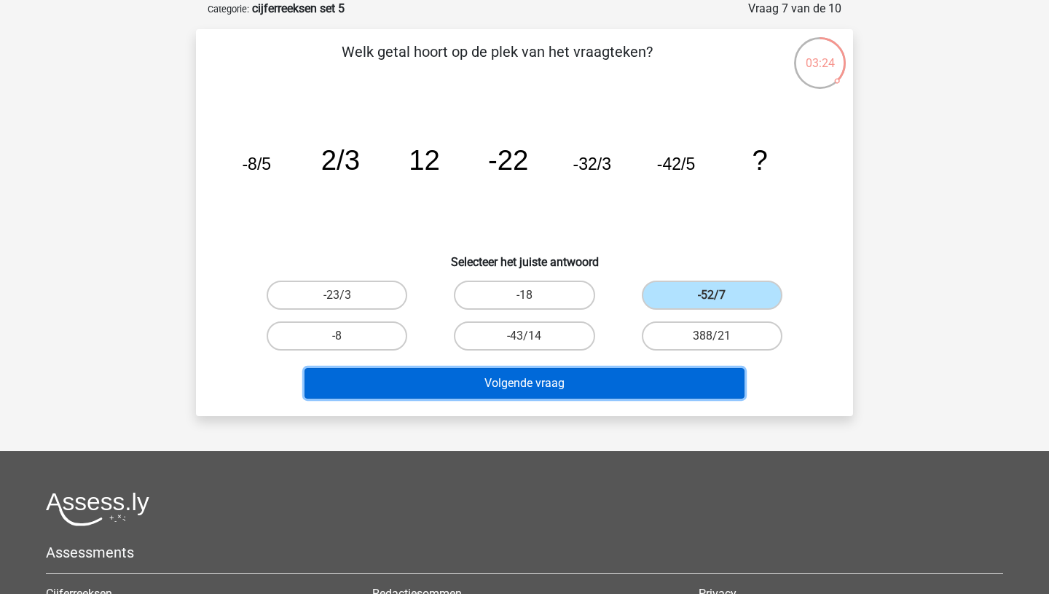
click at [593, 390] on button "Volgende vraag" at bounding box center [525, 383] width 441 height 31
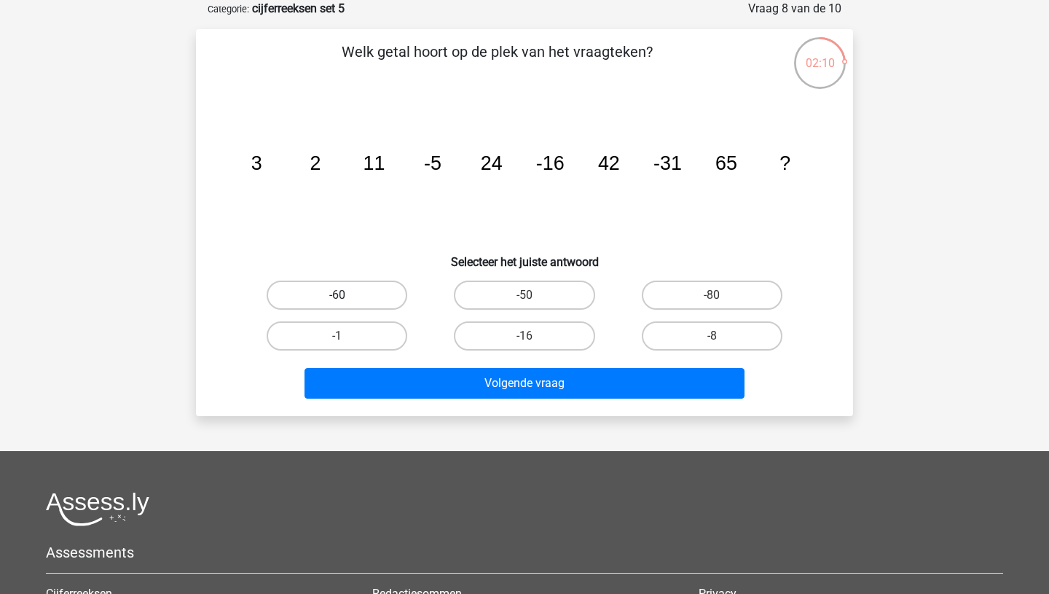
click at [370, 290] on label "-60" at bounding box center [337, 294] width 141 height 29
click at [347, 295] on input "-60" at bounding box center [341, 299] width 9 height 9
radio input "true"
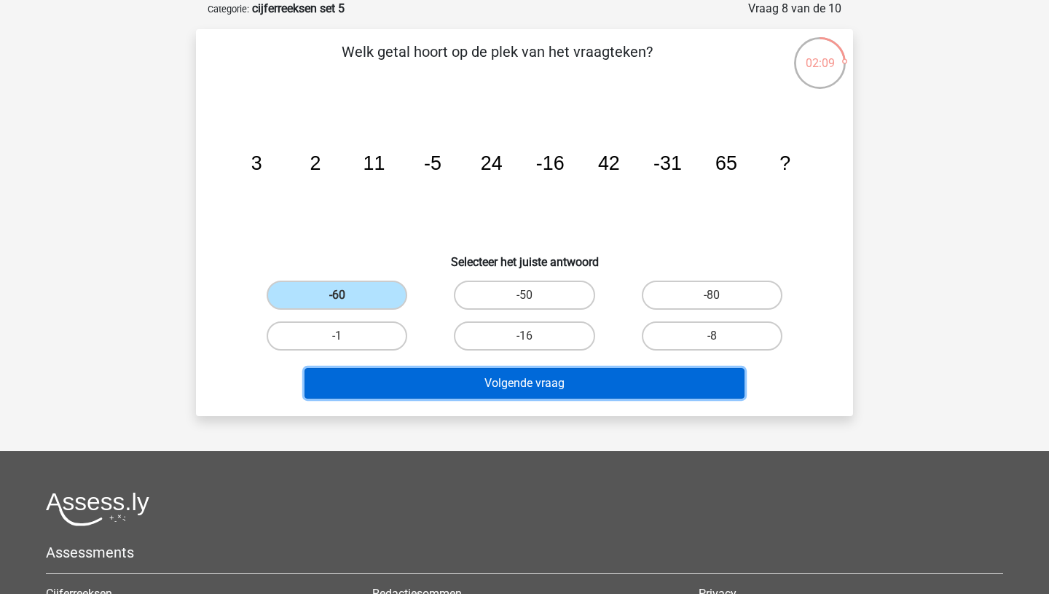
click at [487, 393] on button "Volgende vraag" at bounding box center [525, 383] width 441 height 31
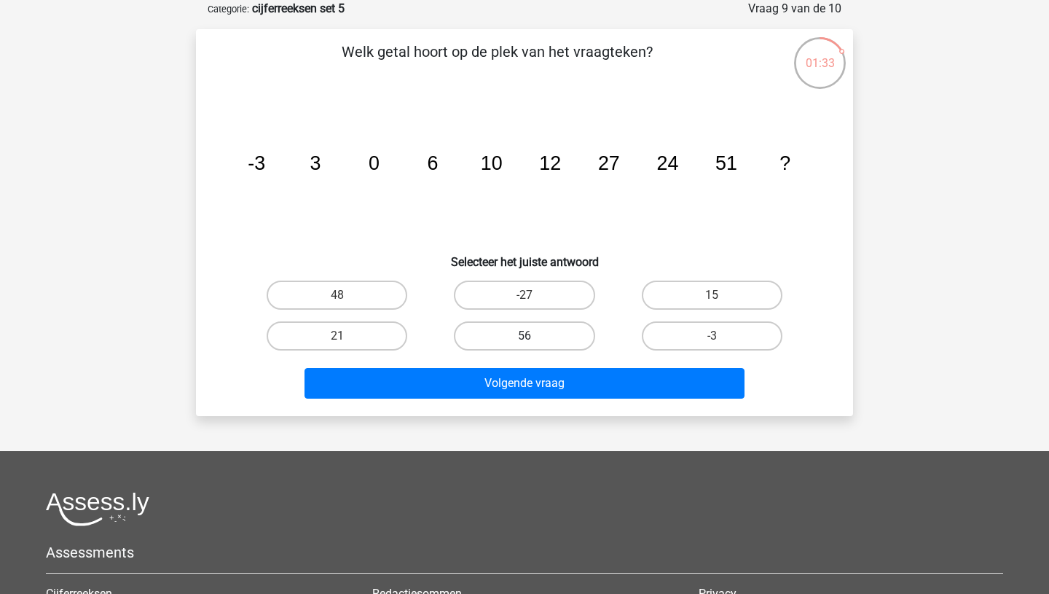
click at [506, 332] on label "56" at bounding box center [524, 335] width 141 height 29
click at [525, 336] on input "56" at bounding box center [529, 340] width 9 height 9
radio input "true"
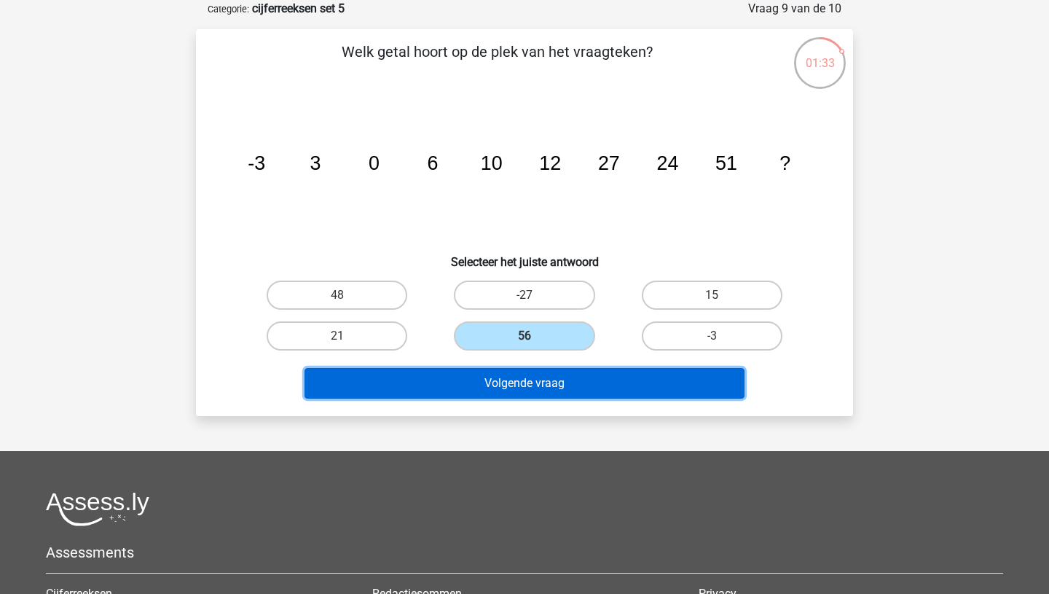
click at [503, 388] on button "Volgende vraag" at bounding box center [525, 383] width 441 height 31
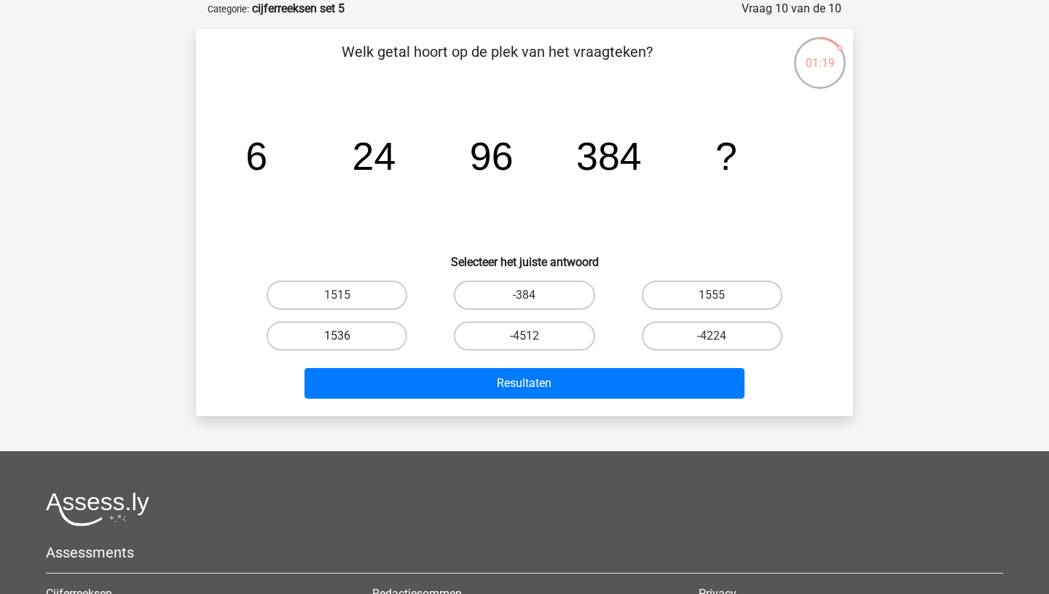
click at [363, 345] on label "1536" at bounding box center [337, 335] width 141 height 29
click at [347, 345] on input "1536" at bounding box center [341, 340] width 9 height 9
radio input "true"
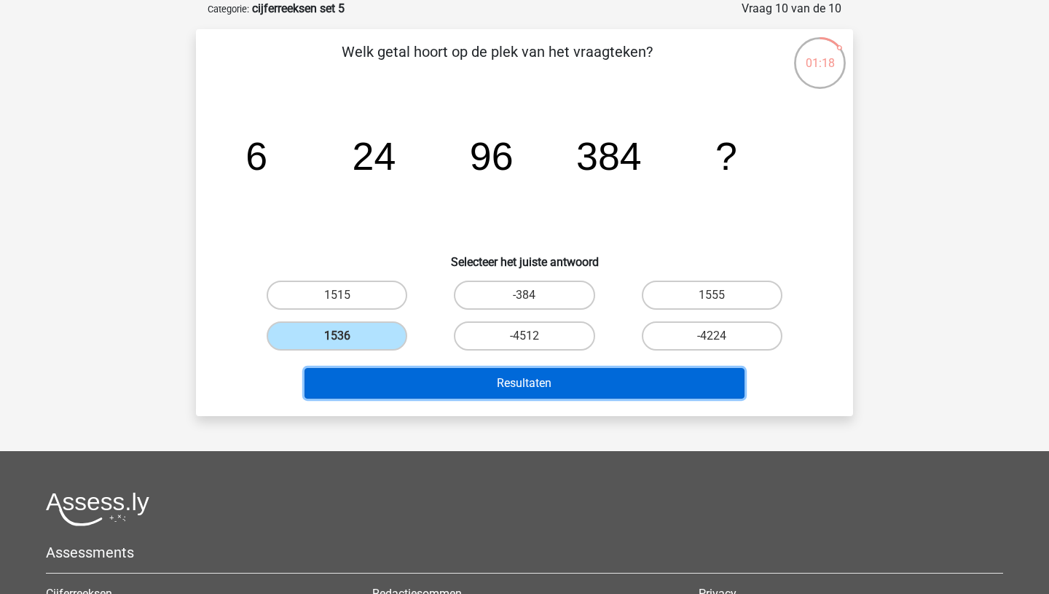
click at [417, 382] on button "Resultaten" at bounding box center [525, 383] width 441 height 31
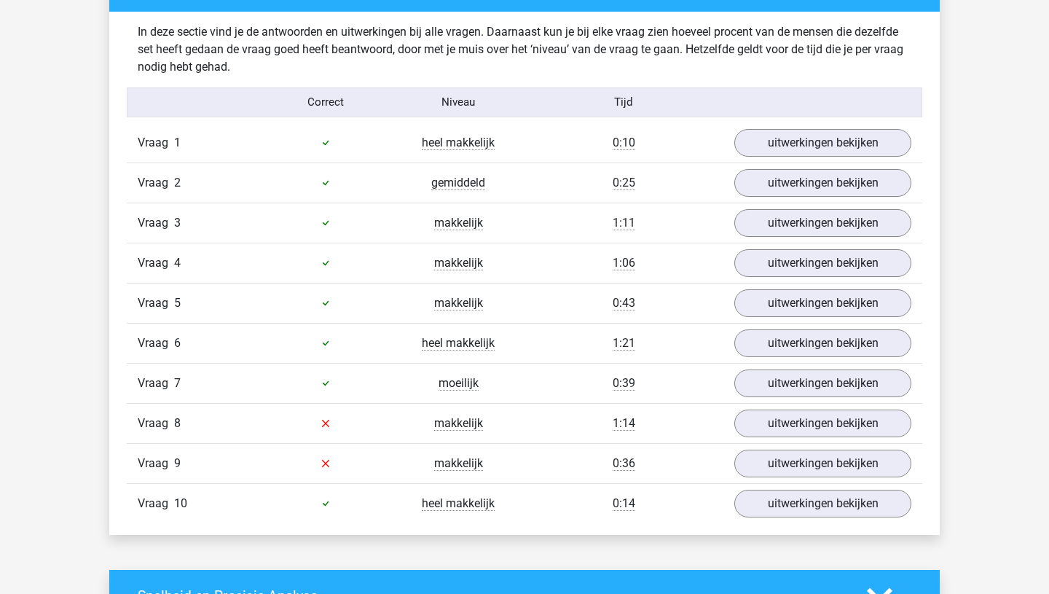
scroll to position [845, 0]
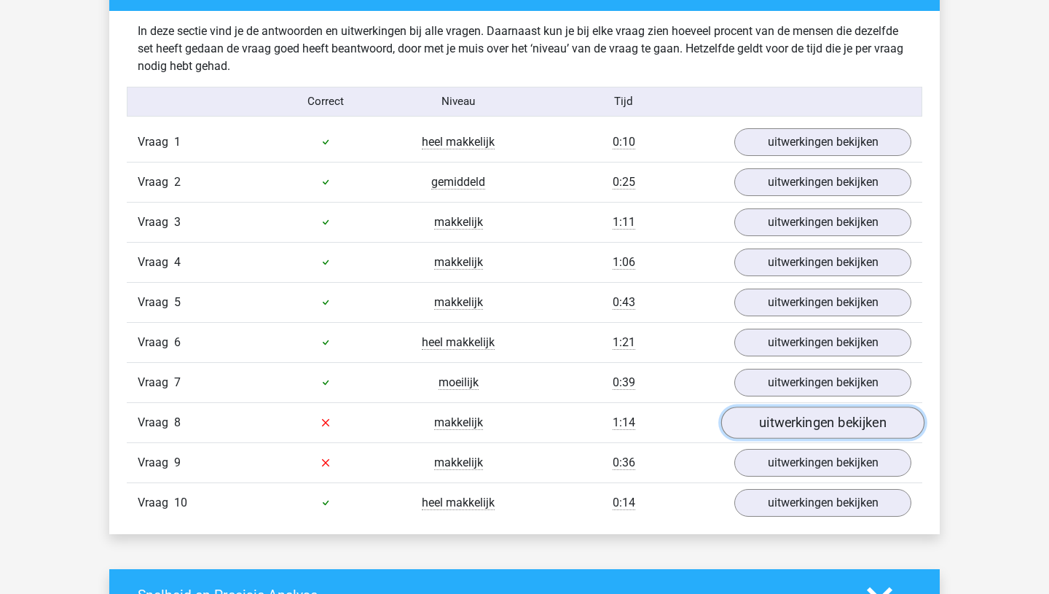
click at [788, 428] on link "uitwerkingen bekijken" at bounding box center [822, 423] width 203 height 32
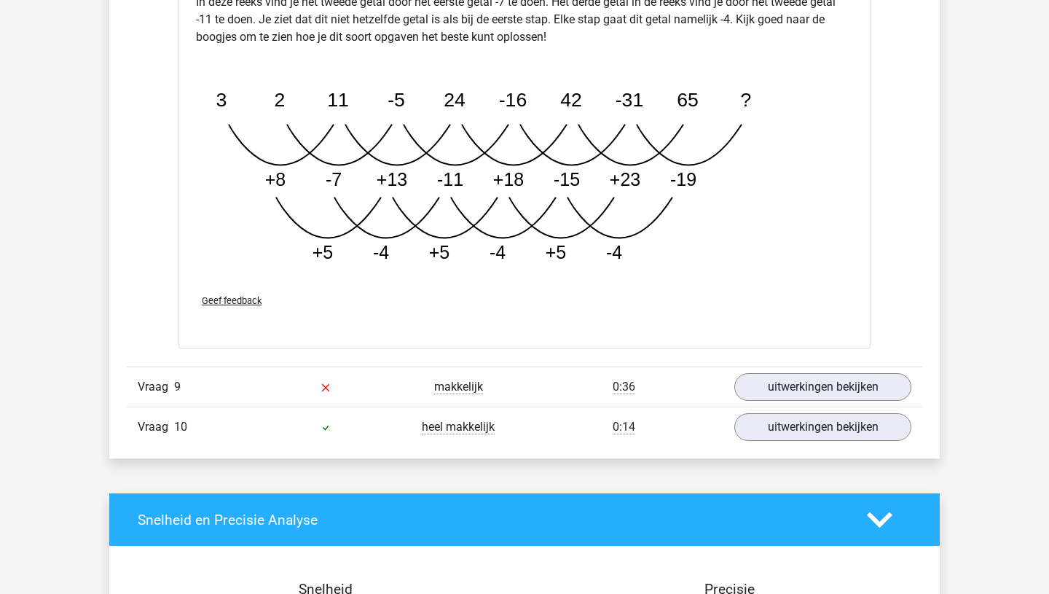
scroll to position [1771, 0]
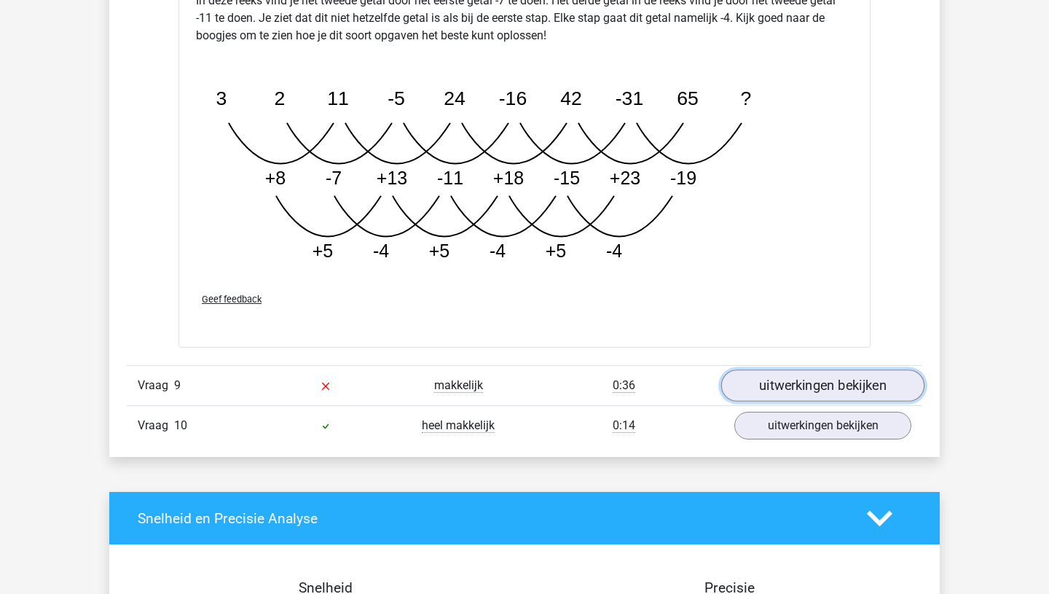
click at [797, 388] on link "uitwerkingen bekijken" at bounding box center [822, 385] width 203 height 32
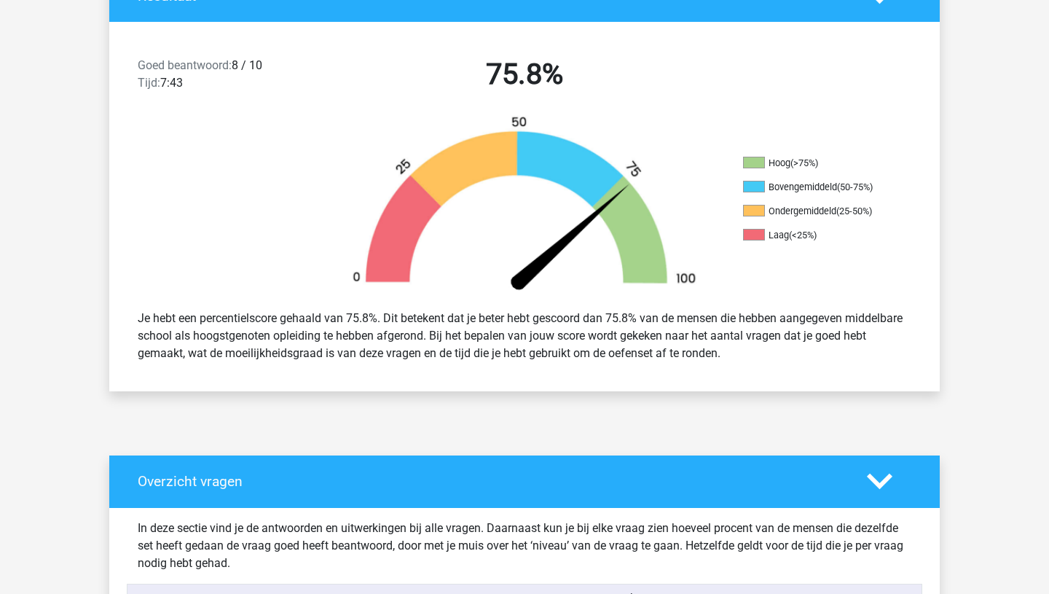
scroll to position [364, 0]
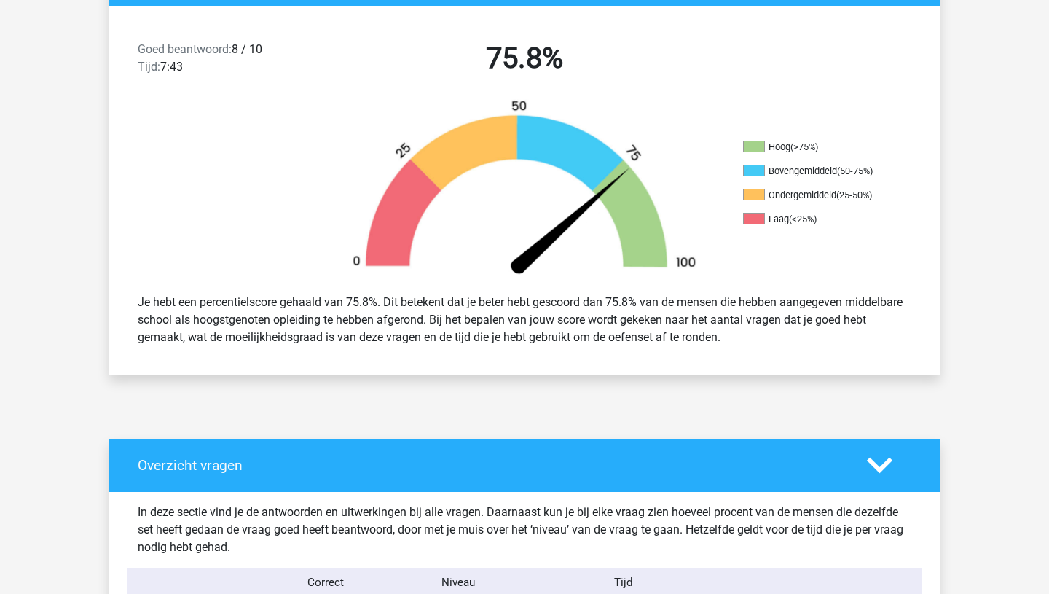
click at [876, 465] on polygon at bounding box center [879, 466] width 25 height 16
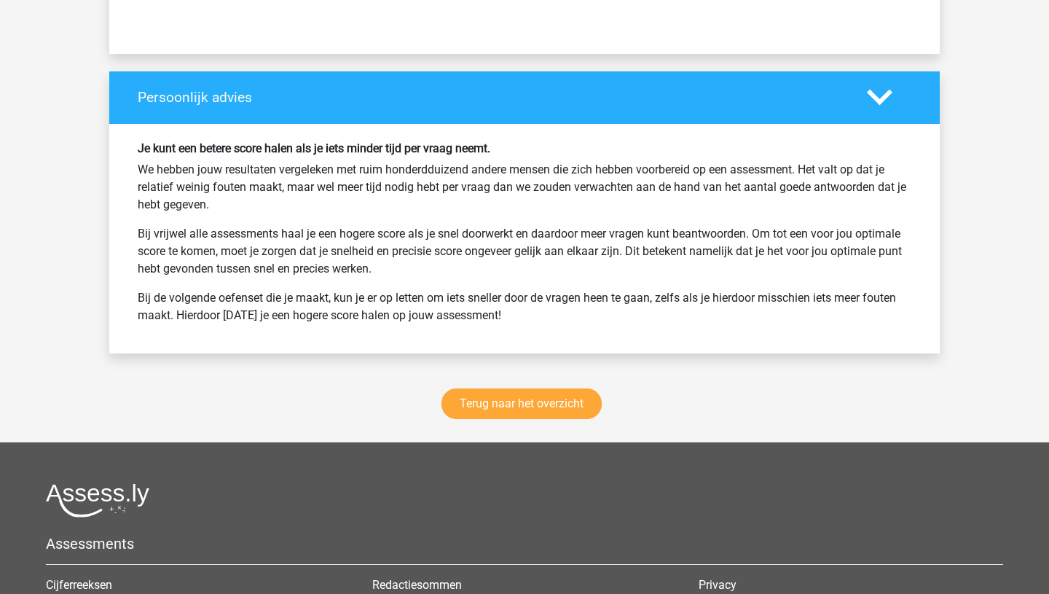
scroll to position [1322, 0]
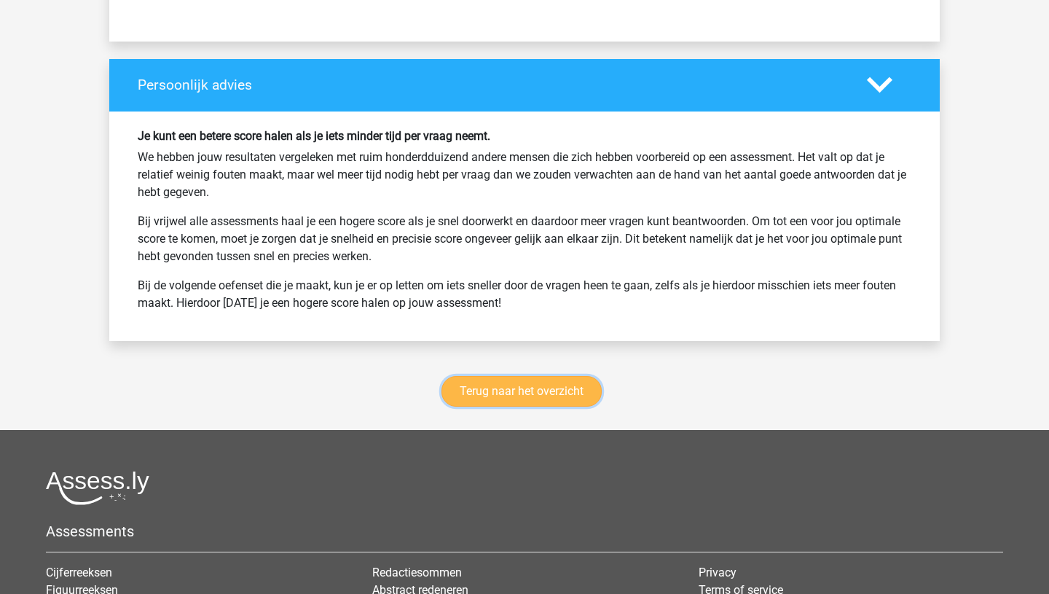
click at [553, 394] on link "Terug naar het overzicht" at bounding box center [521, 391] width 160 height 31
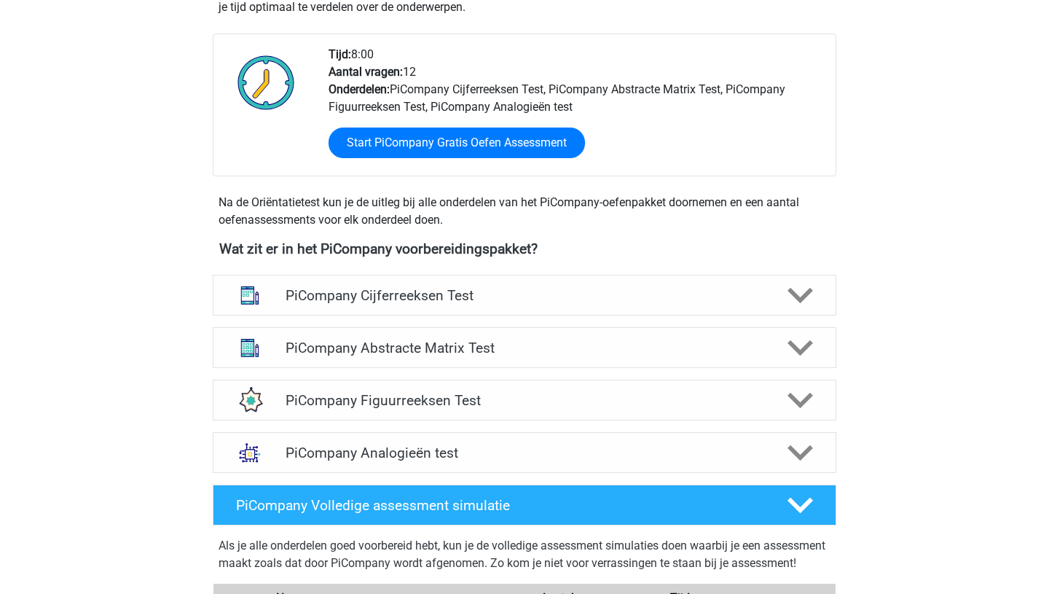
scroll to position [357, 0]
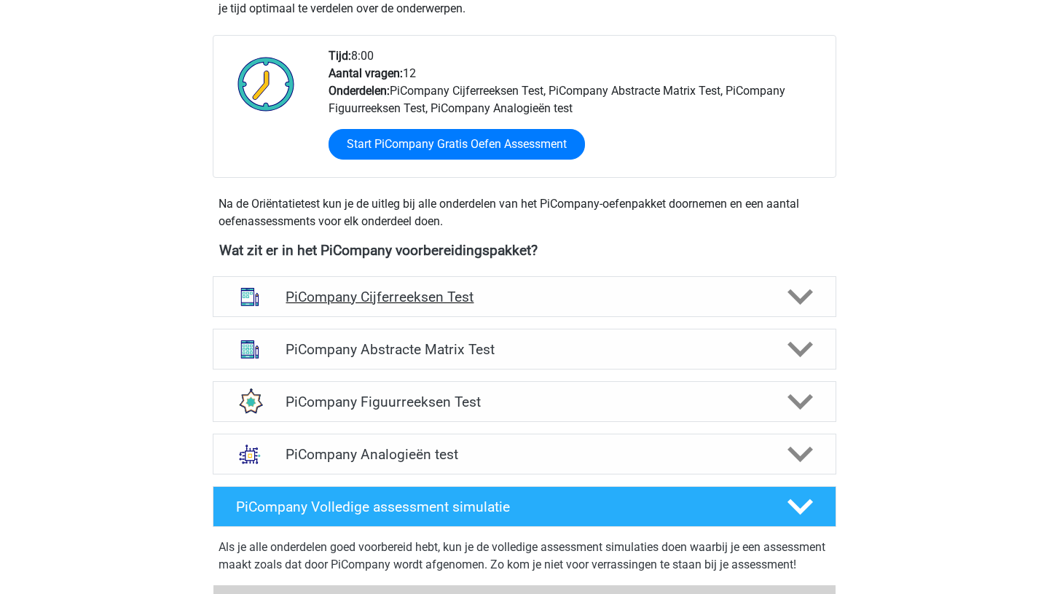
click at [810, 305] on polygon at bounding box center [800, 297] width 25 height 16
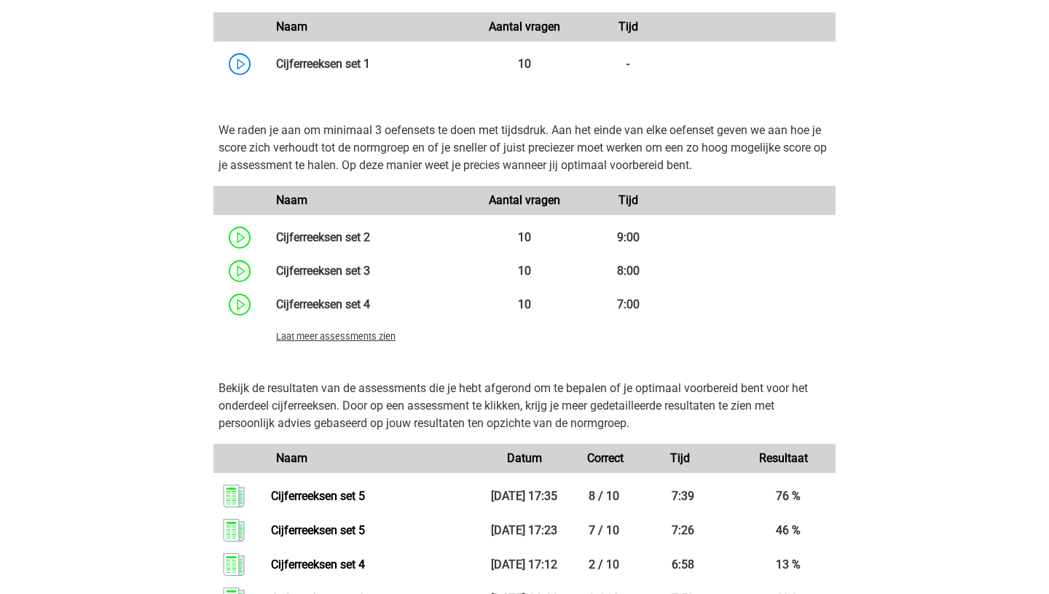
scroll to position [1040, 0]
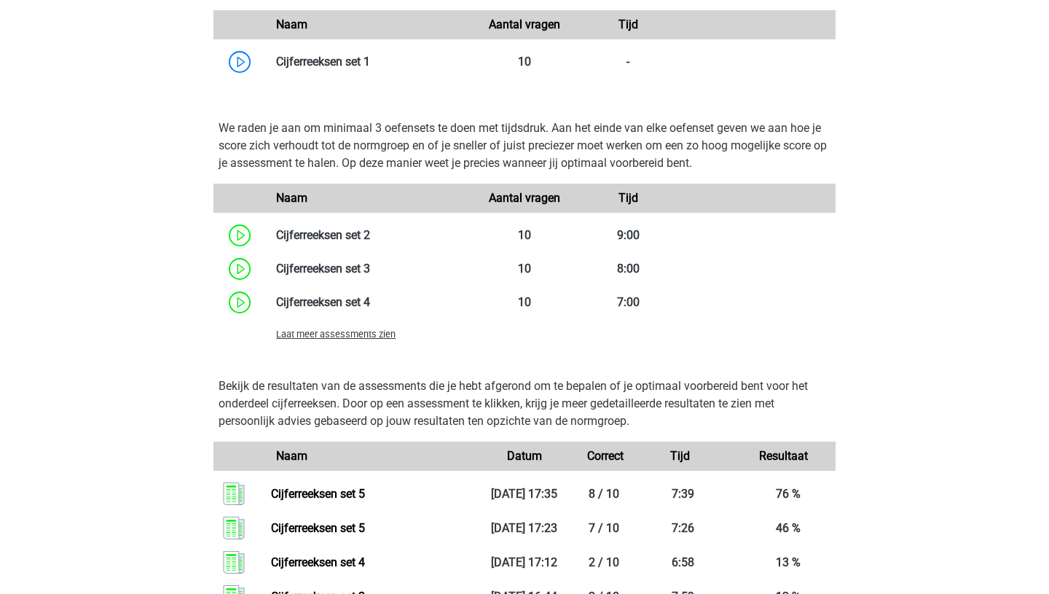
click at [312, 339] on span "Laat meer assessments zien" at bounding box center [335, 334] width 119 height 11
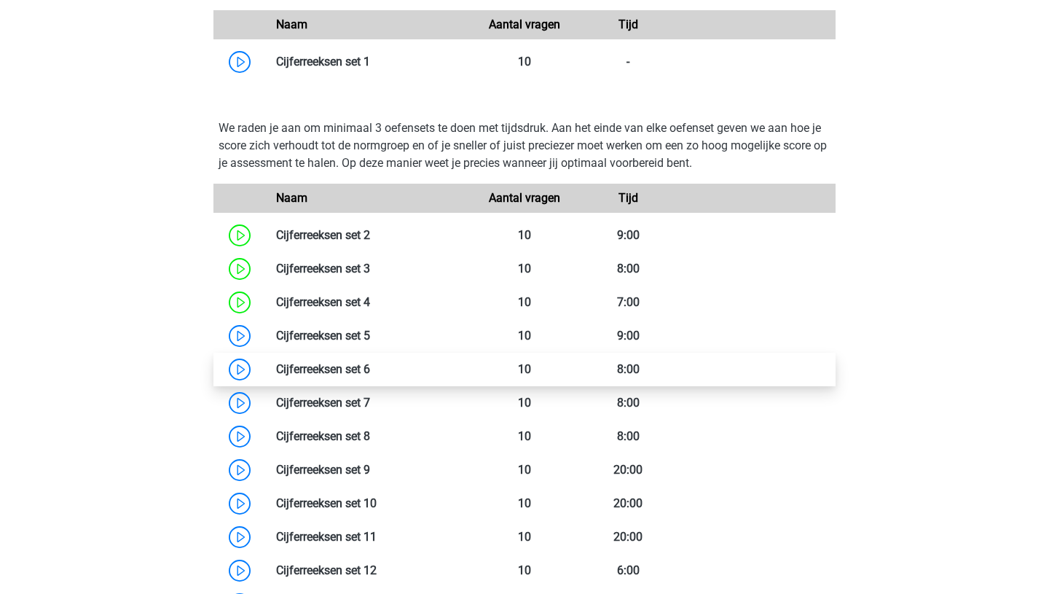
click at [370, 376] on link at bounding box center [370, 369] width 0 height 14
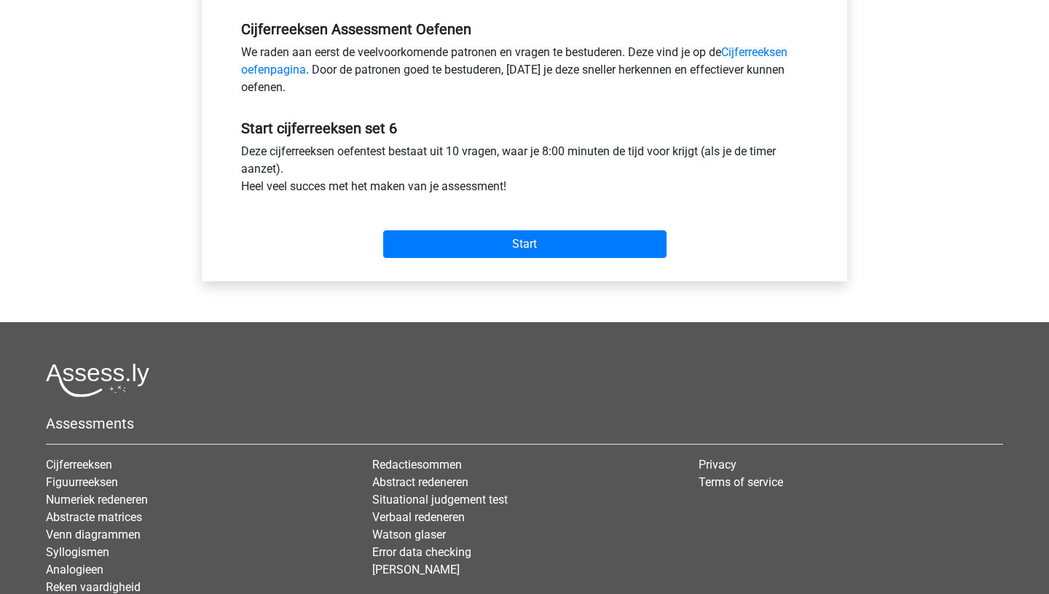
scroll to position [447, 0]
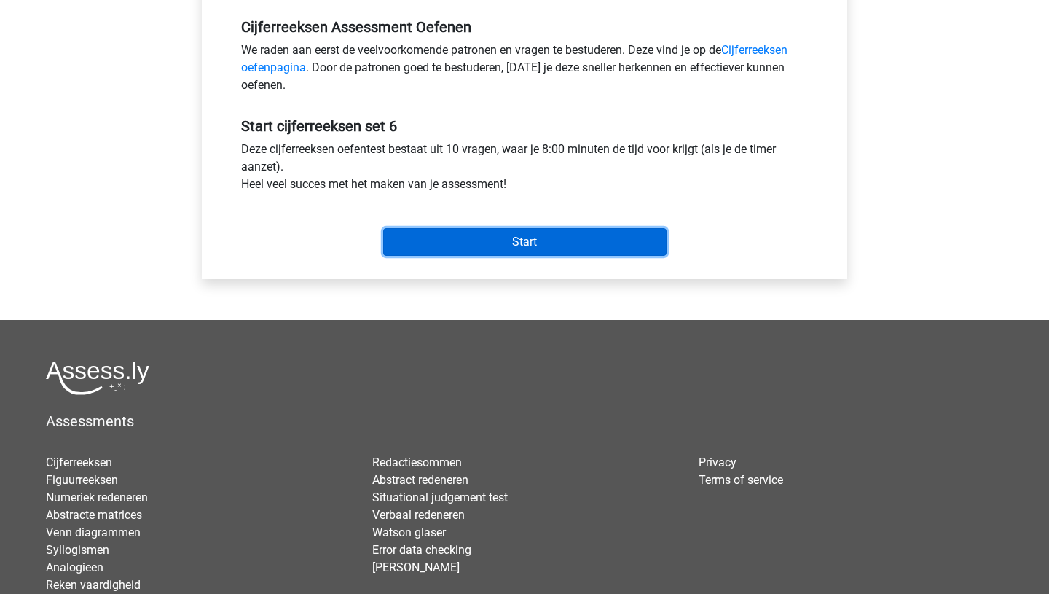
click at [550, 249] on input "Start" at bounding box center [524, 242] width 283 height 28
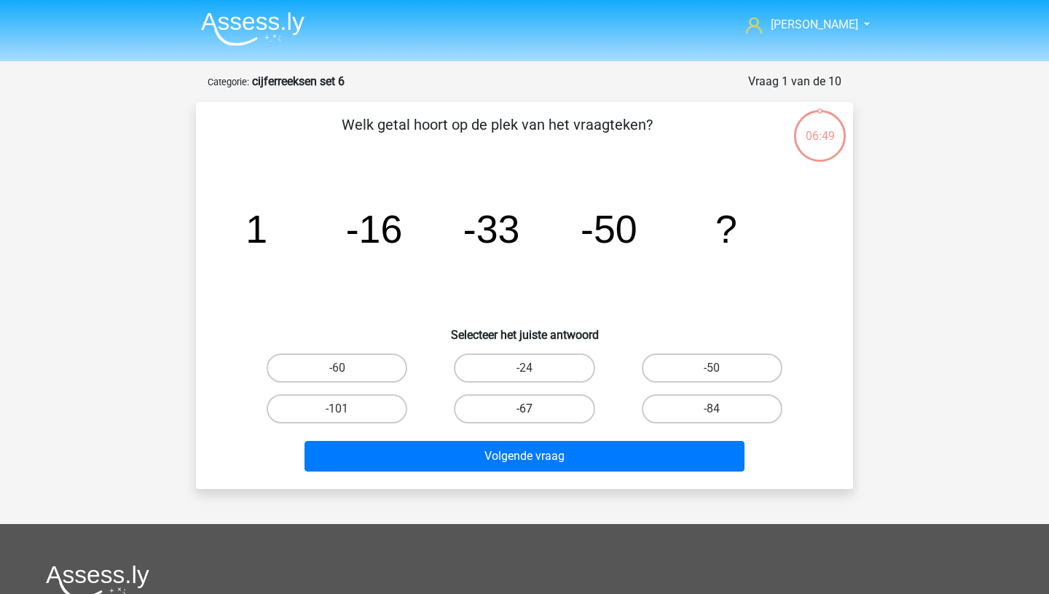
click at [523, 412] on label "-67" at bounding box center [524, 408] width 141 height 29
click at [525, 412] on input "-67" at bounding box center [529, 413] width 9 height 9
radio input "true"
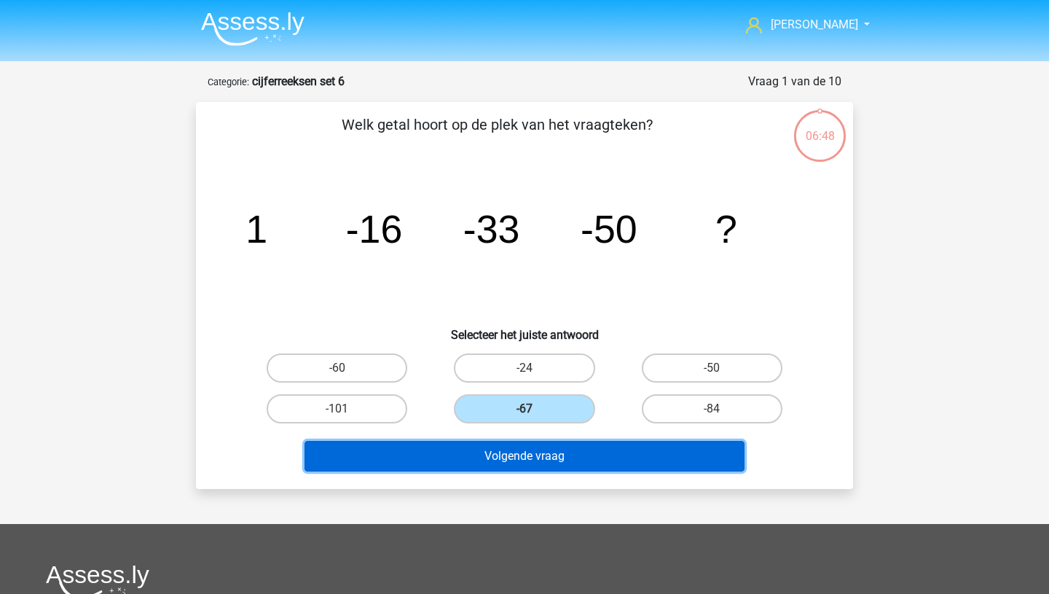
click at [519, 456] on button "Volgende vraag" at bounding box center [525, 456] width 441 height 31
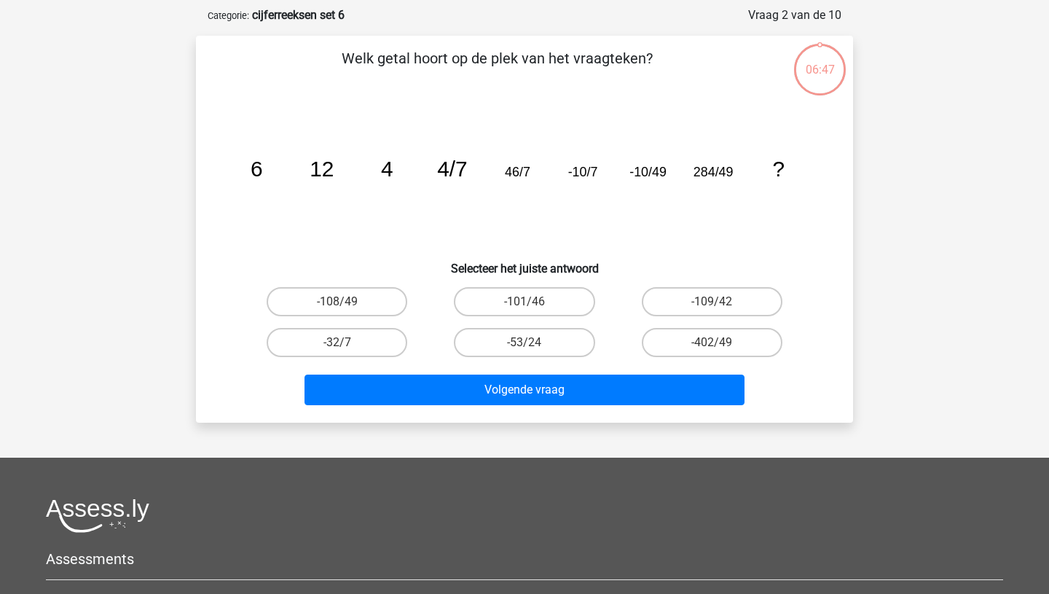
scroll to position [73, 0]
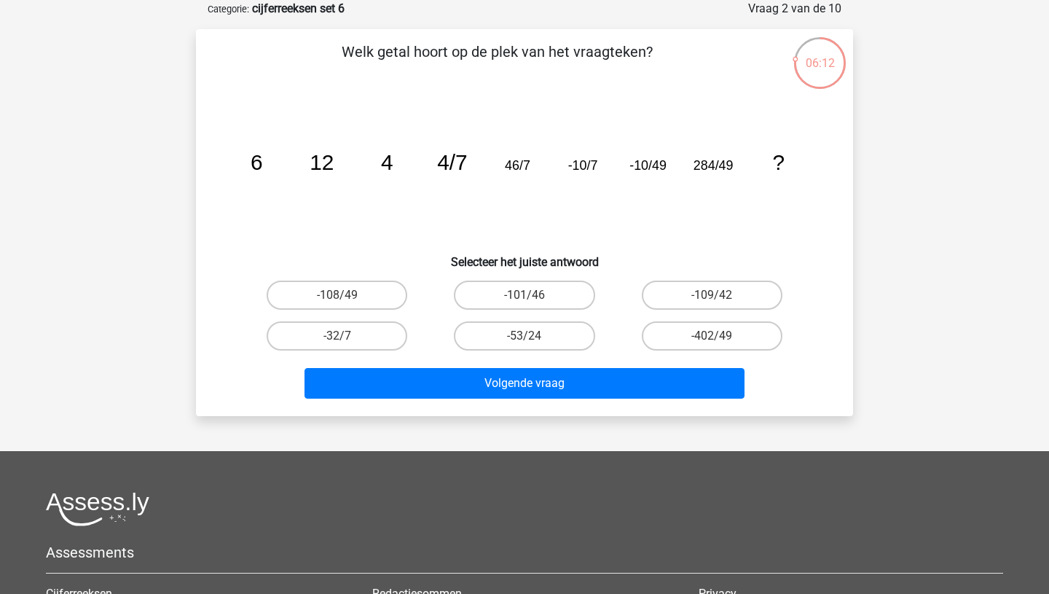
click at [533, 339] on input "-53/24" at bounding box center [529, 340] width 9 height 9
radio input "true"
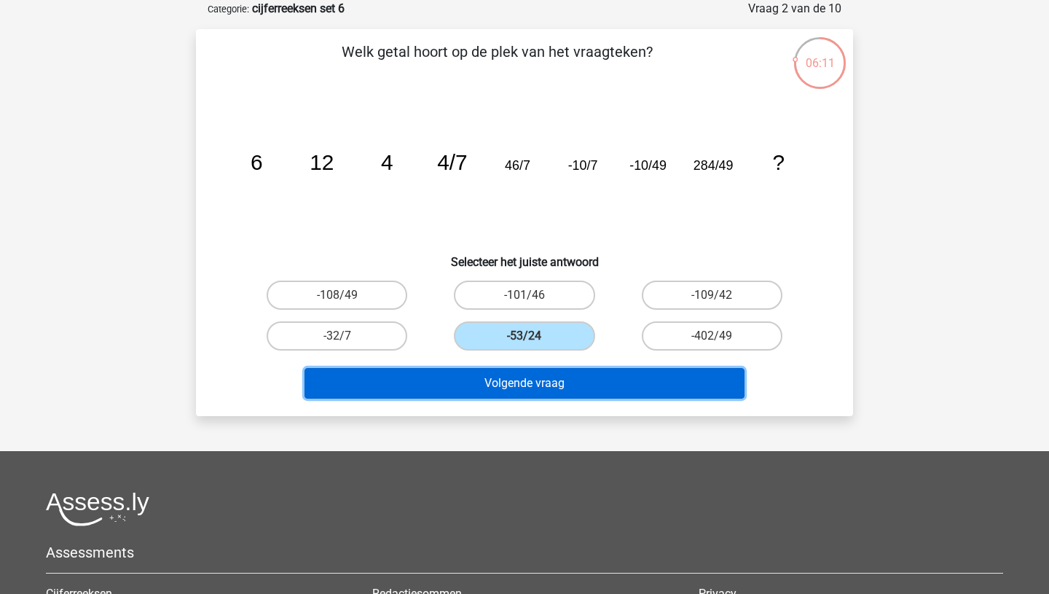
click at [536, 381] on button "Volgende vraag" at bounding box center [525, 383] width 441 height 31
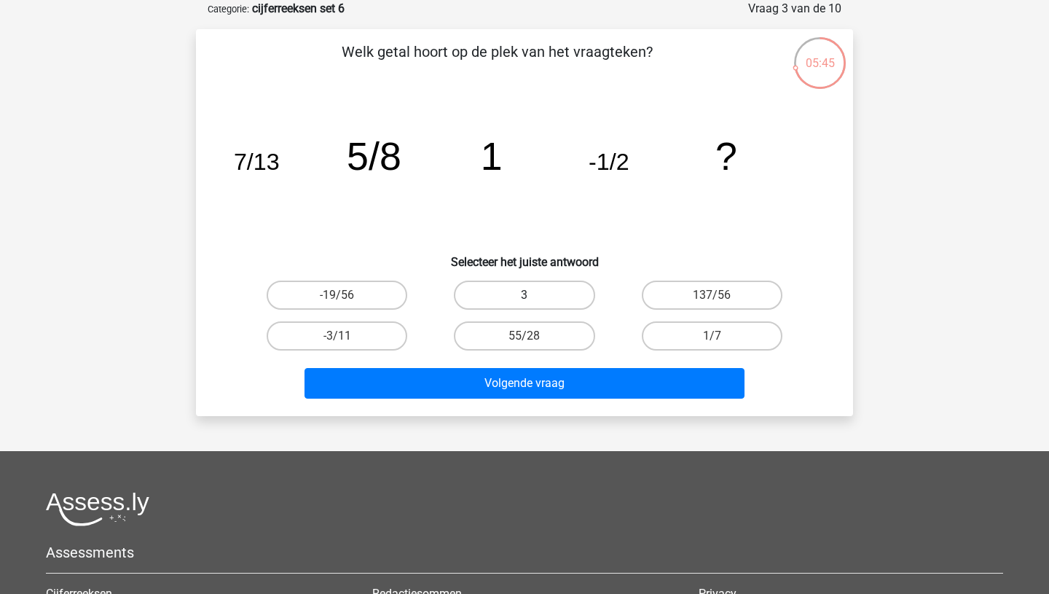
click at [530, 290] on label "3" at bounding box center [524, 294] width 141 height 29
click at [530, 295] on input "3" at bounding box center [529, 299] width 9 height 9
radio input "true"
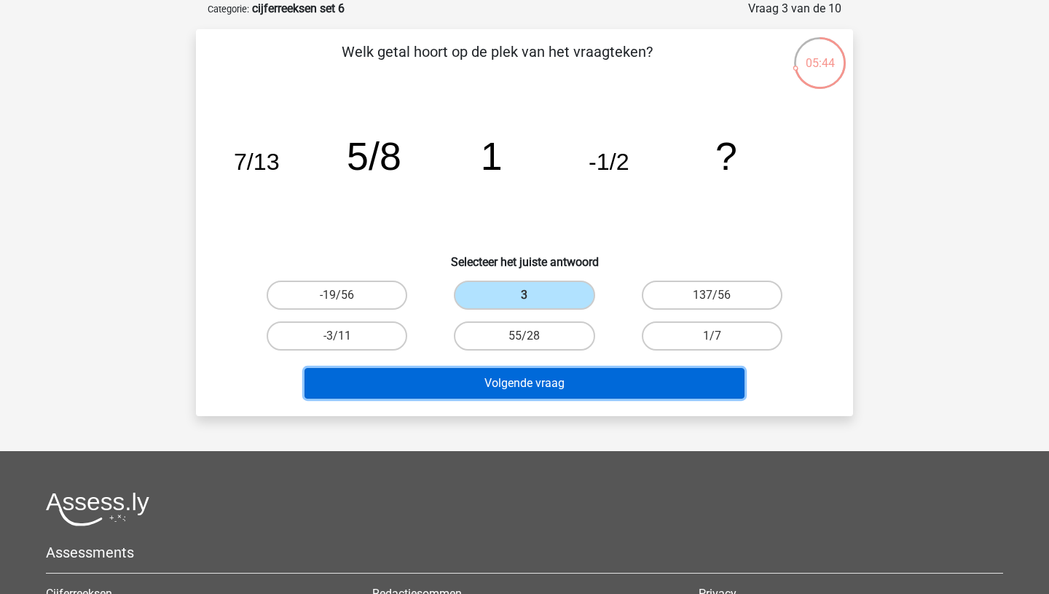
click at [525, 385] on button "Volgende vraag" at bounding box center [525, 383] width 441 height 31
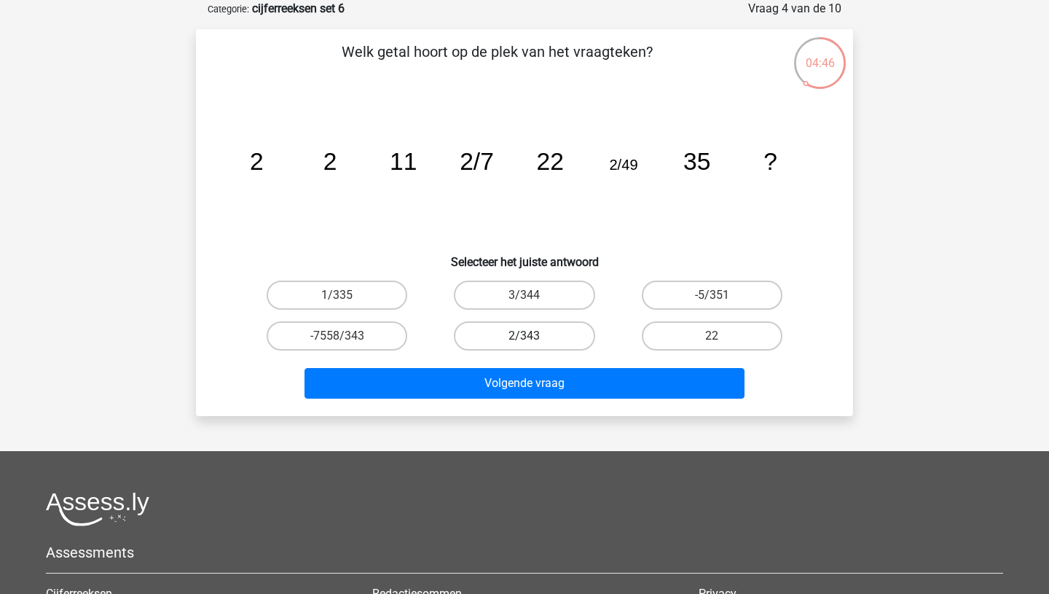
click at [539, 331] on label "2/343" at bounding box center [524, 335] width 141 height 29
click at [534, 336] on input "2/343" at bounding box center [529, 340] width 9 height 9
radio input "true"
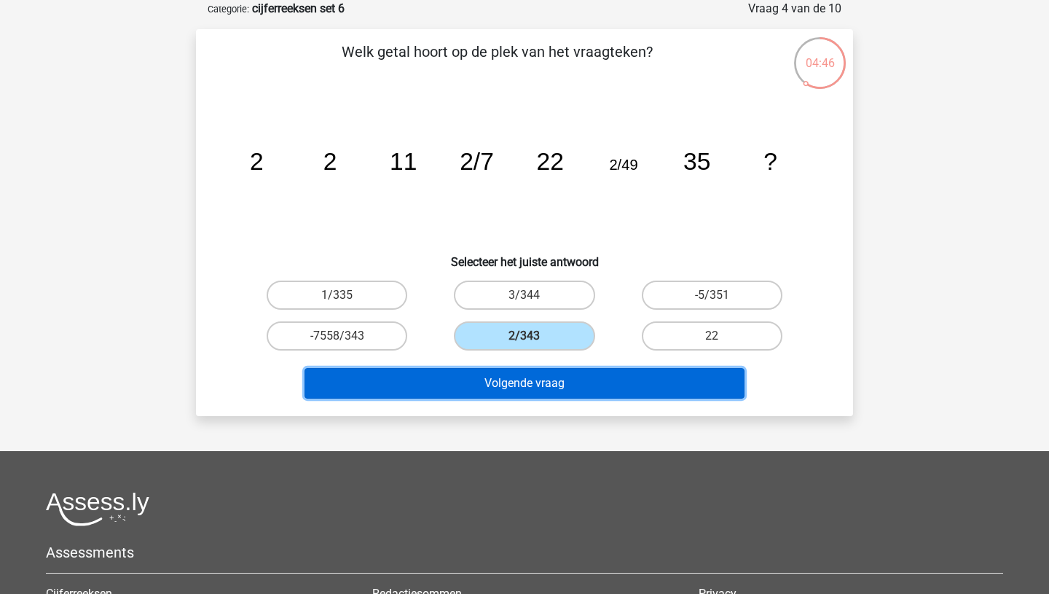
click at [533, 384] on button "Volgende vraag" at bounding box center [525, 383] width 441 height 31
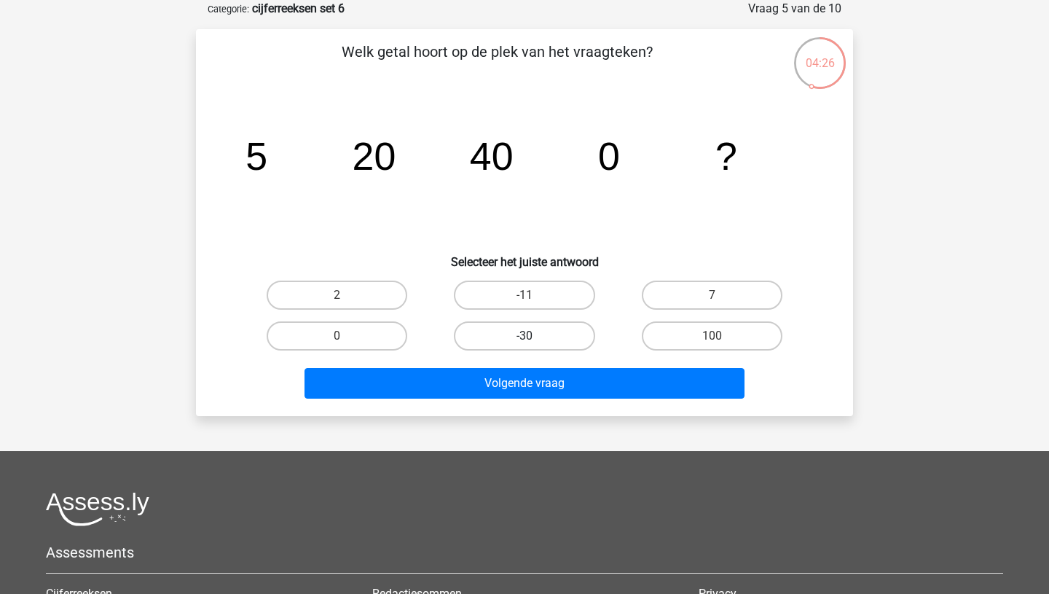
click at [514, 341] on label "-30" at bounding box center [524, 335] width 141 height 29
click at [525, 341] on input "-30" at bounding box center [529, 340] width 9 height 9
radio input "true"
click at [366, 299] on label "2" at bounding box center [337, 294] width 141 height 29
click at [347, 299] on input "2" at bounding box center [341, 299] width 9 height 9
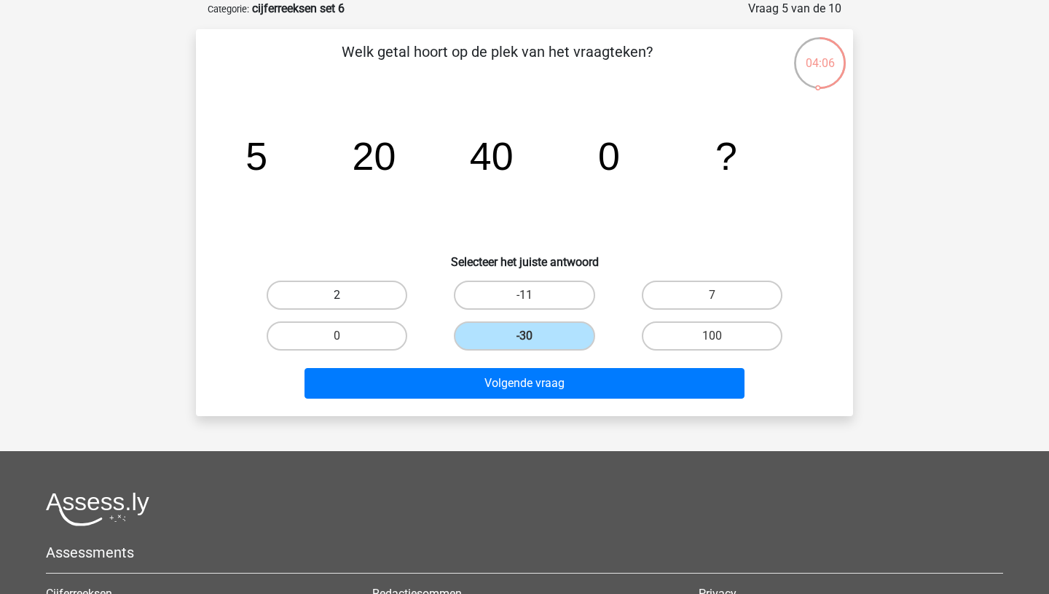
radio input "true"
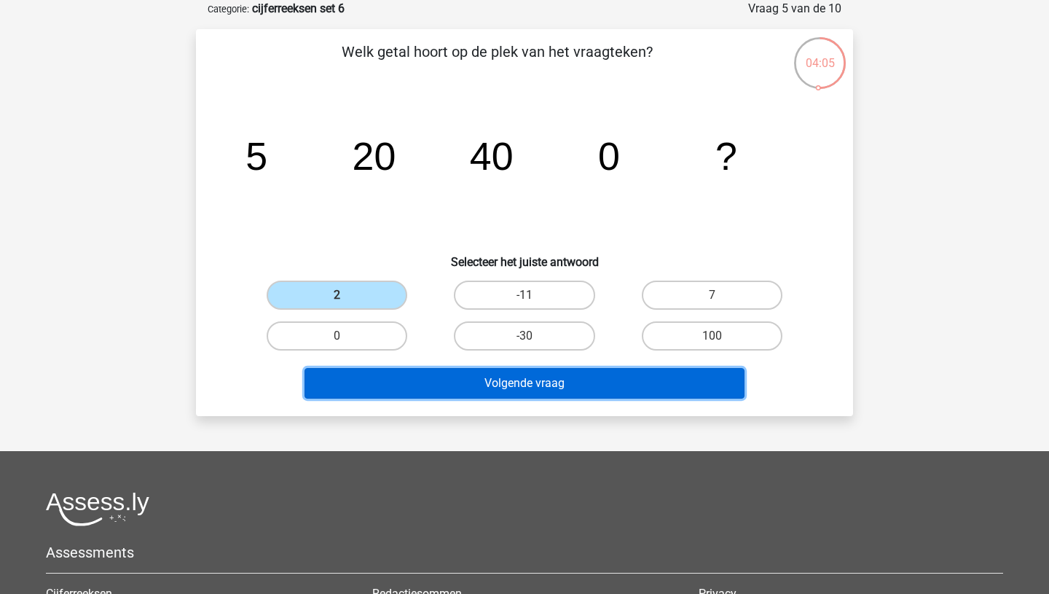
click at [492, 384] on button "Volgende vraag" at bounding box center [525, 383] width 441 height 31
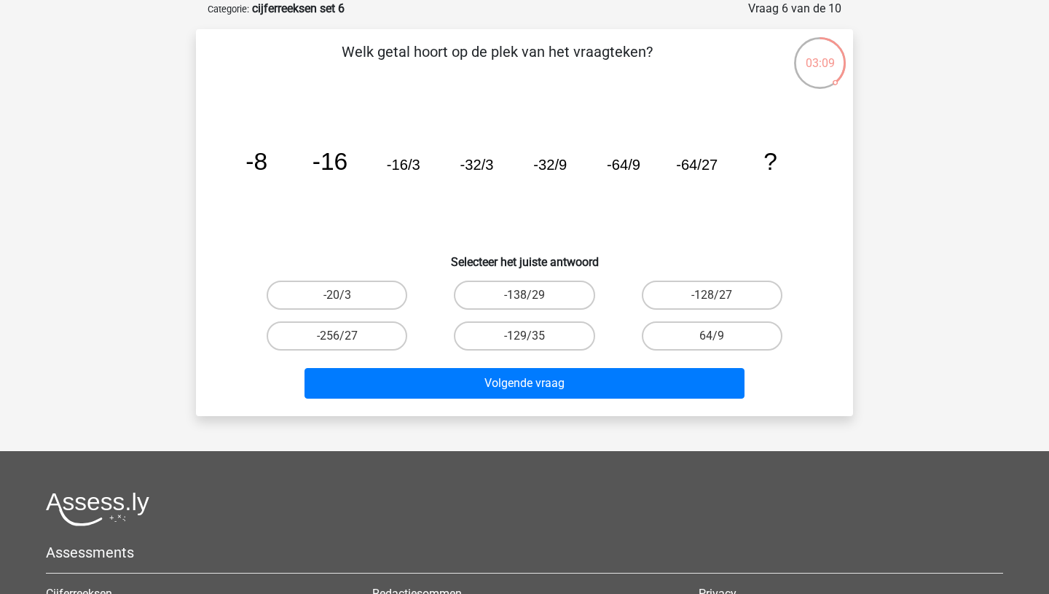
click at [713, 304] on input "-128/27" at bounding box center [716, 299] width 9 height 9
radio input "true"
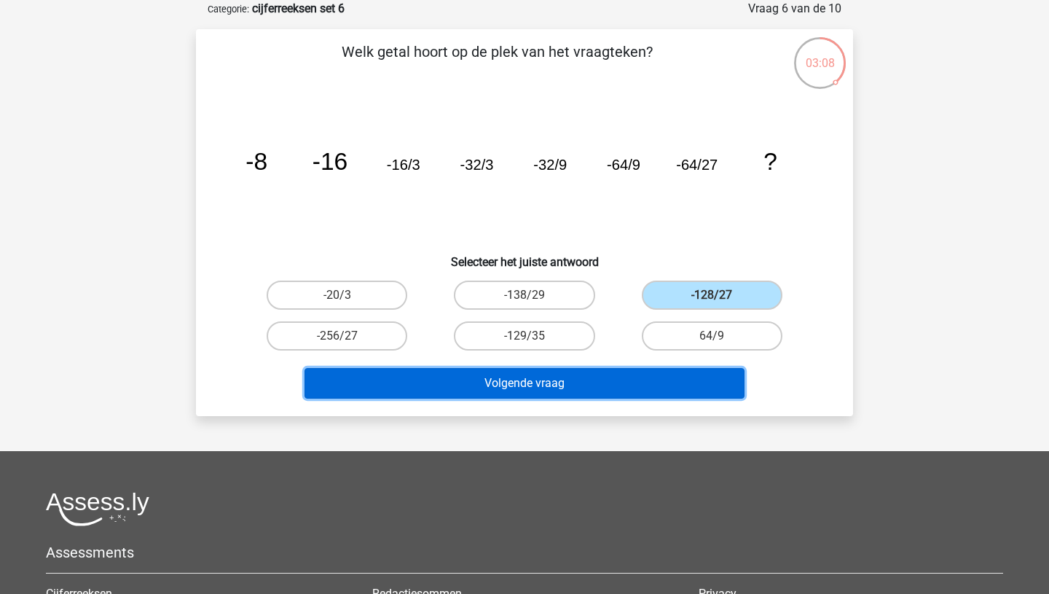
click at [605, 380] on button "Volgende vraag" at bounding box center [525, 383] width 441 height 31
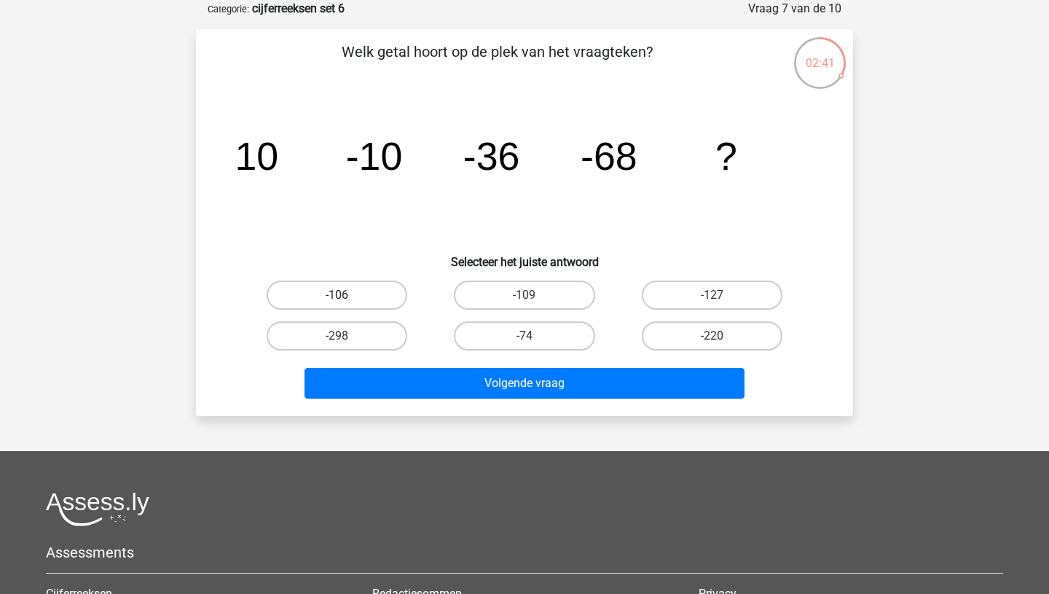
click at [387, 297] on label "-106" at bounding box center [337, 294] width 141 height 29
click at [347, 297] on input "-106" at bounding box center [341, 299] width 9 height 9
radio input "true"
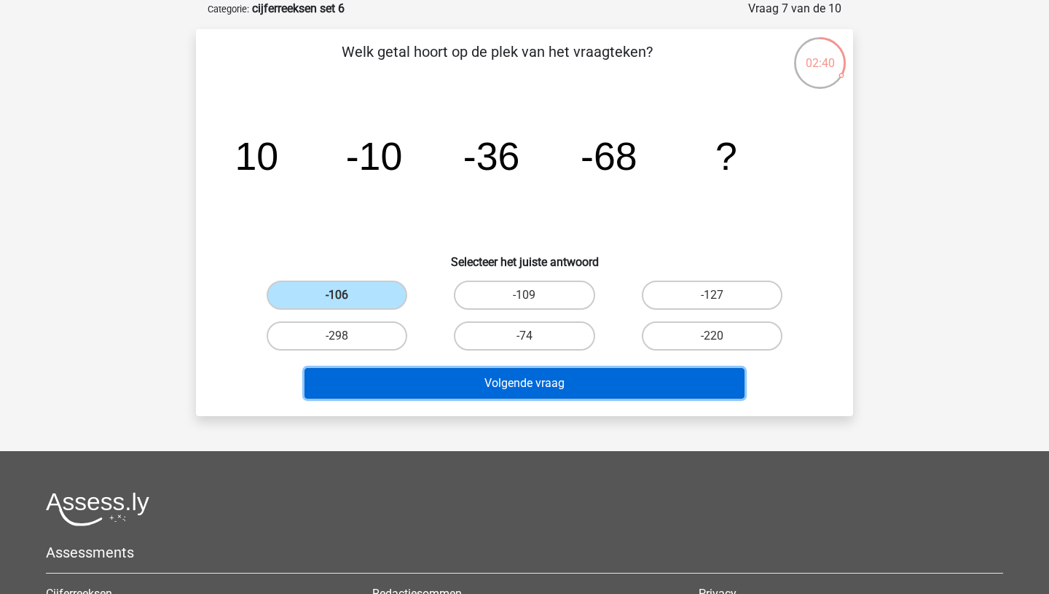
click at [452, 380] on button "Volgende vraag" at bounding box center [525, 383] width 441 height 31
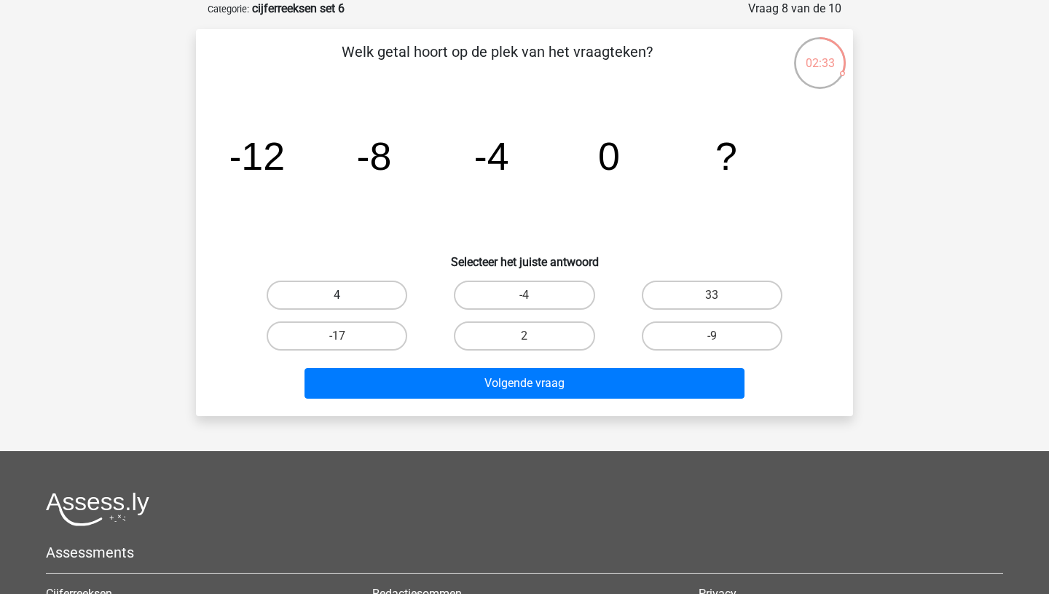
click at [354, 297] on label "4" at bounding box center [337, 294] width 141 height 29
click at [347, 297] on input "4" at bounding box center [341, 299] width 9 height 9
radio input "true"
click at [530, 329] on label "2" at bounding box center [524, 335] width 141 height 29
click at [530, 336] on input "2" at bounding box center [529, 340] width 9 height 9
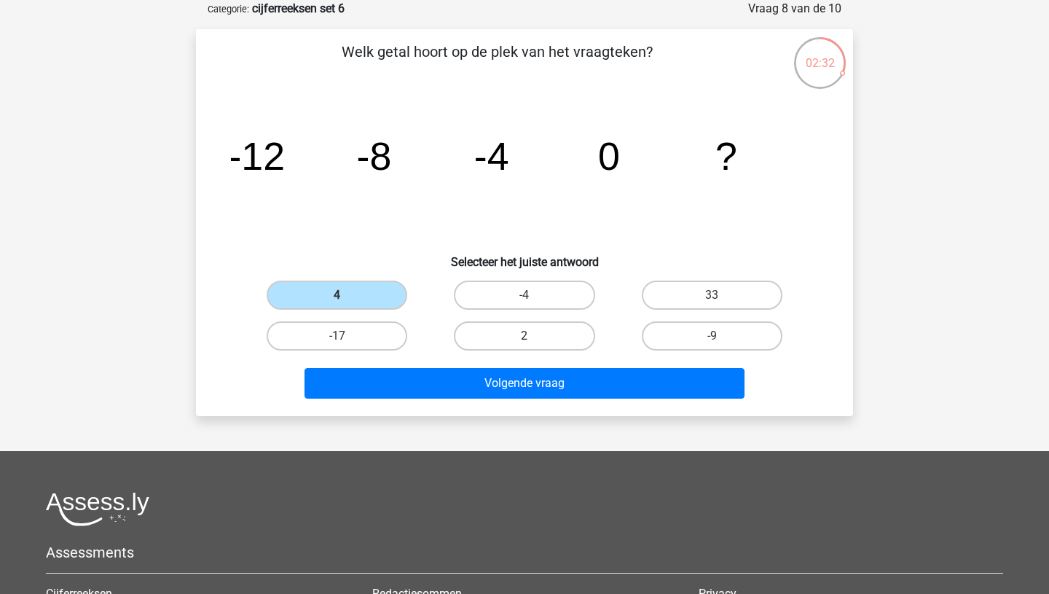
radio input "true"
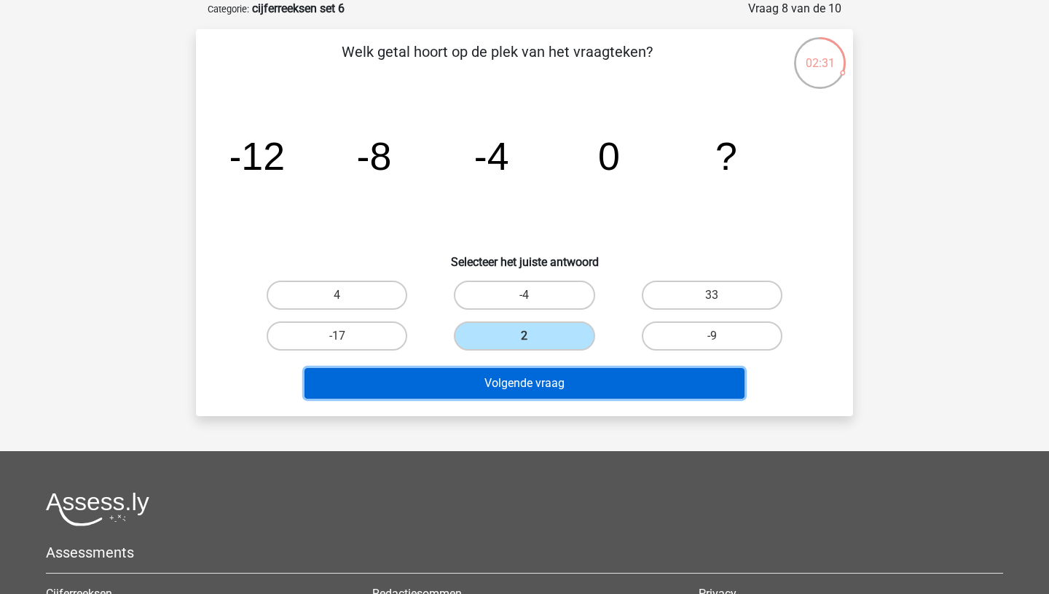
click at [519, 388] on button "Volgende vraag" at bounding box center [525, 383] width 441 height 31
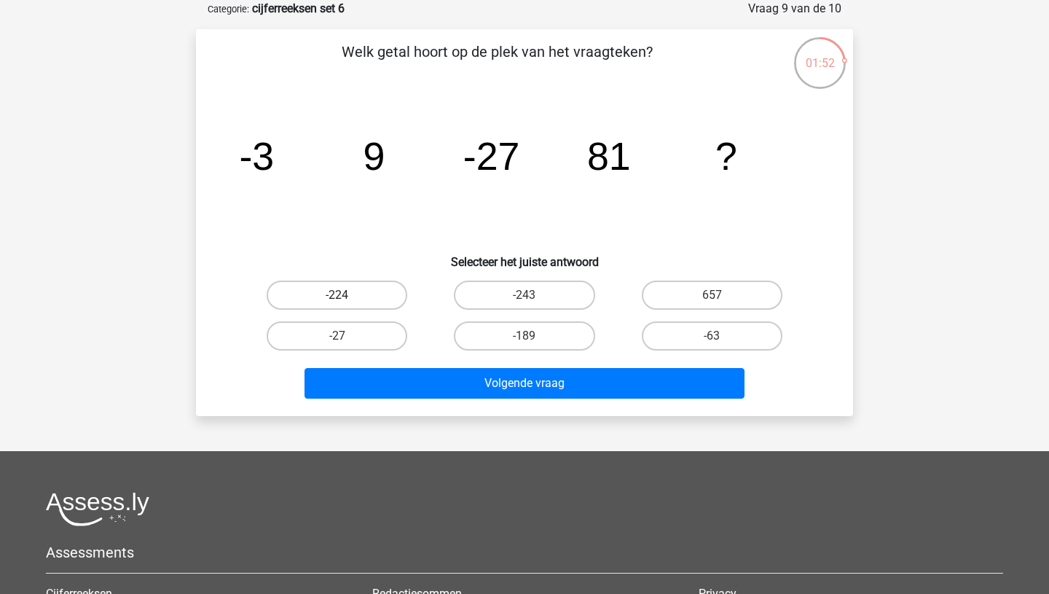
click at [380, 294] on label "-224" at bounding box center [337, 294] width 141 height 29
click at [347, 295] on input "-224" at bounding box center [341, 299] width 9 height 9
radio input "true"
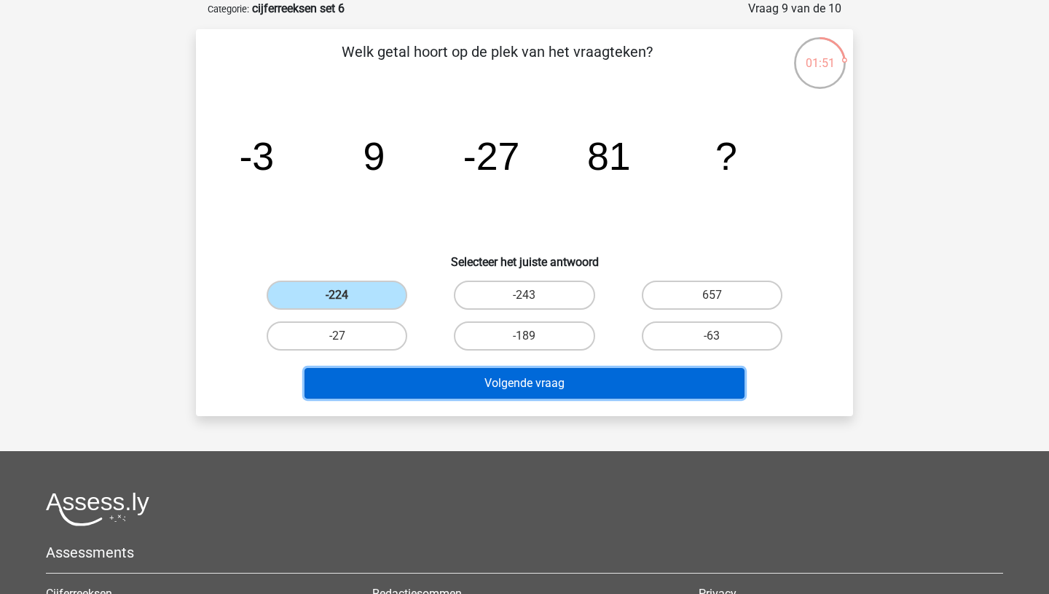
click at [464, 391] on button "Volgende vraag" at bounding box center [525, 383] width 441 height 31
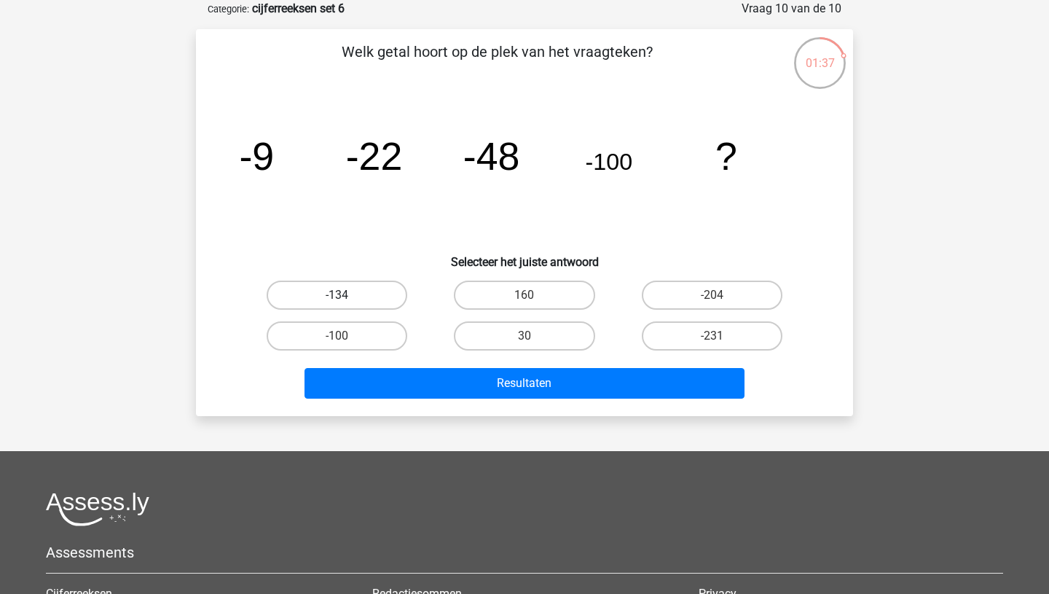
click at [371, 294] on label "-134" at bounding box center [337, 294] width 141 height 29
click at [347, 295] on input "-134" at bounding box center [341, 299] width 9 height 9
radio input "true"
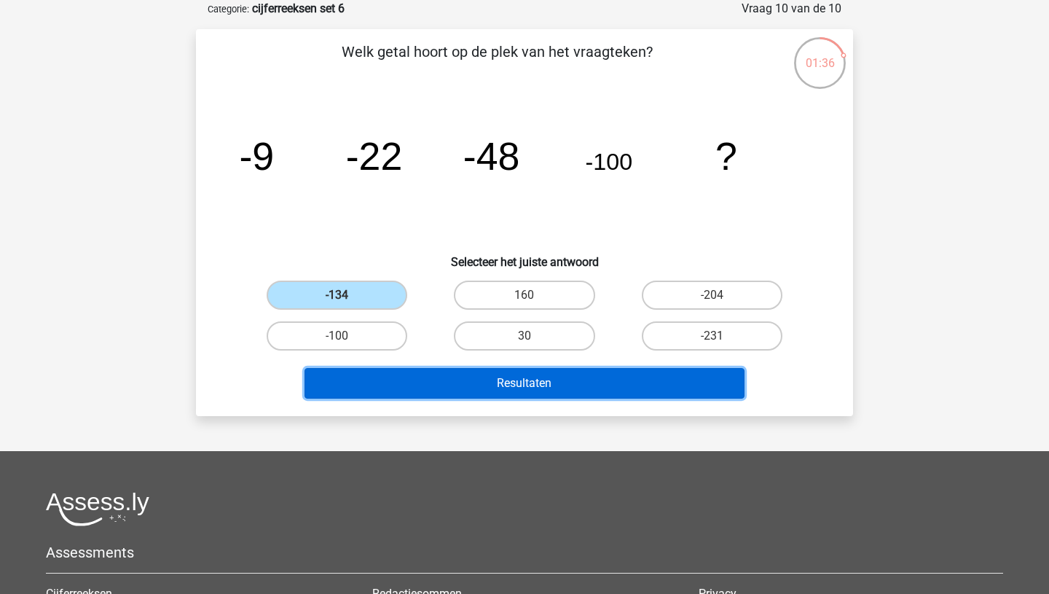
click at [464, 376] on button "Resultaten" at bounding box center [525, 383] width 441 height 31
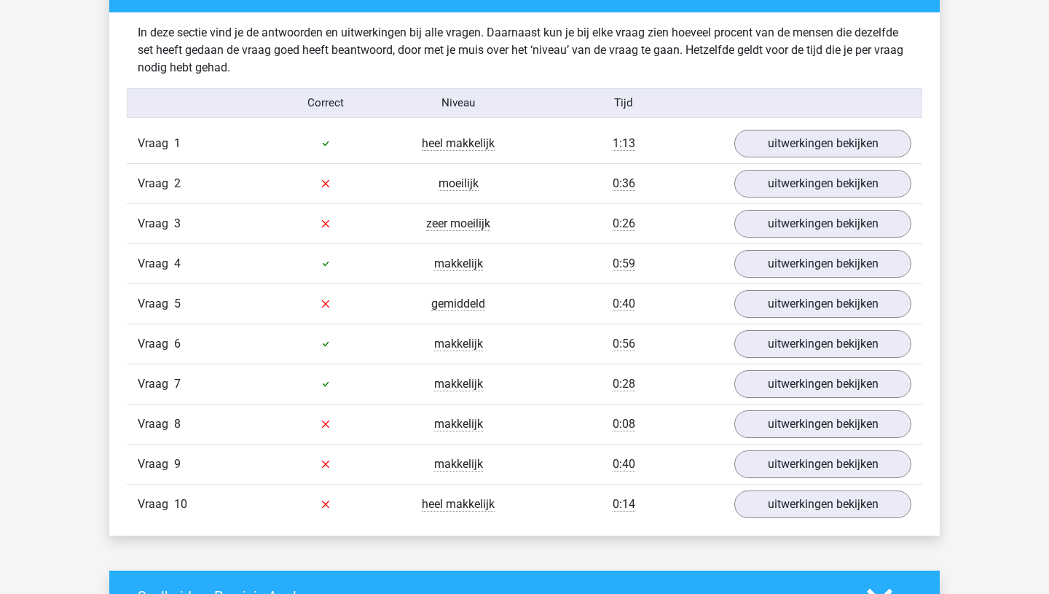
scroll to position [839, 0]
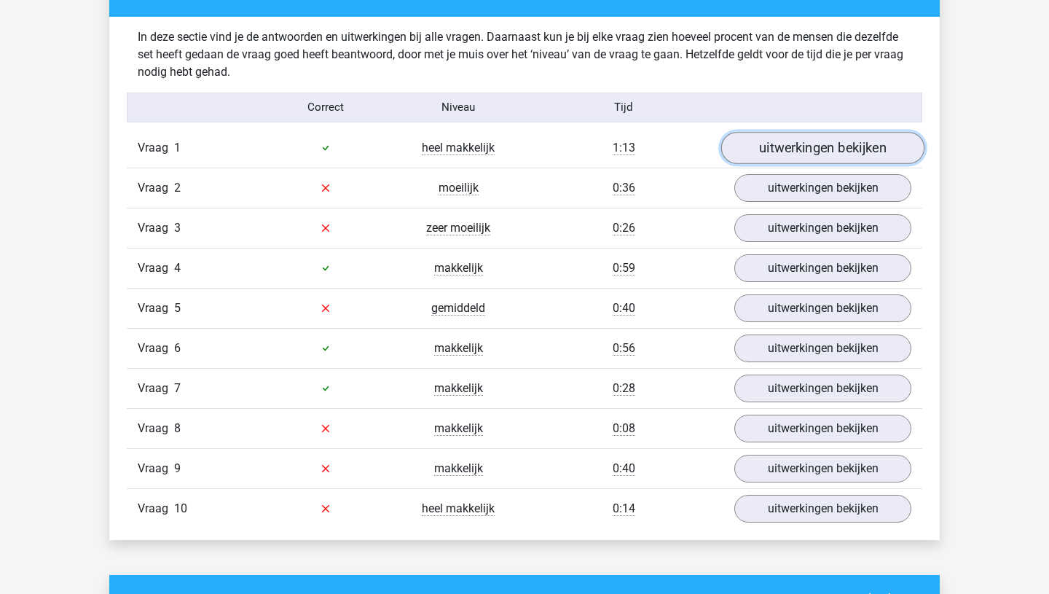
click at [819, 153] on link "uitwerkingen bekijken" at bounding box center [822, 148] width 203 height 32
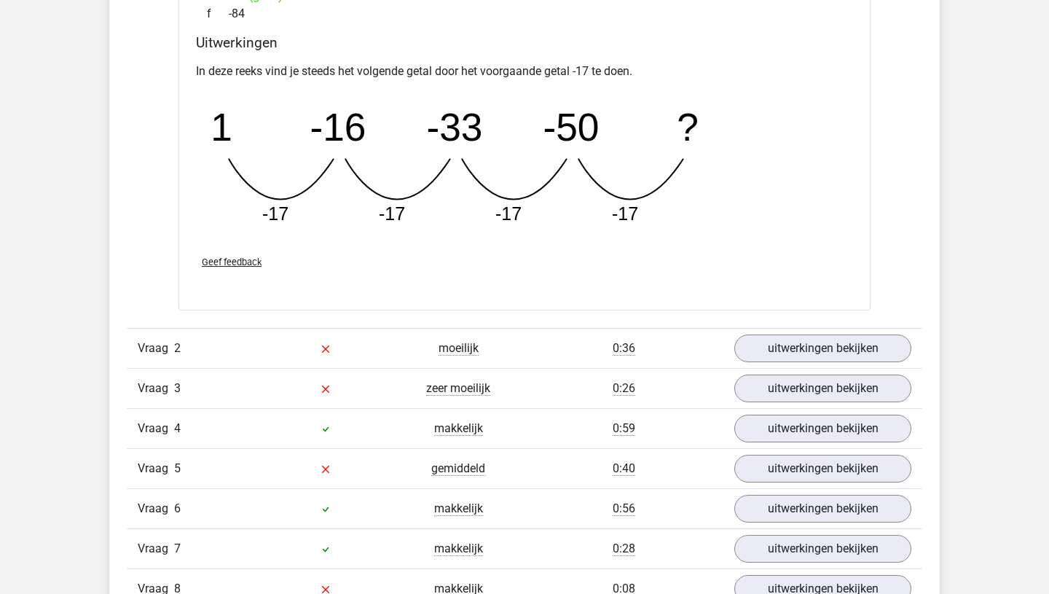
scroll to position [1317, 0]
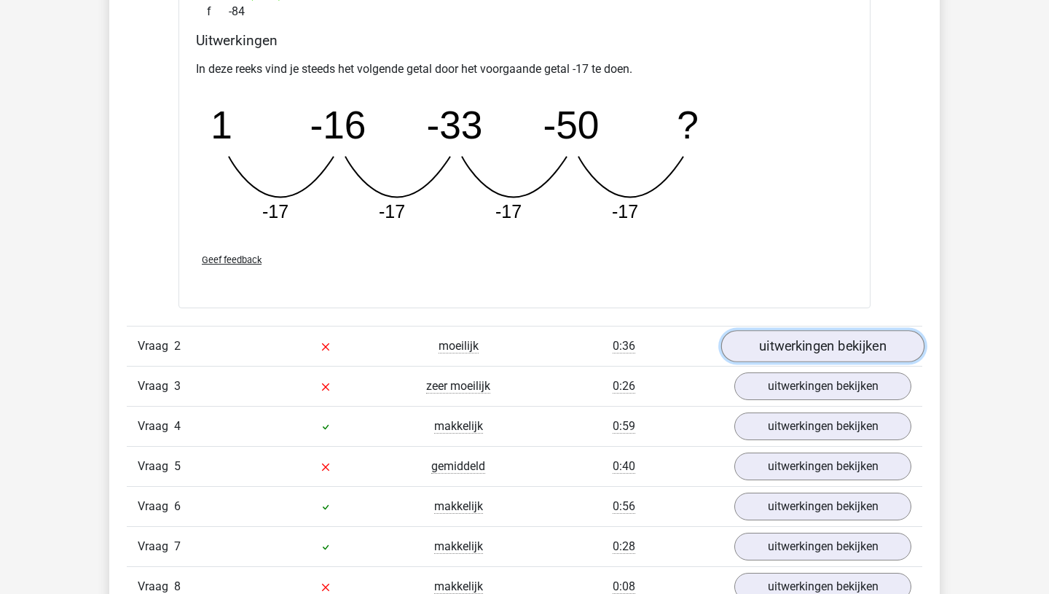
click at [784, 358] on link "uitwerkingen bekijken" at bounding box center [822, 346] width 203 height 32
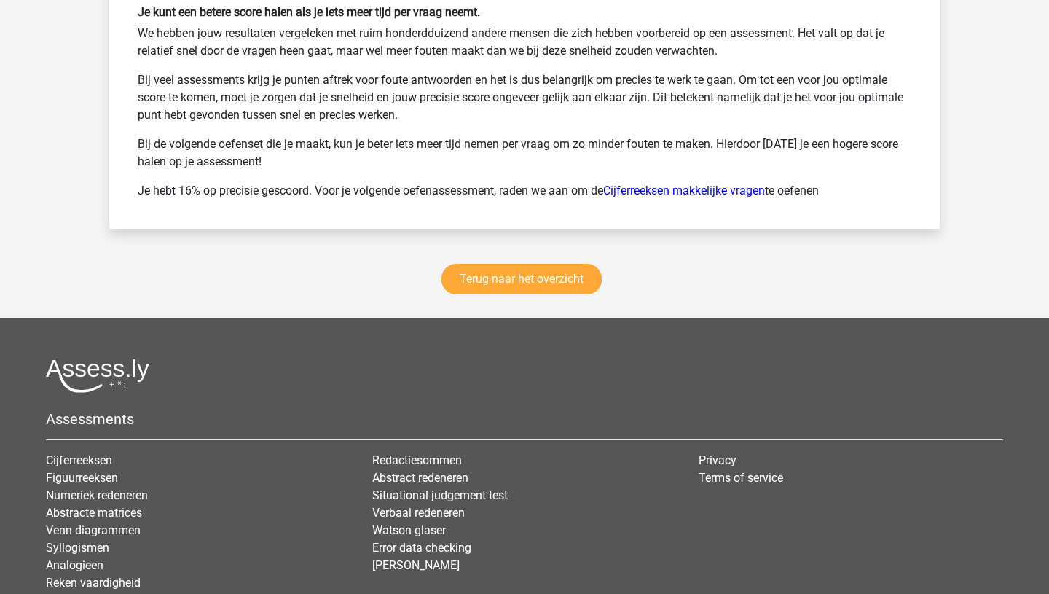
scroll to position [3350, 0]
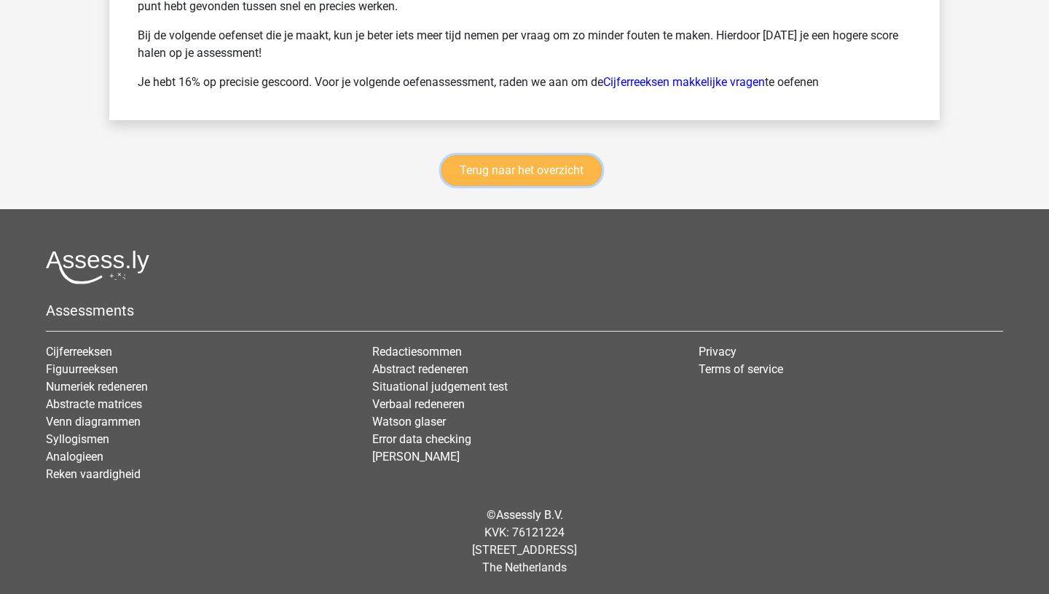
click at [553, 162] on link "Terug naar het overzicht" at bounding box center [521, 170] width 160 height 31
